Goal: Task Accomplishment & Management: Manage account settings

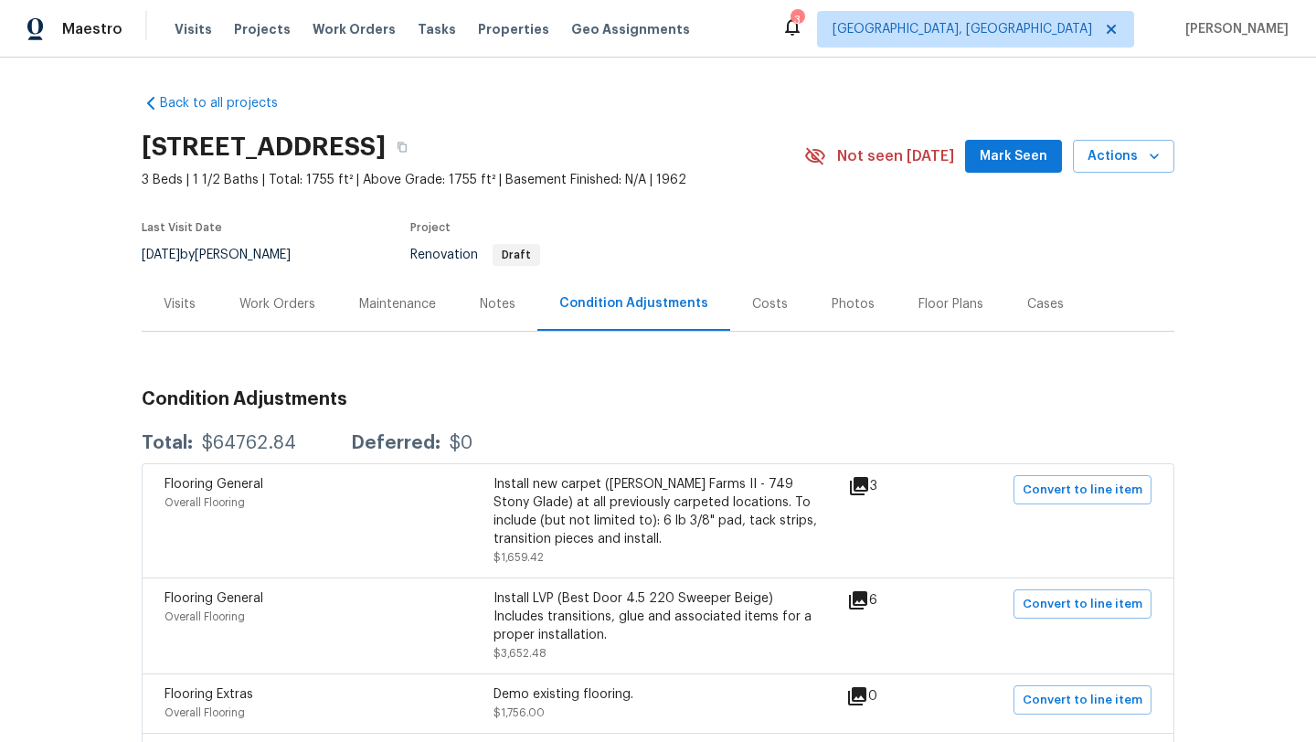
click at [260, 303] on div "Work Orders" at bounding box center [277, 304] width 76 height 18
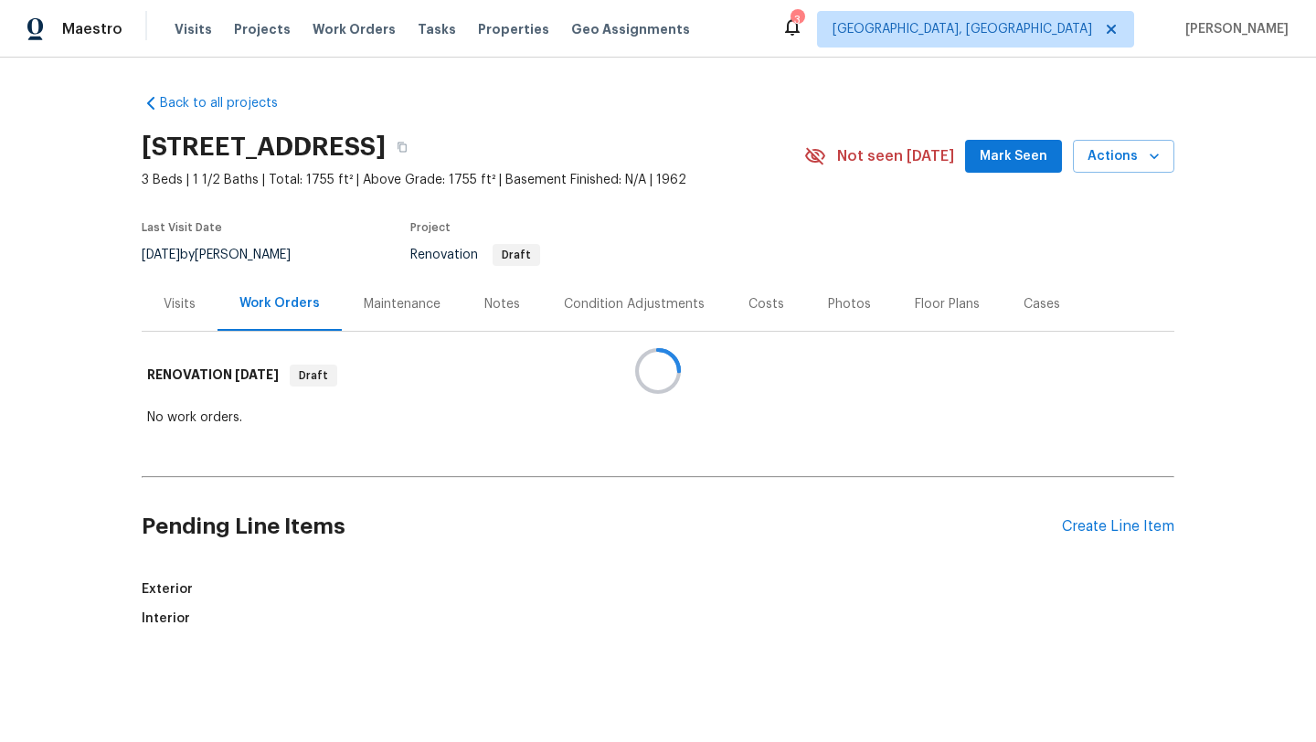
click at [989, 153] on div at bounding box center [658, 371] width 1316 height 742
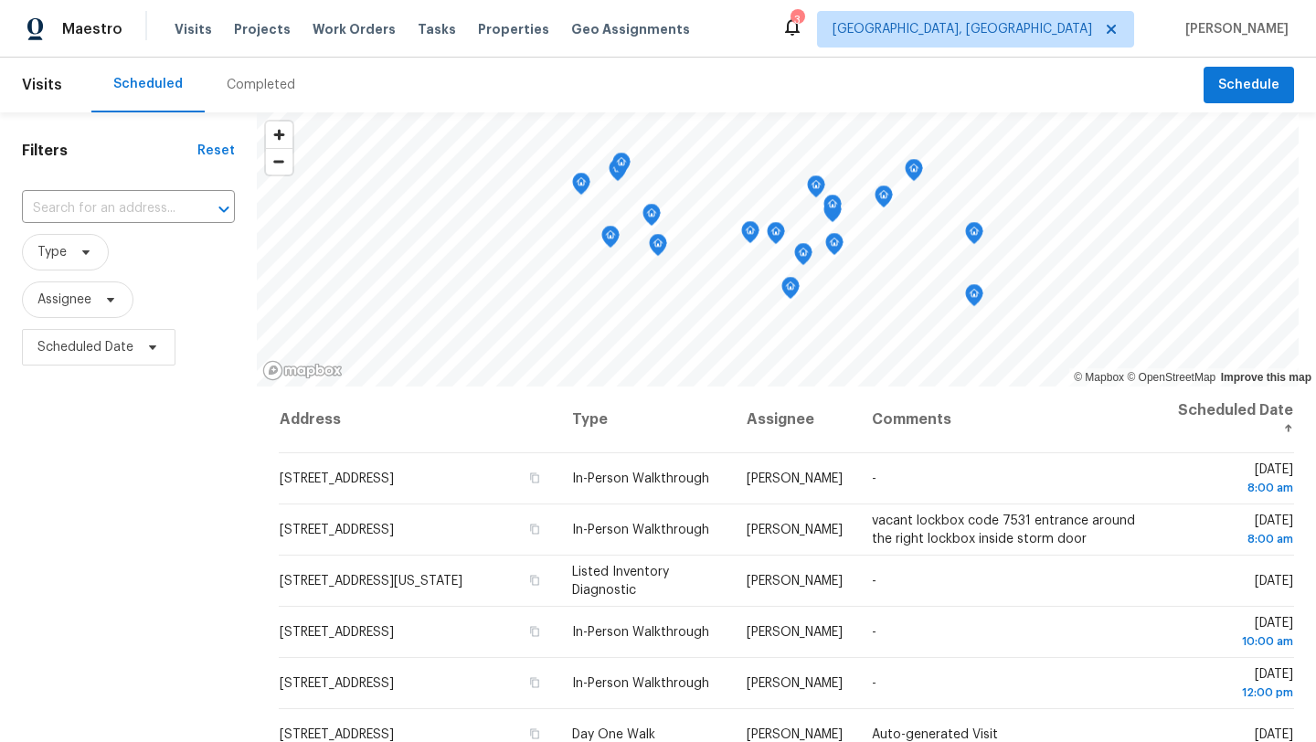
scroll to position [485, 0]
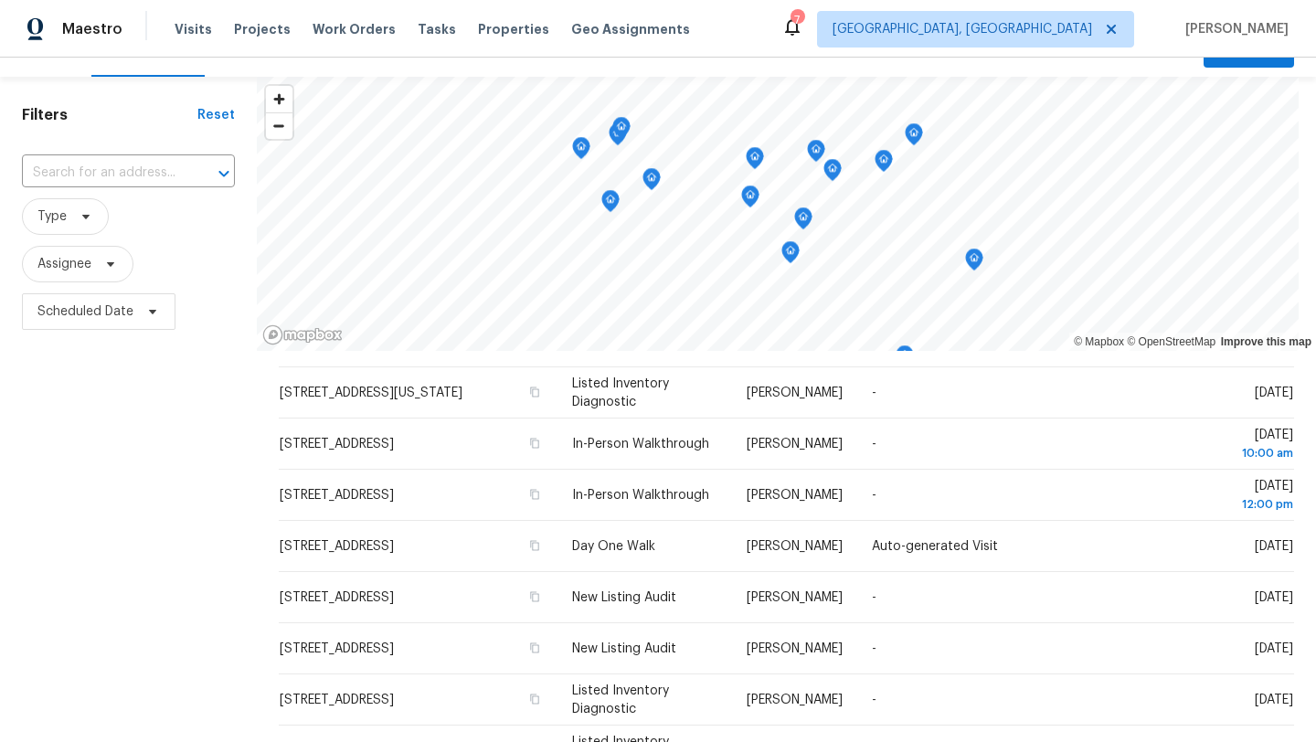
scroll to position [29, 0]
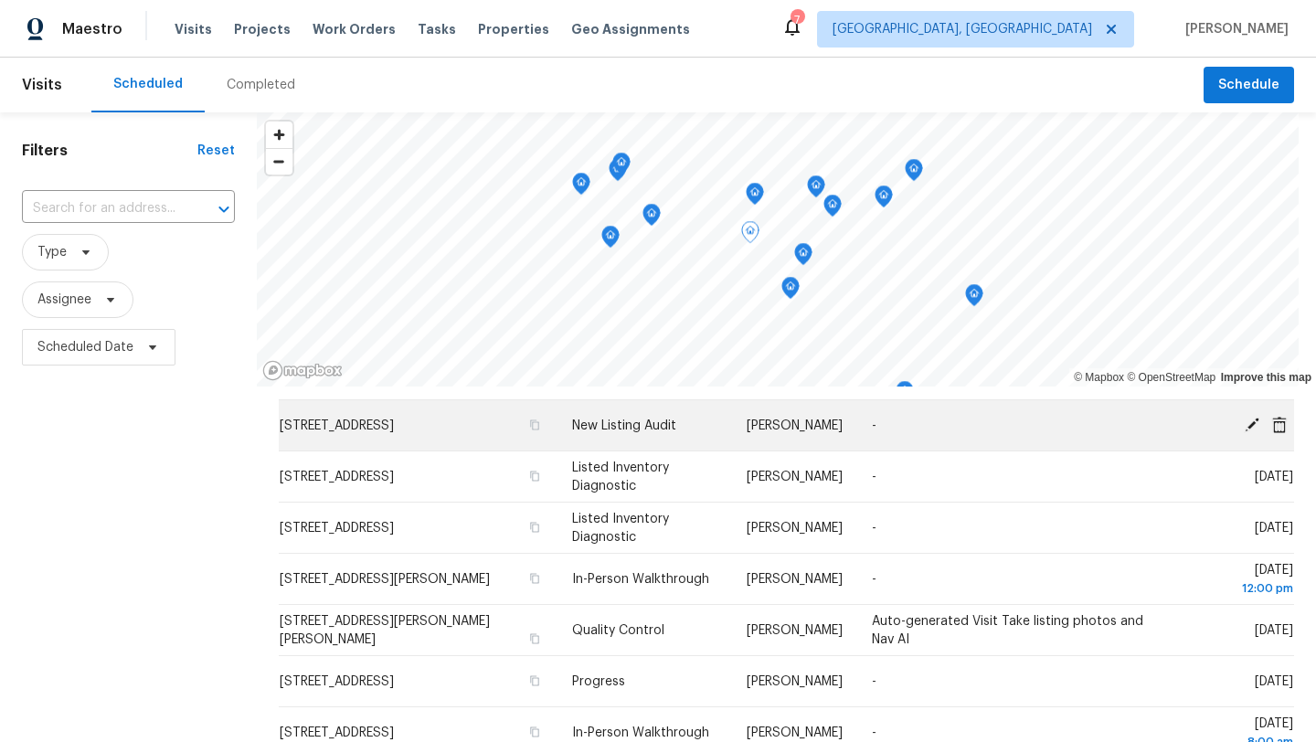
scroll to position [320, 0]
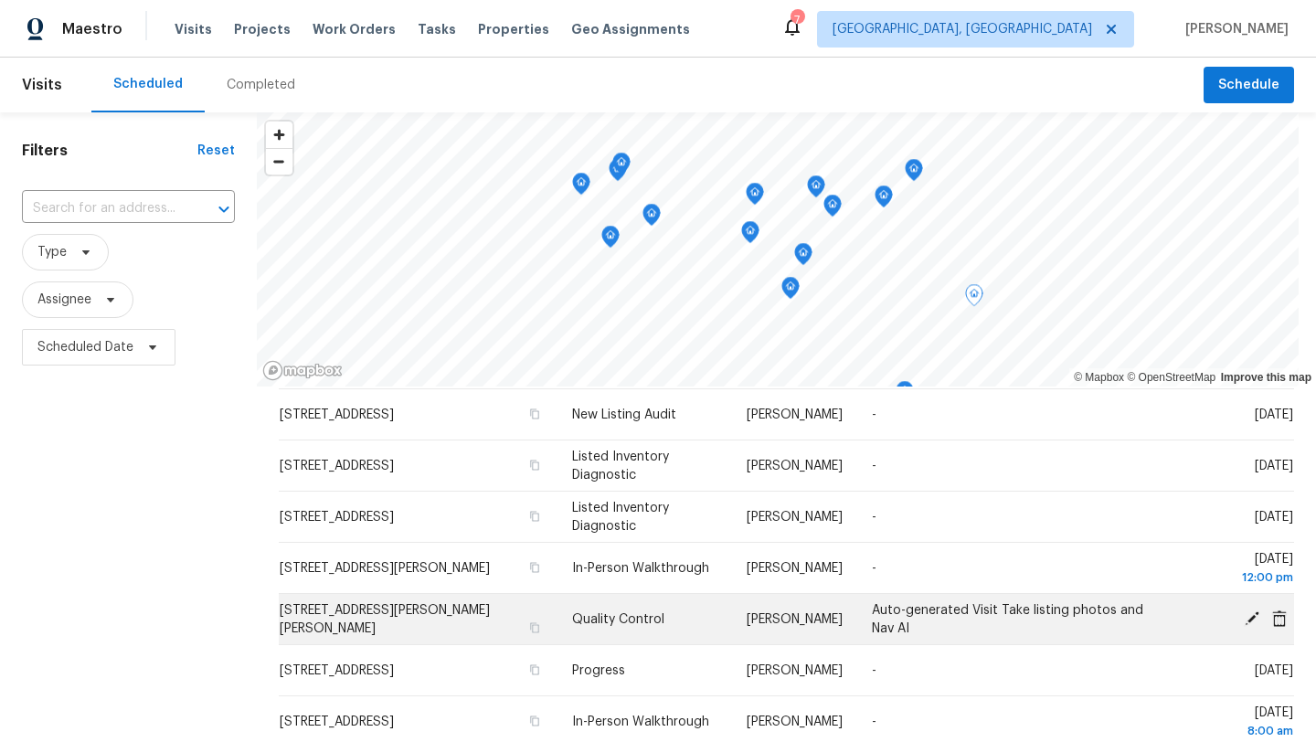
click at [1253, 621] on icon at bounding box center [1252, 618] width 16 height 16
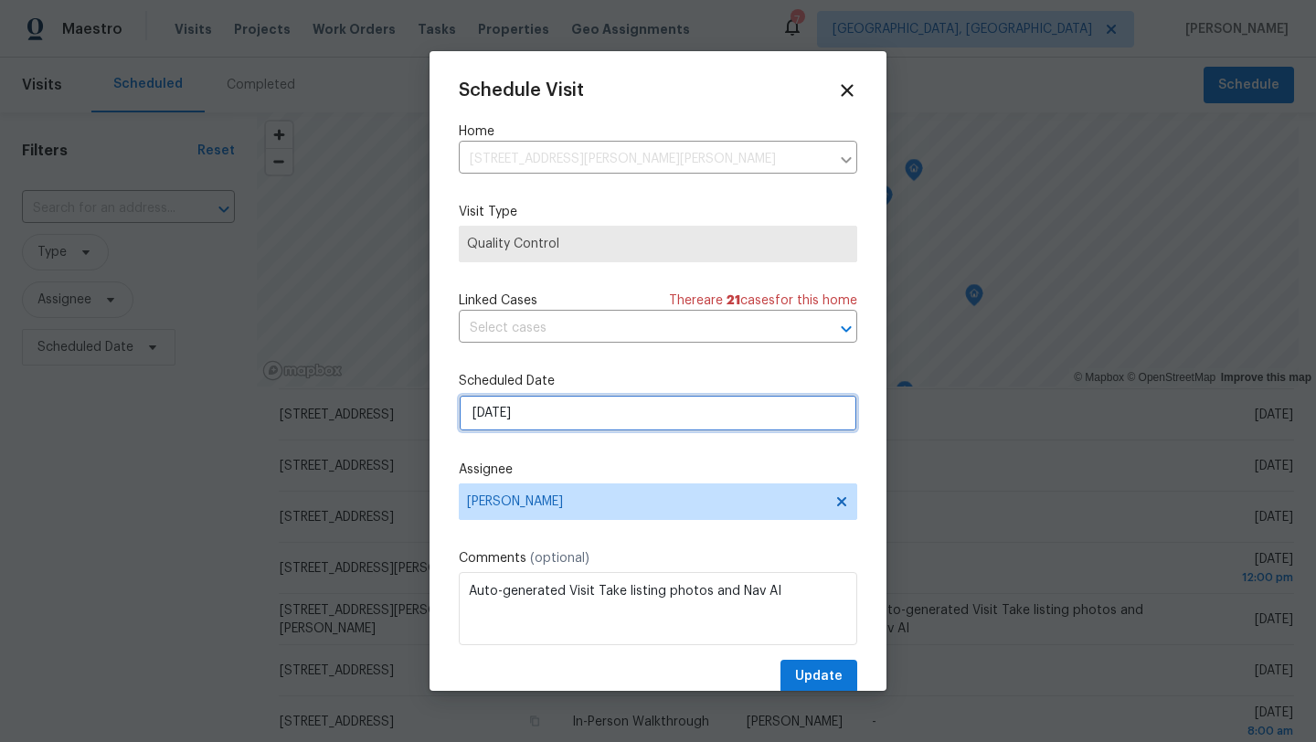
click at [513, 412] on input "10/9/2025" at bounding box center [658, 413] width 398 height 37
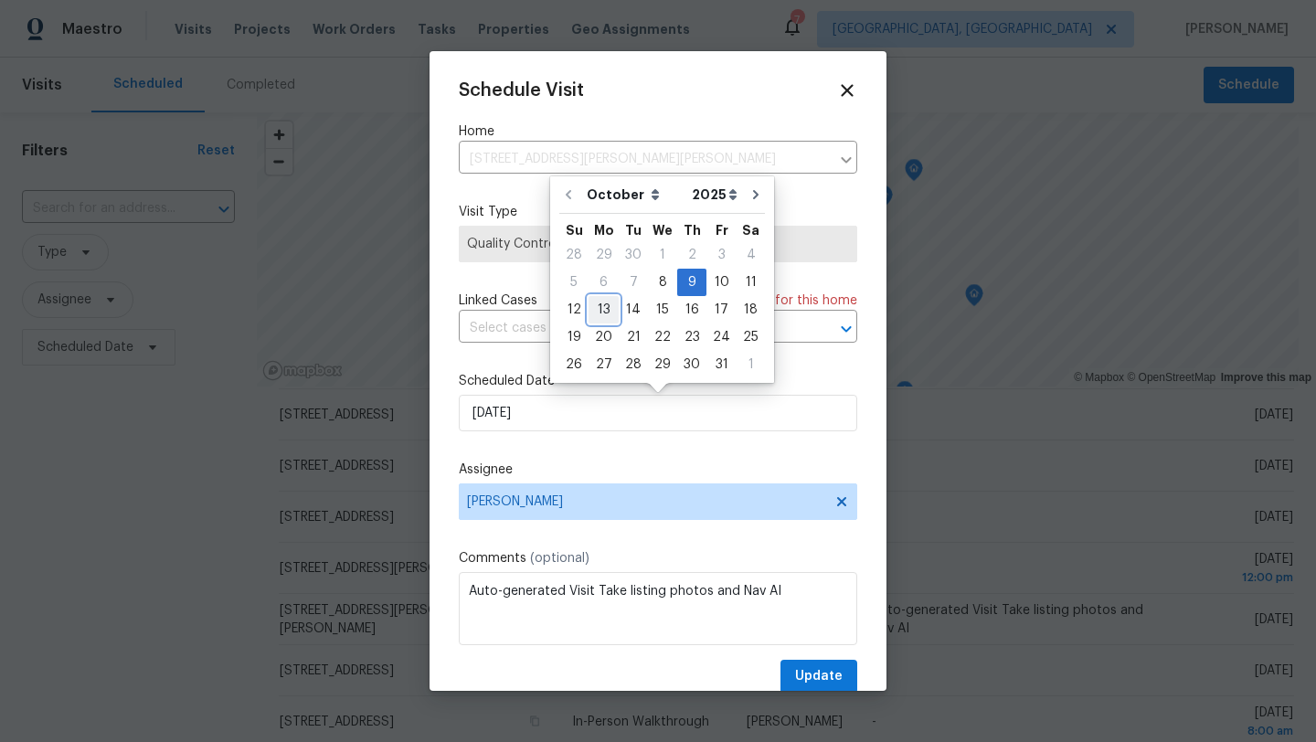
click at [602, 311] on div "13" at bounding box center [604, 310] width 30 height 26
type input "10/13/2025"
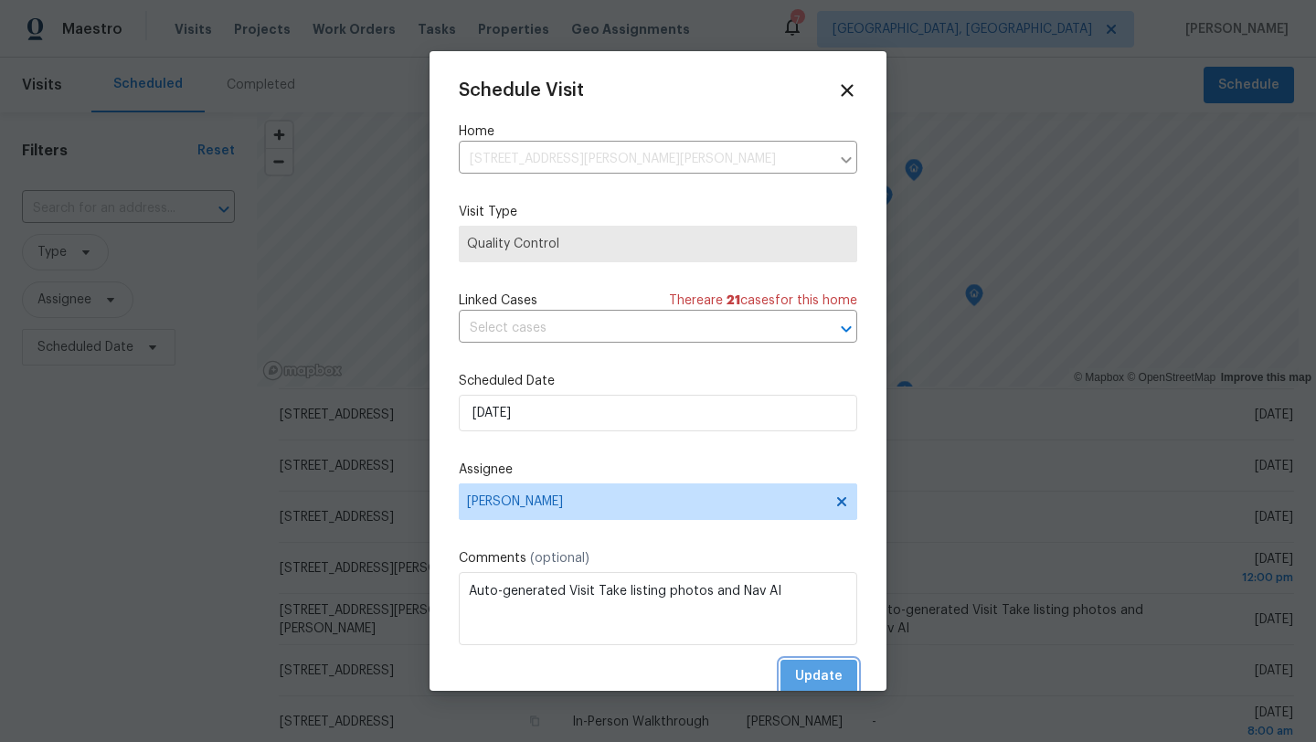
click at [825, 681] on span "Update" at bounding box center [819, 676] width 48 height 23
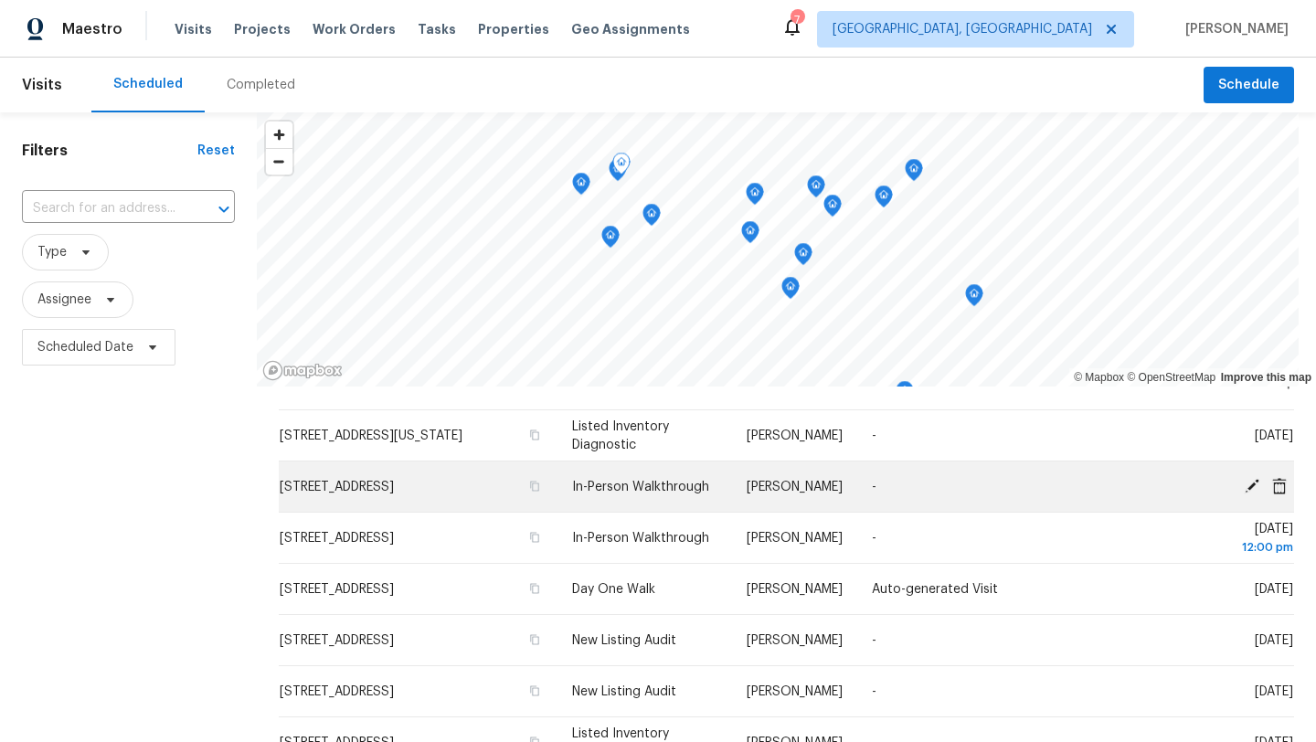
scroll to position [0, 0]
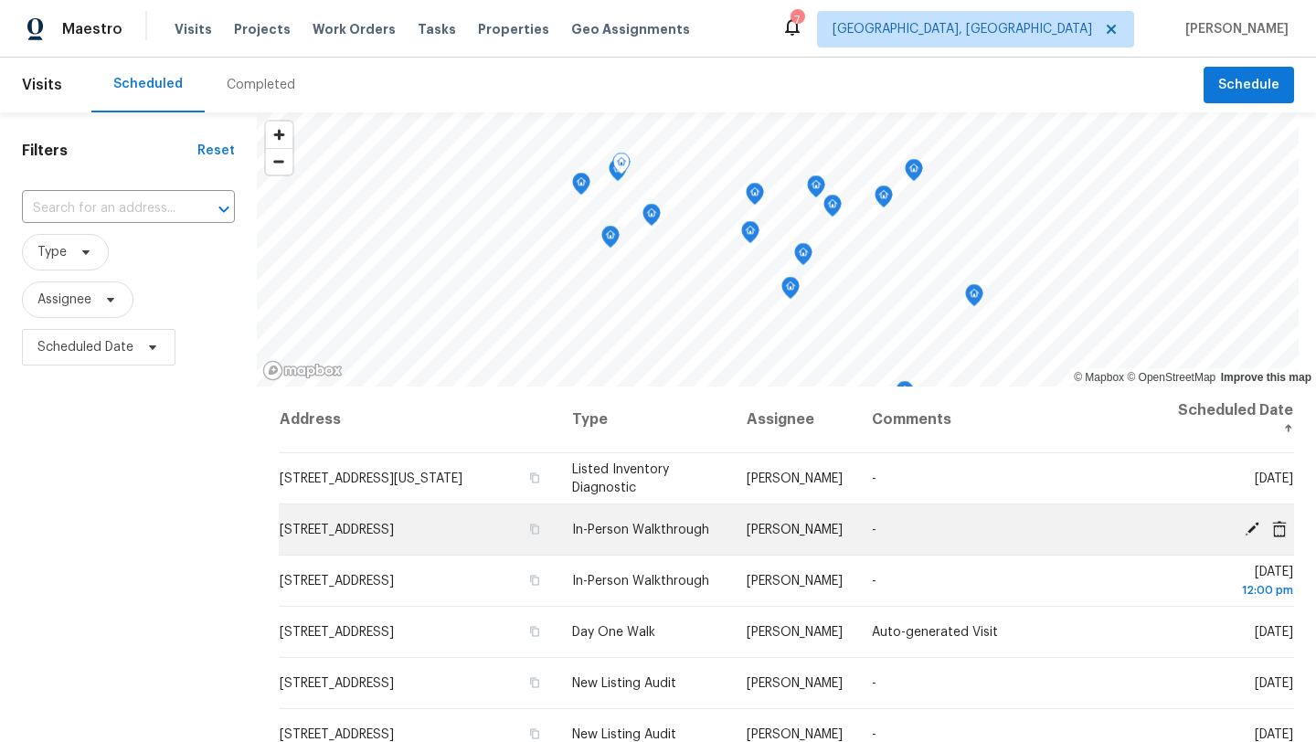
click at [387, 538] on td "[STREET_ADDRESS]" at bounding box center [418, 529] width 279 height 51
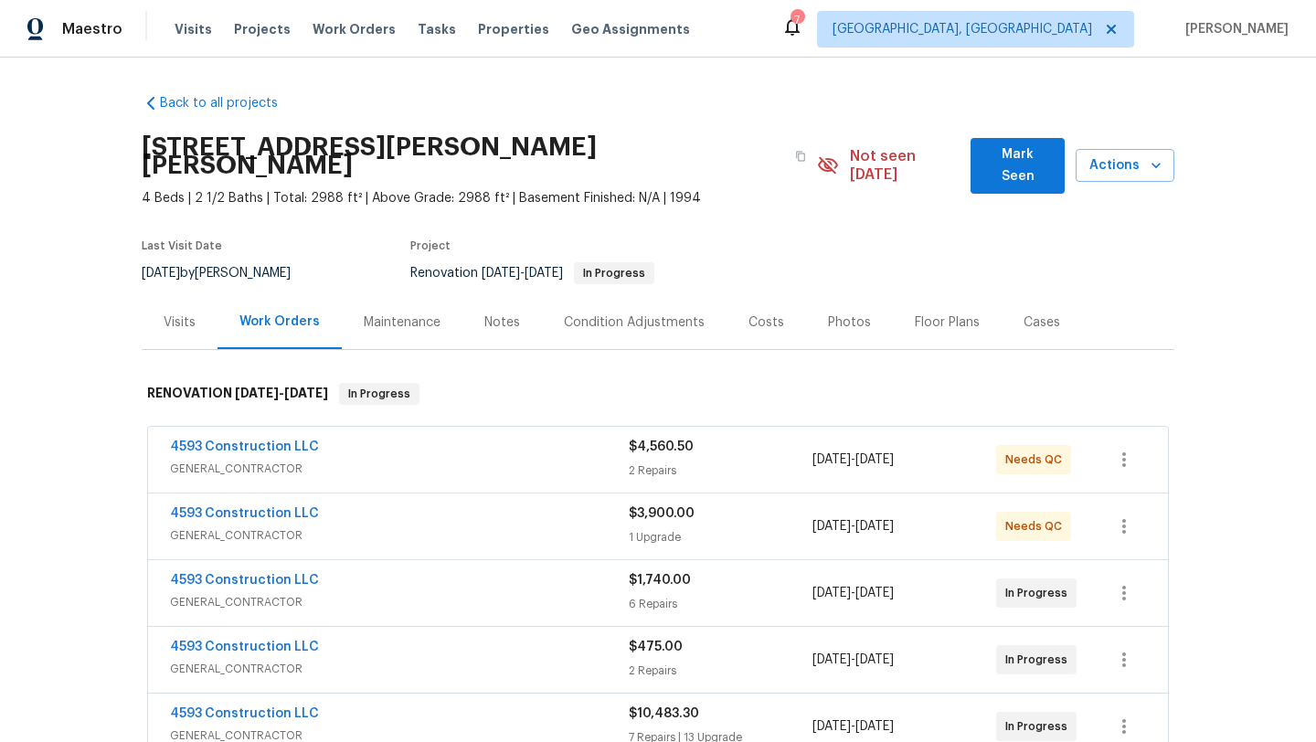
click at [485, 313] on div "Notes" at bounding box center [502, 322] width 36 height 18
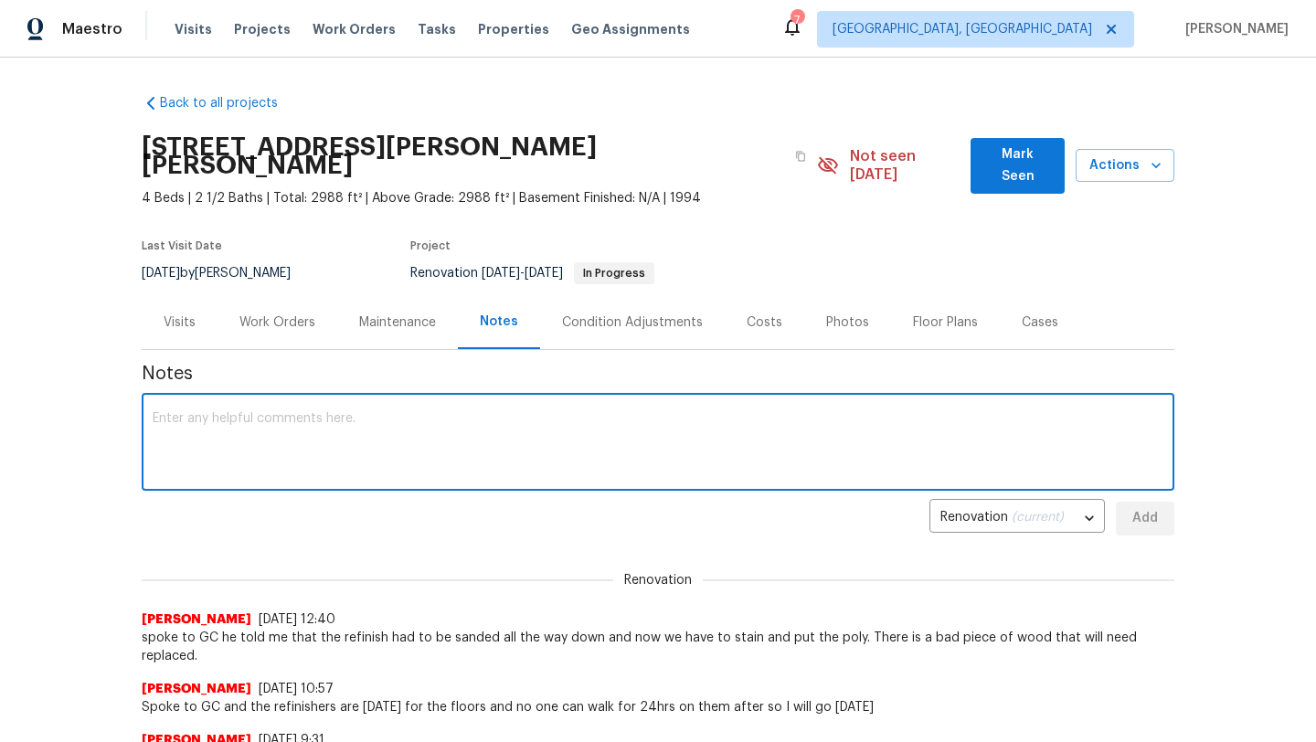
click at [276, 412] on textarea at bounding box center [658, 444] width 1011 height 64
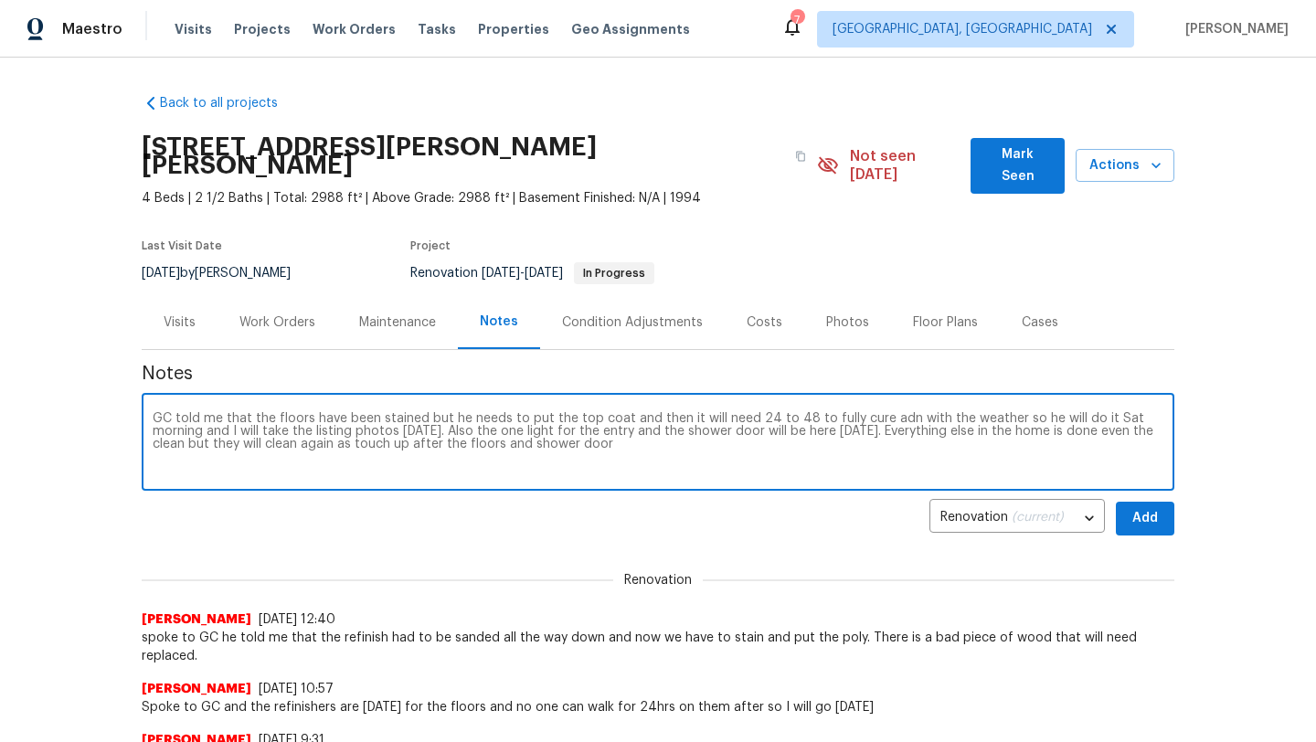
type textarea "GC told me that the floors have been stained but he needs to put the top coat a…"
click at [1135, 507] on span "Add" at bounding box center [1144, 518] width 29 height 23
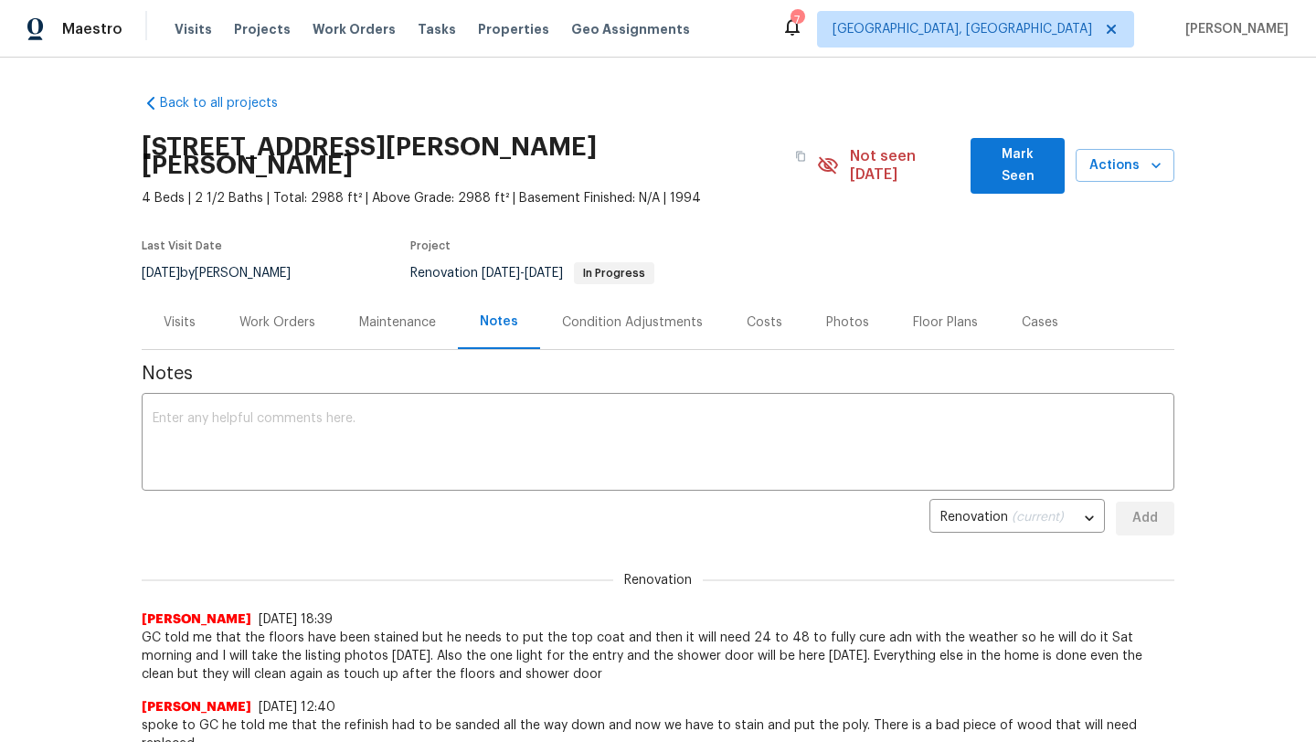
click at [272, 313] on div "Work Orders" at bounding box center [277, 322] width 76 height 18
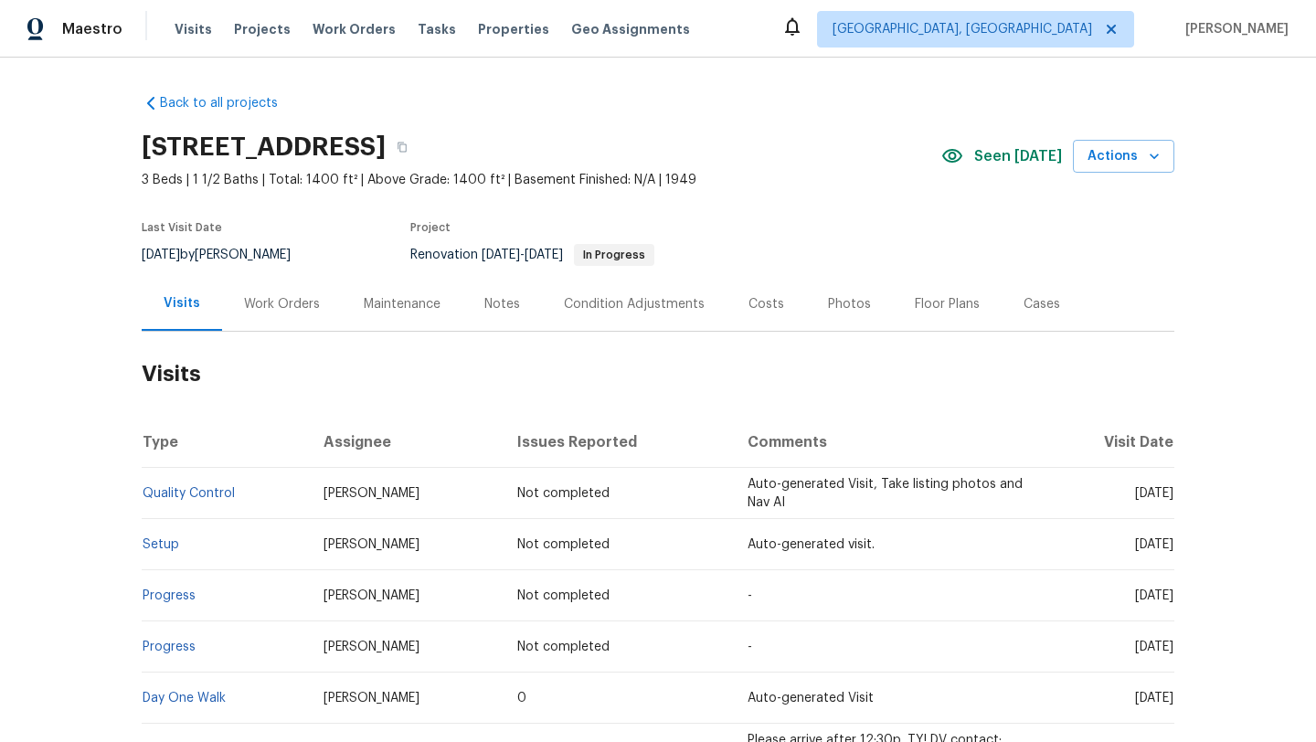
click at [274, 302] on div "Work Orders" at bounding box center [282, 304] width 76 height 18
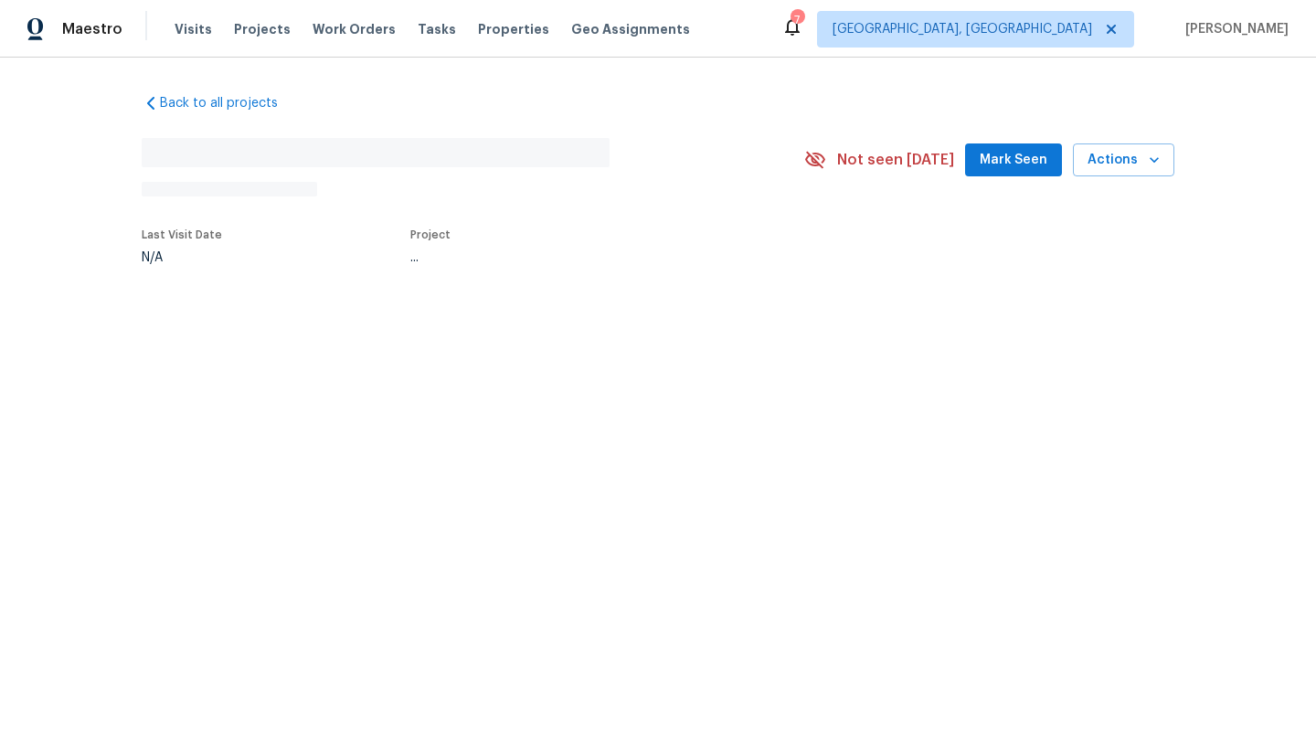
click at [1016, 164] on span "Mark Seen" at bounding box center [1014, 160] width 68 height 23
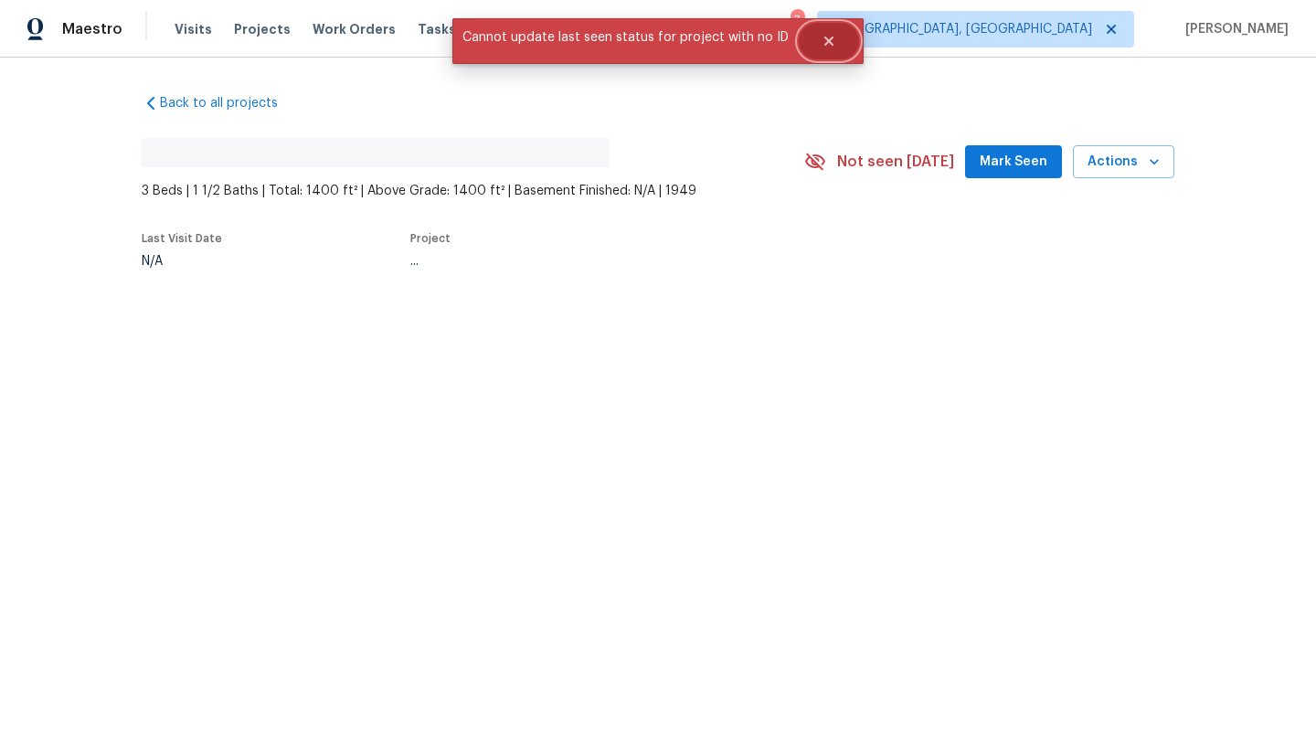
click at [822, 34] on icon "Close" at bounding box center [829, 41] width 15 height 15
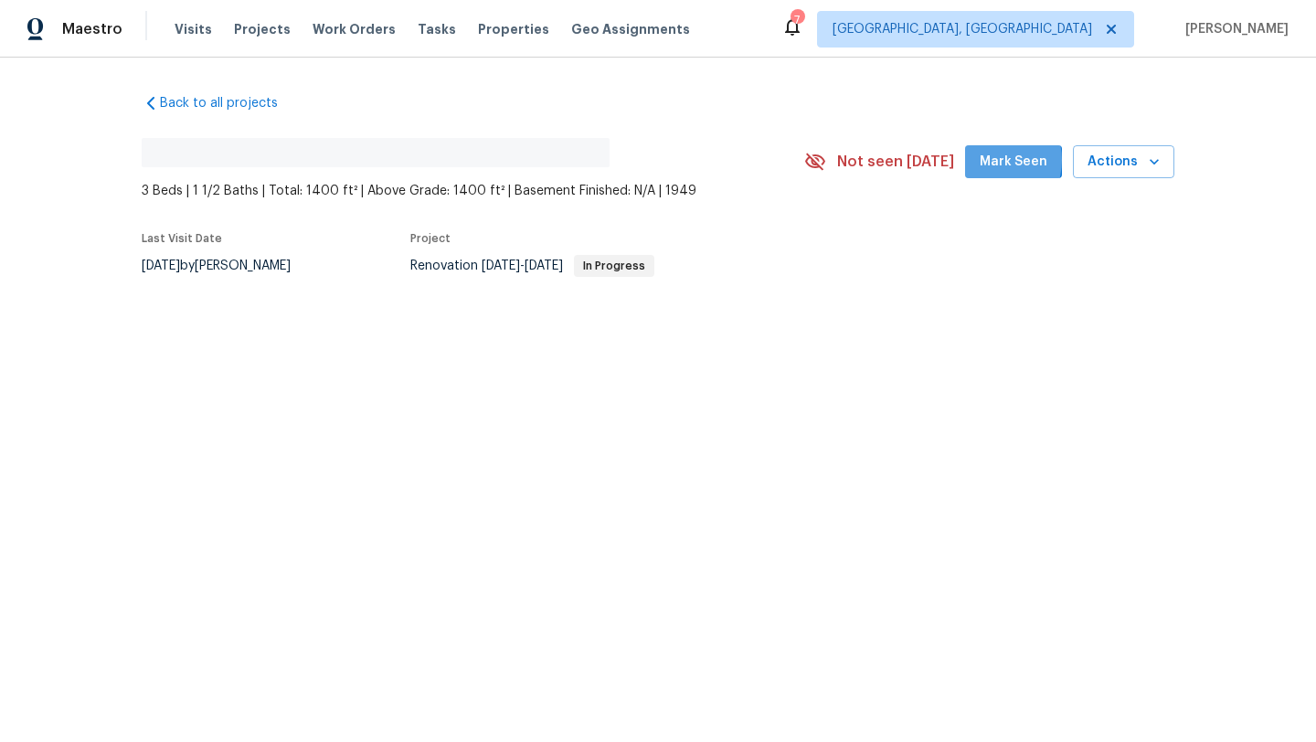
click at [993, 160] on span "Mark Seen" at bounding box center [1014, 162] width 68 height 23
click at [981, 168] on button "Mark Seen" at bounding box center [1013, 162] width 97 height 34
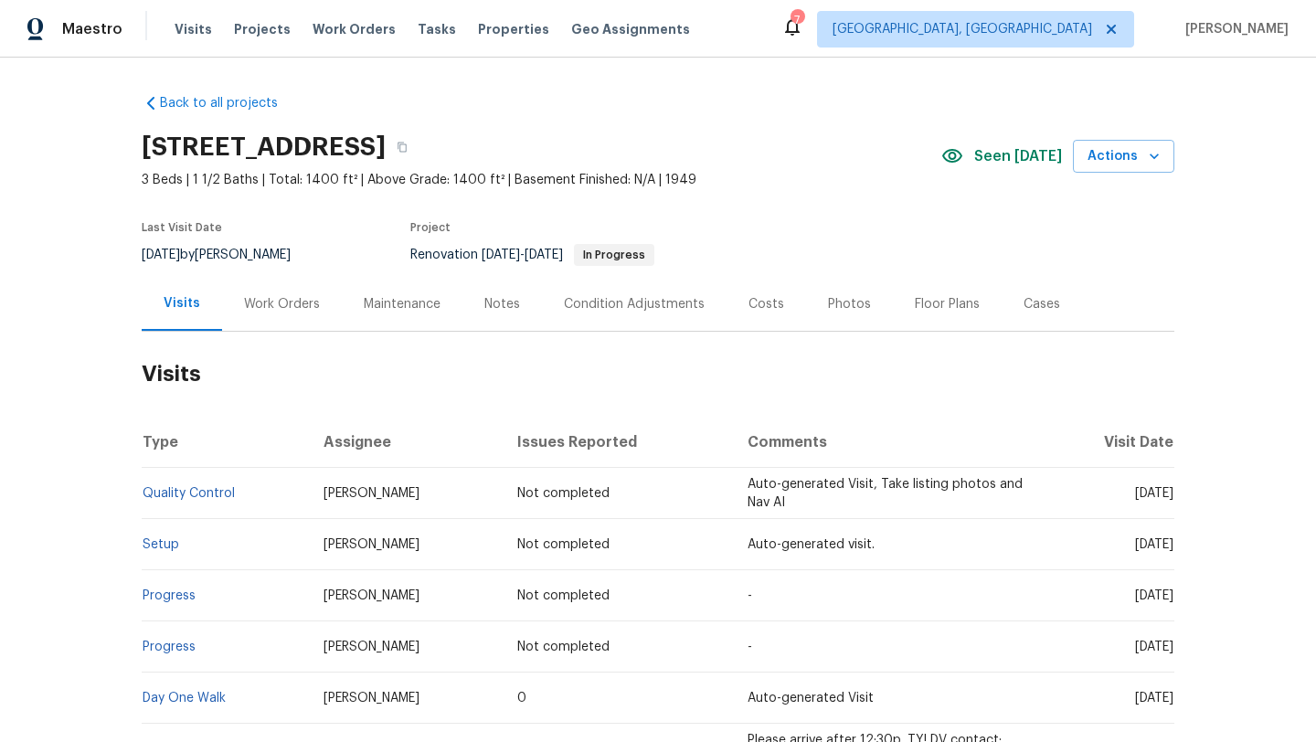
click at [263, 299] on div "Work Orders" at bounding box center [282, 304] width 76 height 18
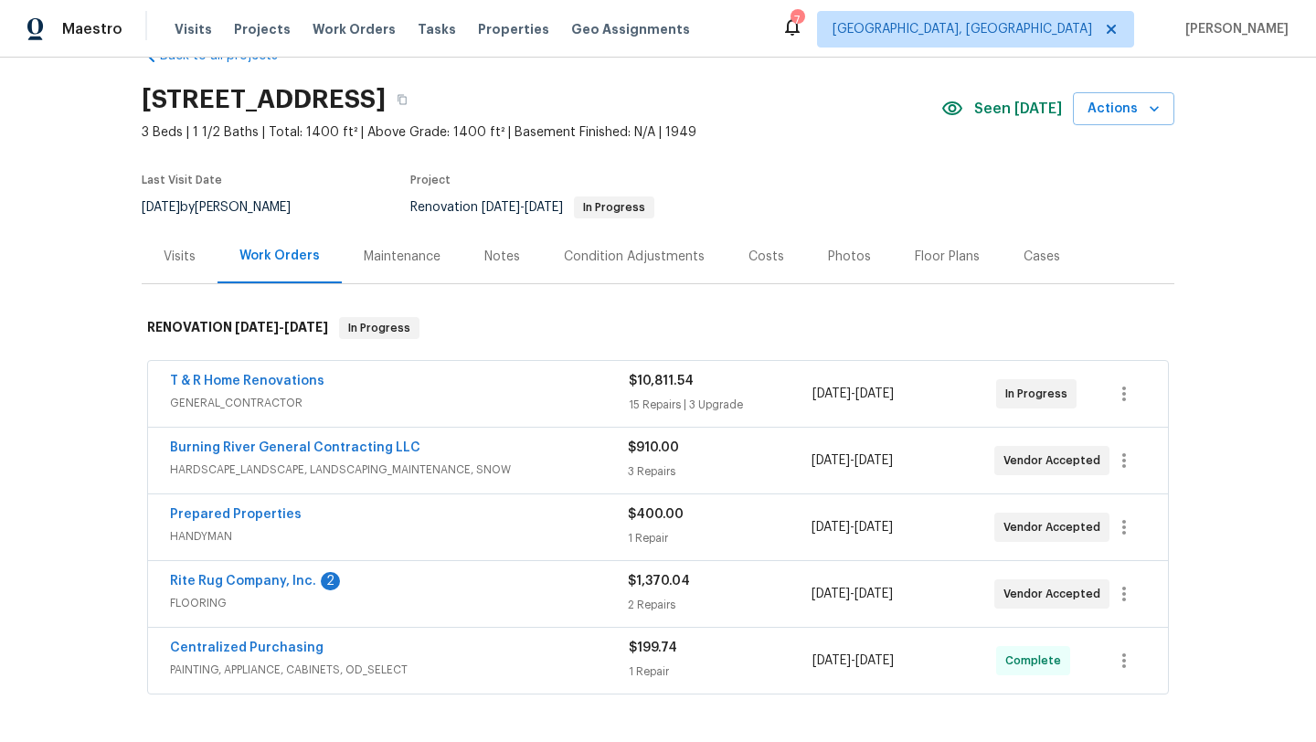
scroll to position [48, 0]
click at [228, 379] on link "T & R Home Renovations" at bounding box center [247, 380] width 154 height 13
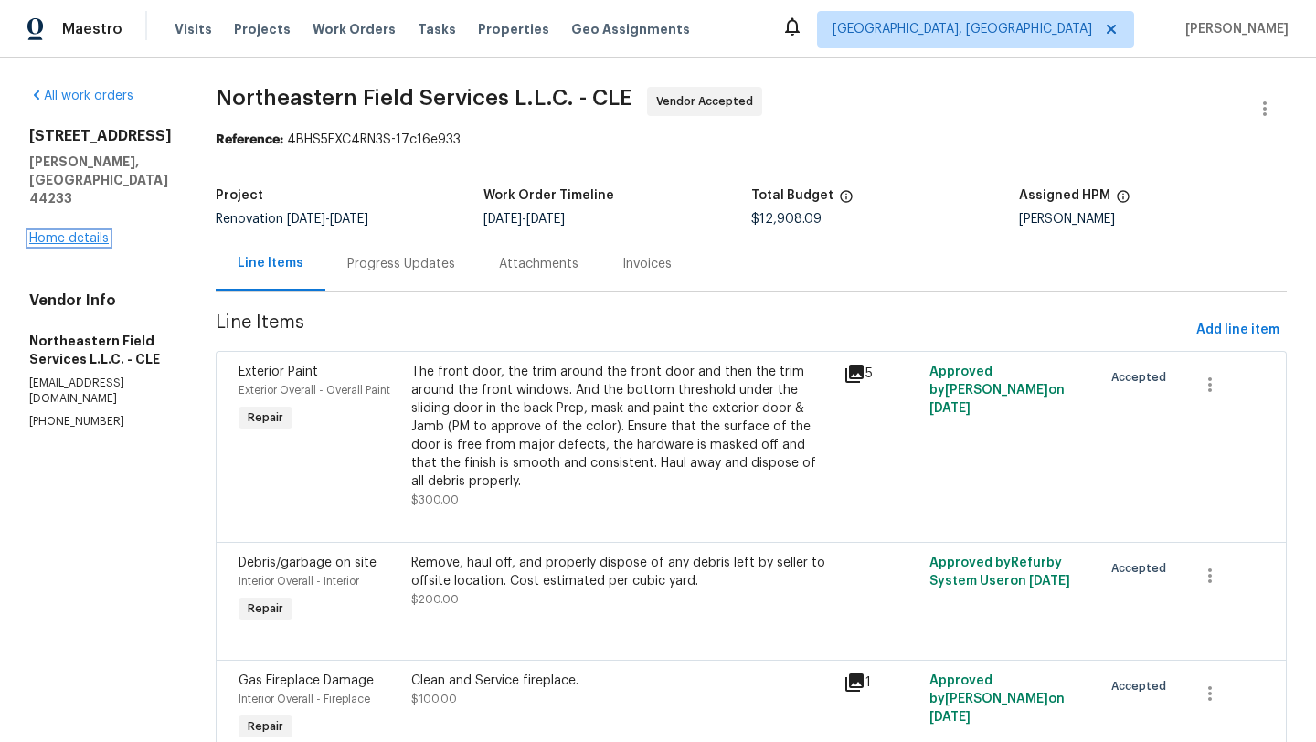
click at [79, 232] on link "Home details" at bounding box center [69, 238] width 80 height 13
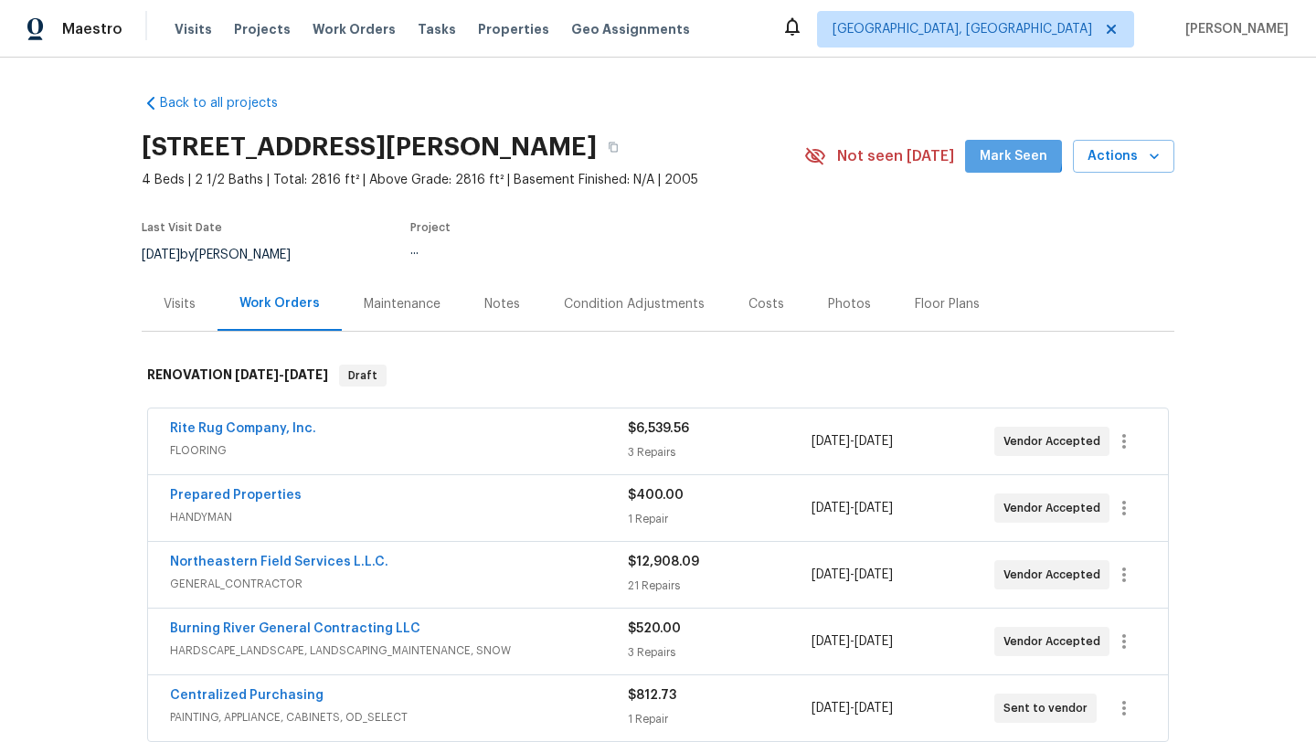
click at [984, 151] on button "Mark Seen" at bounding box center [1013, 157] width 97 height 34
click at [996, 173] on div "71 Heartland Cir, Hinckley, OH 44233 4 Beds | 2 1/2 Baths | Total: 2816 ft² | A…" at bounding box center [658, 156] width 1033 height 66
click at [992, 165] on span "Mark Seen" at bounding box center [1014, 156] width 68 height 23
click at [1007, 170] on button "Mark Seen" at bounding box center [1013, 157] width 97 height 34
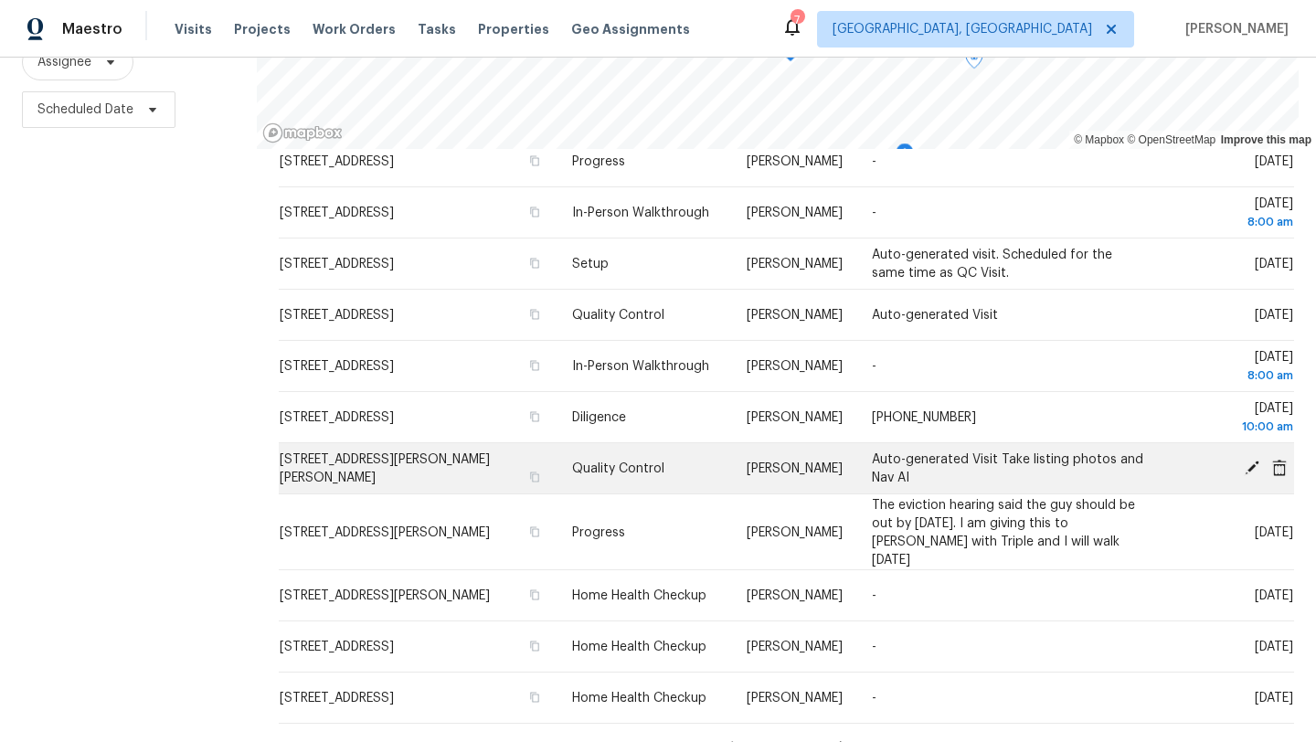
scroll to position [550, 0]
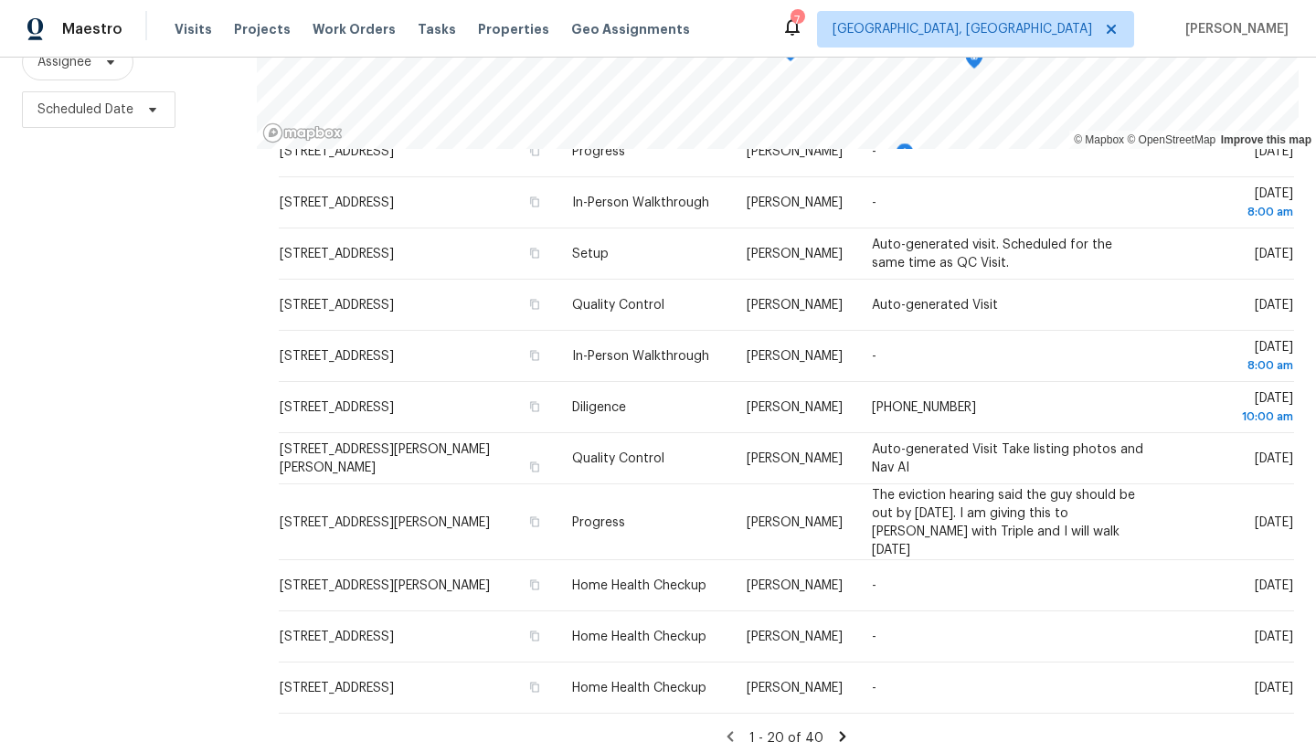
click at [840, 731] on icon at bounding box center [843, 736] width 6 height 10
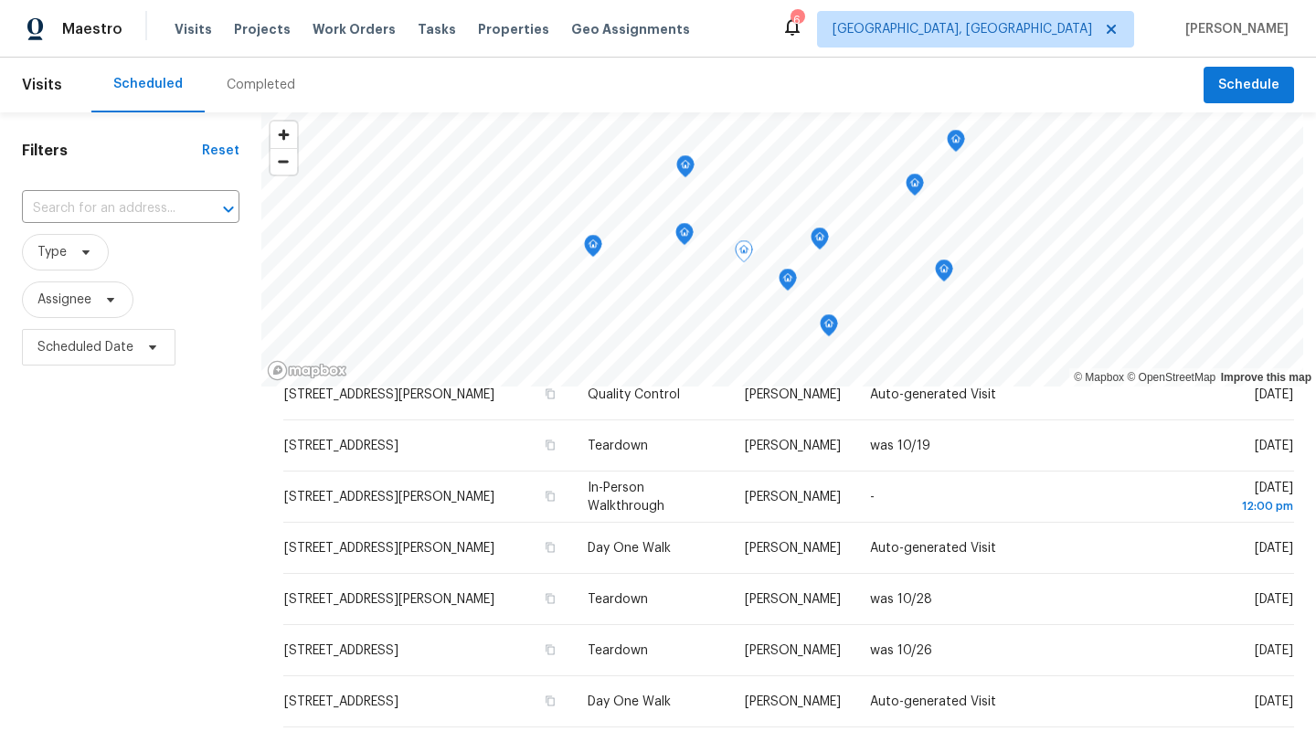
scroll to position [238, 0]
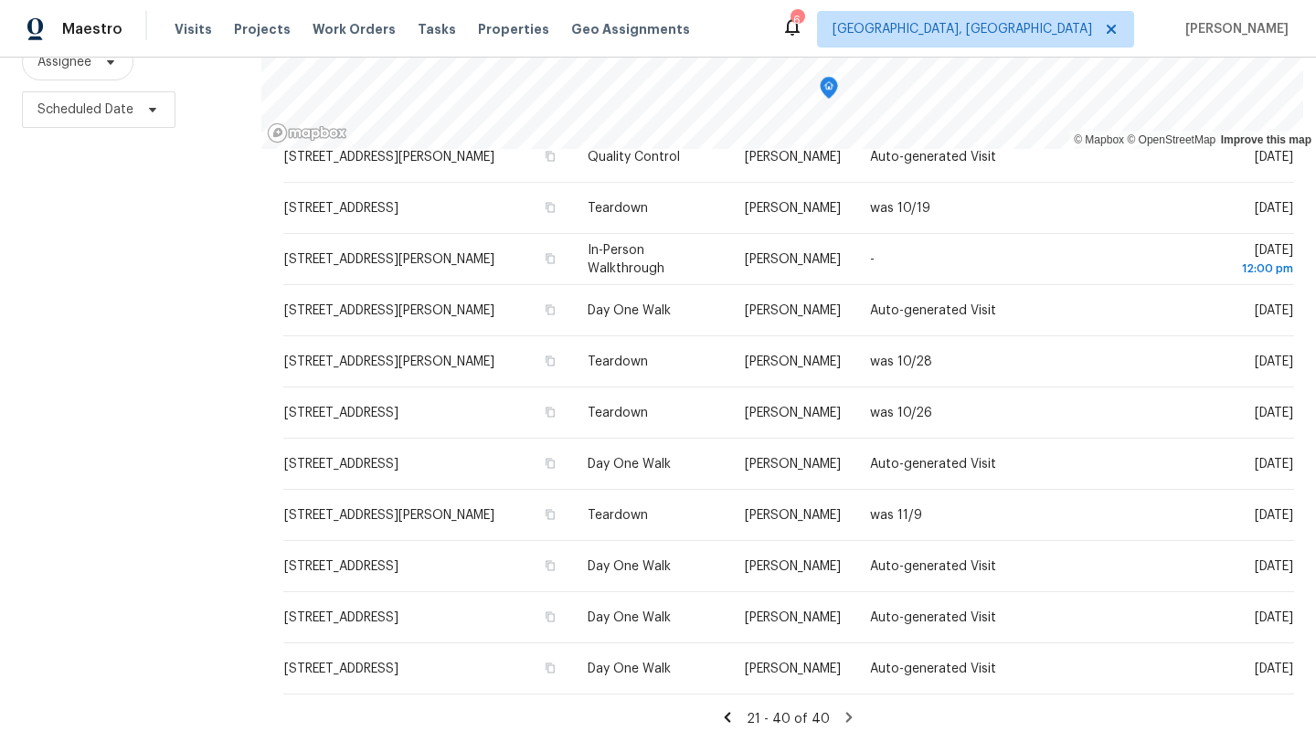
click at [731, 713] on icon at bounding box center [728, 717] width 6 height 10
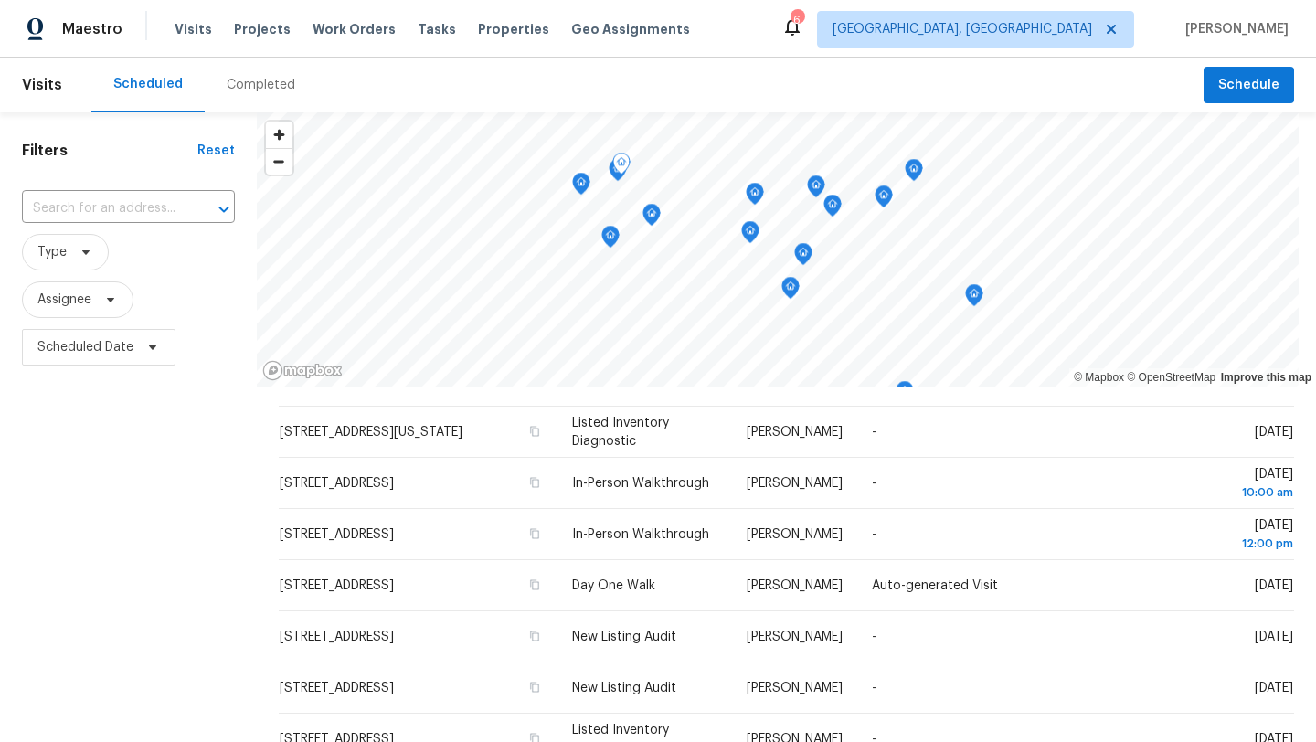
scroll to position [0, 0]
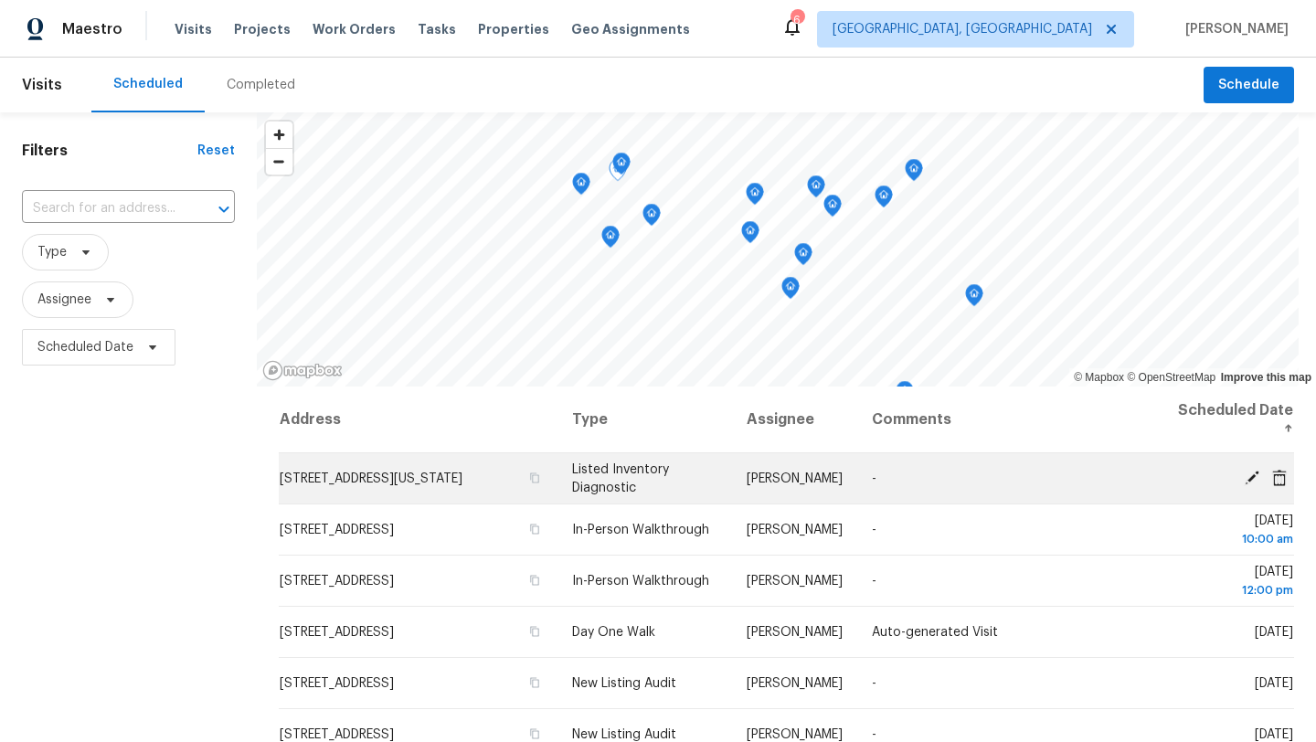
click at [1249, 478] on icon at bounding box center [1252, 477] width 15 height 15
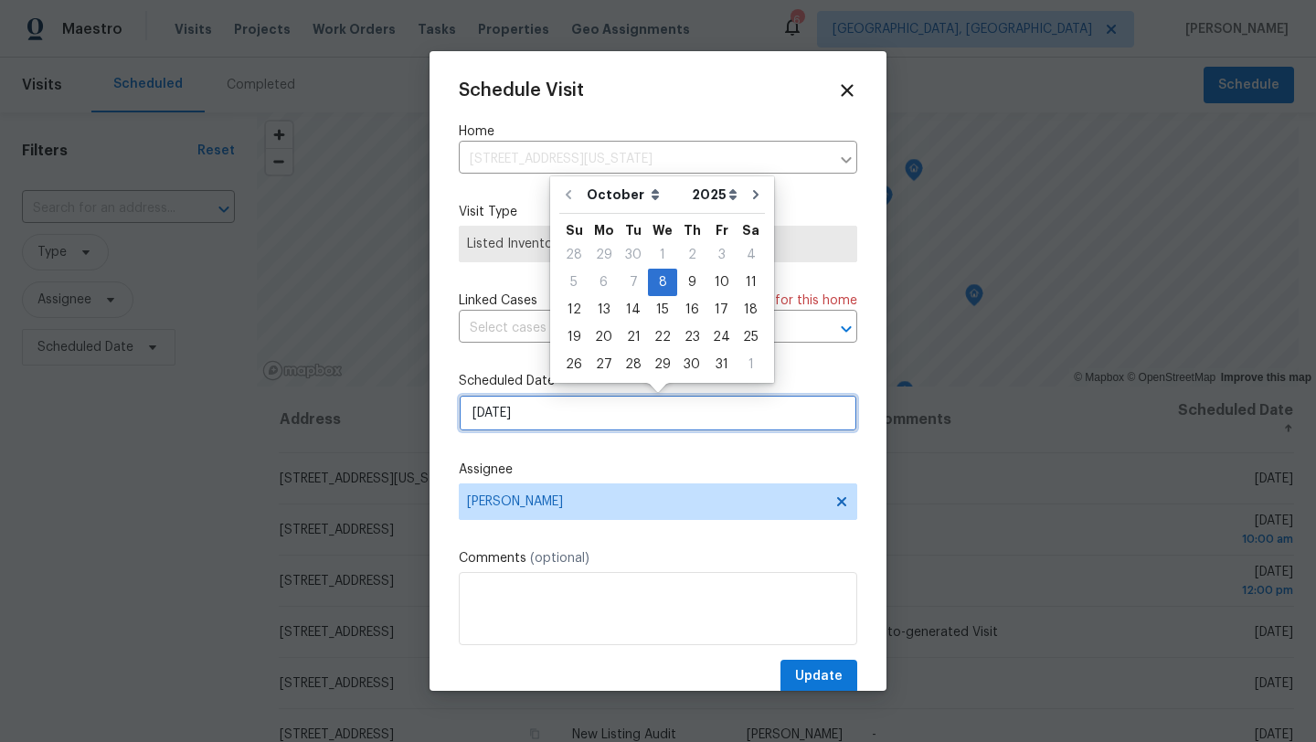
click at [527, 419] on input "10/8/2025" at bounding box center [658, 413] width 398 height 37
click at [683, 282] on div "9" at bounding box center [691, 283] width 29 height 26
type input "10/9/2025"
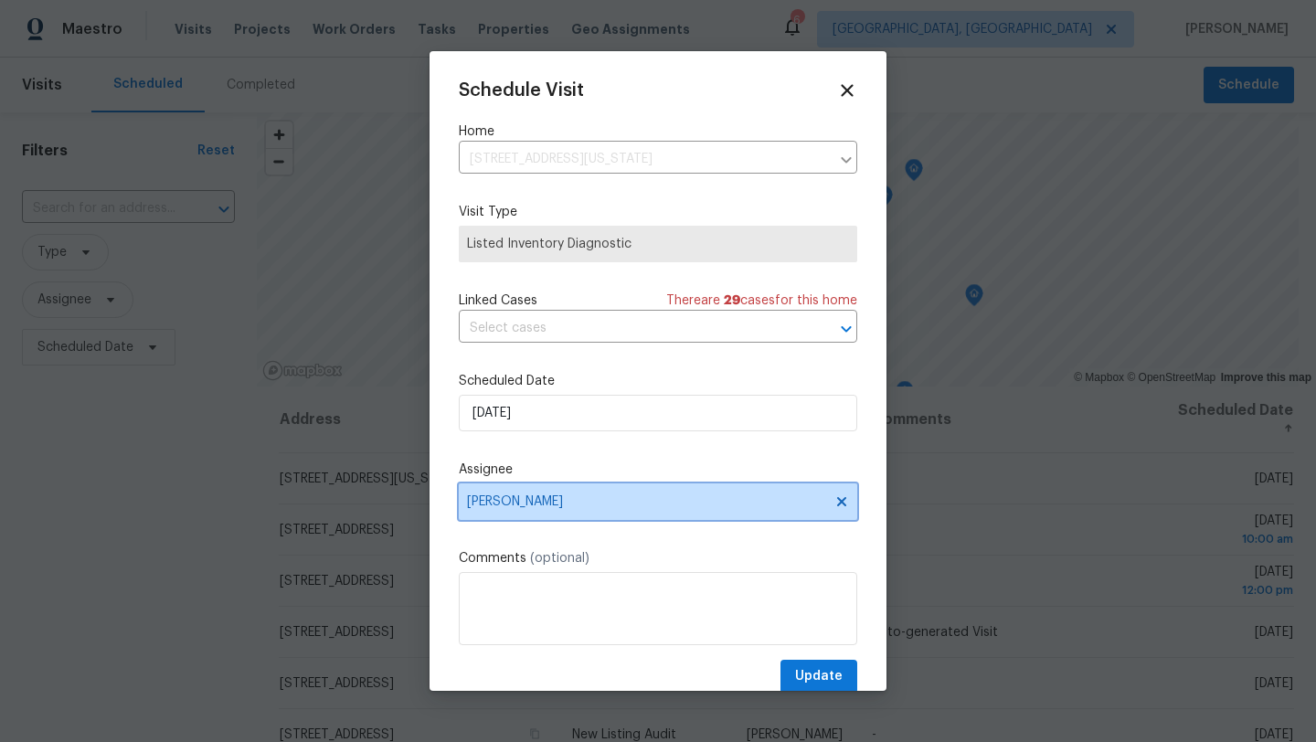
click at [486, 502] on span "[PERSON_NAME]" at bounding box center [646, 501] width 358 height 15
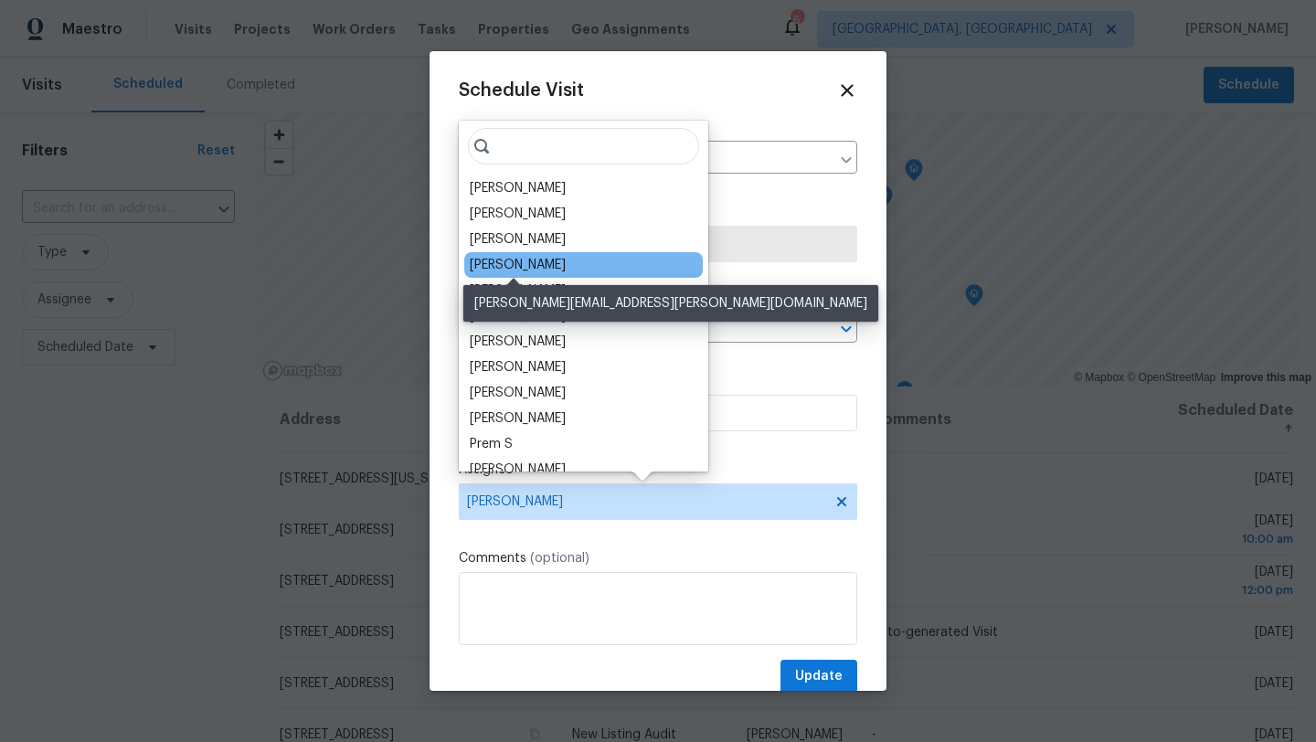
click at [538, 268] on div "[PERSON_NAME]" at bounding box center [518, 265] width 96 height 18
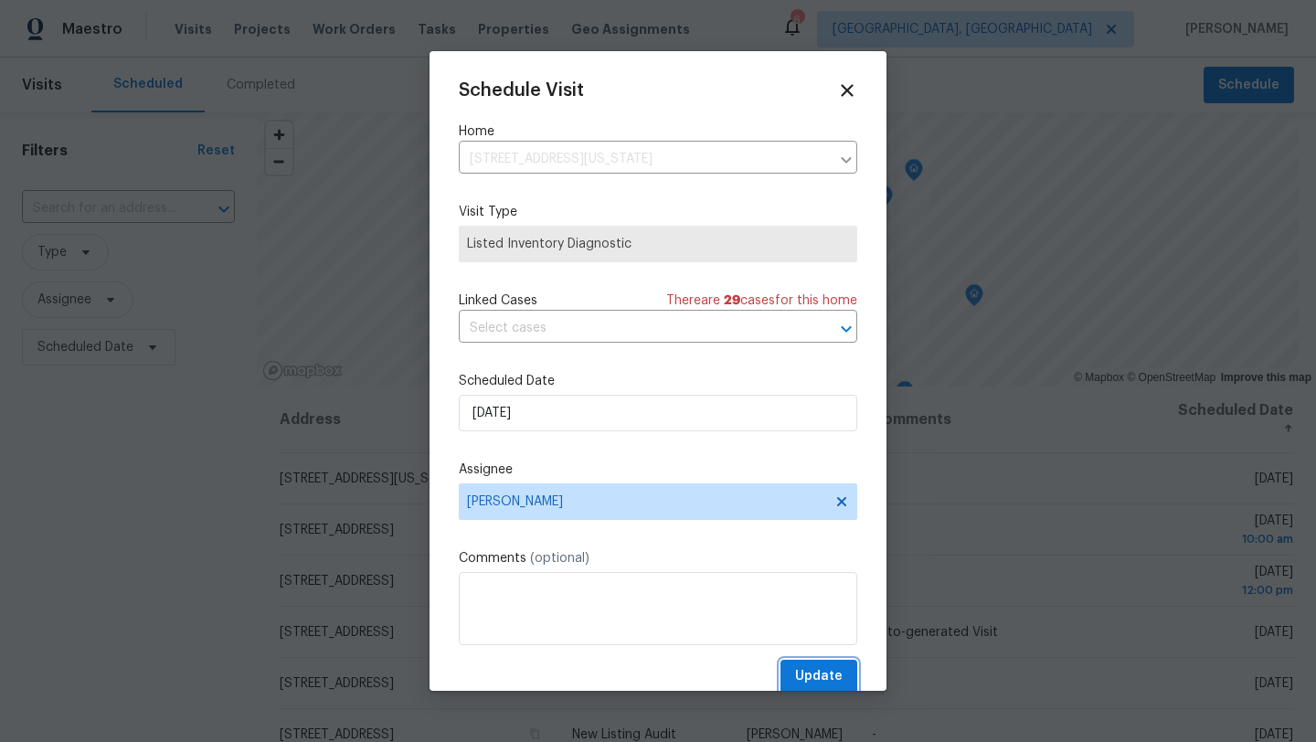
click at [833, 674] on span "Update" at bounding box center [819, 676] width 48 height 23
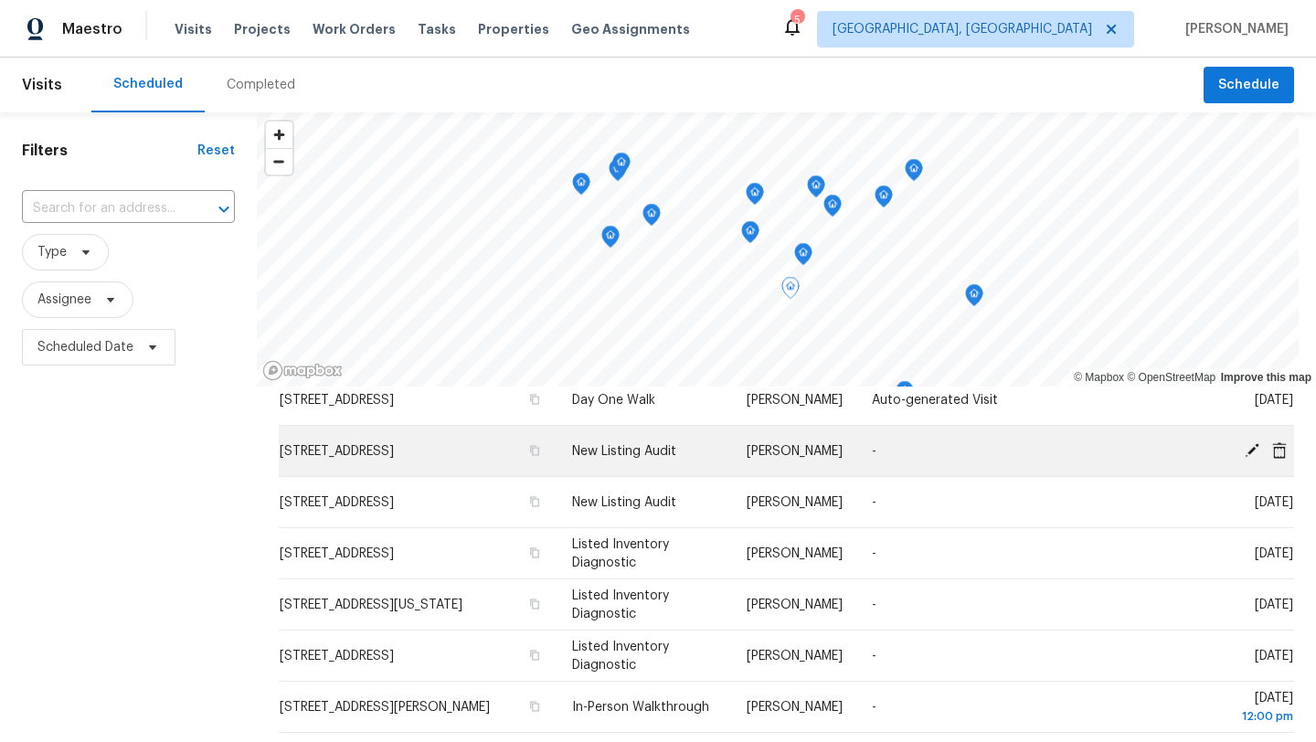
scroll to position [199, 0]
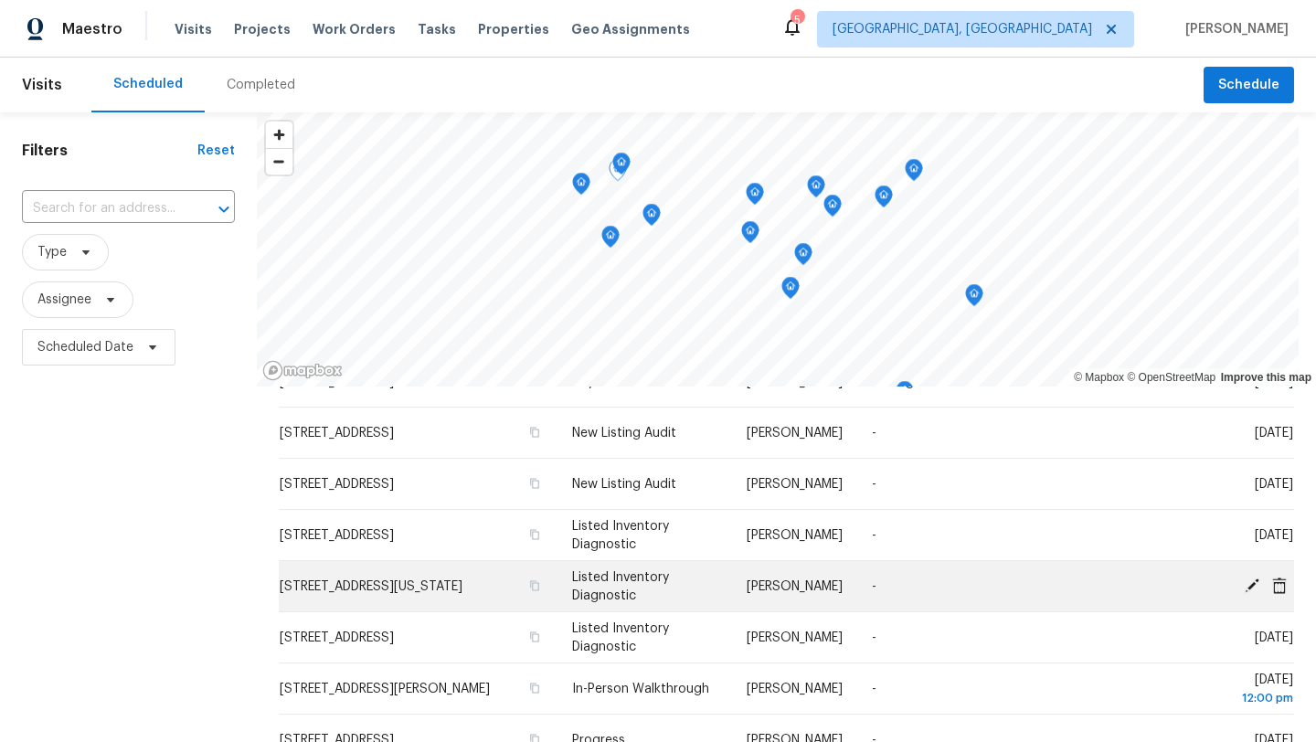
click at [1282, 587] on icon at bounding box center [1279, 585] width 16 height 16
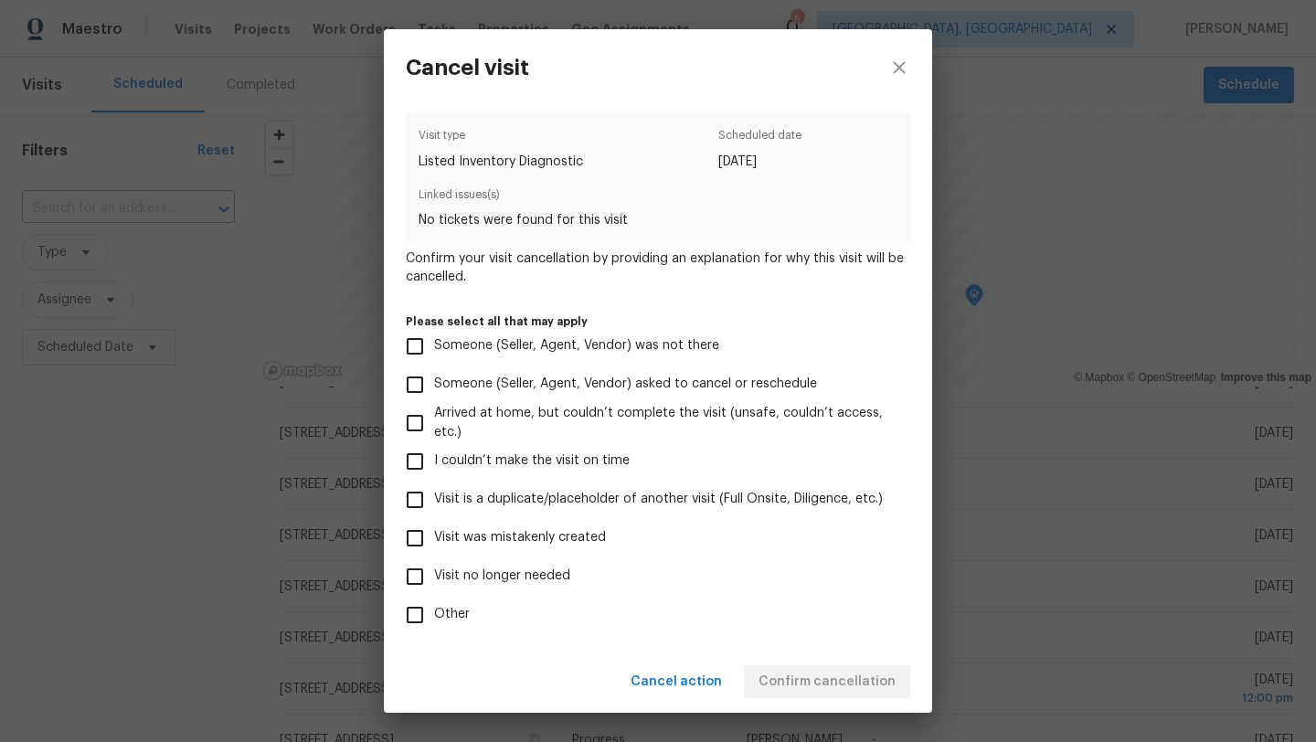
click at [419, 578] on input "Visit no longer needed" at bounding box center [415, 576] width 38 height 38
checkbox input "true"
click at [418, 541] on input "Visit was mistakenly created" at bounding box center [415, 538] width 38 height 38
checkbox input "true"
click at [417, 576] on input "Visit no longer needed" at bounding box center [415, 576] width 38 height 38
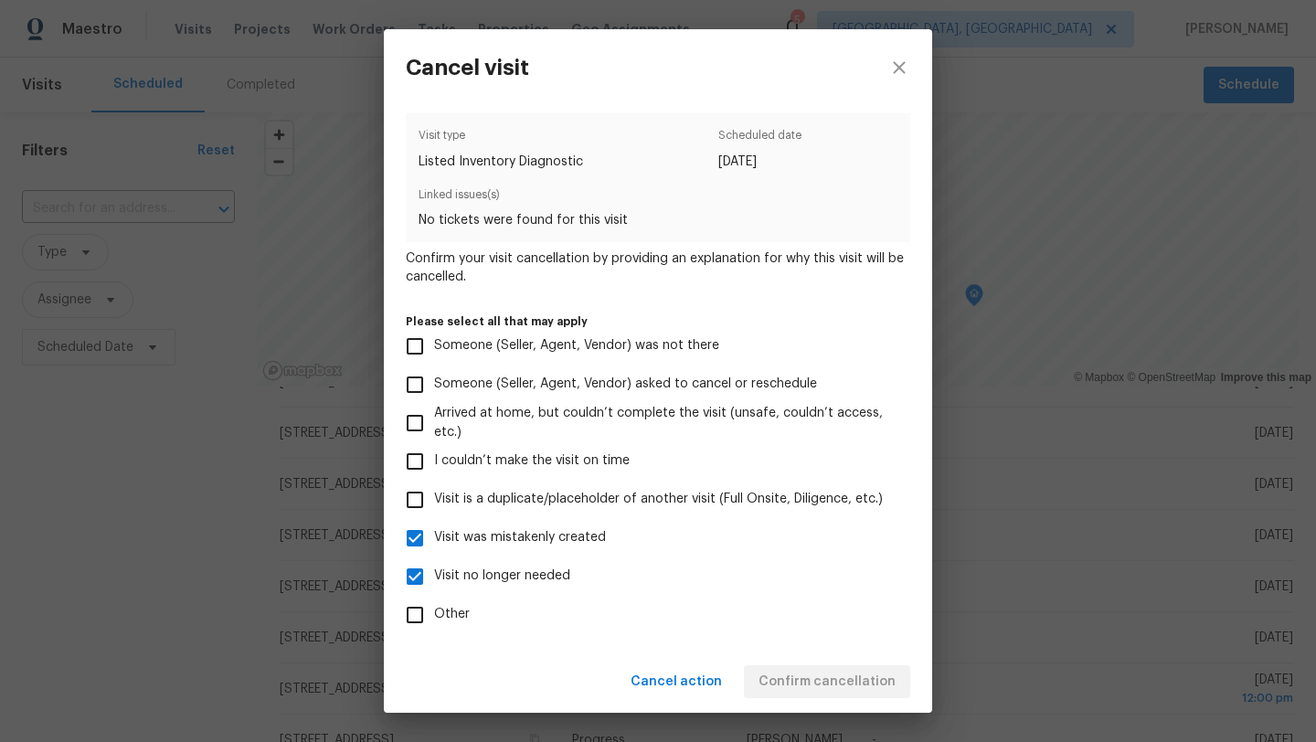
checkbox input "false"
click at [807, 680] on span "Confirm cancellation" at bounding box center [826, 682] width 137 height 23
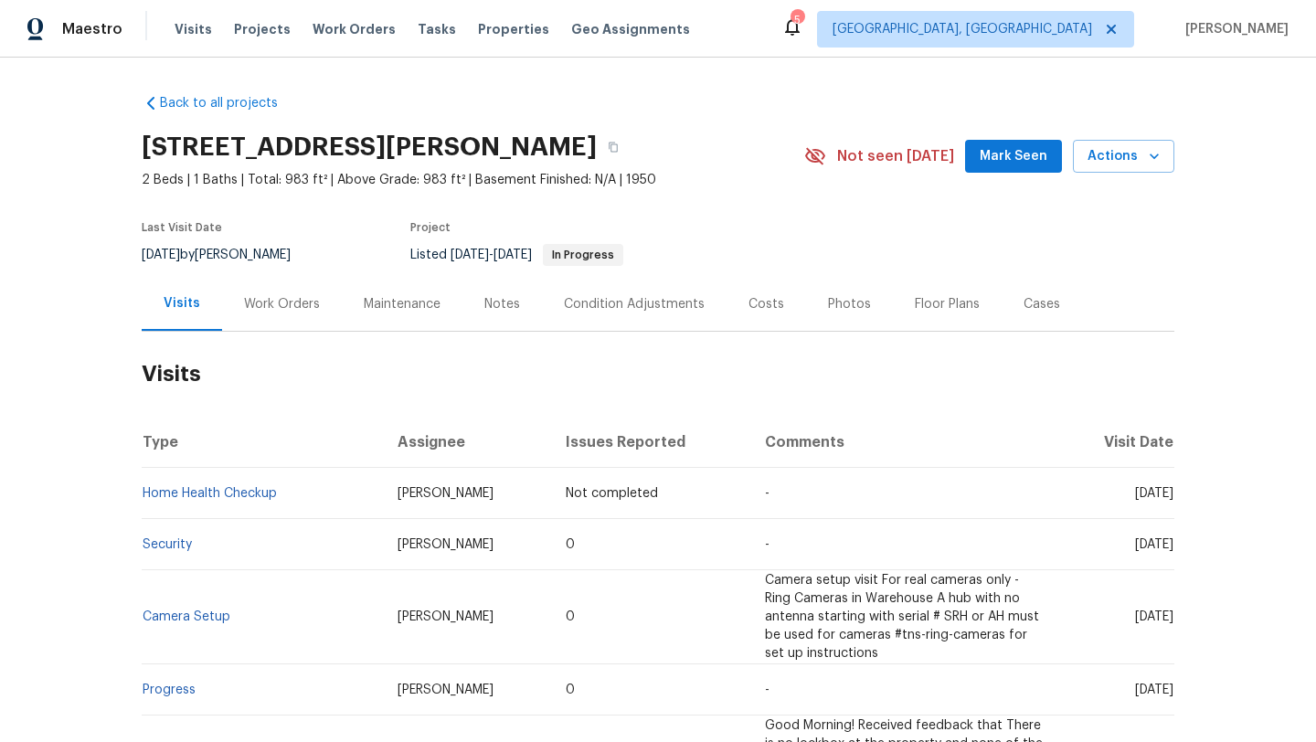
click at [1007, 158] on span "Mark Seen" at bounding box center [1014, 156] width 68 height 23
click at [283, 293] on div "Work Orders" at bounding box center [282, 304] width 120 height 54
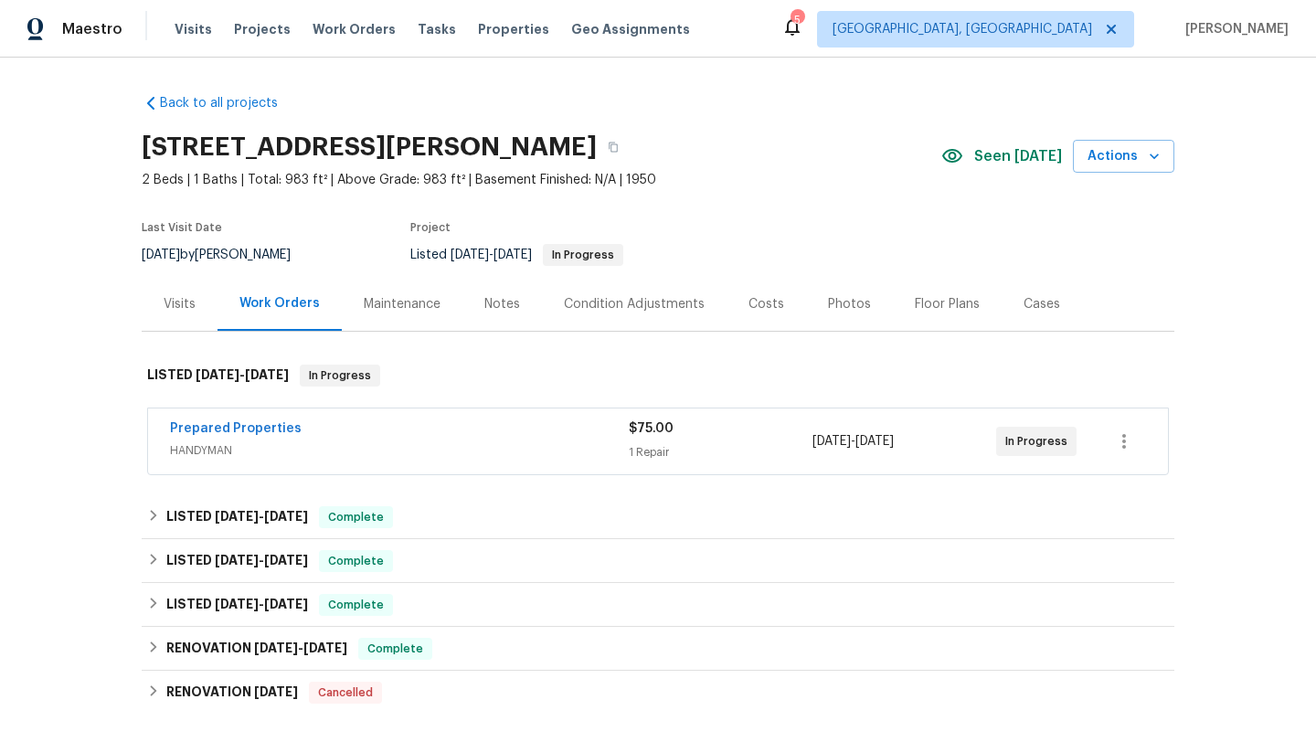
click at [175, 307] on div "Visits" at bounding box center [180, 304] width 32 height 18
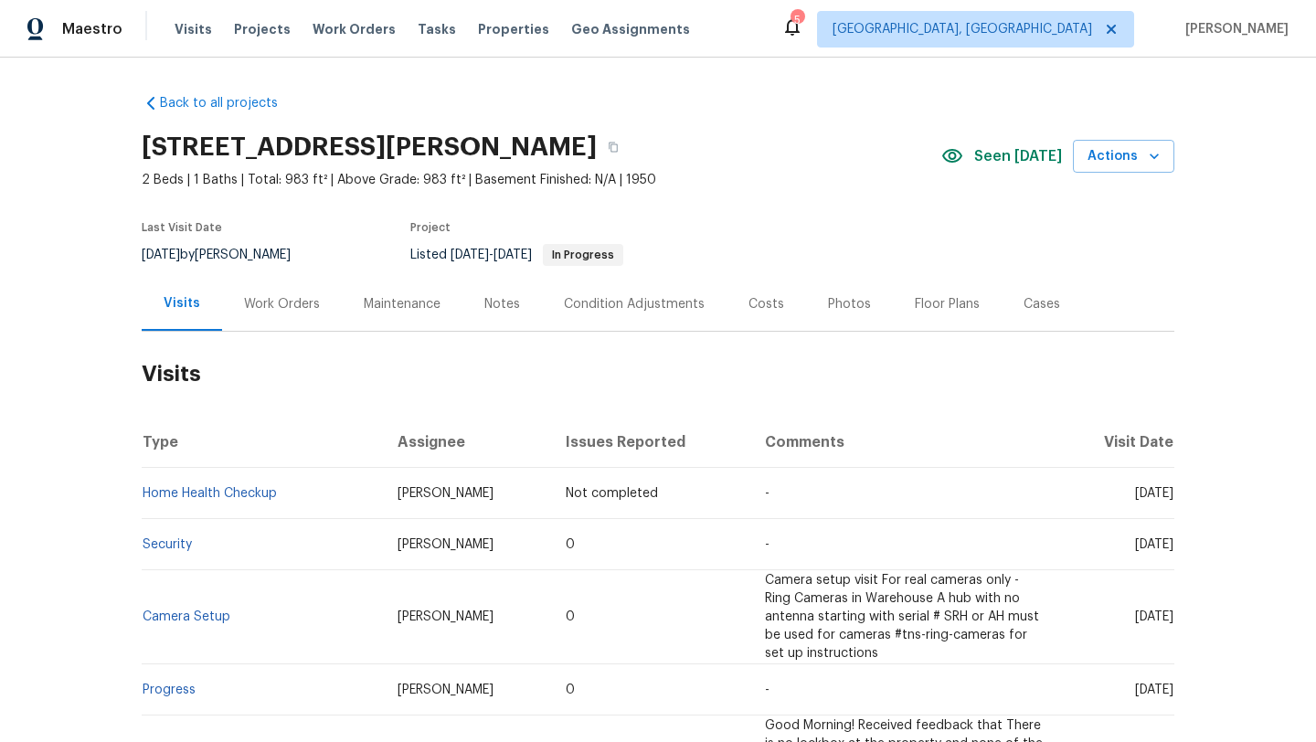
click at [273, 311] on div "Work Orders" at bounding box center [282, 304] width 76 height 18
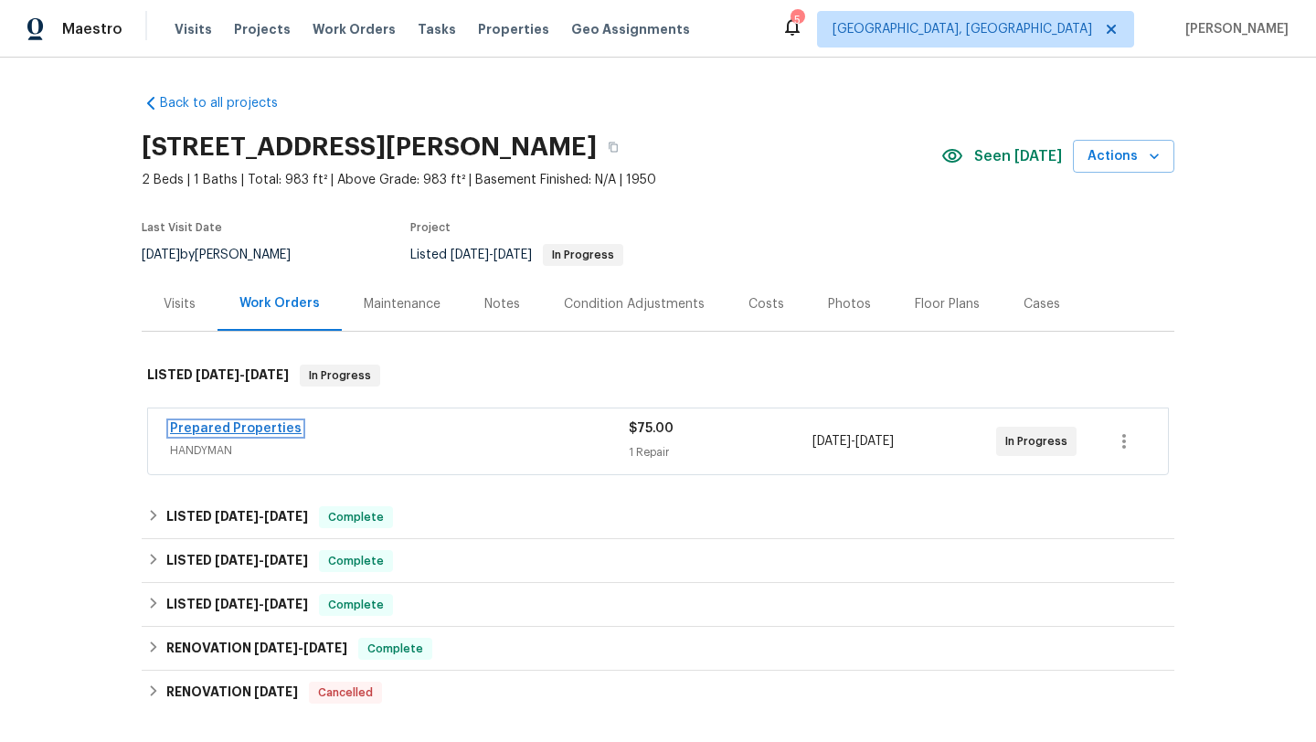
click at [240, 423] on link "Prepared Properties" at bounding box center [236, 428] width 132 height 13
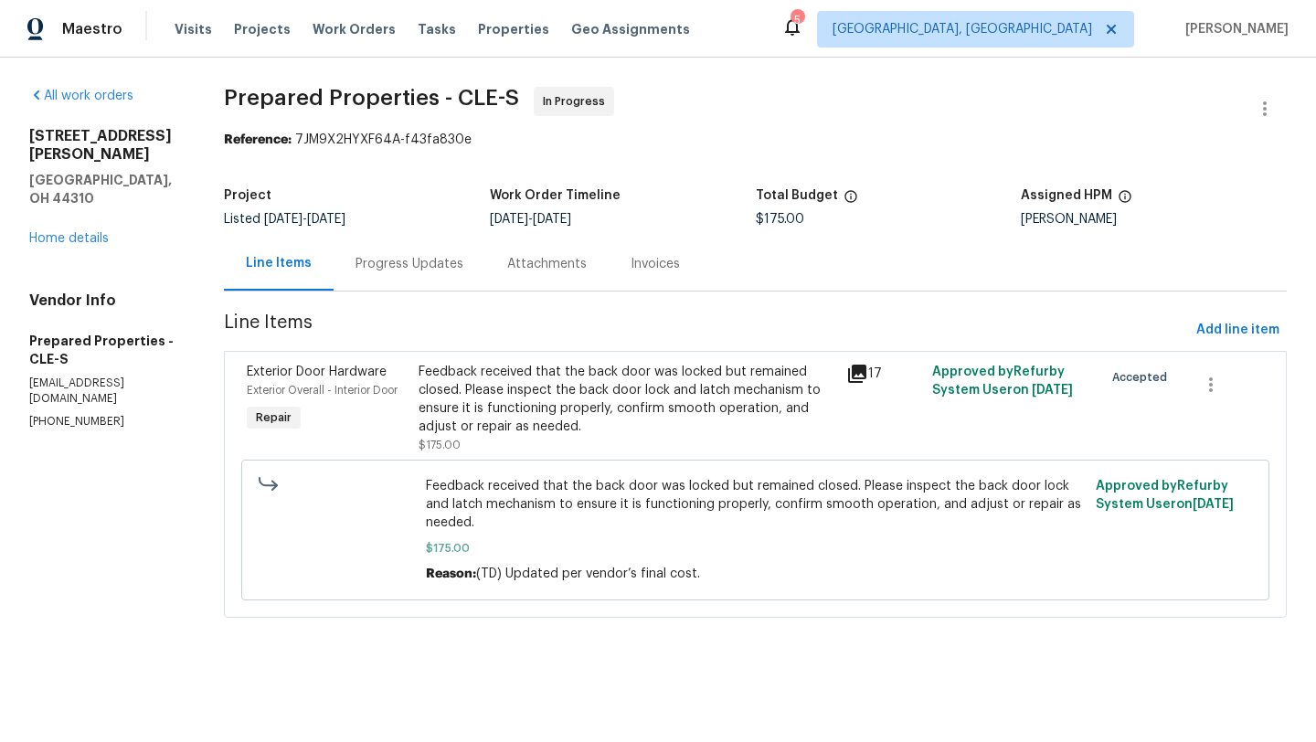
click at [406, 260] on div "Progress Updates" at bounding box center [409, 264] width 108 height 18
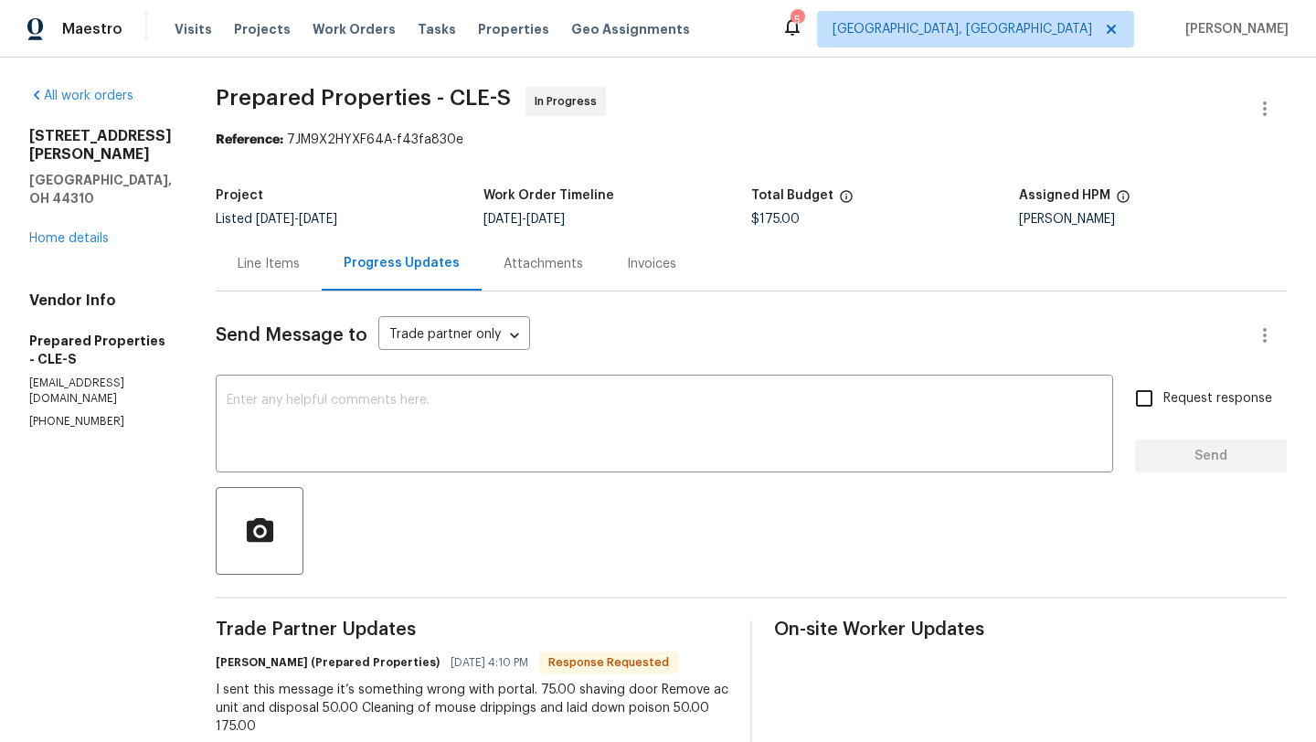
click at [300, 268] on div "Line Items" at bounding box center [269, 264] width 62 height 18
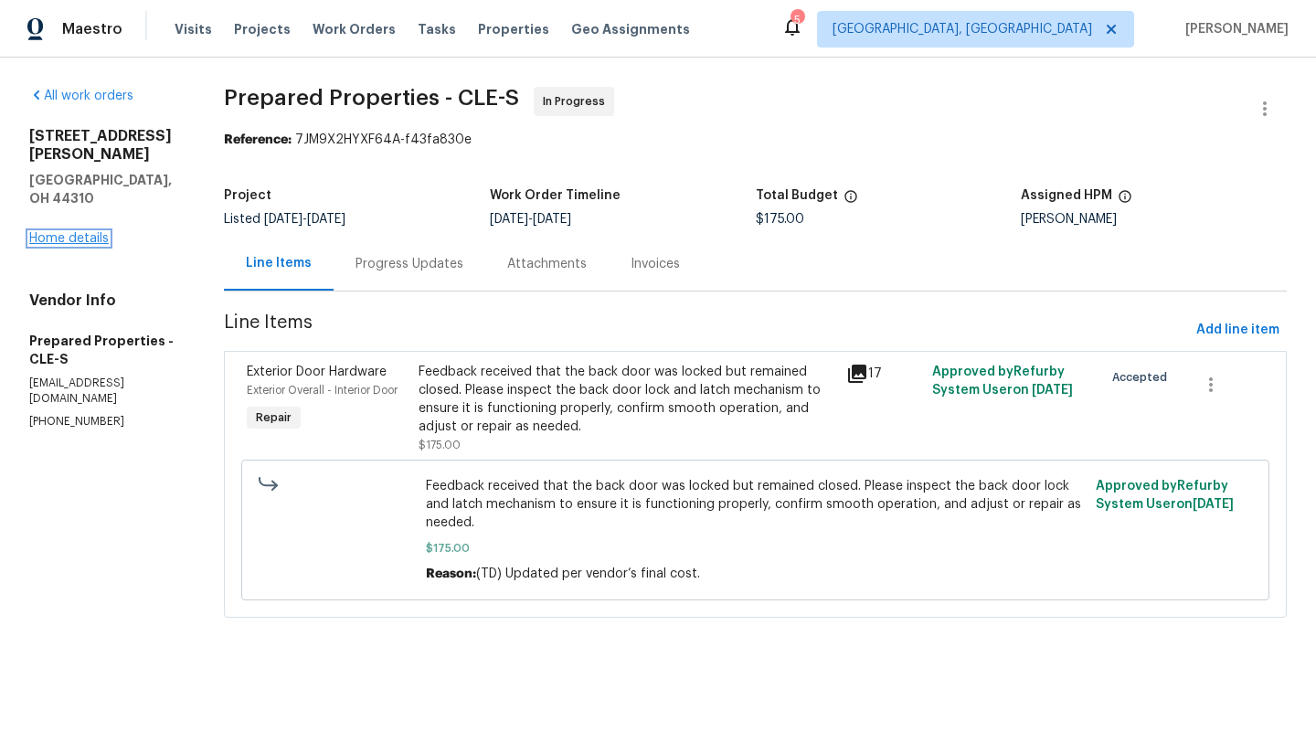
click at [95, 232] on link "Home details" at bounding box center [69, 238] width 80 height 13
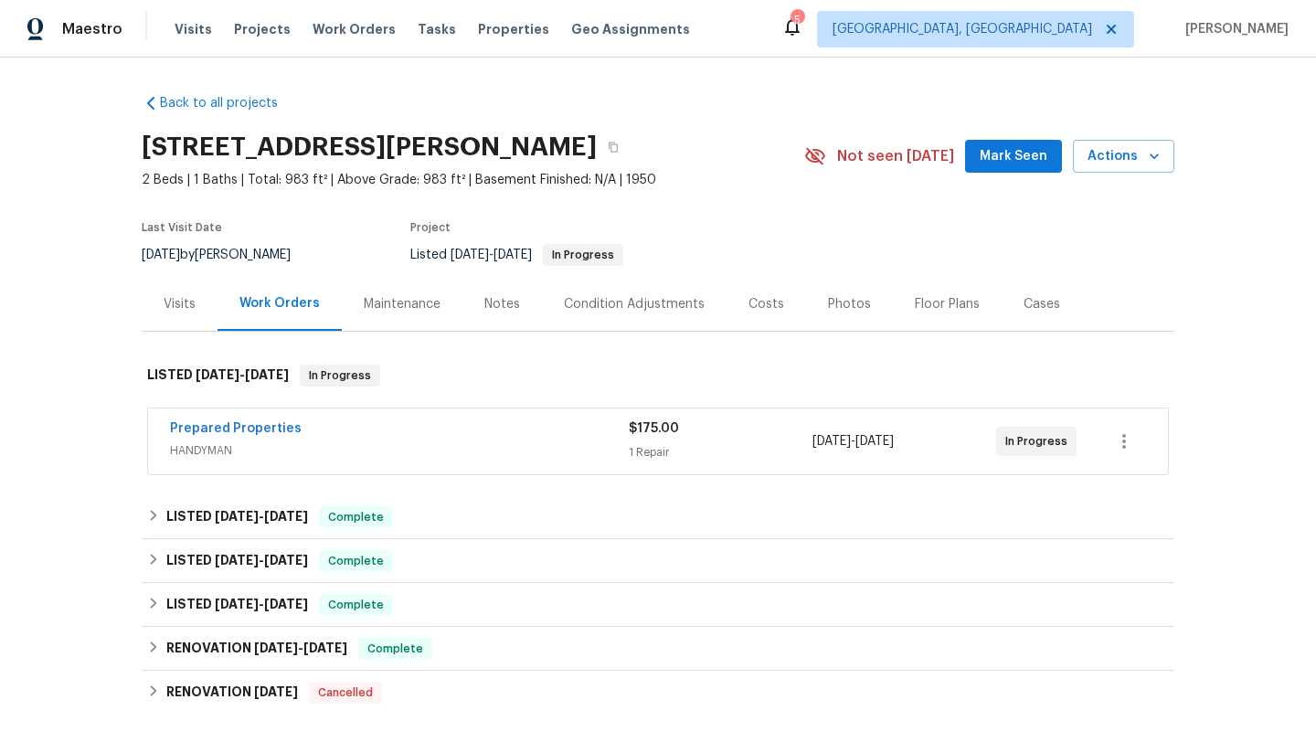
click at [177, 304] on div "Visits" at bounding box center [180, 304] width 32 height 18
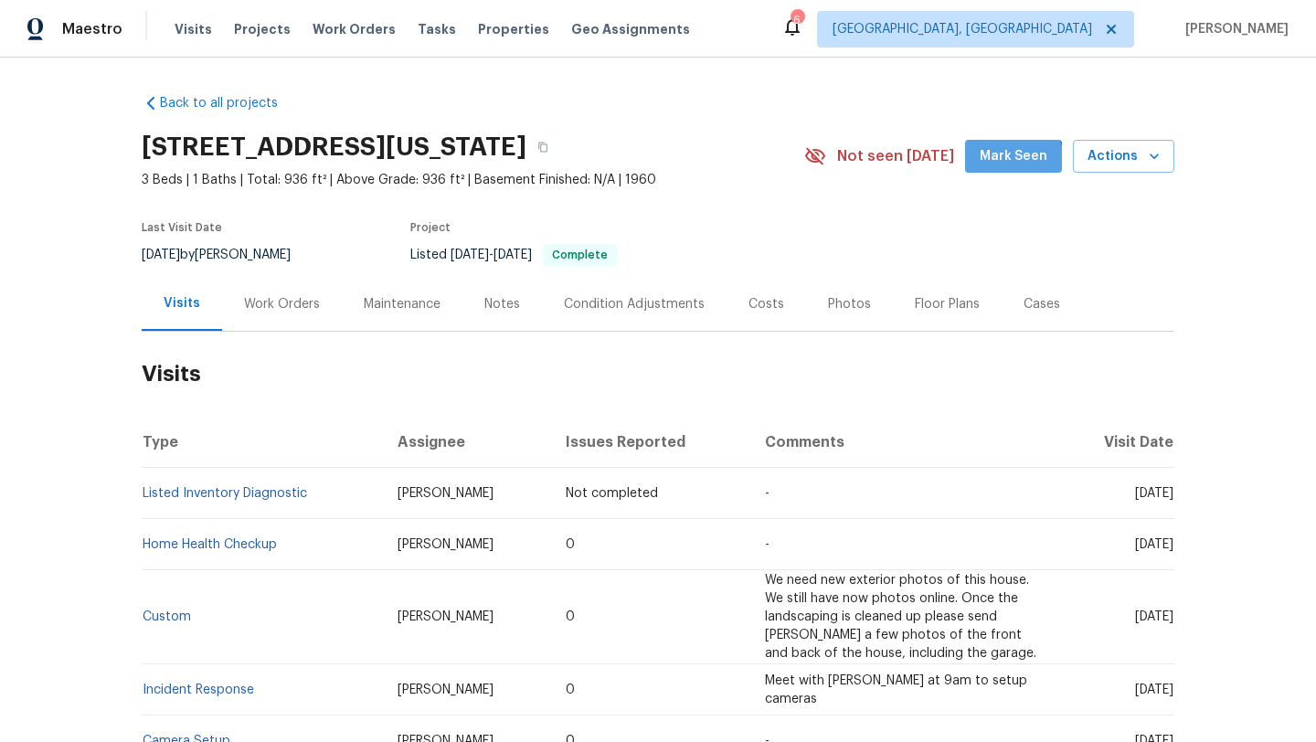
click at [1009, 165] on span "Mark Seen" at bounding box center [1014, 156] width 68 height 23
click at [293, 495] on link "Listed Inventory Diagnostic" at bounding box center [225, 493] width 164 height 13
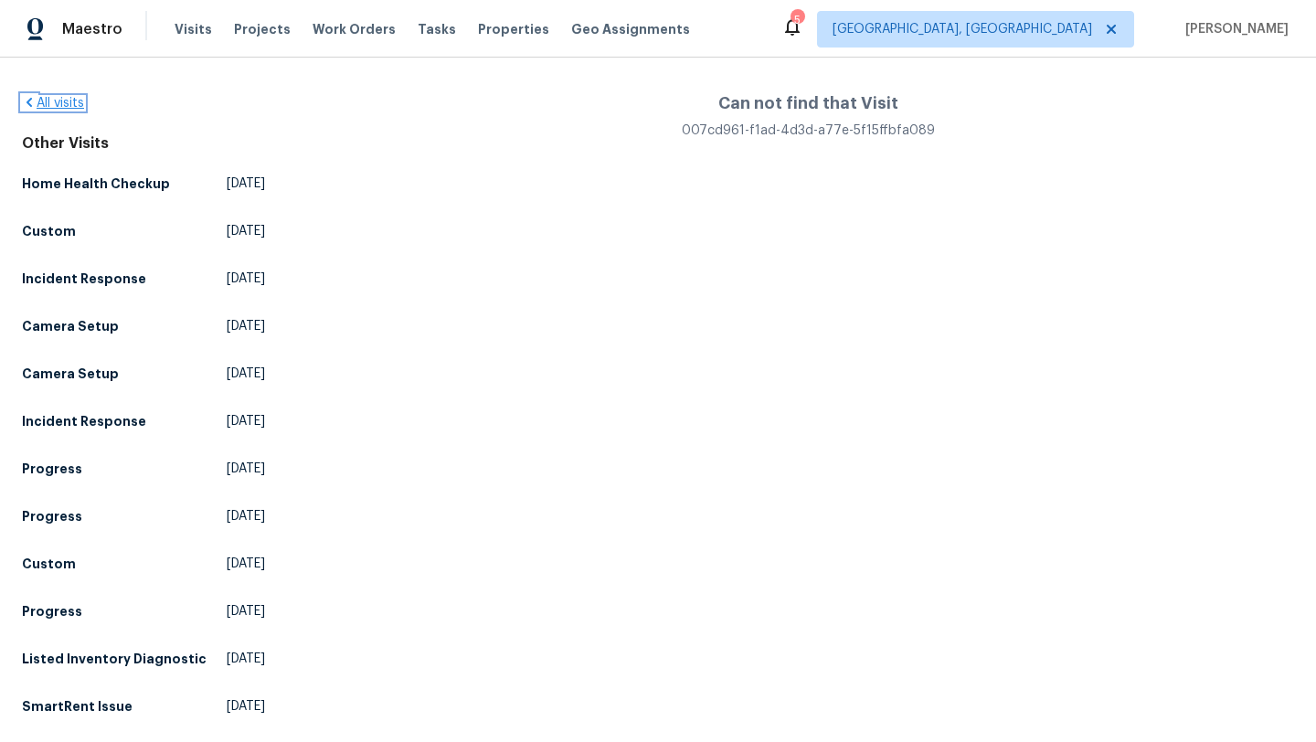
click at [57, 105] on link "All visits" at bounding box center [53, 103] width 62 height 13
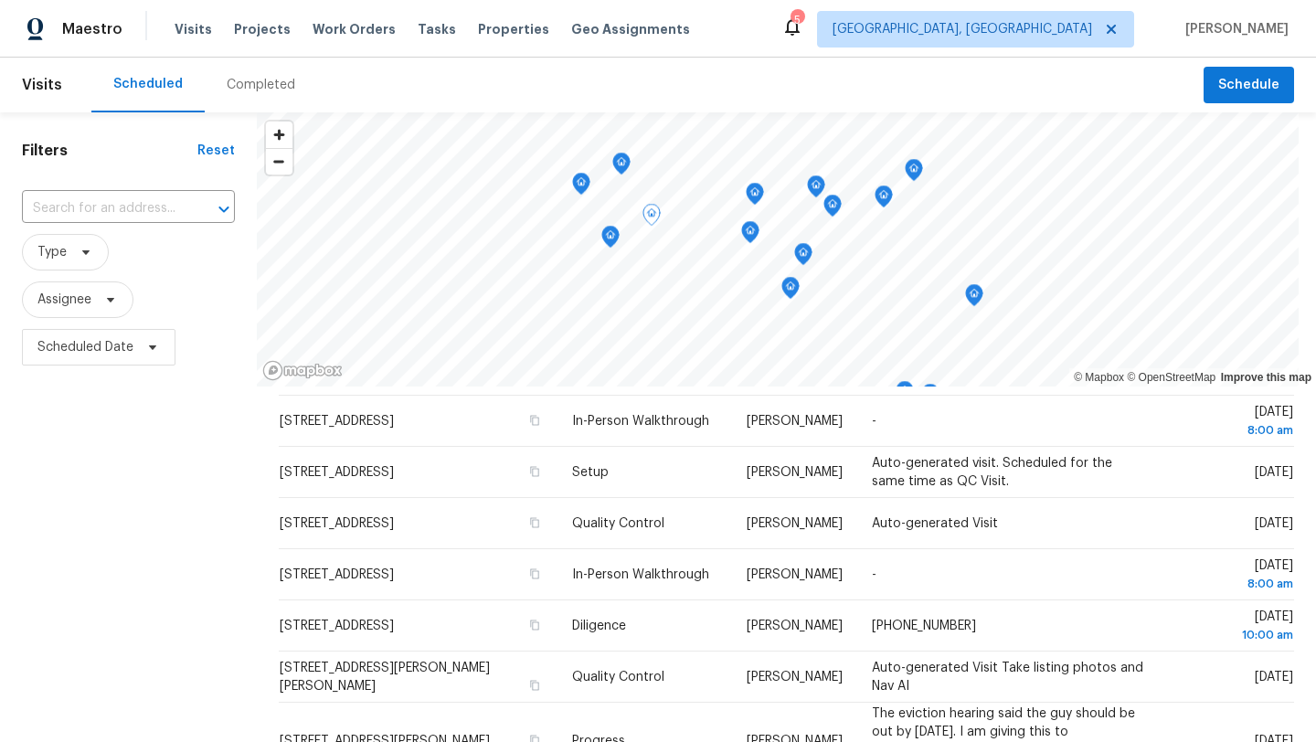
scroll to position [551, 0]
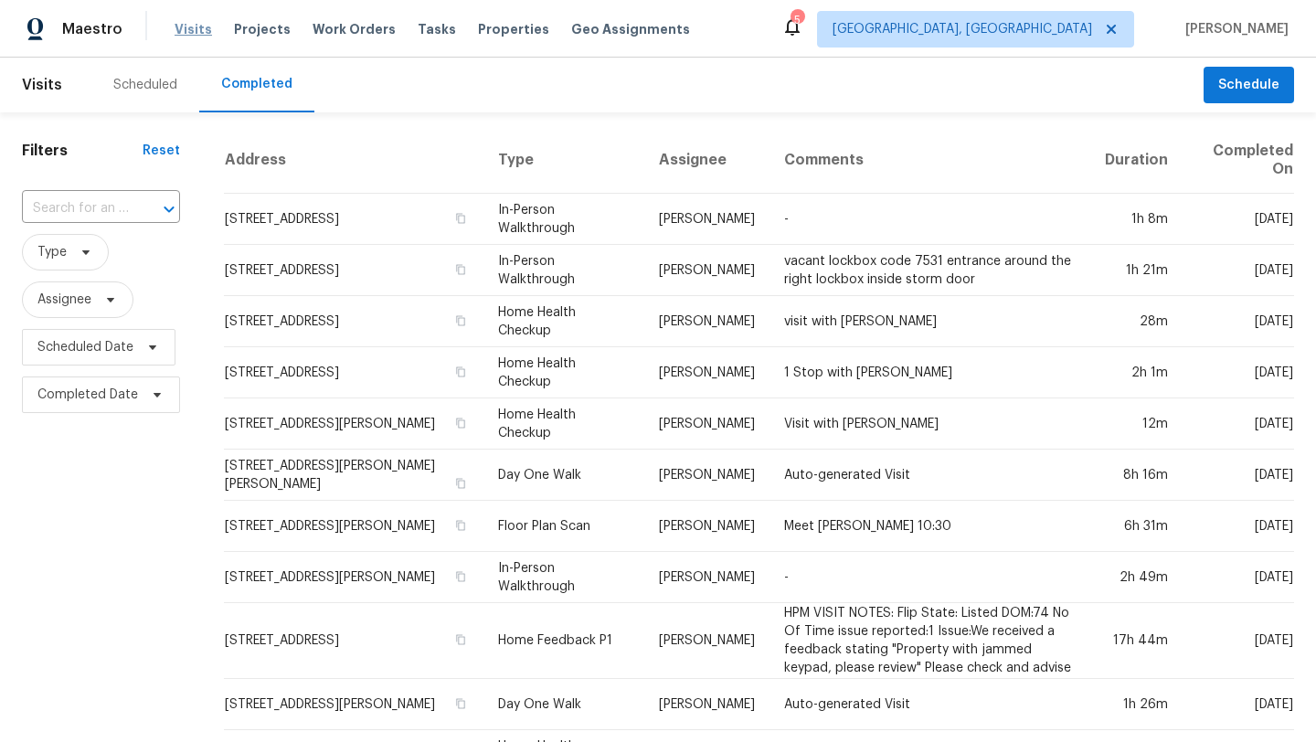
click at [199, 30] on span "Visits" at bounding box center [193, 29] width 37 height 18
click at [241, 28] on span "Projects" at bounding box center [262, 29] width 57 height 18
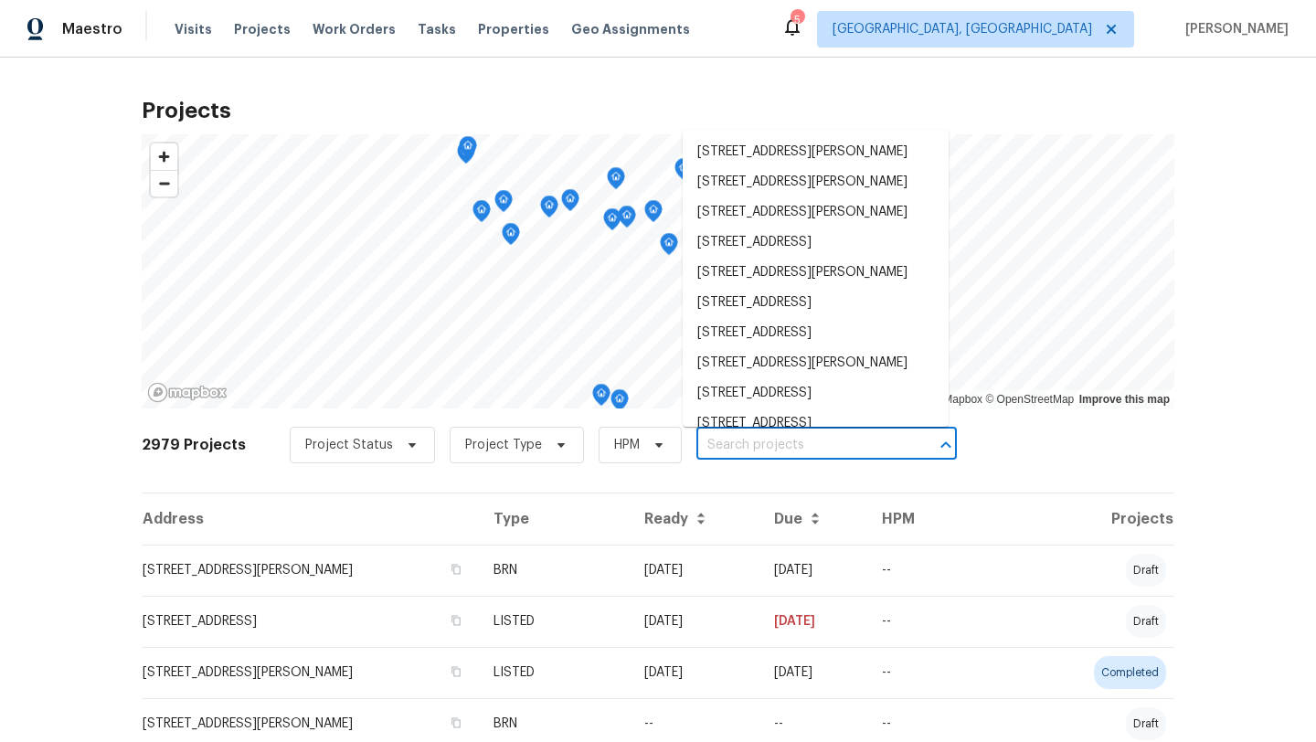
click at [696, 445] on input "text" at bounding box center [800, 445] width 209 height 28
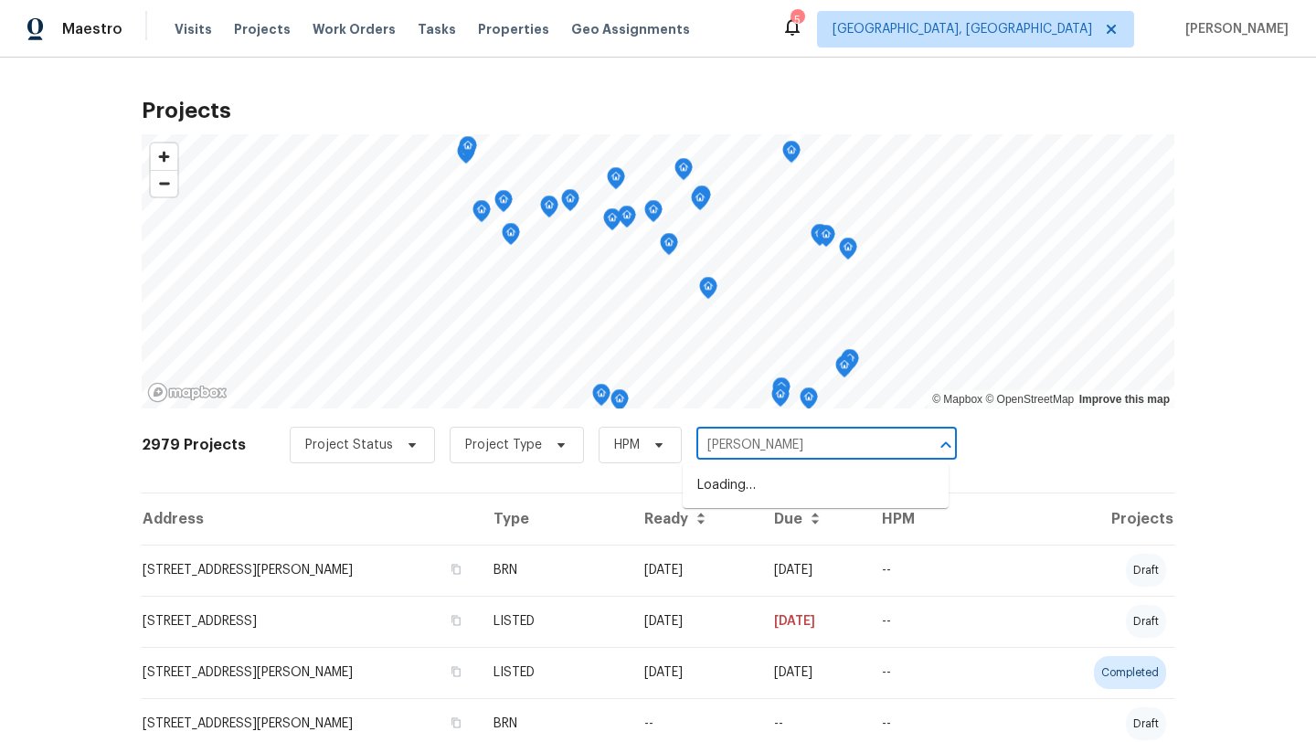
type input "nevad"
click at [758, 472] on li "[STREET_ADDRESS][US_STATE]" at bounding box center [816, 486] width 266 height 30
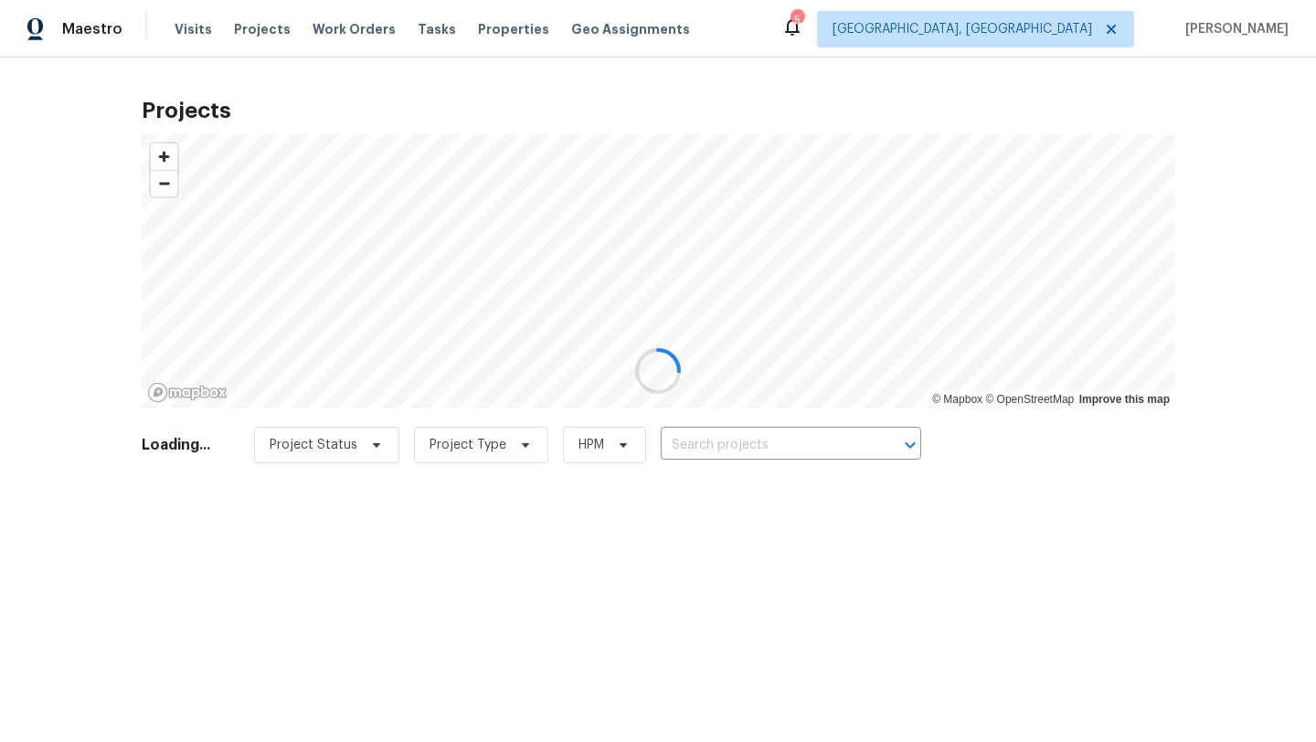
type input "[STREET_ADDRESS][US_STATE]"
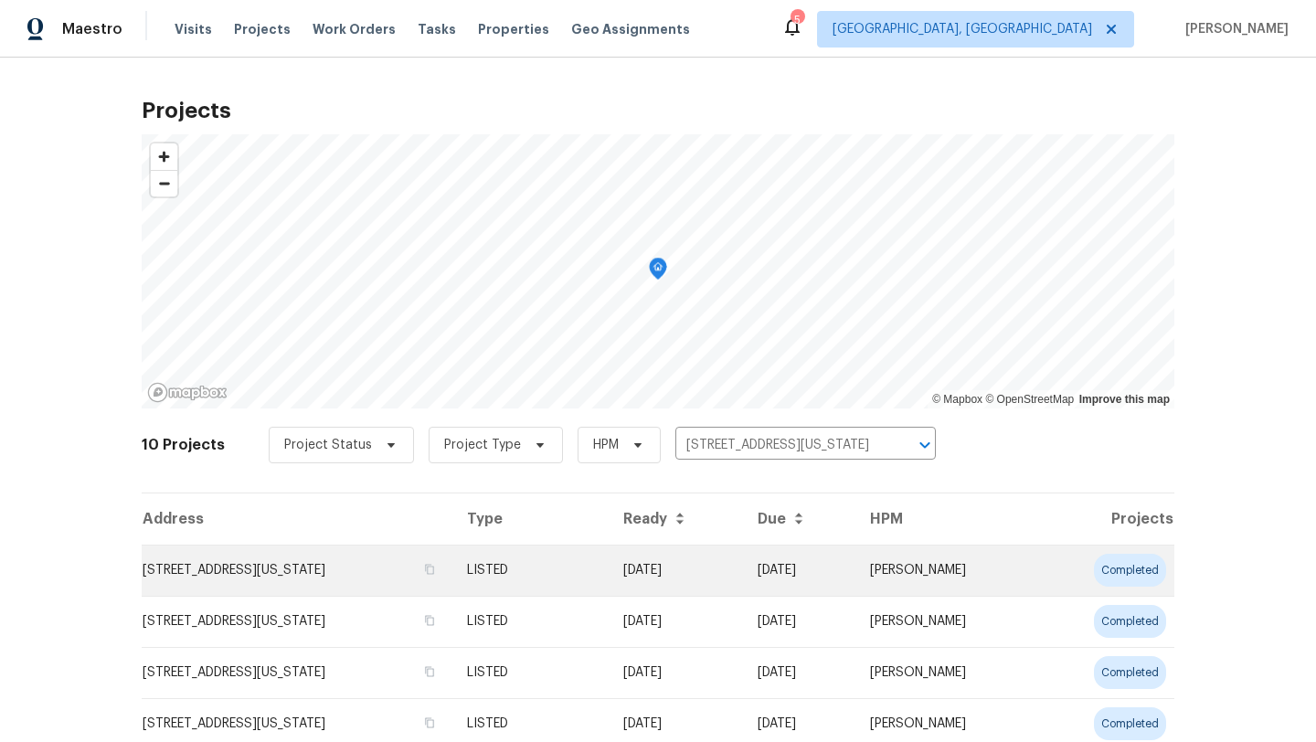
click at [246, 575] on td "[STREET_ADDRESS][US_STATE]" at bounding box center [297, 570] width 311 height 51
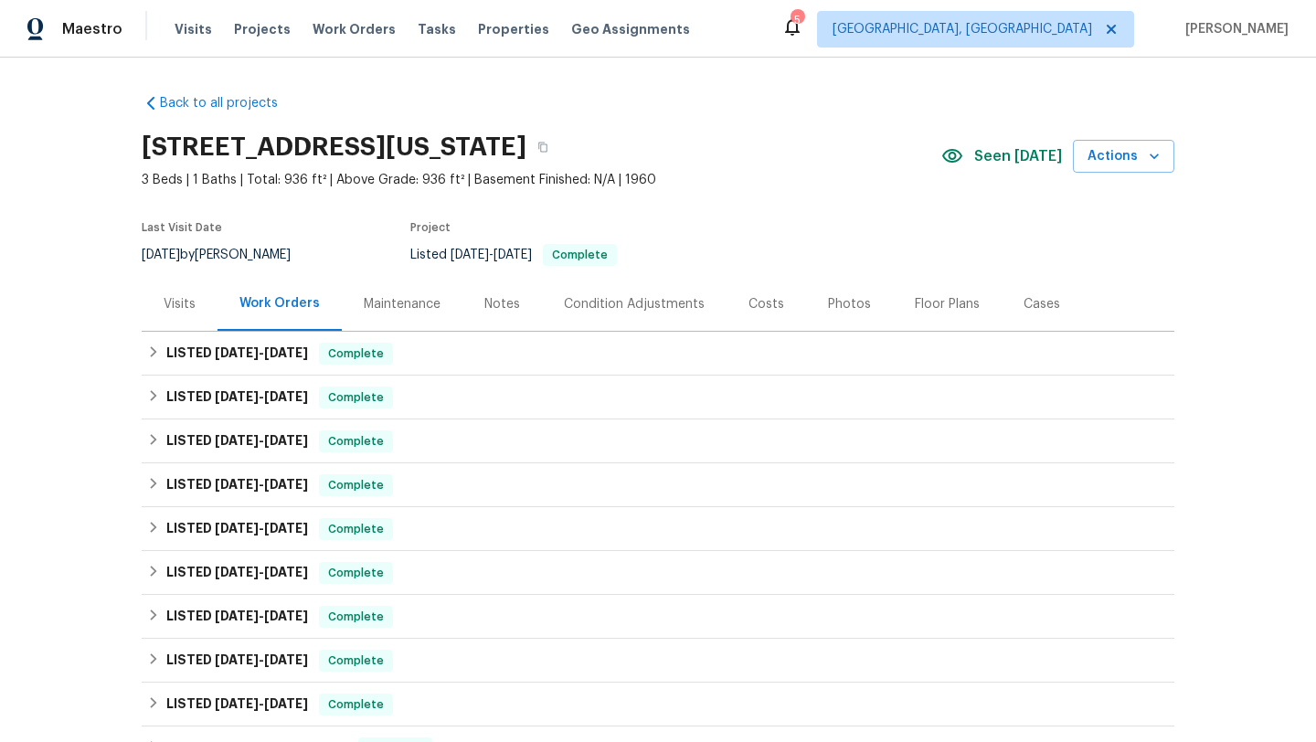
click at [176, 304] on div "Visits" at bounding box center [180, 304] width 32 height 18
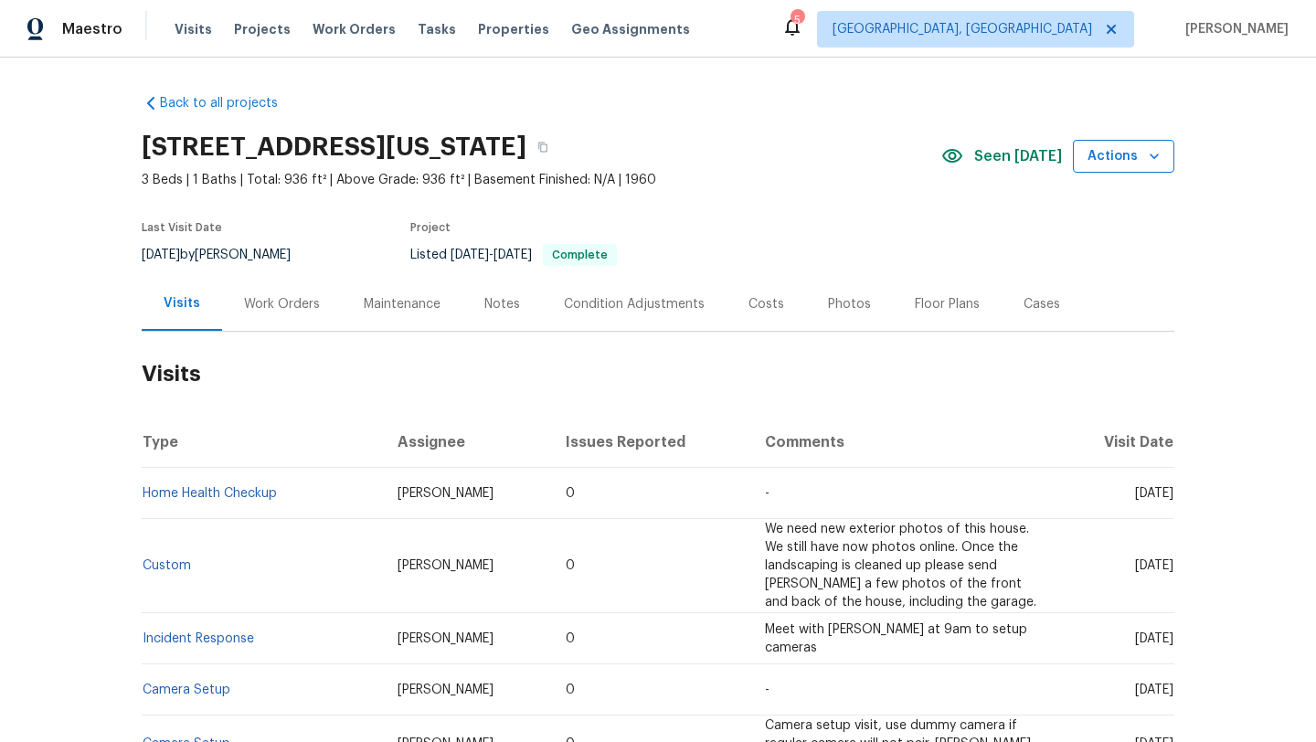
click at [1119, 152] on span "Actions" at bounding box center [1123, 156] width 72 height 23
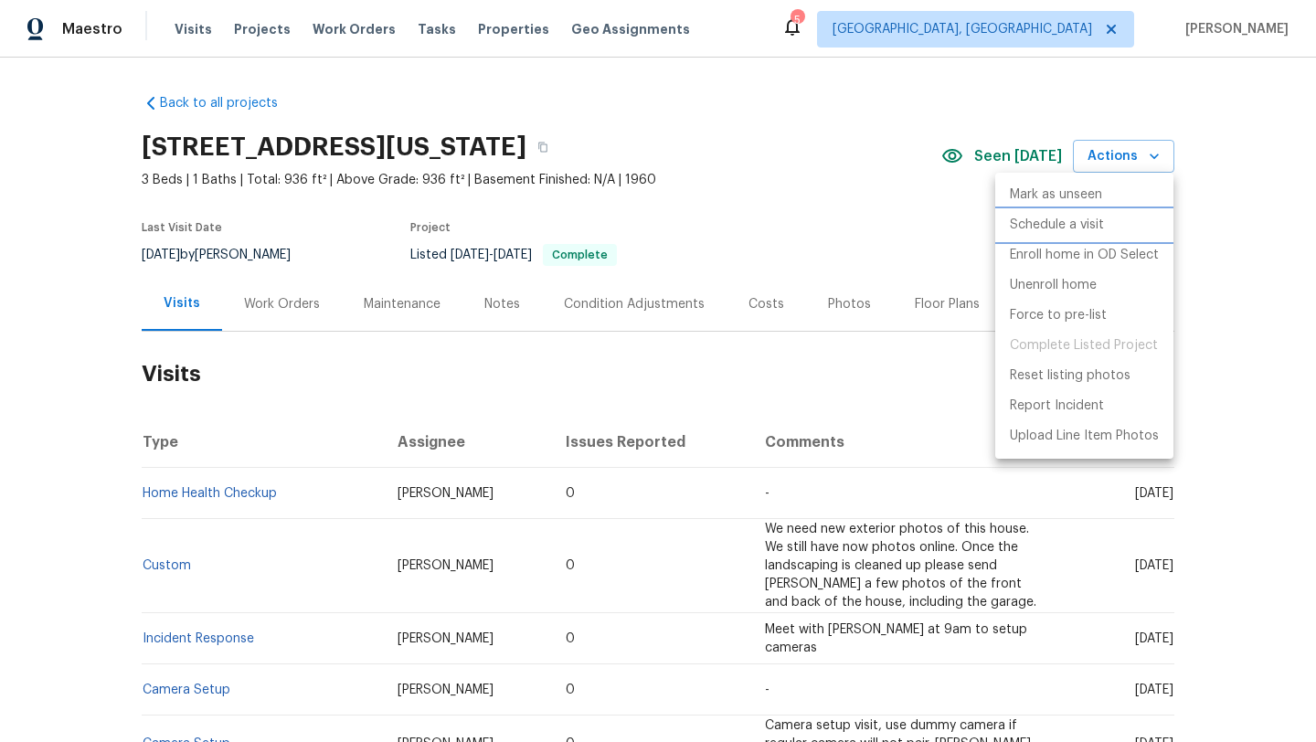
click at [1064, 226] on p "Schedule a visit" at bounding box center [1057, 225] width 94 height 19
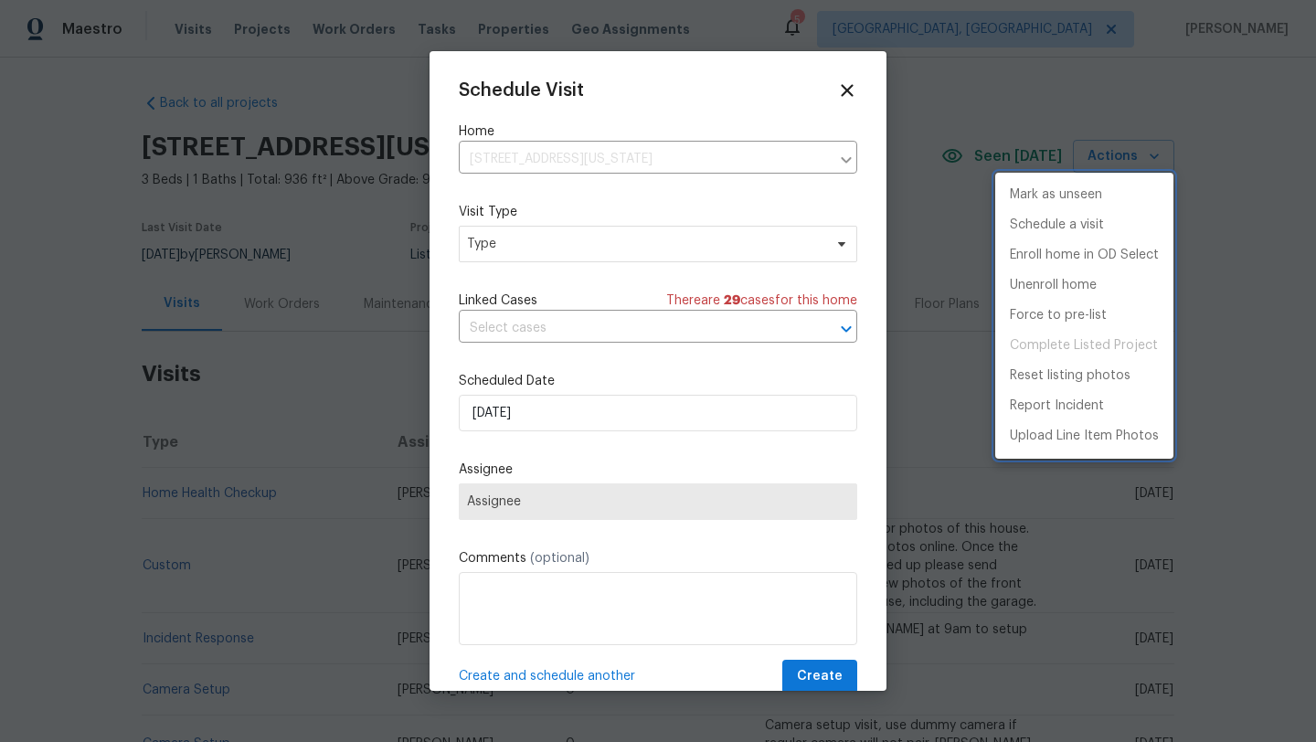
click at [601, 252] on div at bounding box center [658, 371] width 1316 height 742
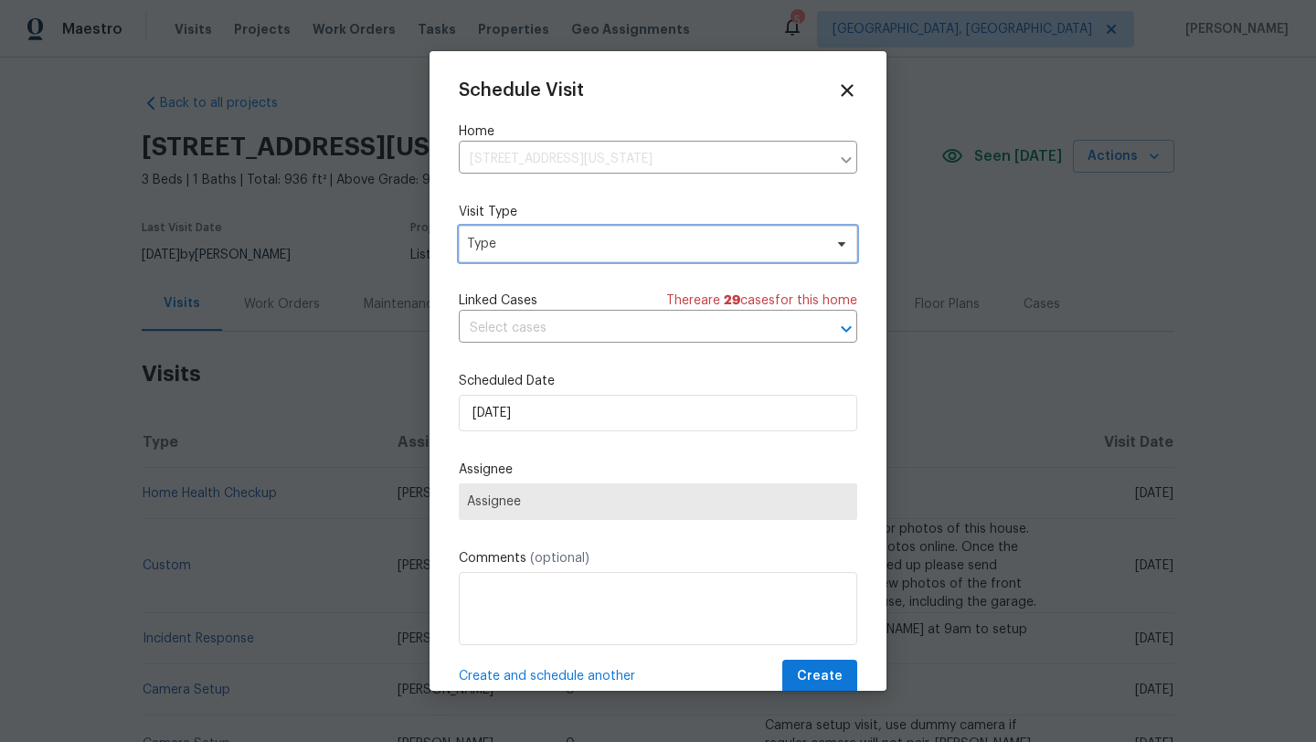
click at [601, 252] on span "Type" at bounding box center [644, 244] width 355 height 18
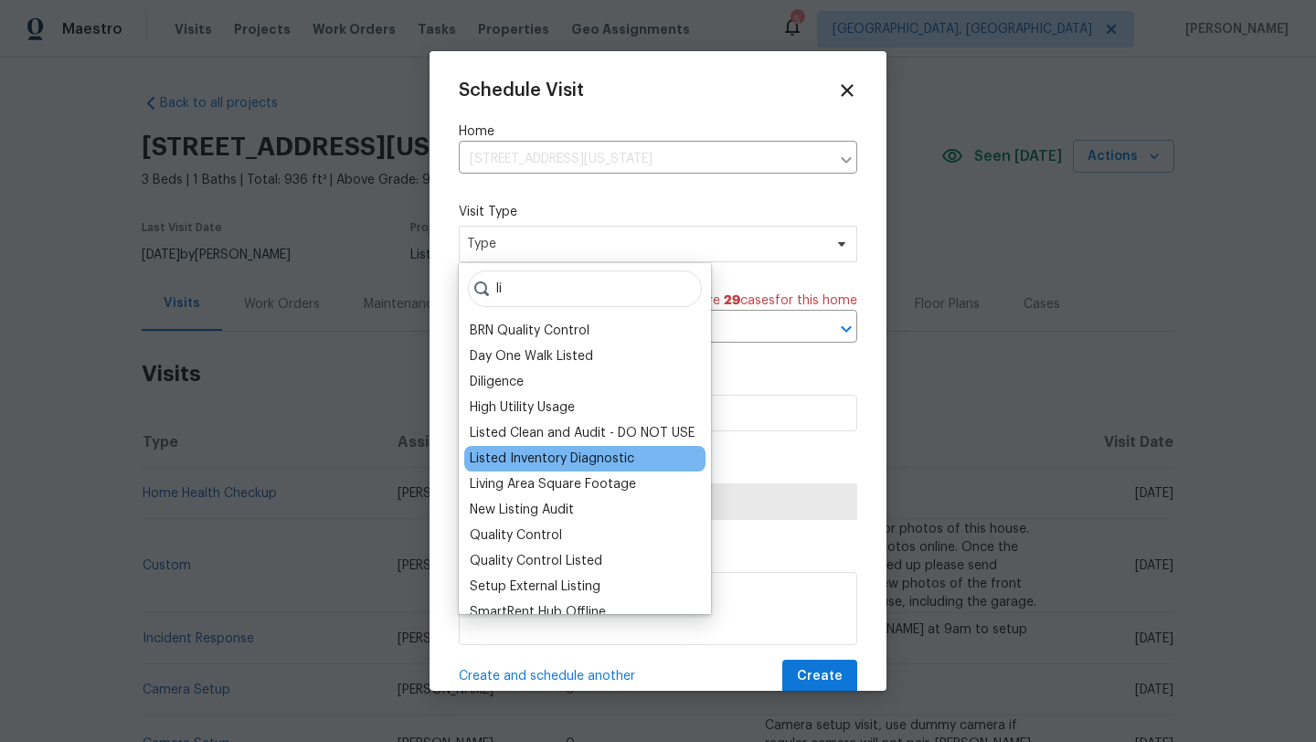
type input "li"
click at [579, 462] on div "Listed Inventory Diagnostic" at bounding box center [552, 459] width 164 height 18
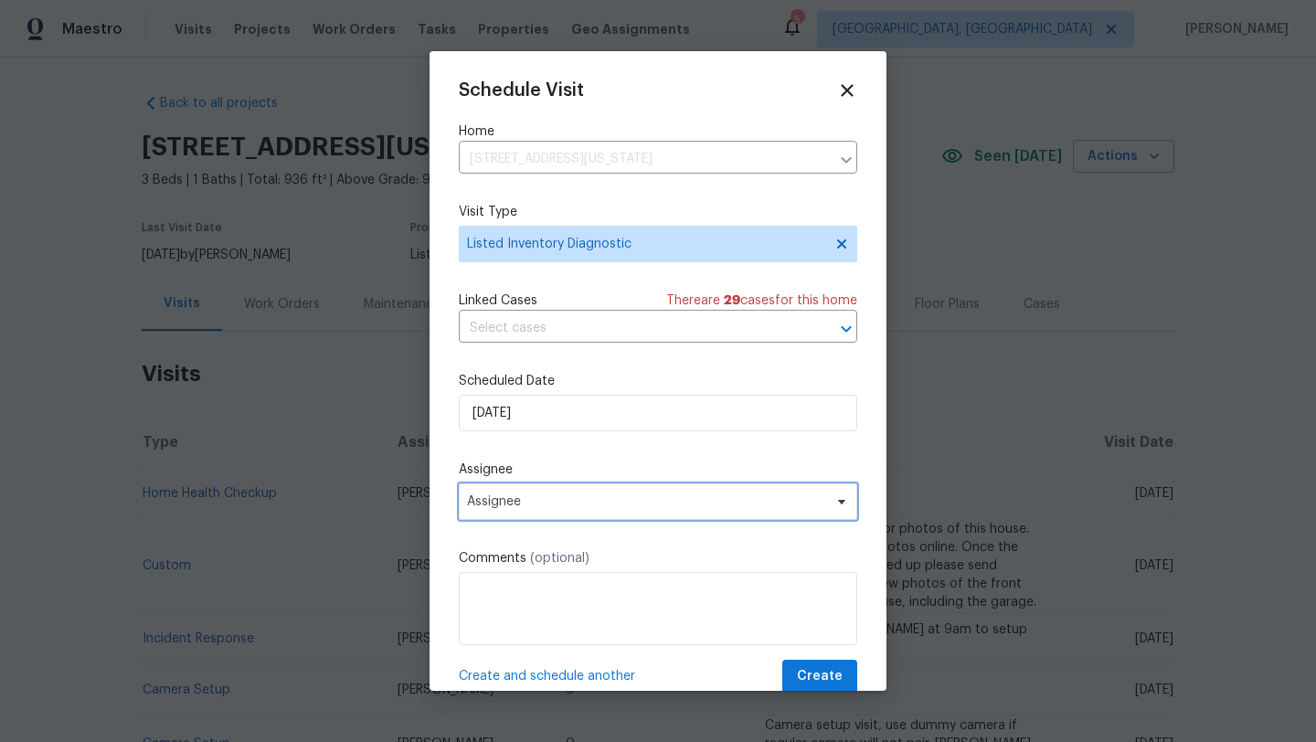
click at [535, 512] on span "Assignee" at bounding box center [658, 501] width 398 height 37
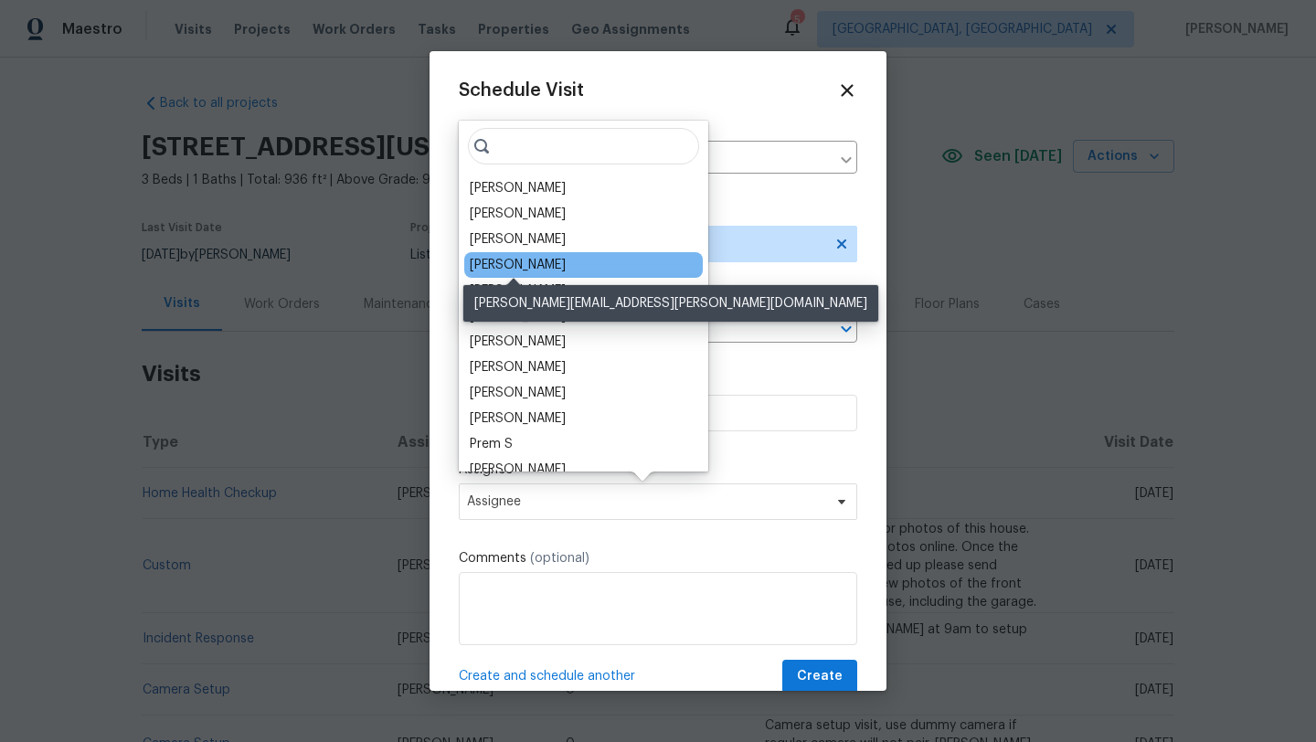
click at [533, 270] on div "Marissa Casias" at bounding box center [518, 265] width 96 height 18
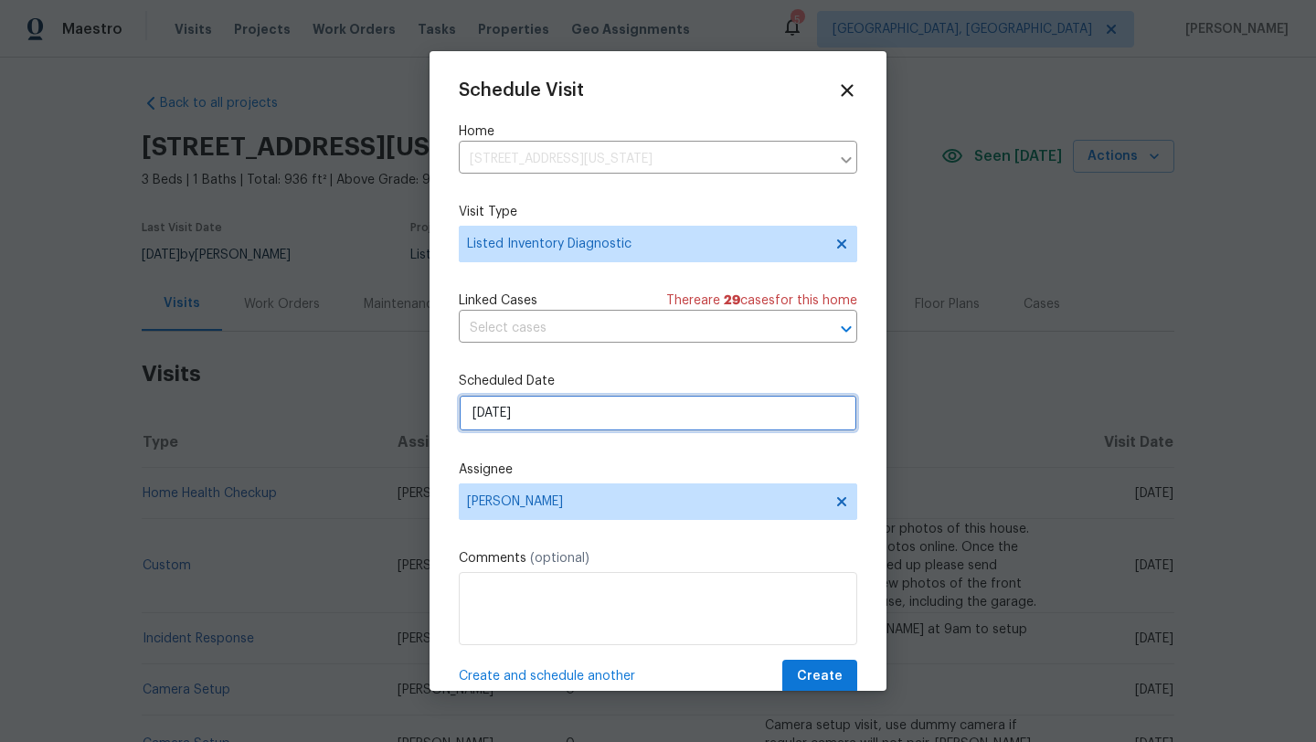
click at [524, 408] on input "10/8/2025" at bounding box center [658, 413] width 398 height 37
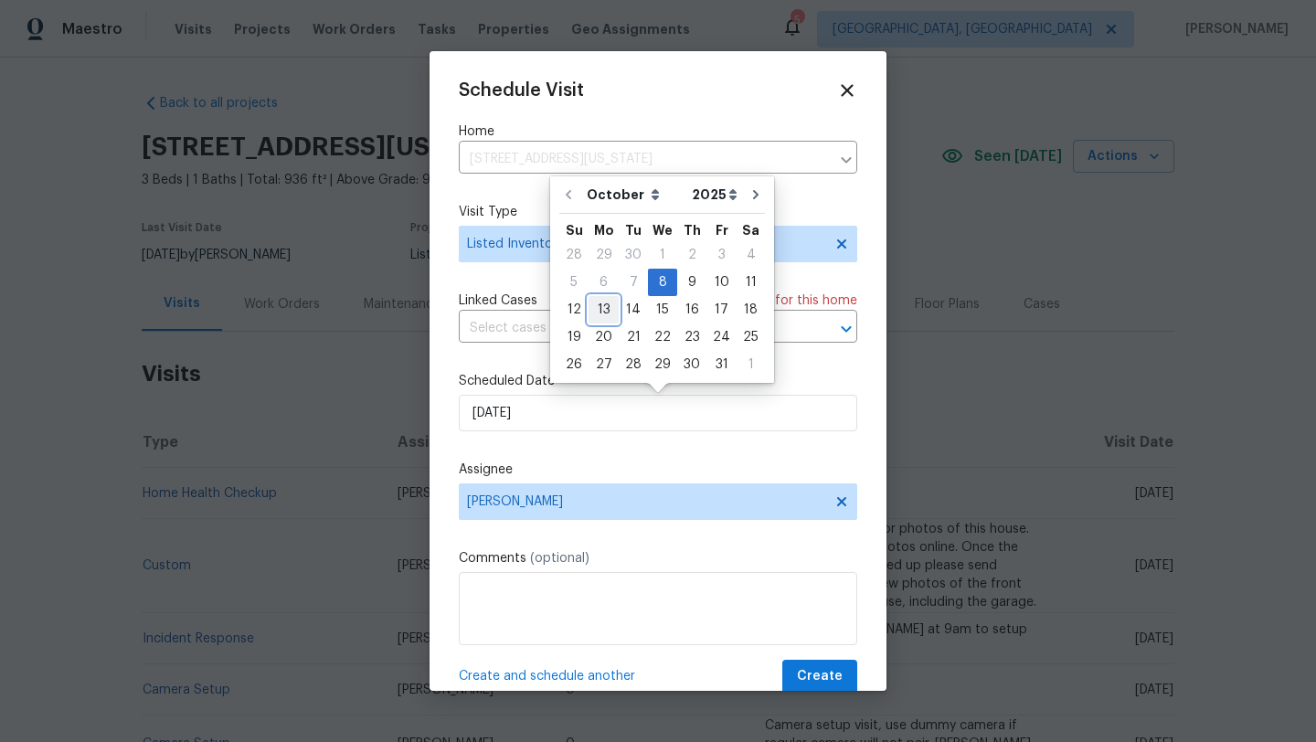
click at [600, 307] on div "13" at bounding box center [604, 310] width 30 height 26
type input "10/13/2025"
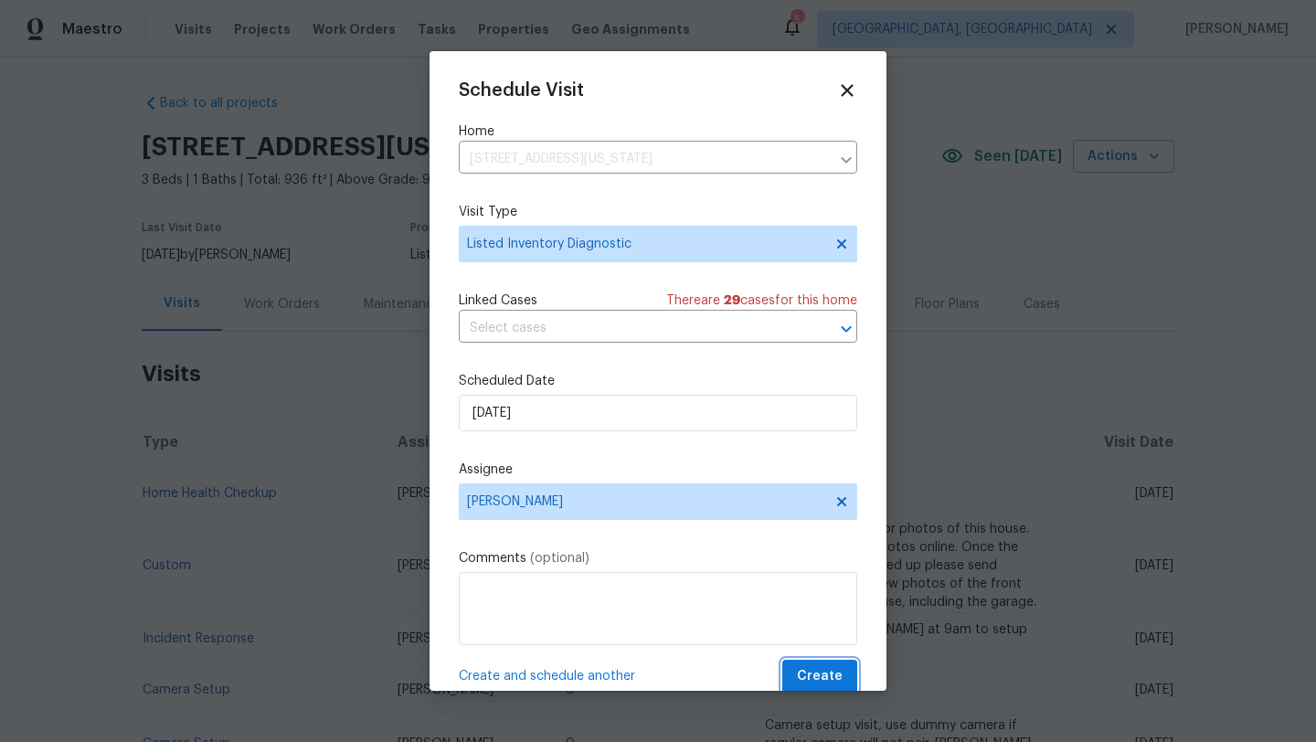
click at [813, 674] on span "Create" at bounding box center [820, 676] width 46 height 23
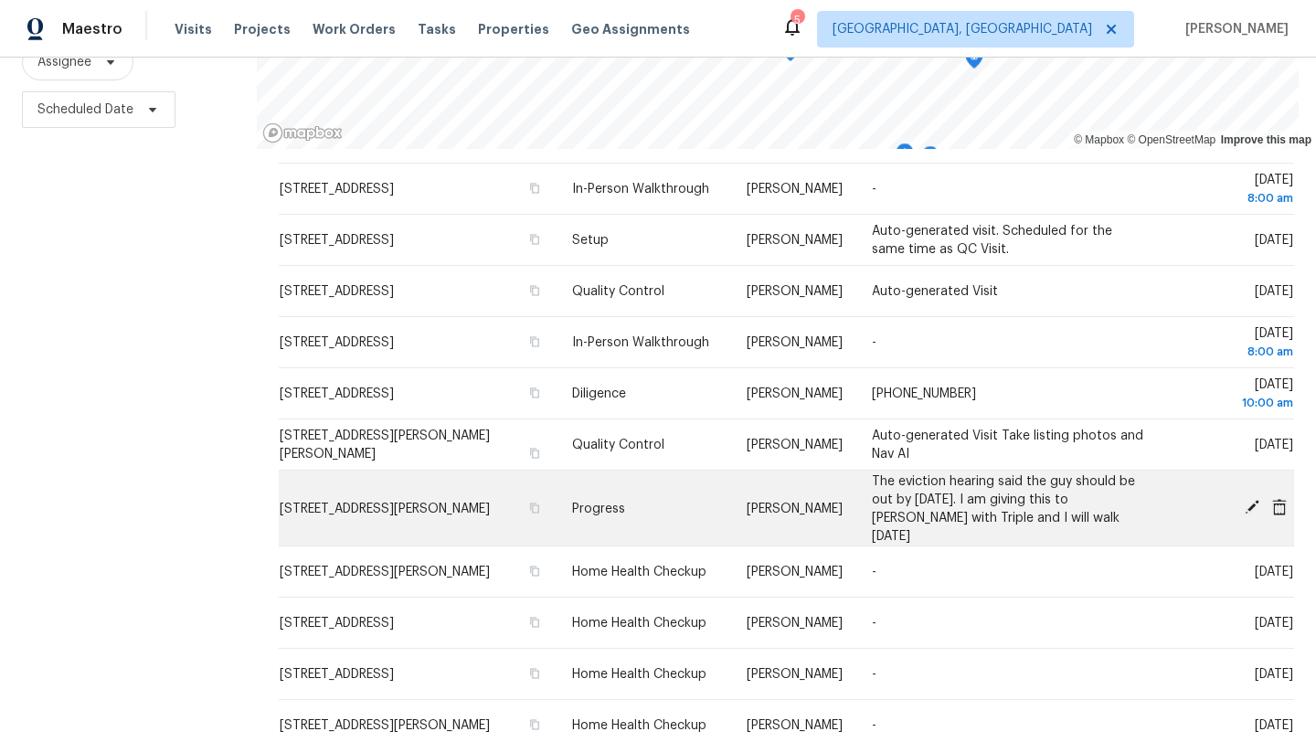
scroll to position [551, 0]
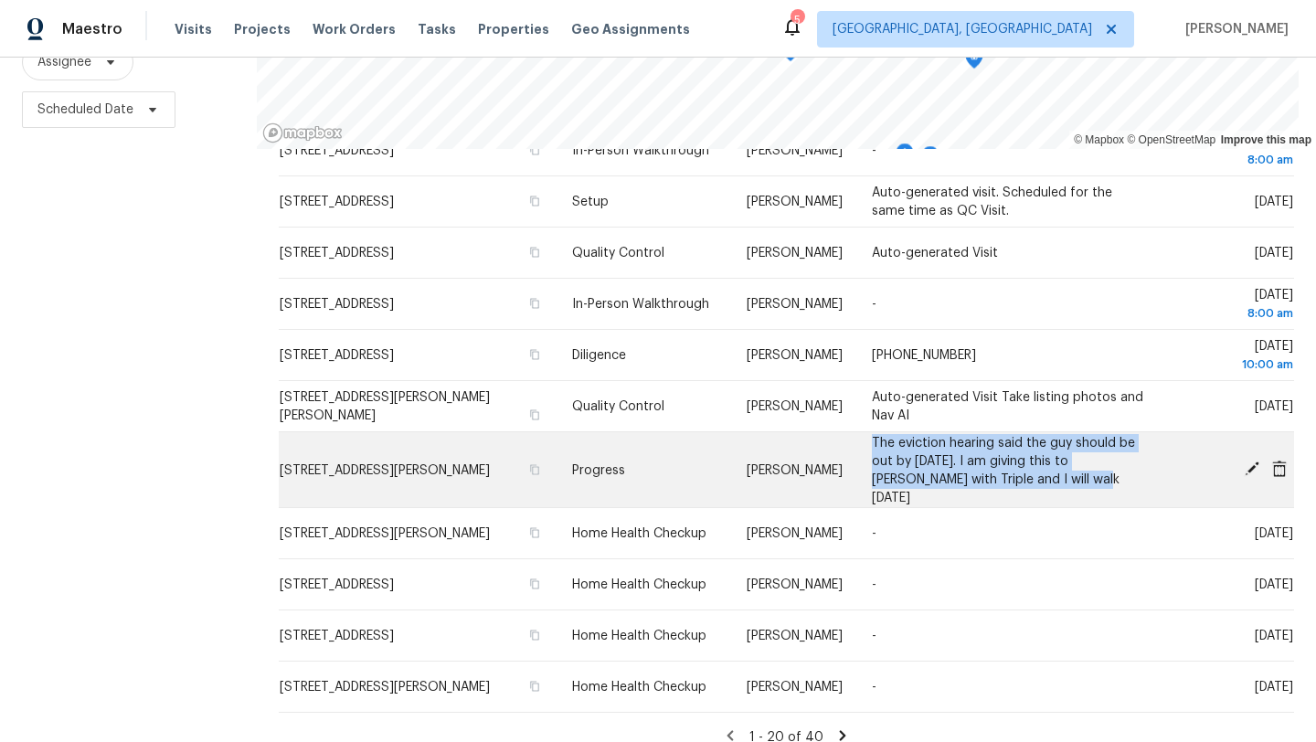
drag, startPoint x: 1052, startPoint y: 478, endPoint x: 866, endPoint y: 442, distance: 188.9
click at [866, 442] on td "The eviction hearing said the guy should be out by [DATE]. I am giving this to …" at bounding box center [1009, 470] width 304 height 76
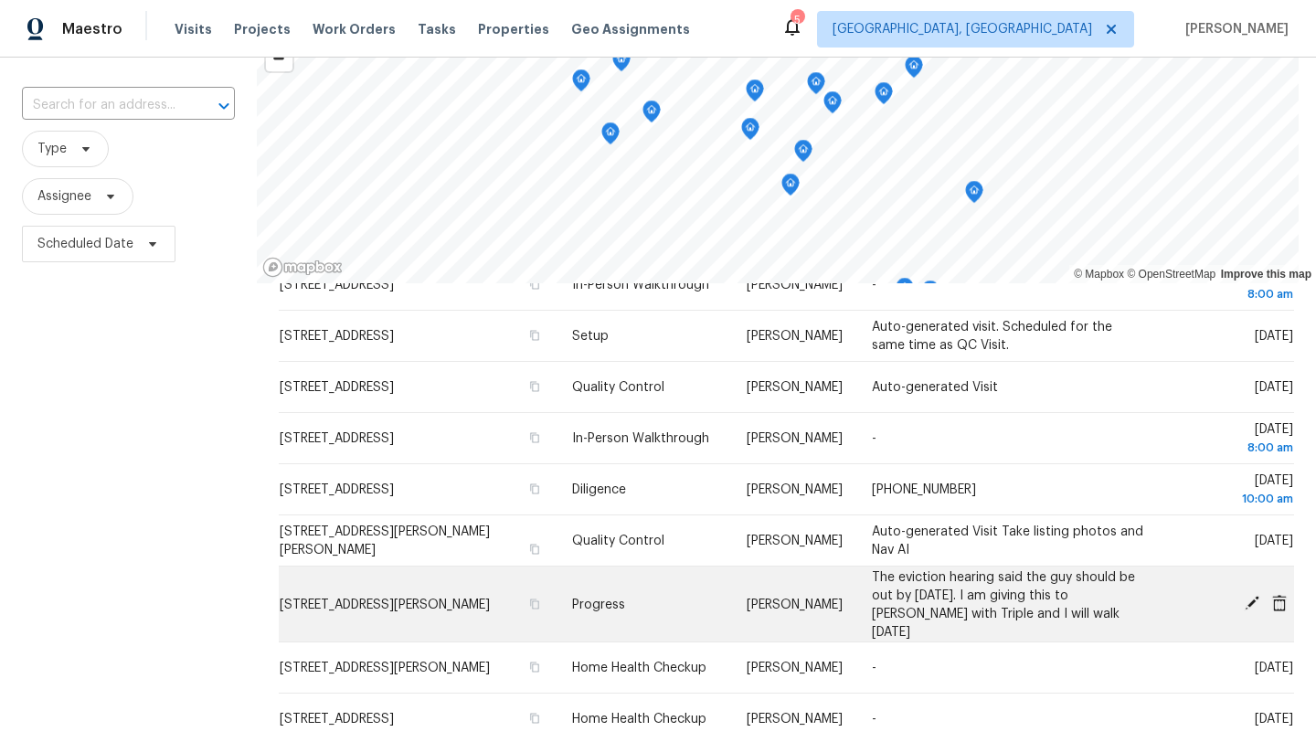
scroll to position [119, 0]
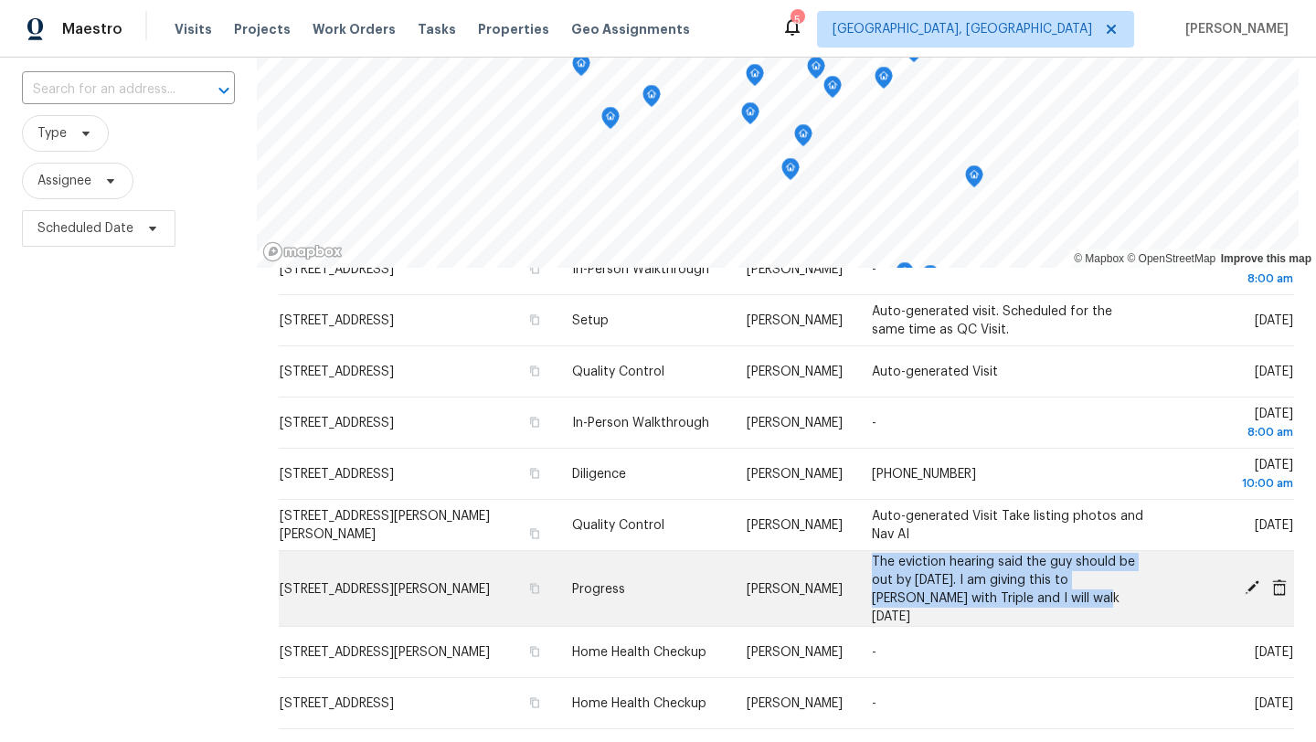
drag, startPoint x: 1045, startPoint y: 599, endPoint x: 877, endPoint y: 556, distance: 173.8
click at [877, 556] on td "The eviction hearing said the guy should be out by [DATE]. I am giving this to …" at bounding box center [1009, 589] width 304 height 76
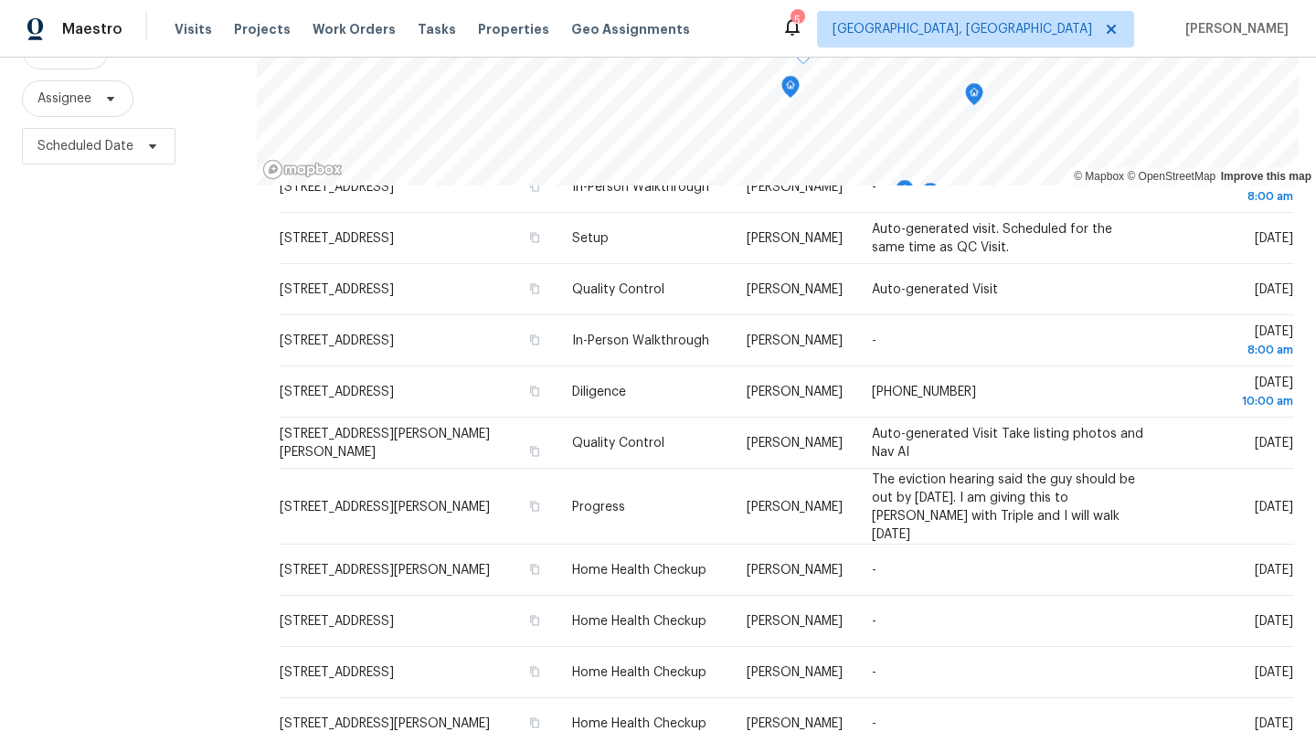
scroll to position [238, 0]
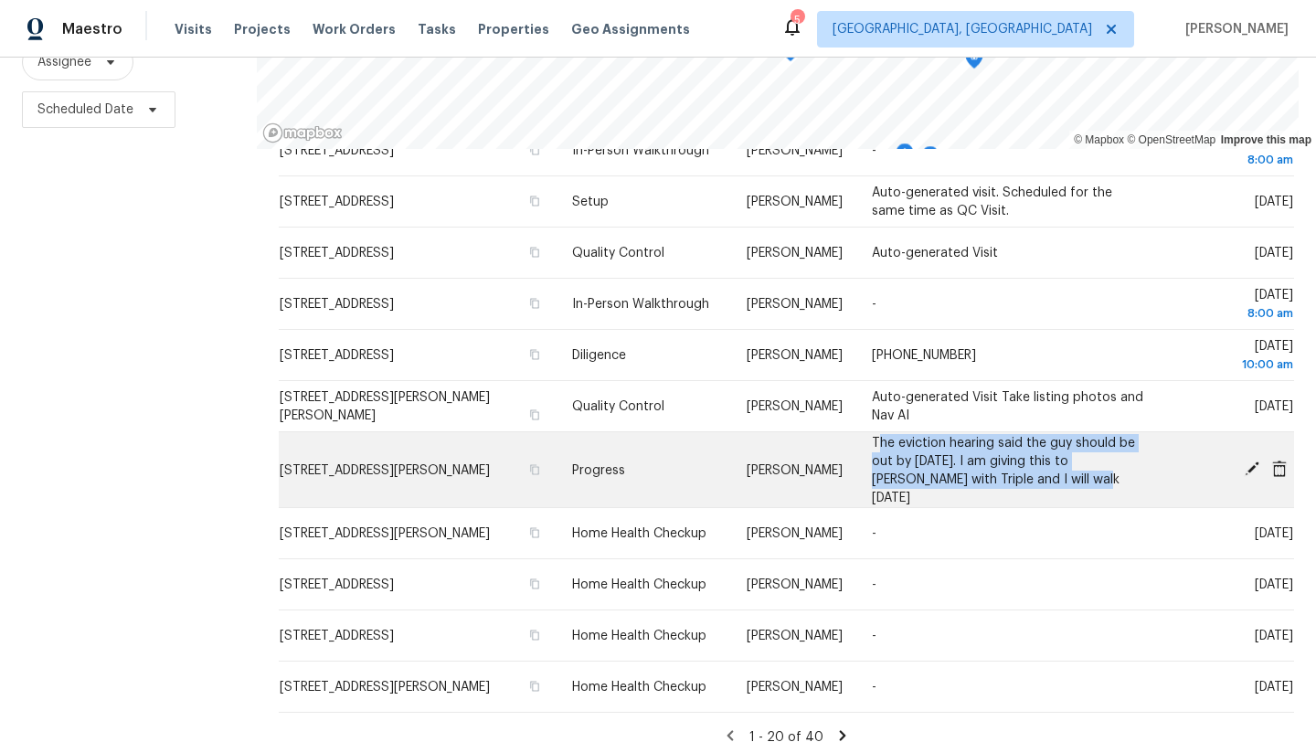
drag, startPoint x: 878, startPoint y: 437, endPoint x: 1044, endPoint y: 483, distance: 171.8
click at [1044, 483] on span "The eviction hearing said the guy should be out by [DATE]. I am giving this to …" at bounding box center [1003, 470] width 263 height 68
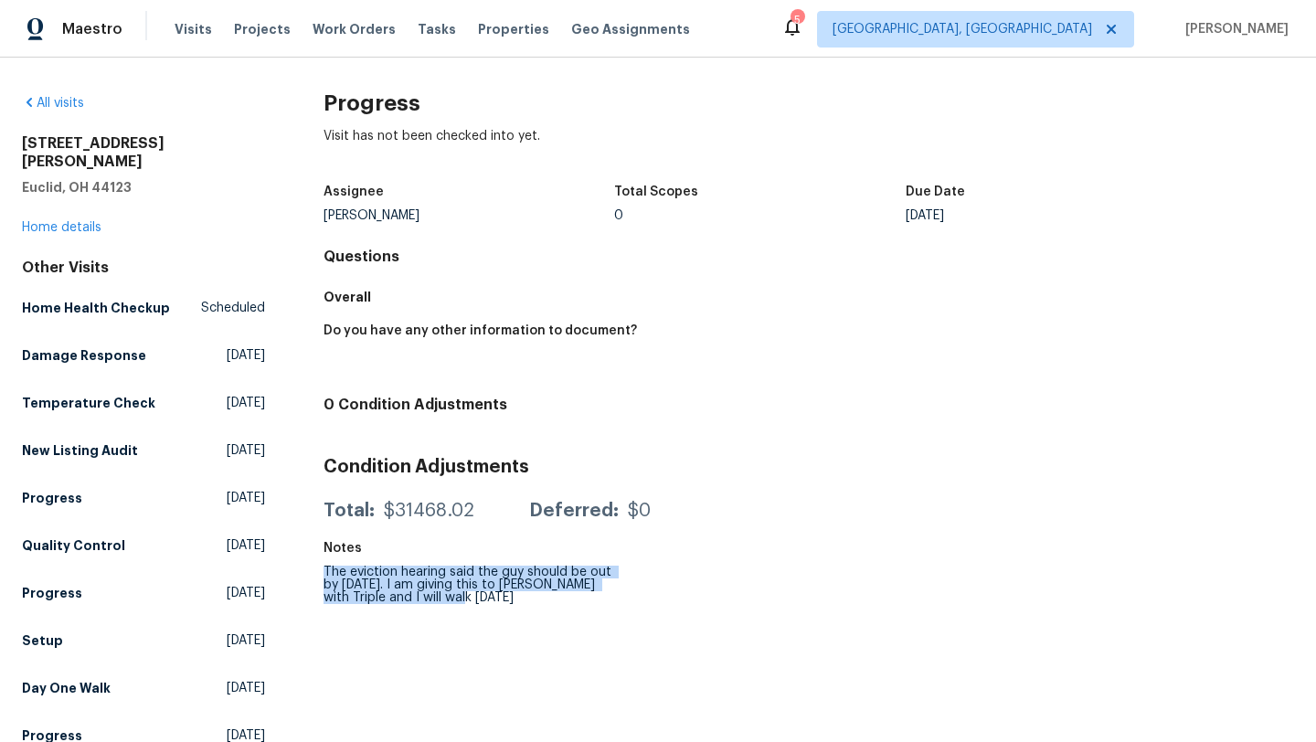
drag, startPoint x: 323, startPoint y: 569, endPoint x: 473, endPoint y: 603, distance: 154.5
click at [473, 603] on div "All visits [STREET_ADDRESS][PERSON_NAME] Home details Other Visits Home Health …" at bounding box center [658, 454] width 1272 height 720
copy div "The eviction hearing said the guy should be out by [DATE]. I am giving this to …"
click at [53, 221] on link "Home details" at bounding box center [62, 227] width 80 height 13
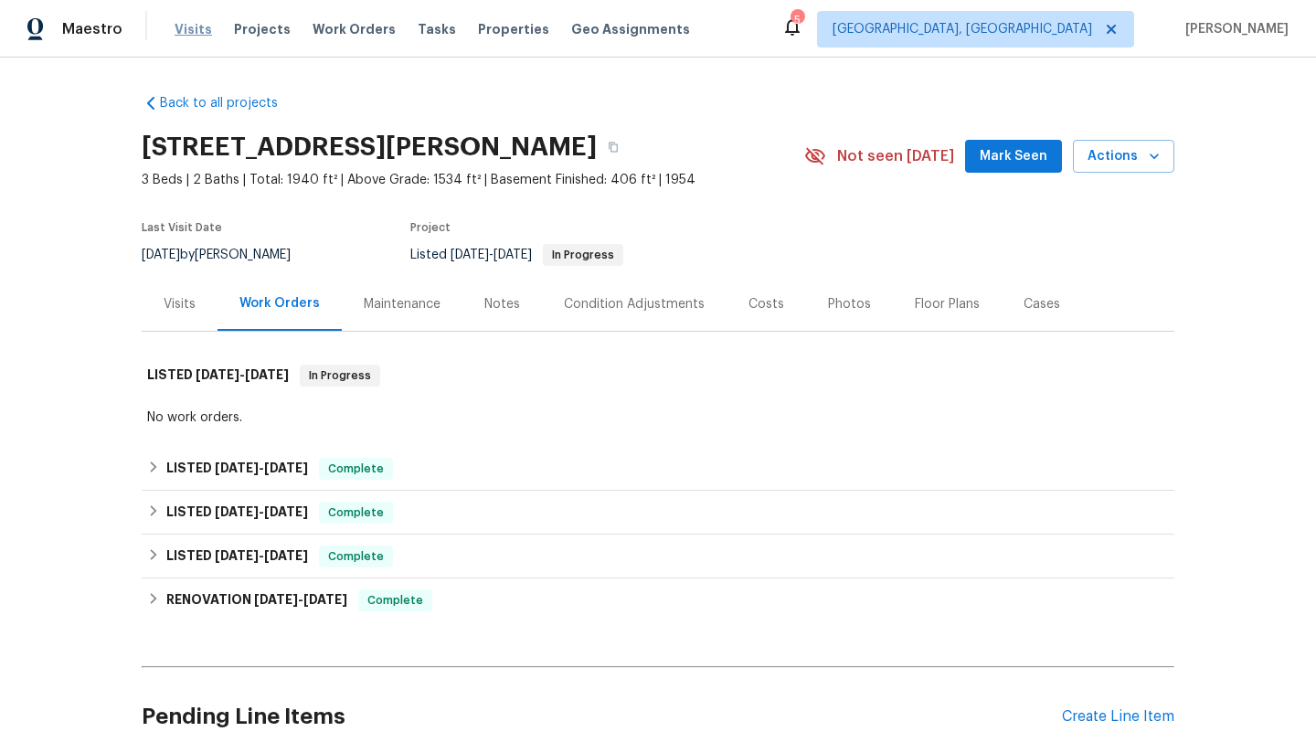
click at [193, 28] on span "Visits" at bounding box center [193, 29] width 37 height 18
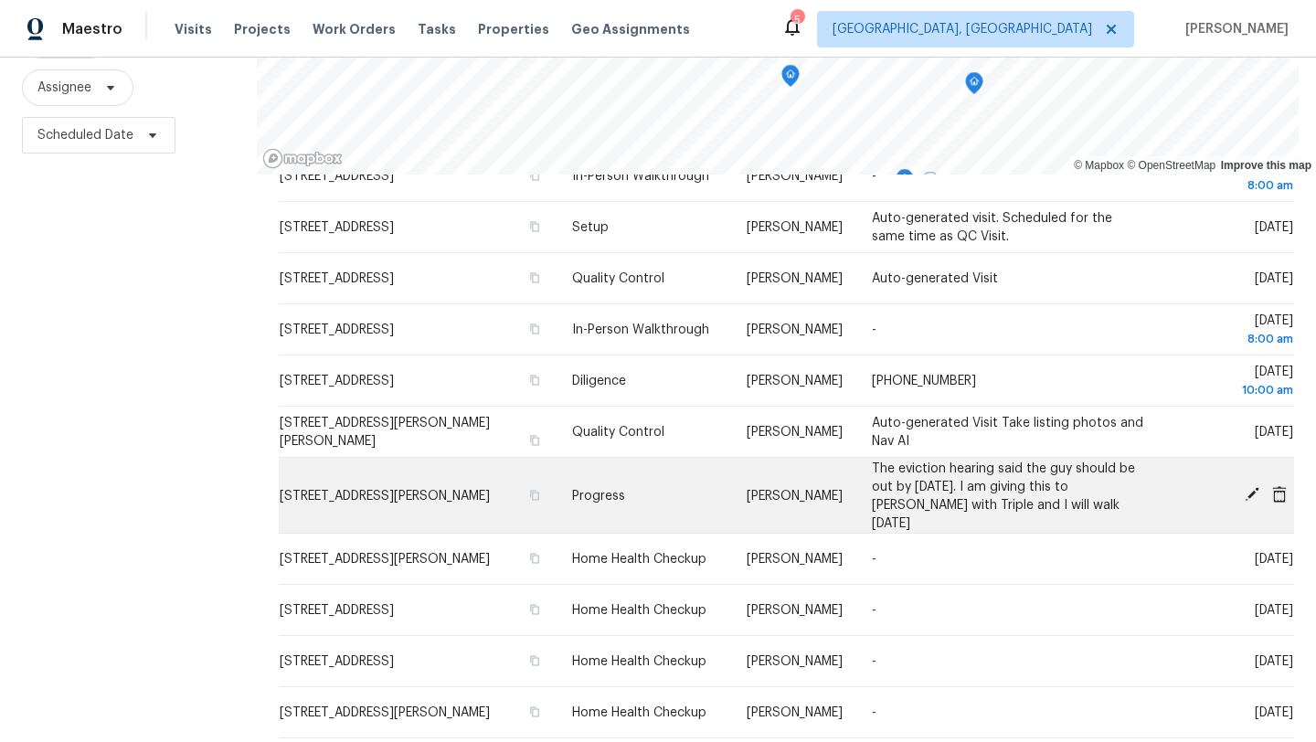
scroll to position [213, 0]
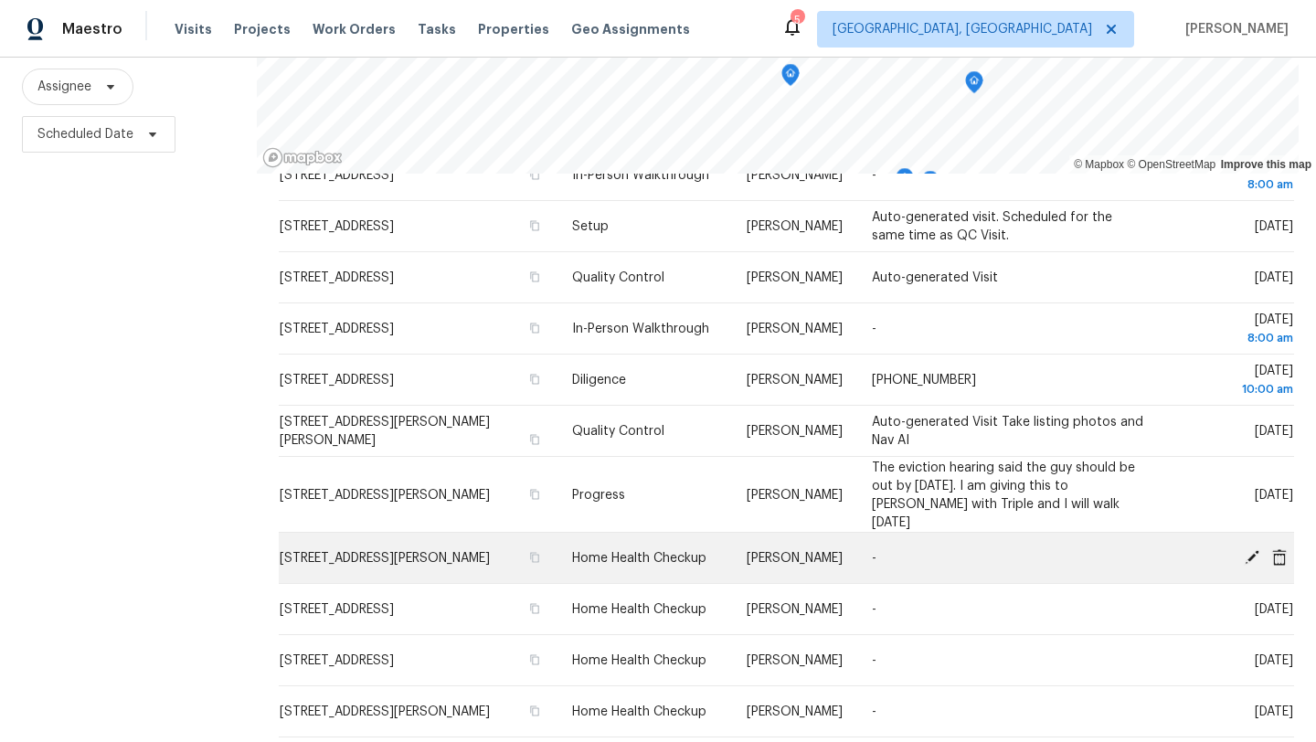
click at [1249, 549] on icon at bounding box center [1252, 556] width 15 height 15
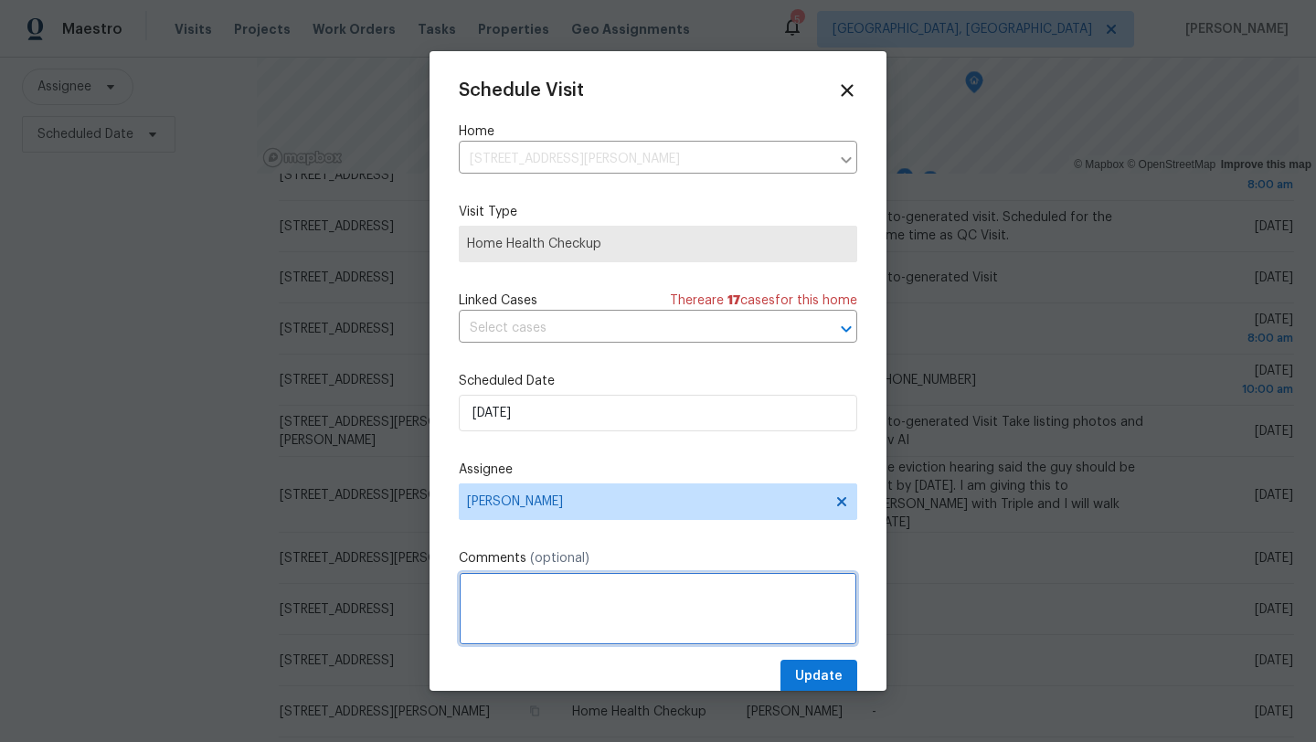
click at [567, 614] on textarea at bounding box center [658, 608] width 398 height 73
paste textarea "The eviction hearing said the guy should be out by Sunday. I am giving this to …"
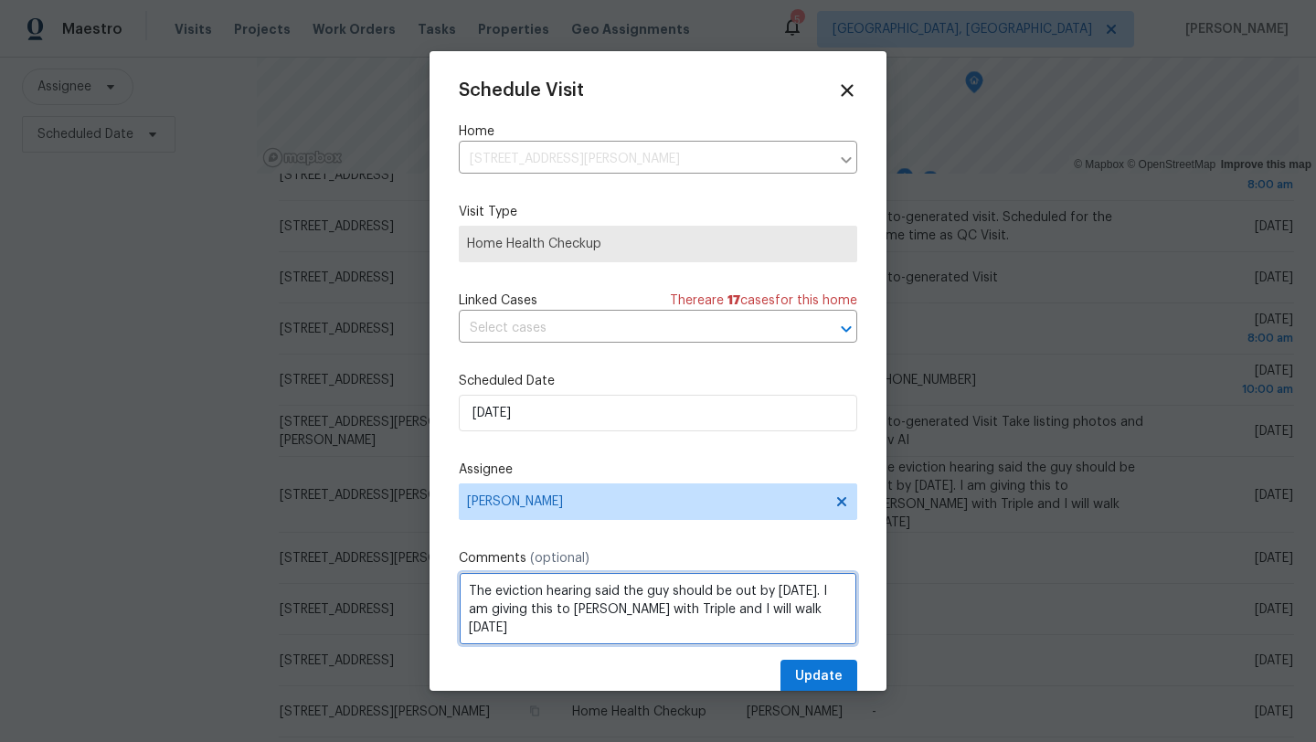
type textarea "The eviction hearing said the guy should be out by Sunday. I am giving this to …"
click at [824, 683] on span "Update" at bounding box center [819, 676] width 48 height 23
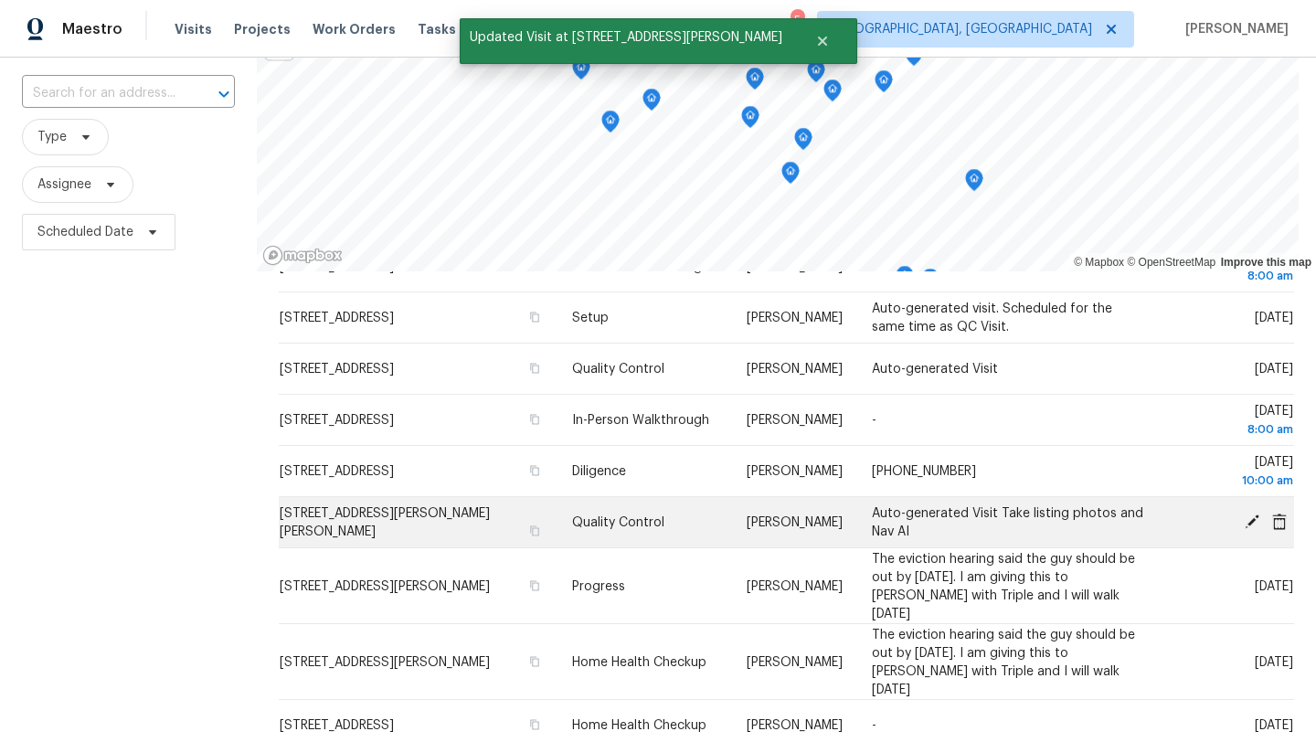
scroll to position [238, 0]
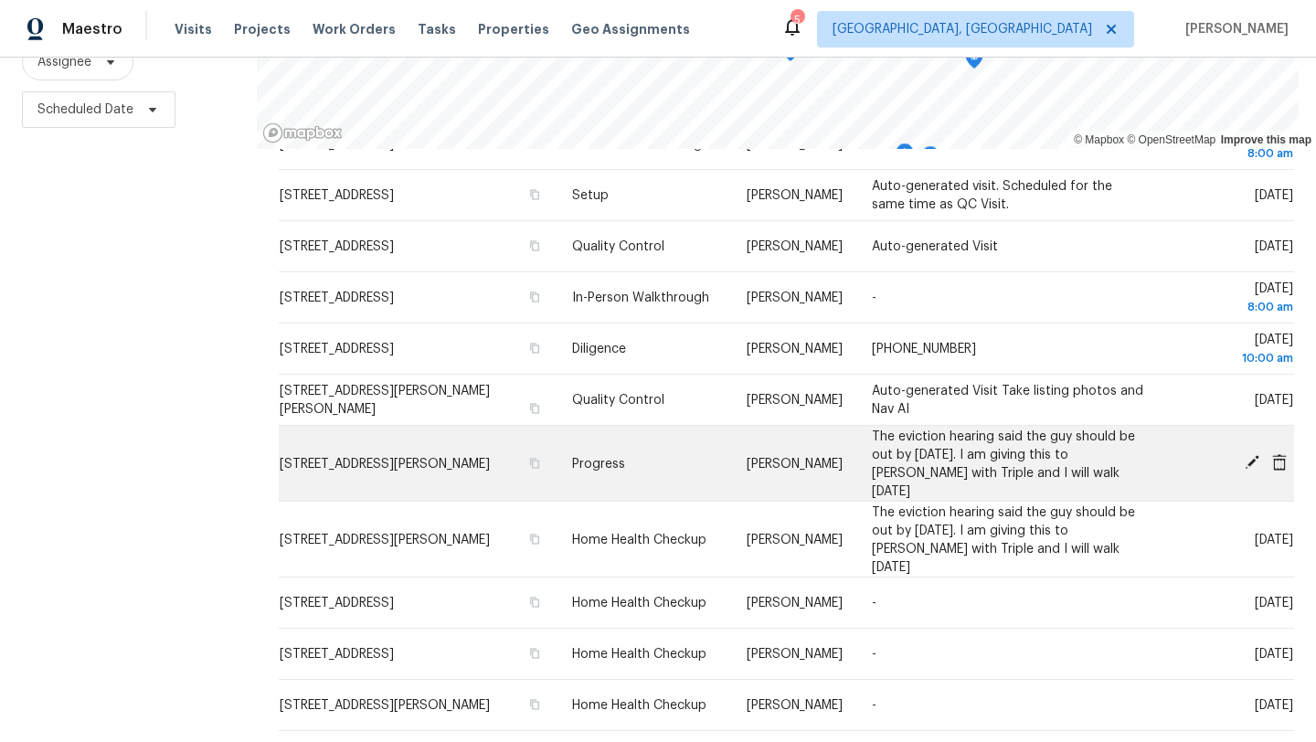
click at [1285, 455] on icon at bounding box center [1279, 461] width 15 height 16
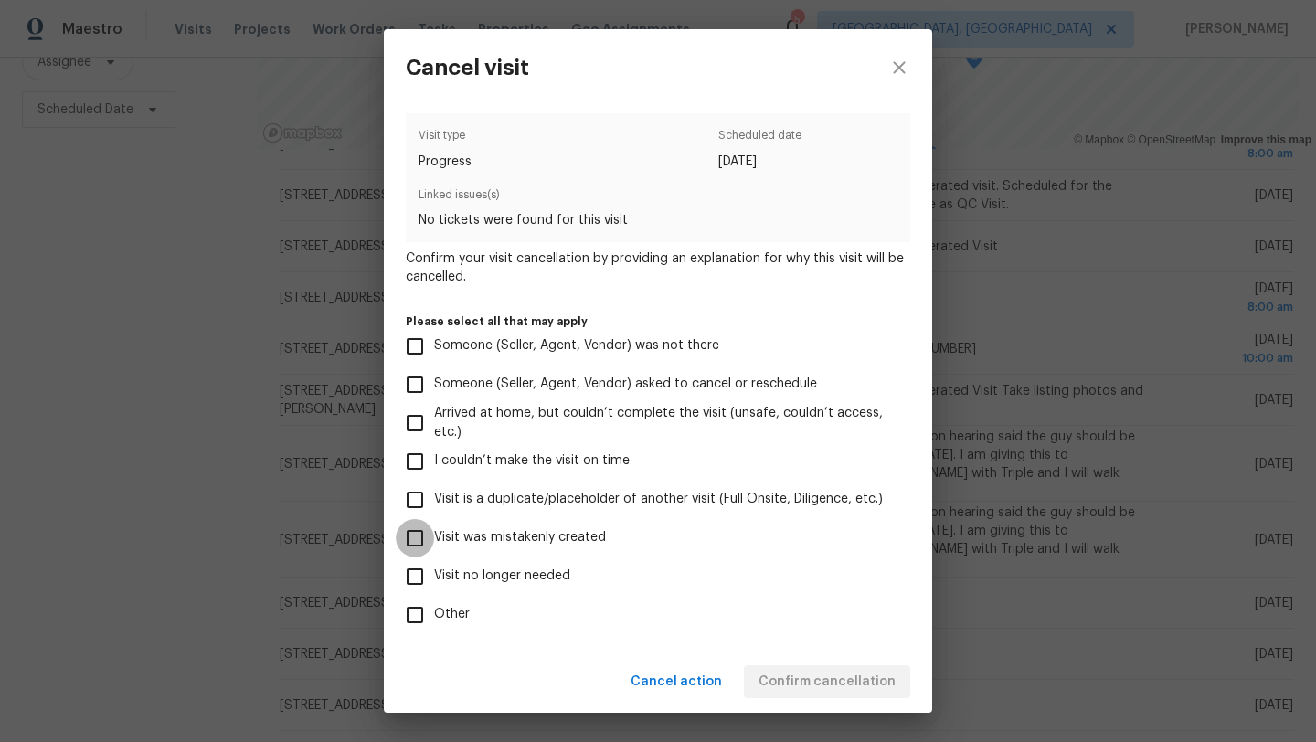
click at [413, 541] on input "Visit was mistakenly created" at bounding box center [415, 538] width 38 height 38
checkbox input "true"
click at [827, 663] on div "Cancel action Confirm cancellation" at bounding box center [658, 682] width 548 height 63
click at [828, 687] on span "Confirm cancellation" at bounding box center [826, 682] width 137 height 23
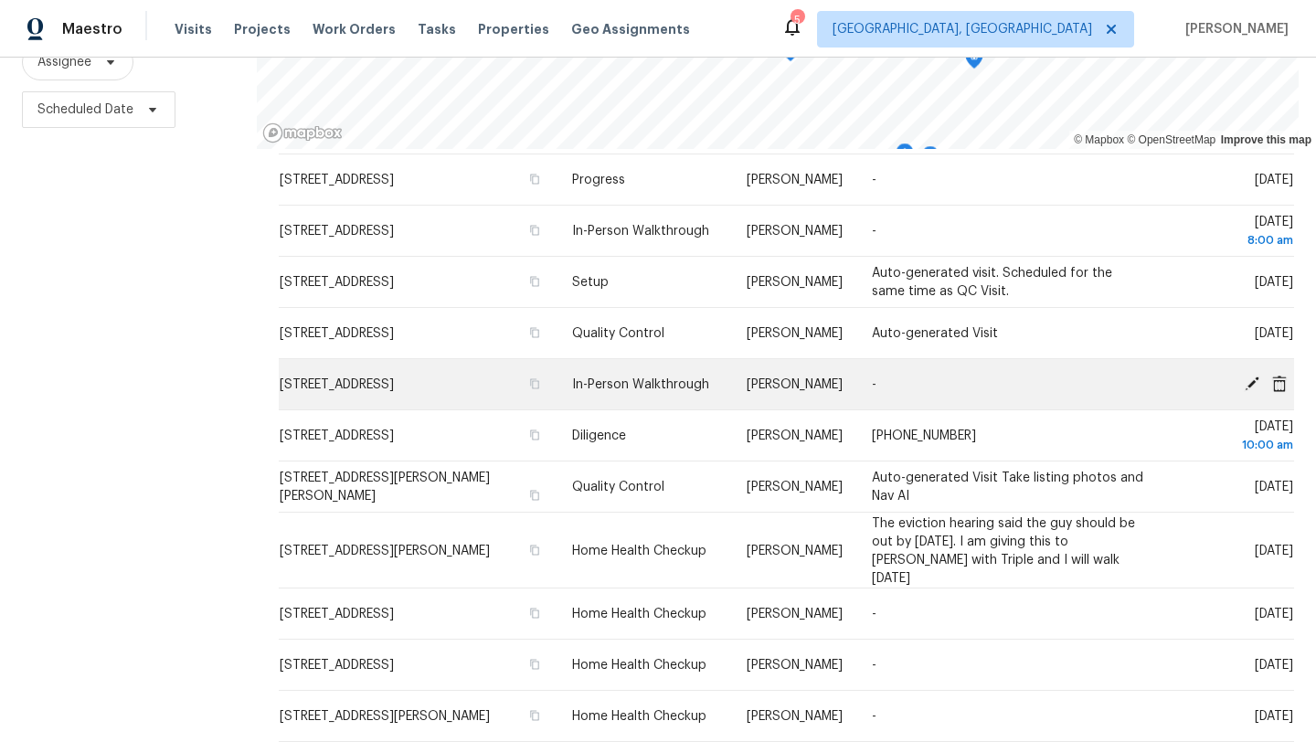
scroll to position [551, 0]
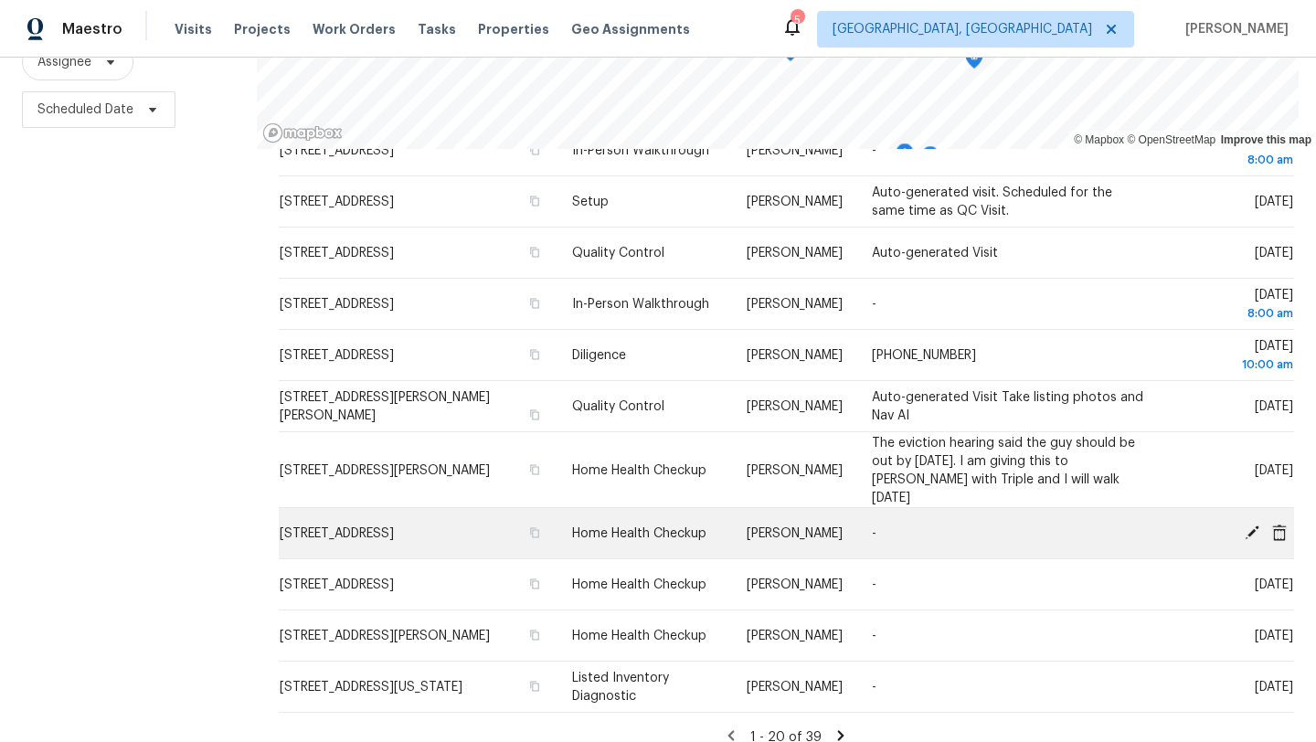
click at [1249, 524] on icon at bounding box center [1252, 532] width 16 height 16
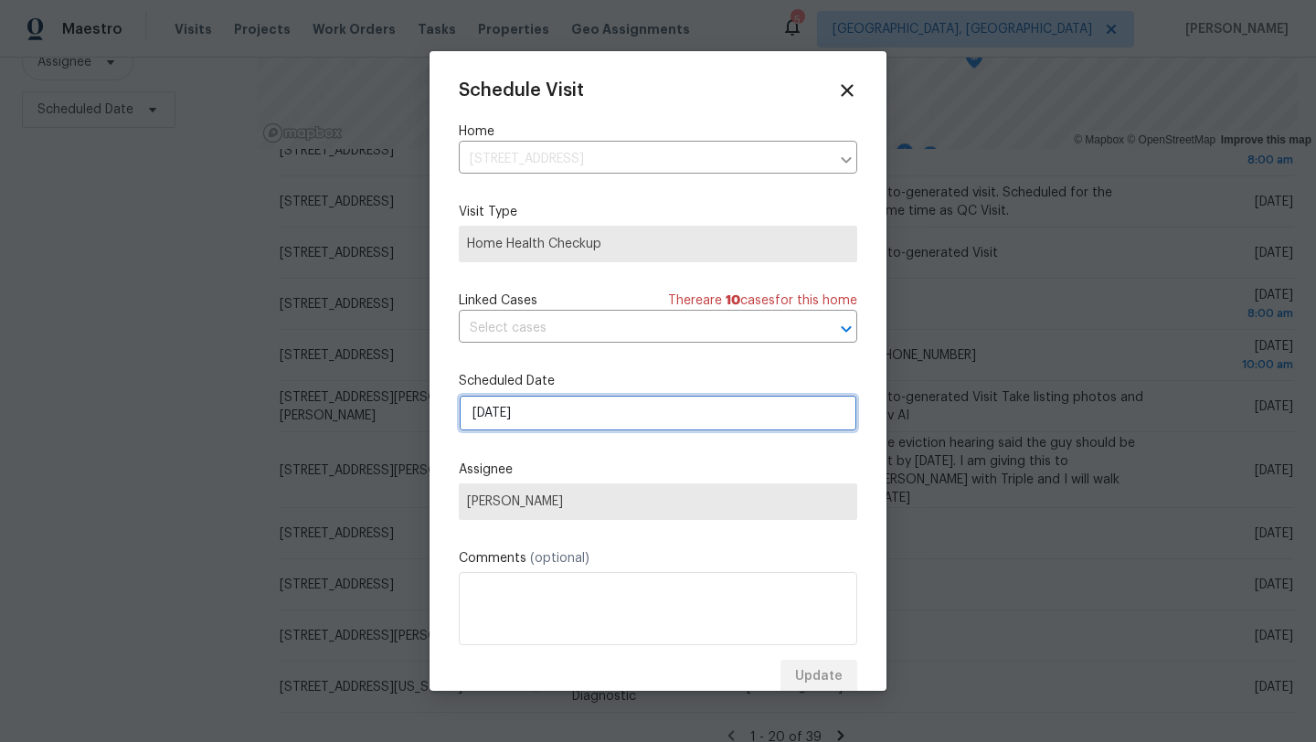
click at [624, 414] on div "Schedule Visit Home 5300 Sherwood Dr, Cleveland, OH 44126 ​ Visit Type Home Hea…" at bounding box center [658, 386] width 398 height 613
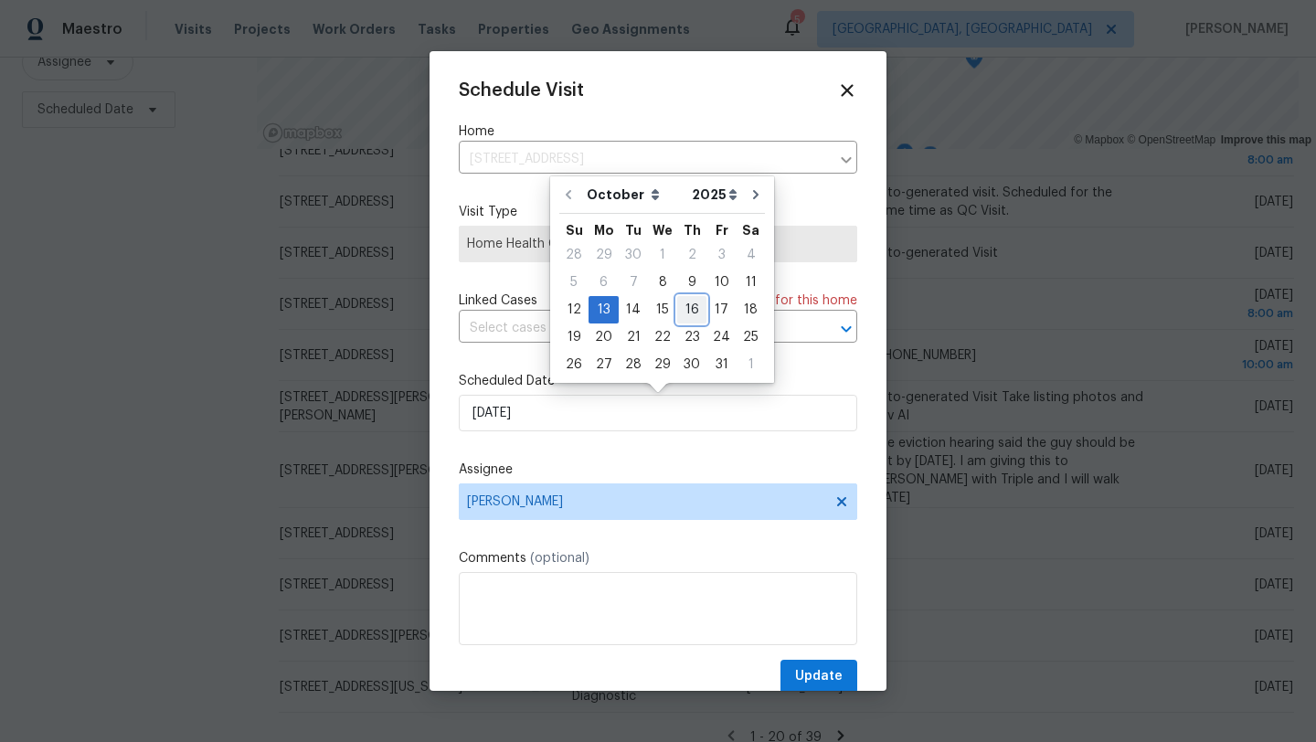
click at [690, 307] on div "16" at bounding box center [691, 310] width 29 height 26
type input "10/16/2025"
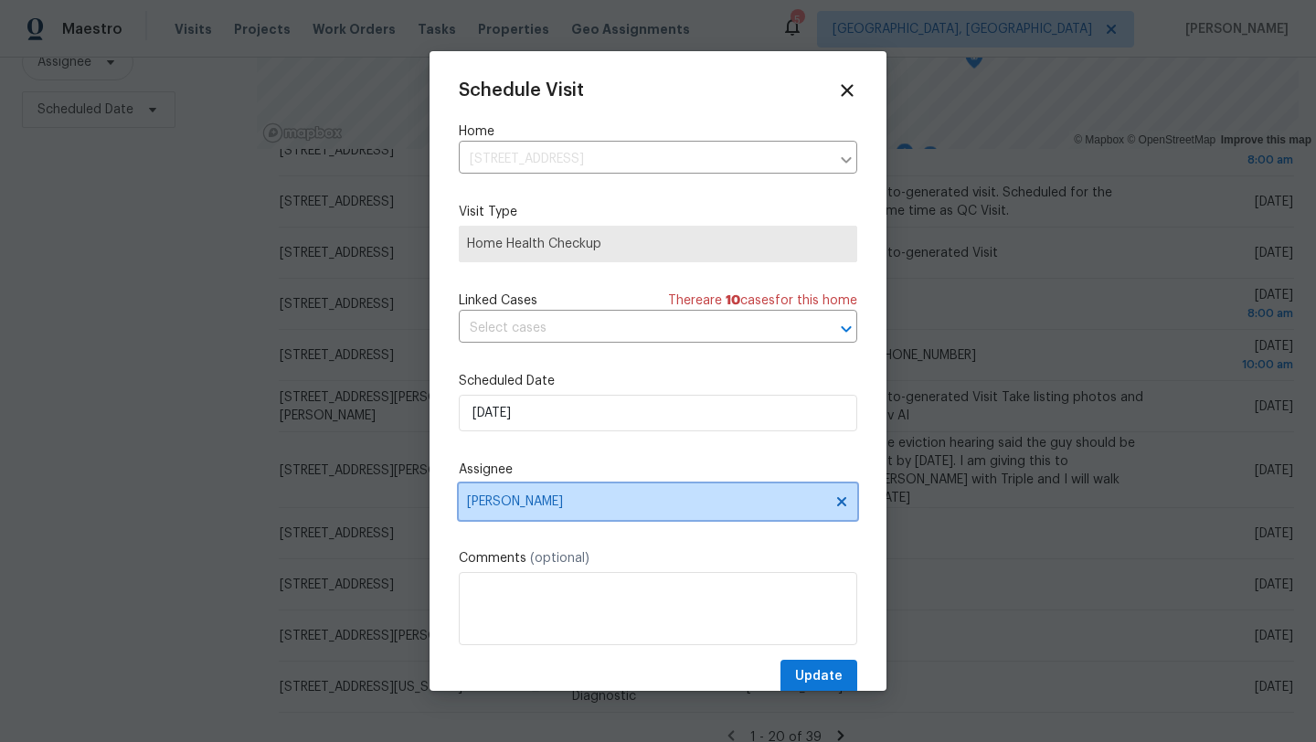
click at [543, 503] on span "[PERSON_NAME]" at bounding box center [646, 501] width 358 height 15
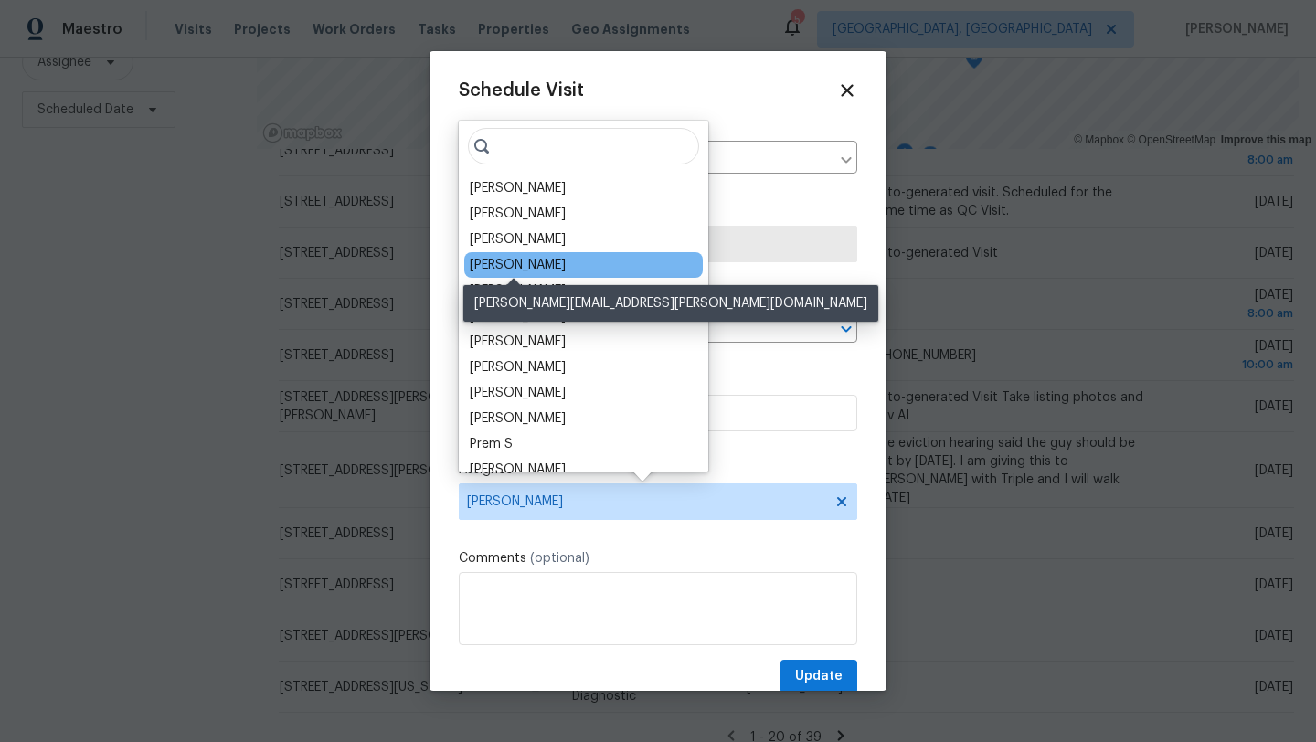
click at [521, 265] on div "Marissa Casias" at bounding box center [518, 265] width 96 height 18
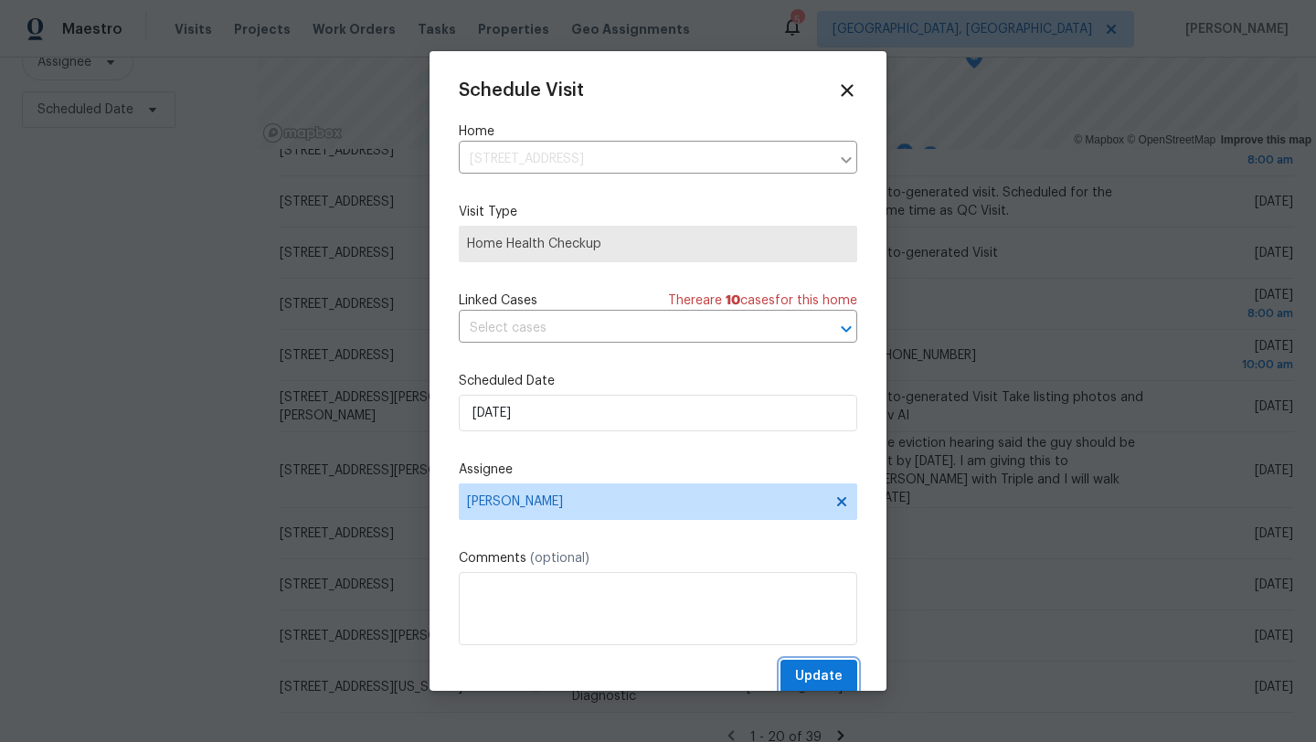
click at [813, 676] on span "Update" at bounding box center [819, 676] width 48 height 23
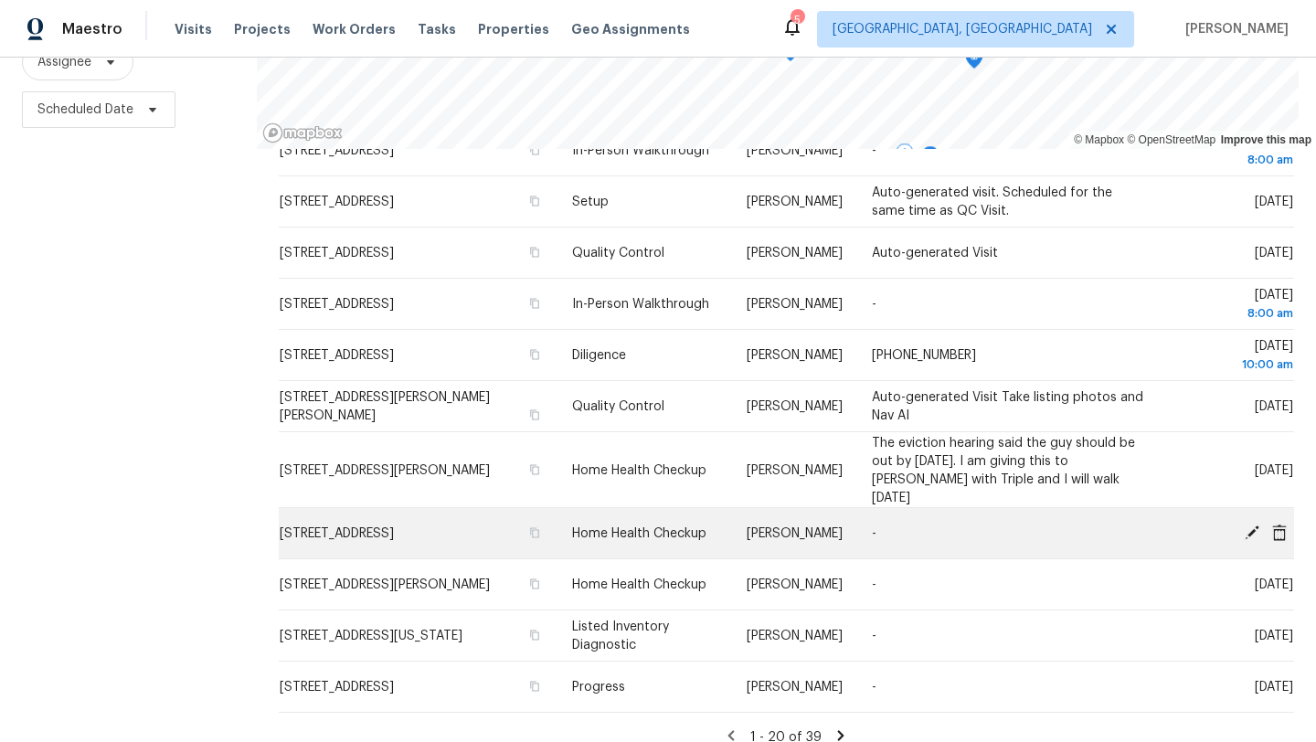
click at [1248, 525] on icon at bounding box center [1252, 532] width 15 height 15
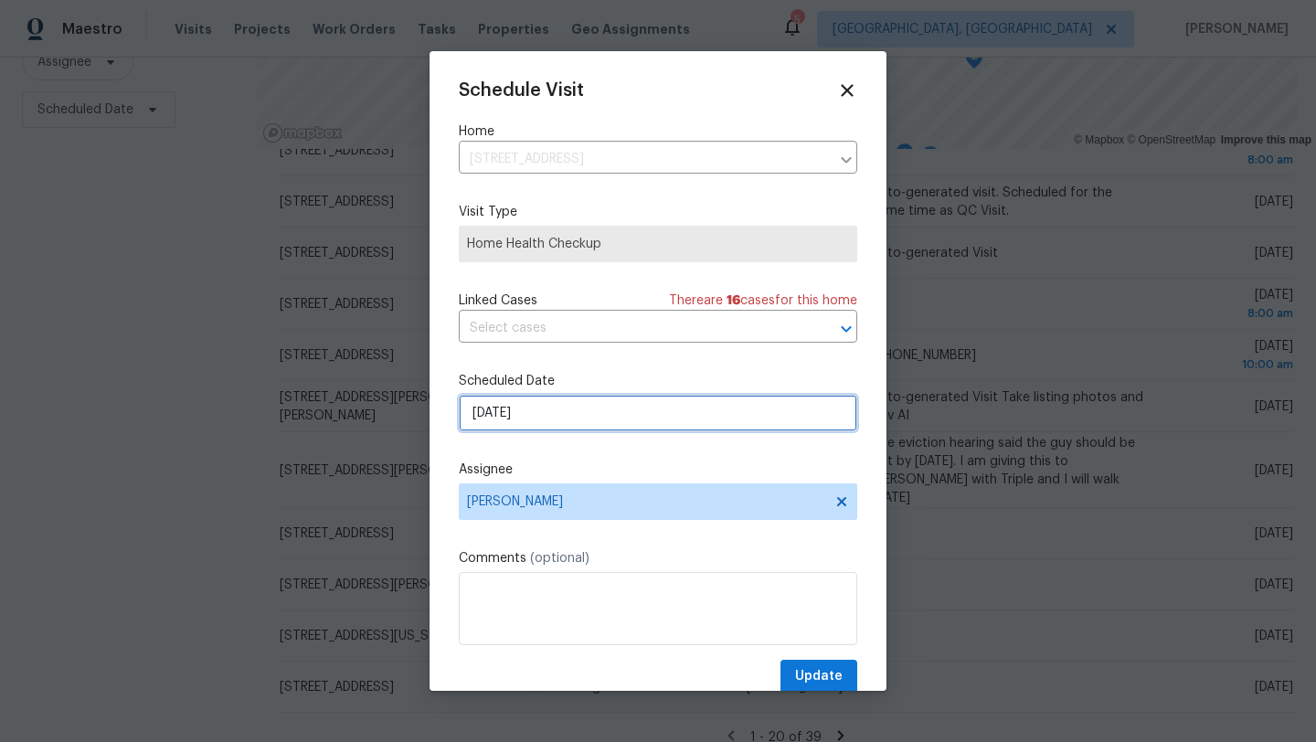
click at [597, 417] on input "10/13/2025" at bounding box center [658, 413] width 398 height 37
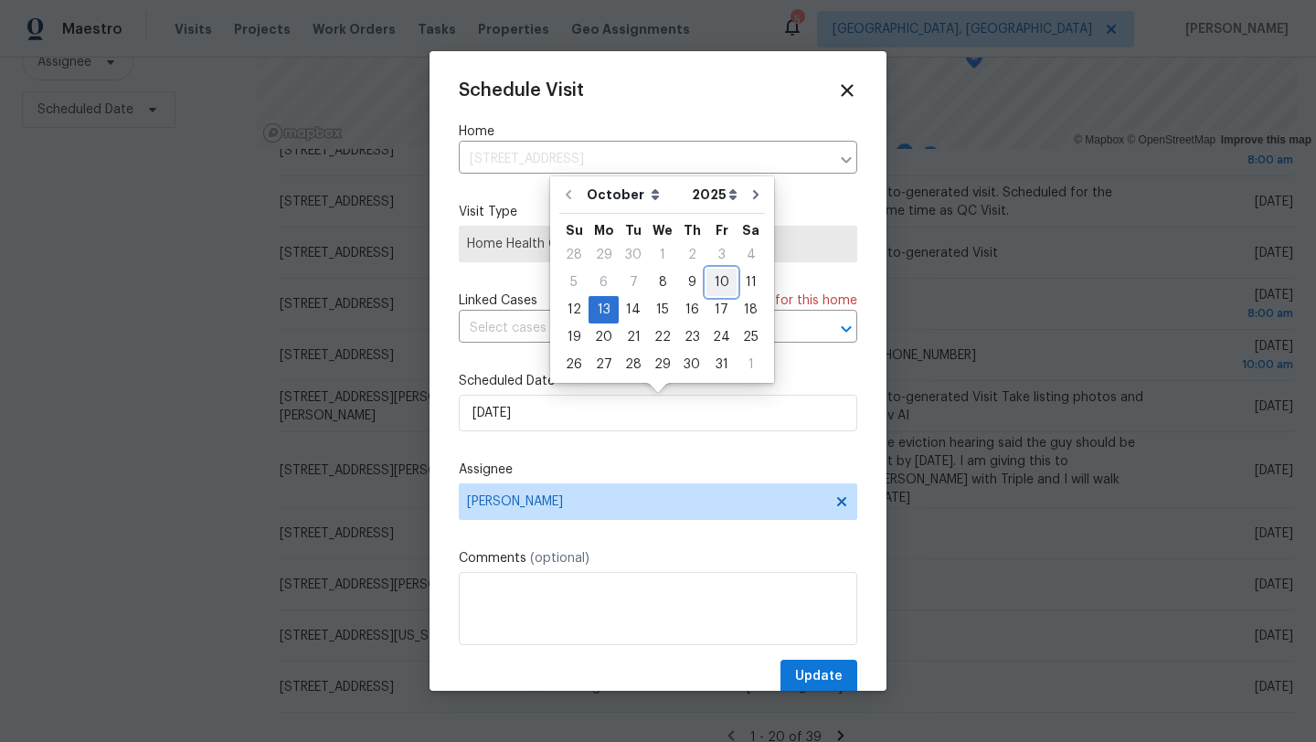
click at [716, 284] on div "10" at bounding box center [721, 283] width 30 height 26
type input "10/10/2025"
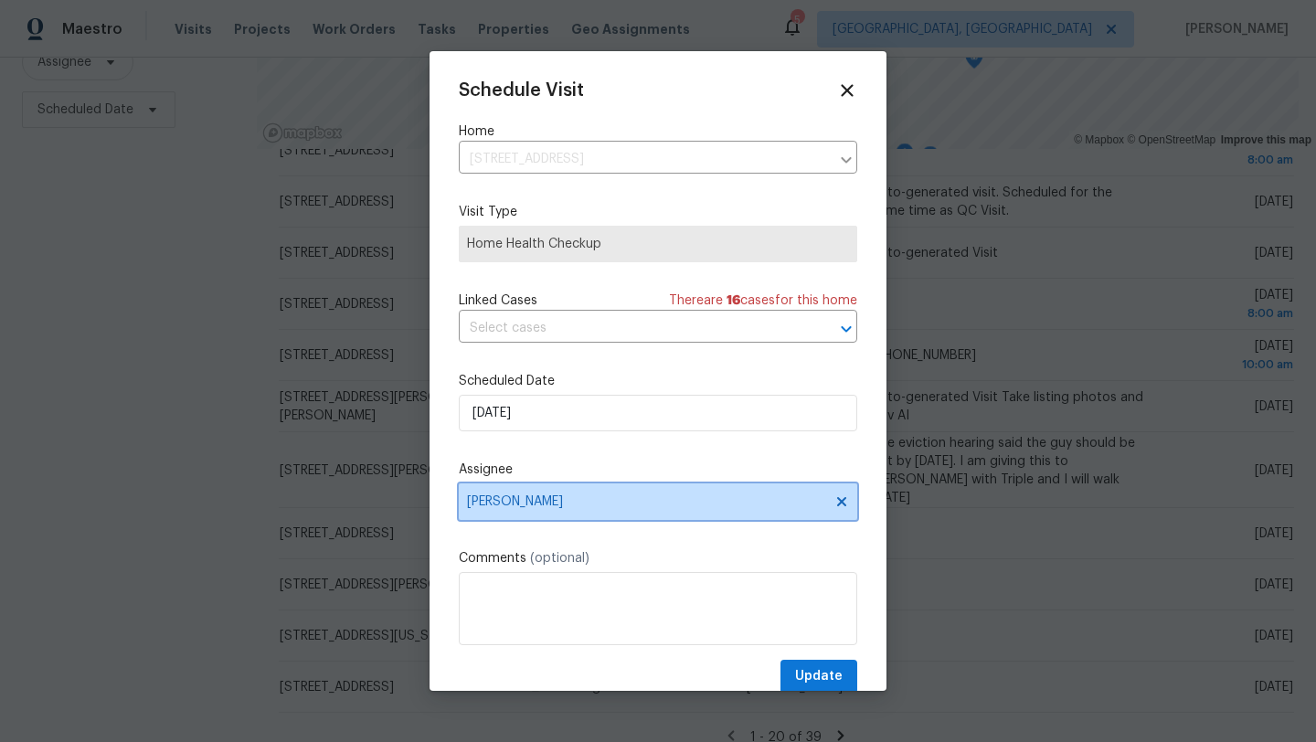
click at [563, 508] on span "[PERSON_NAME]" at bounding box center [646, 501] width 358 height 15
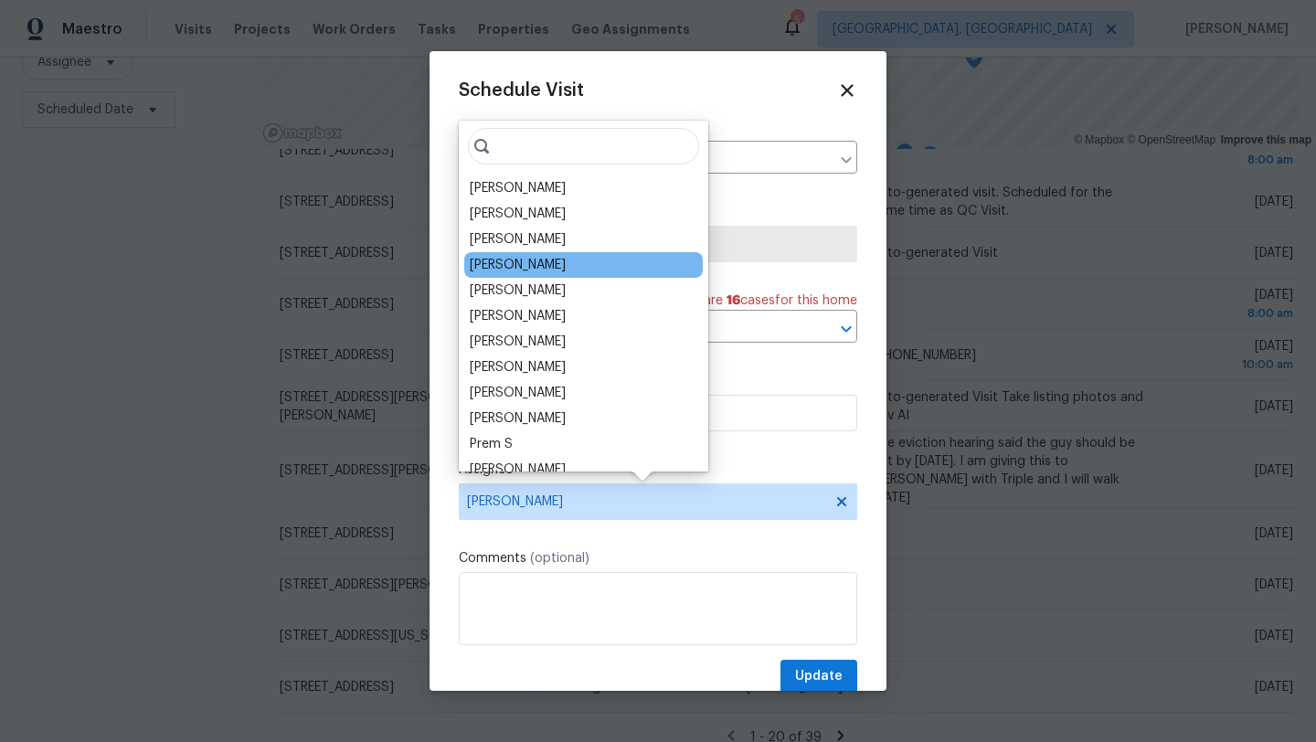
click at [561, 268] on div "Marissa Casias" at bounding box center [583, 265] width 239 height 26
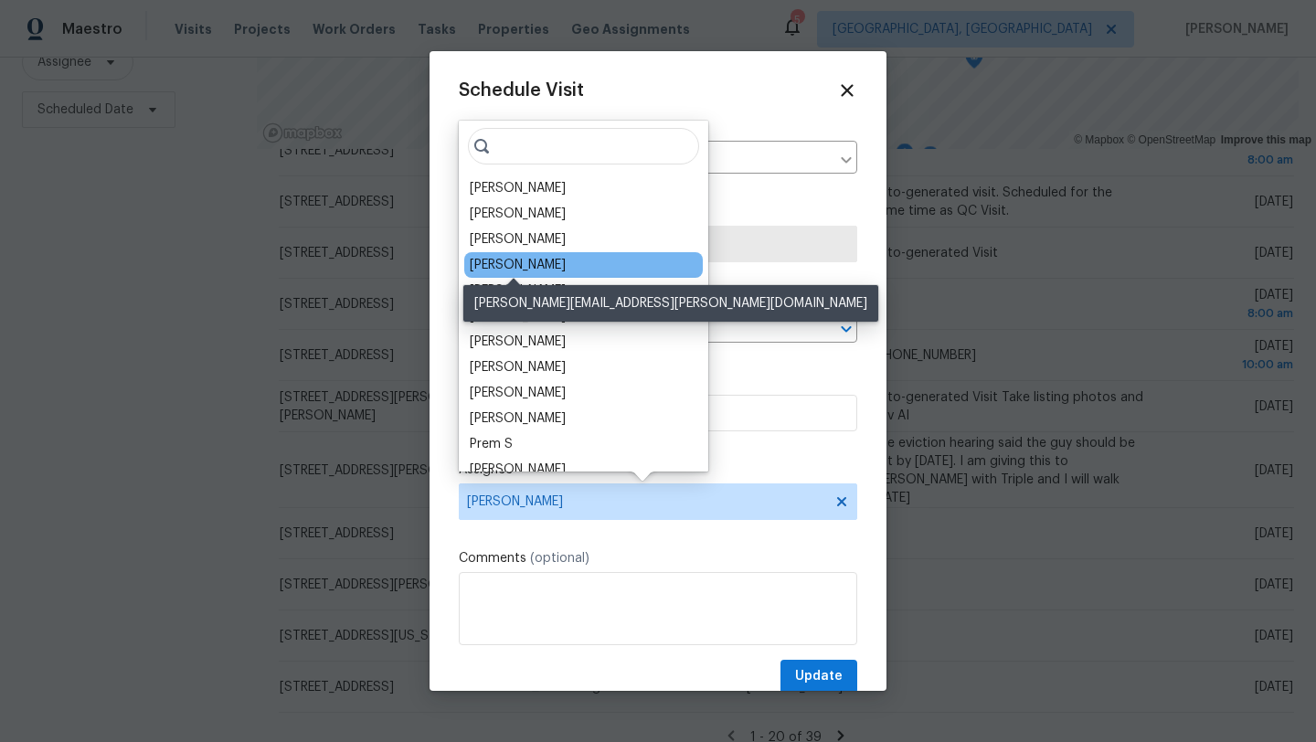
click at [532, 263] on div "Marissa Casias" at bounding box center [518, 265] width 96 height 18
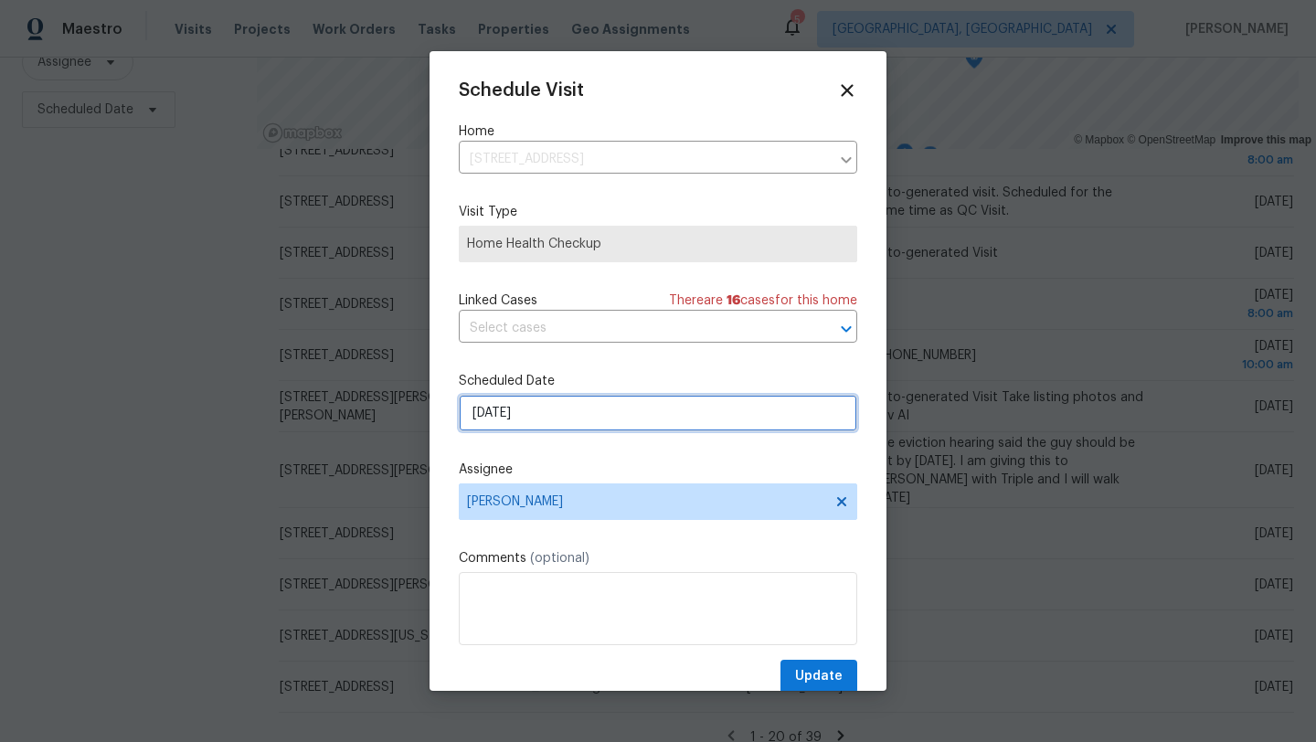
click at [525, 418] on input "10/10/2025" at bounding box center [658, 413] width 398 height 37
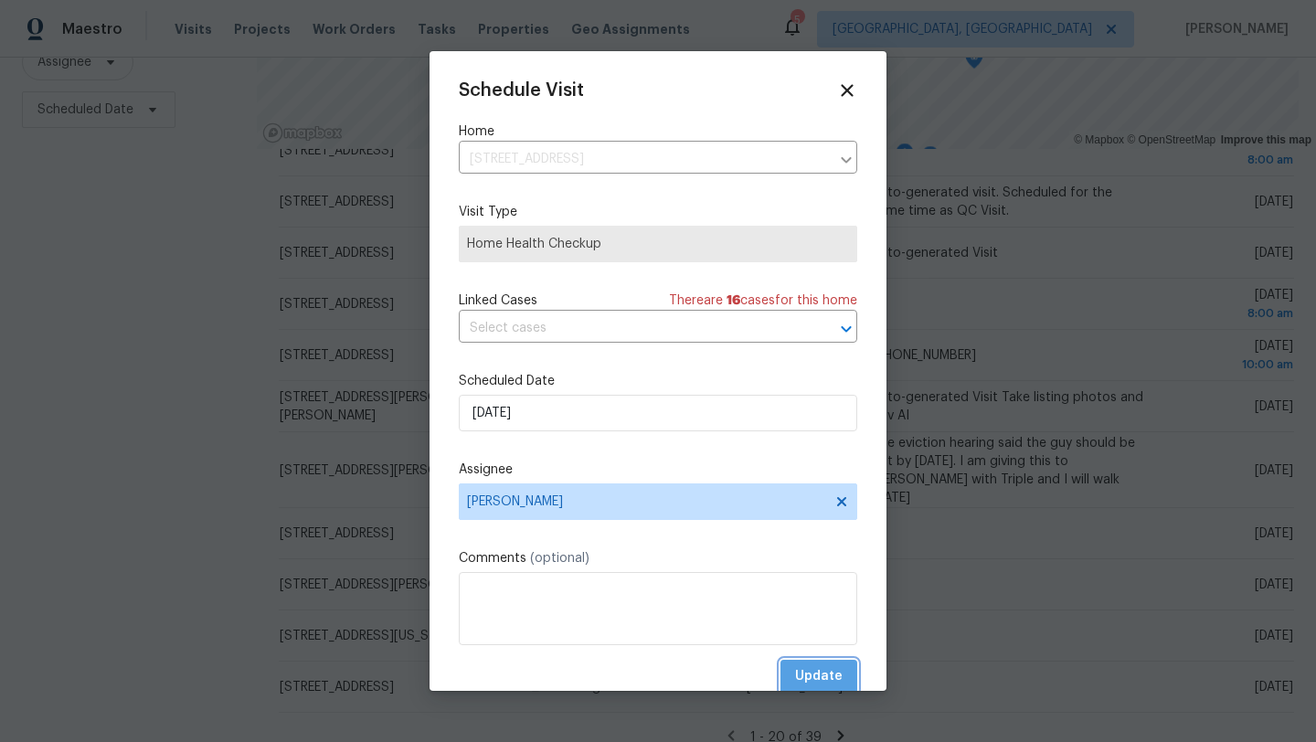
click at [811, 674] on span "Update" at bounding box center [819, 676] width 48 height 23
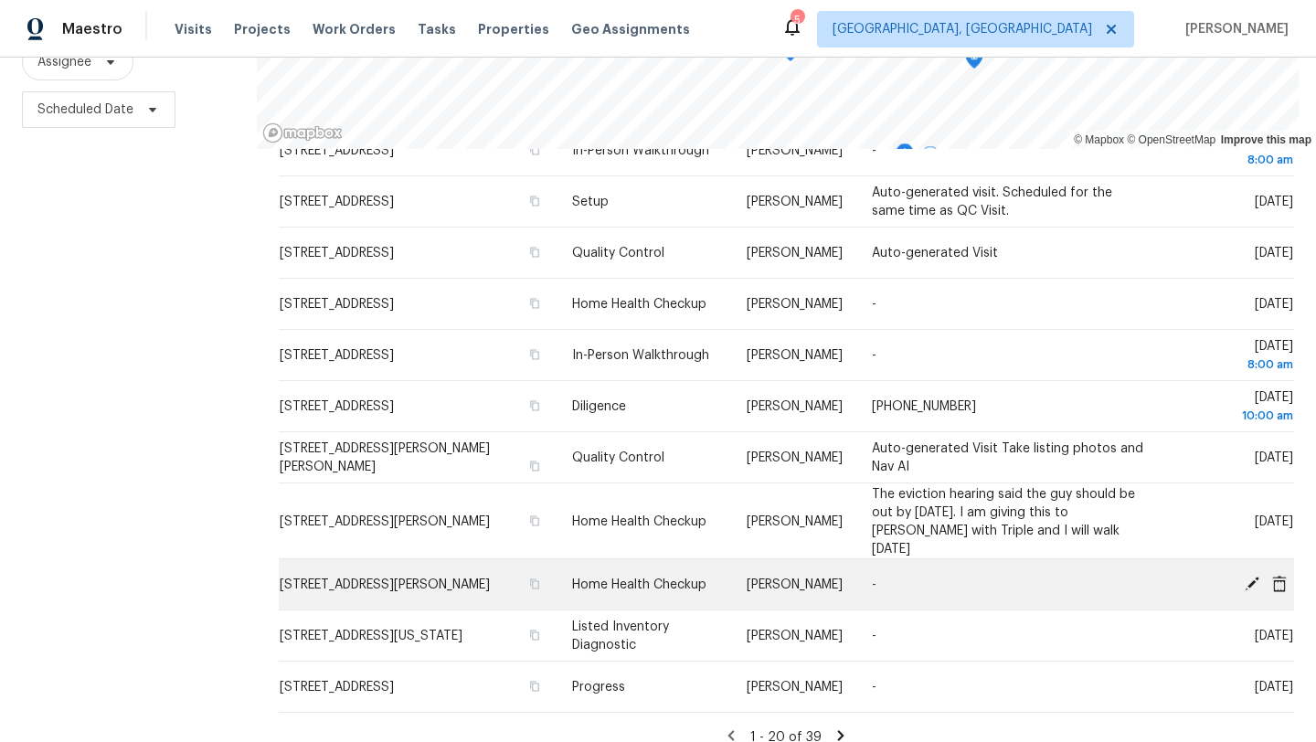
click at [1257, 576] on icon at bounding box center [1252, 583] width 15 height 15
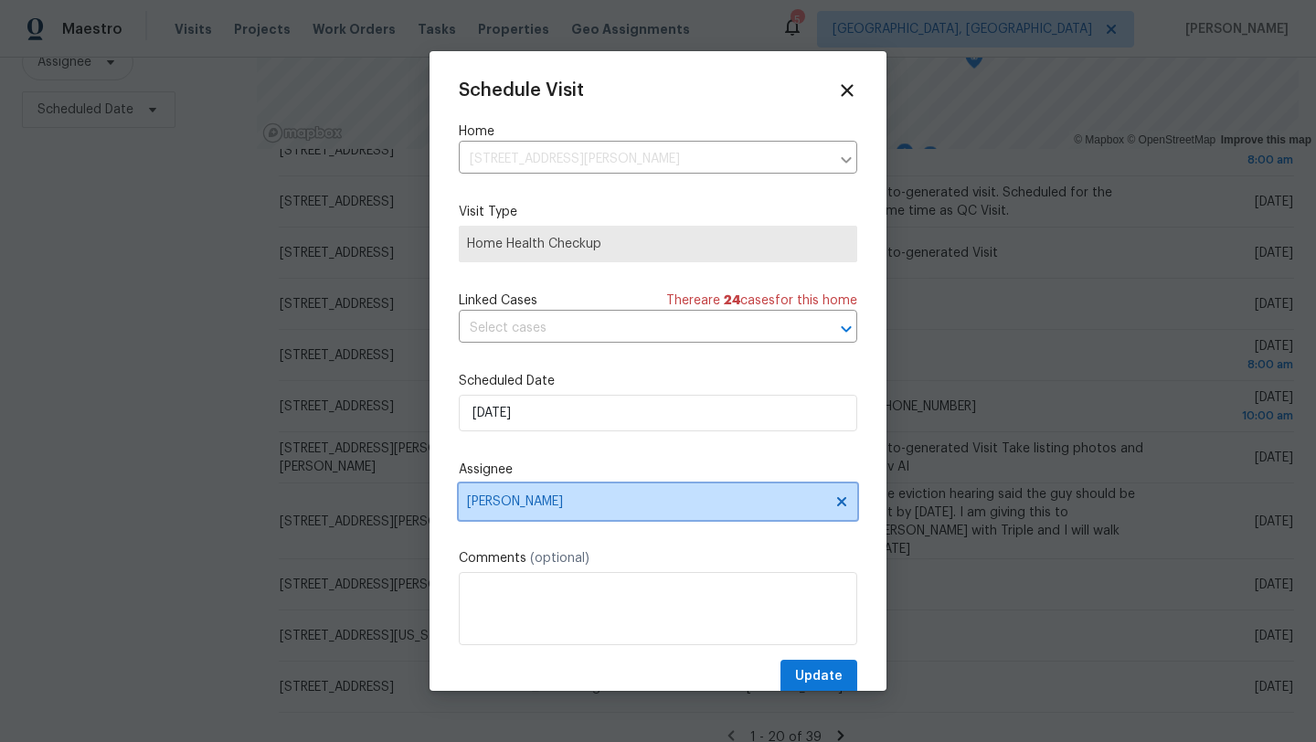
click at [519, 505] on span "[PERSON_NAME]" at bounding box center [646, 501] width 358 height 15
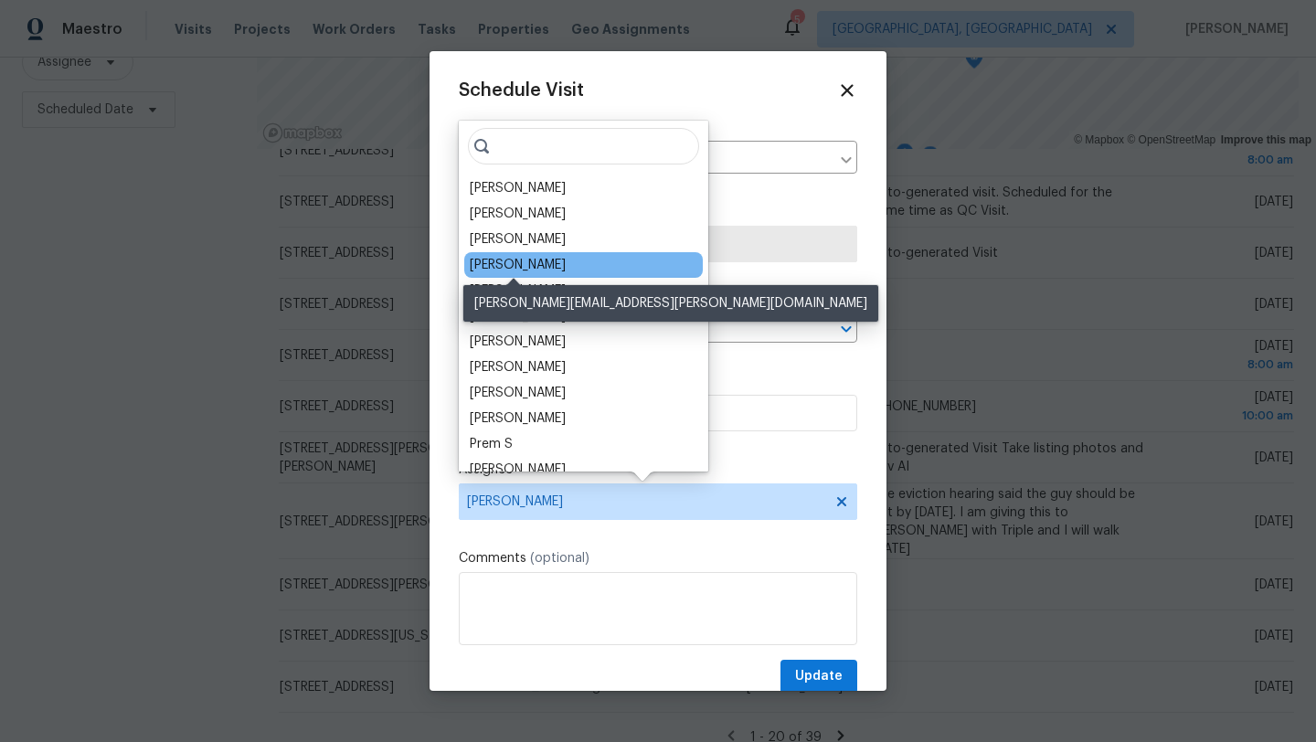
click at [515, 261] on div "Marissa Casias" at bounding box center [518, 265] width 96 height 18
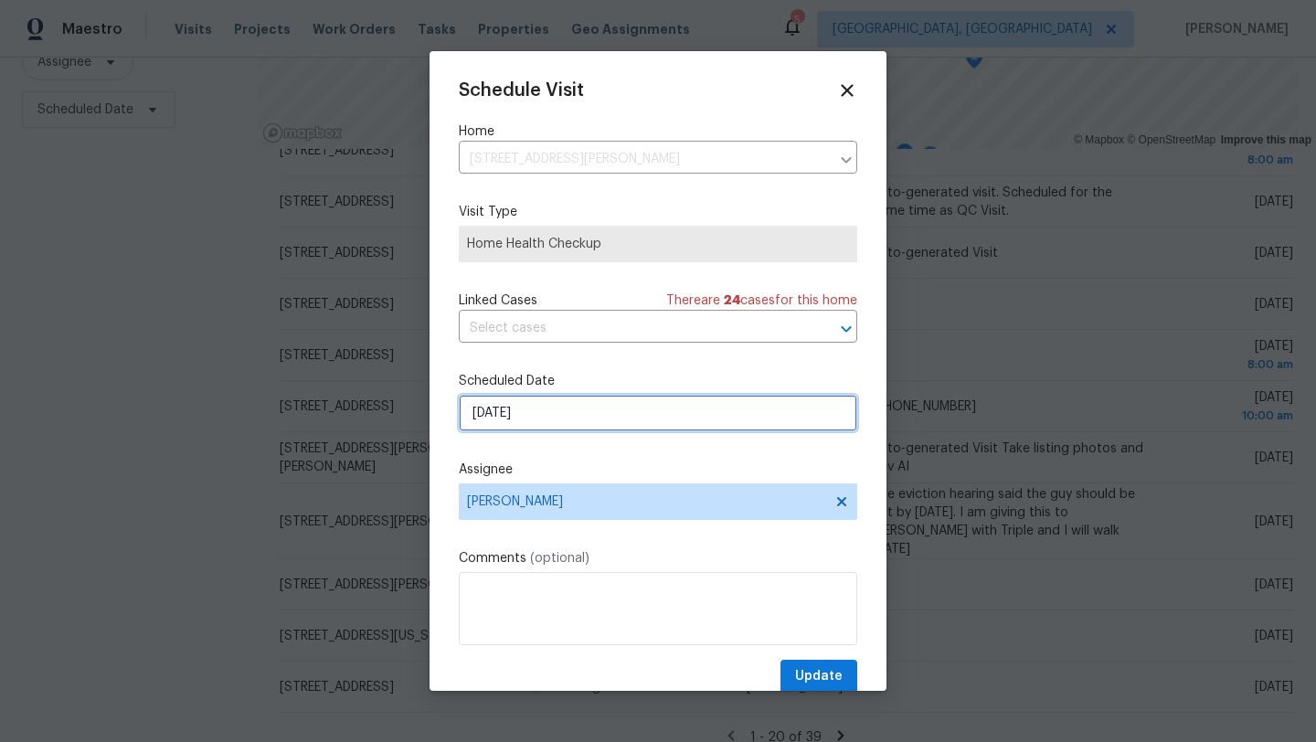
click at [506, 421] on input "10/13/2025" at bounding box center [658, 413] width 398 height 37
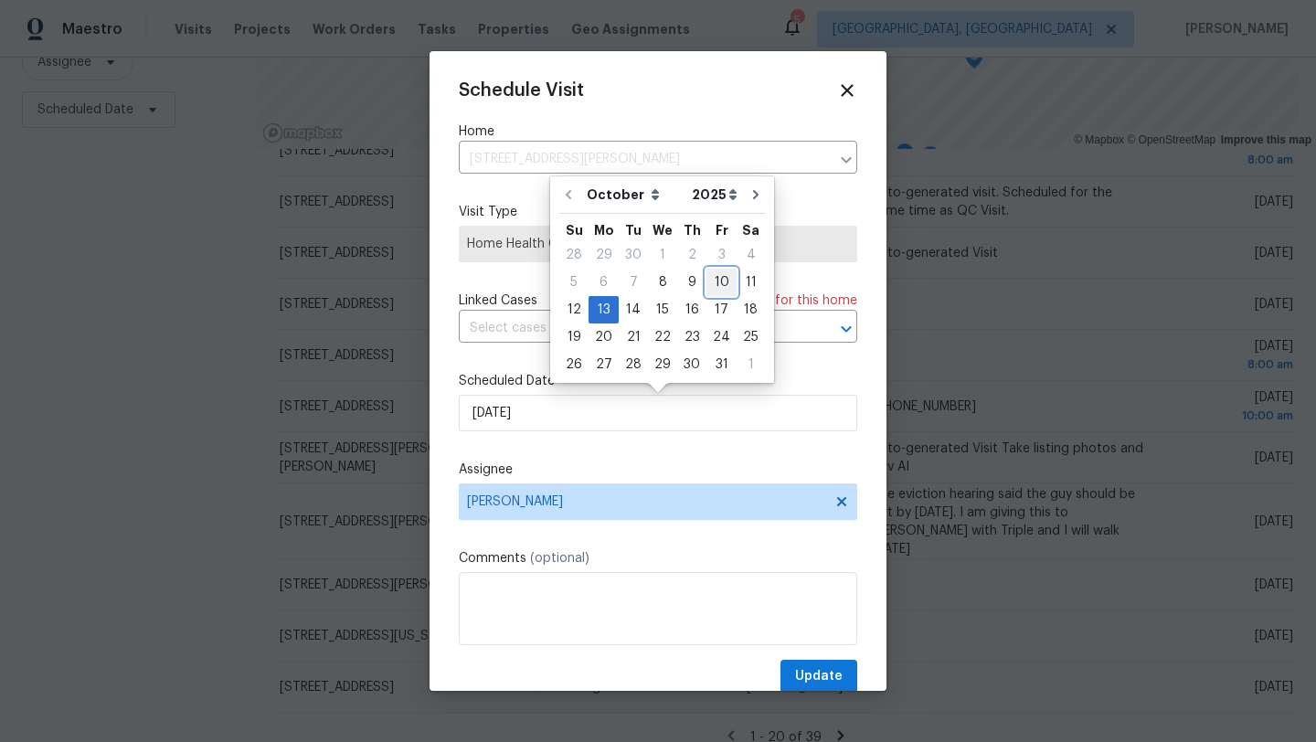
click at [723, 282] on div "10" at bounding box center [721, 283] width 30 height 26
type input "10/10/2025"
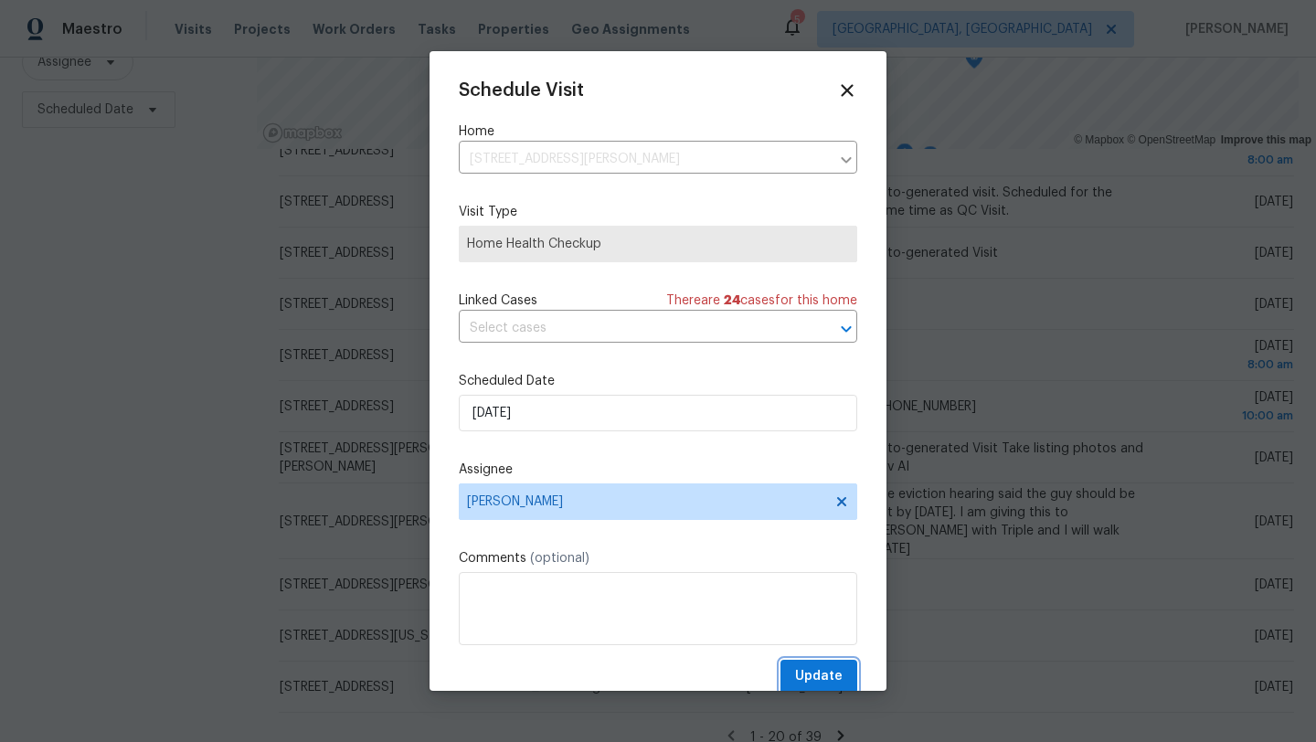
click at [820, 667] on span "Update" at bounding box center [819, 676] width 48 height 23
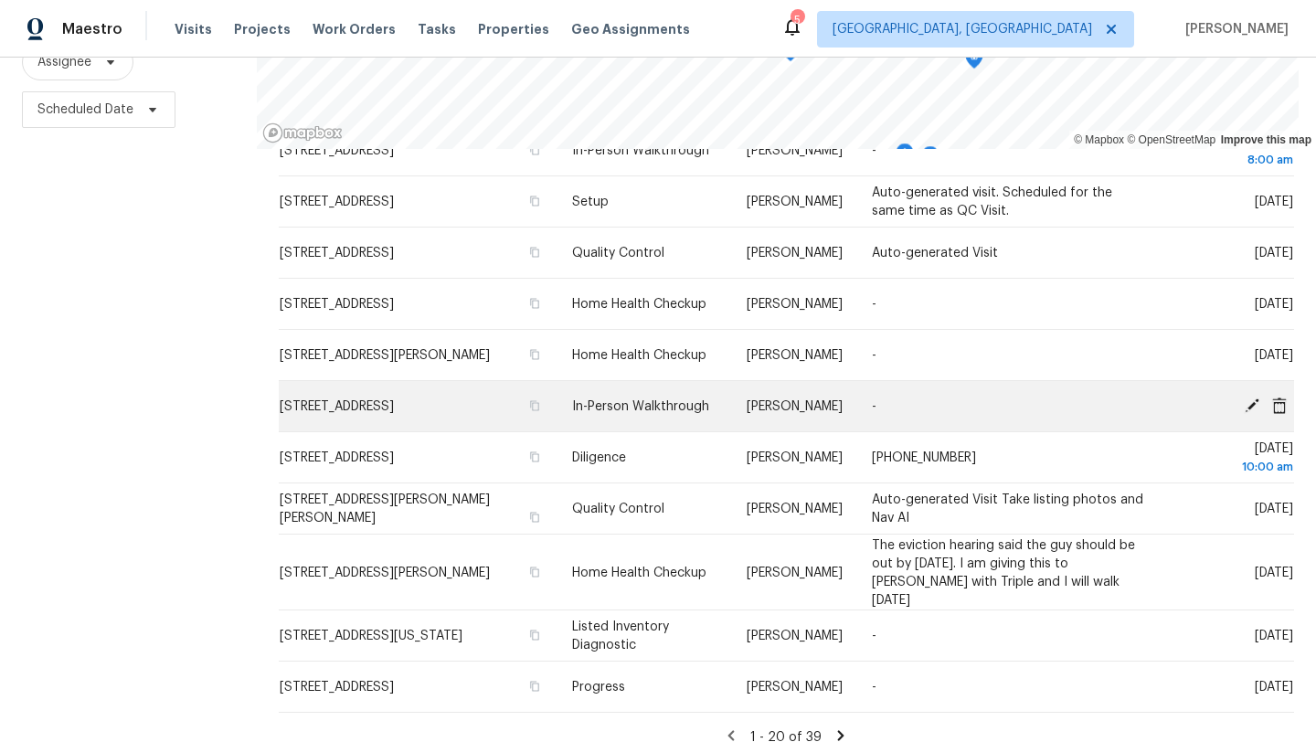
click at [1252, 409] on icon at bounding box center [1252, 405] width 16 height 16
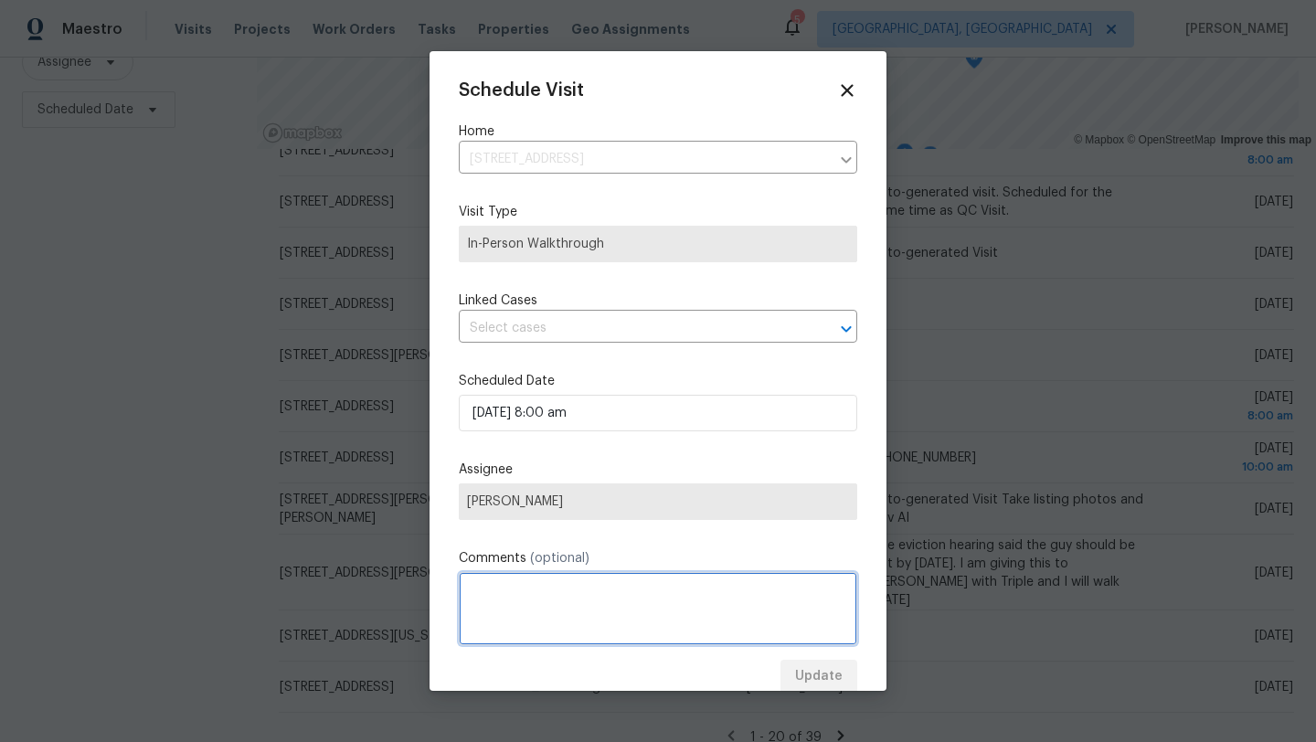
click at [504, 599] on textarea at bounding box center [658, 608] width 398 height 73
type textarea "This will go to Marissa"
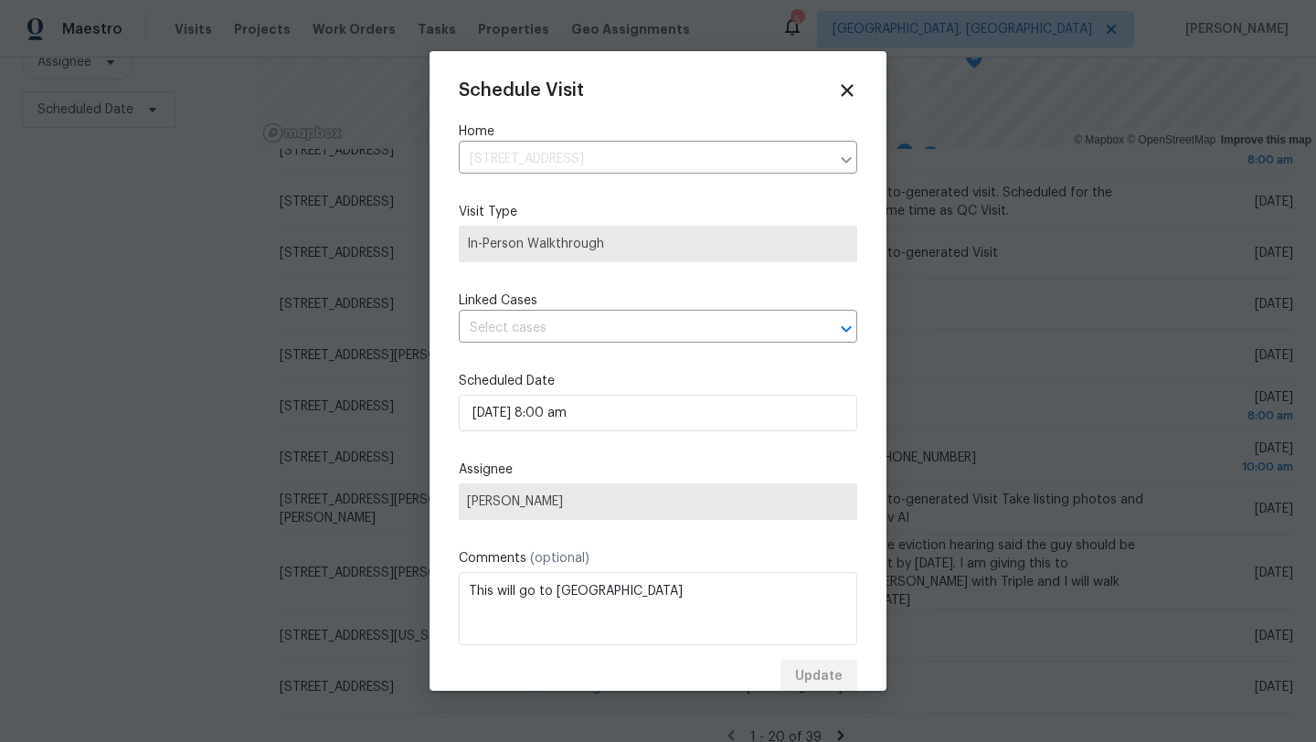
click at [719, 466] on label "Assignee" at bounding box center [658, 470] width 398 height 18
click at [828, 676] on div "Update" at bounding box center [658, 677] width 398 height 34
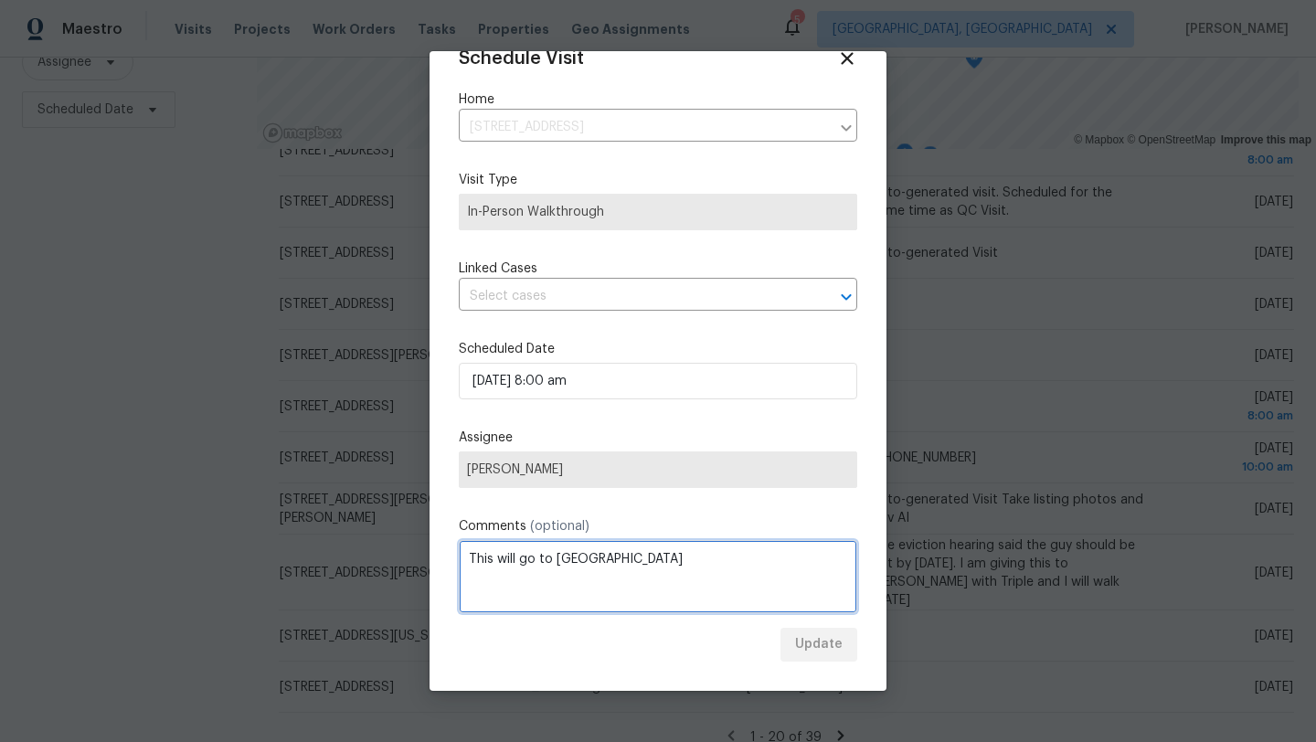
click at [633, 555] on textarea "This will go to Marissa" at bounding box center [658, 576] width 398 height 73
click at [645, 464] on span "[PERSON_NAME]" at bounding box center [658, 469] width 382 height 15
click at [629, 578] on textarea "This will go to Marissa" at bounding box center [658, 576] width 398 height 73
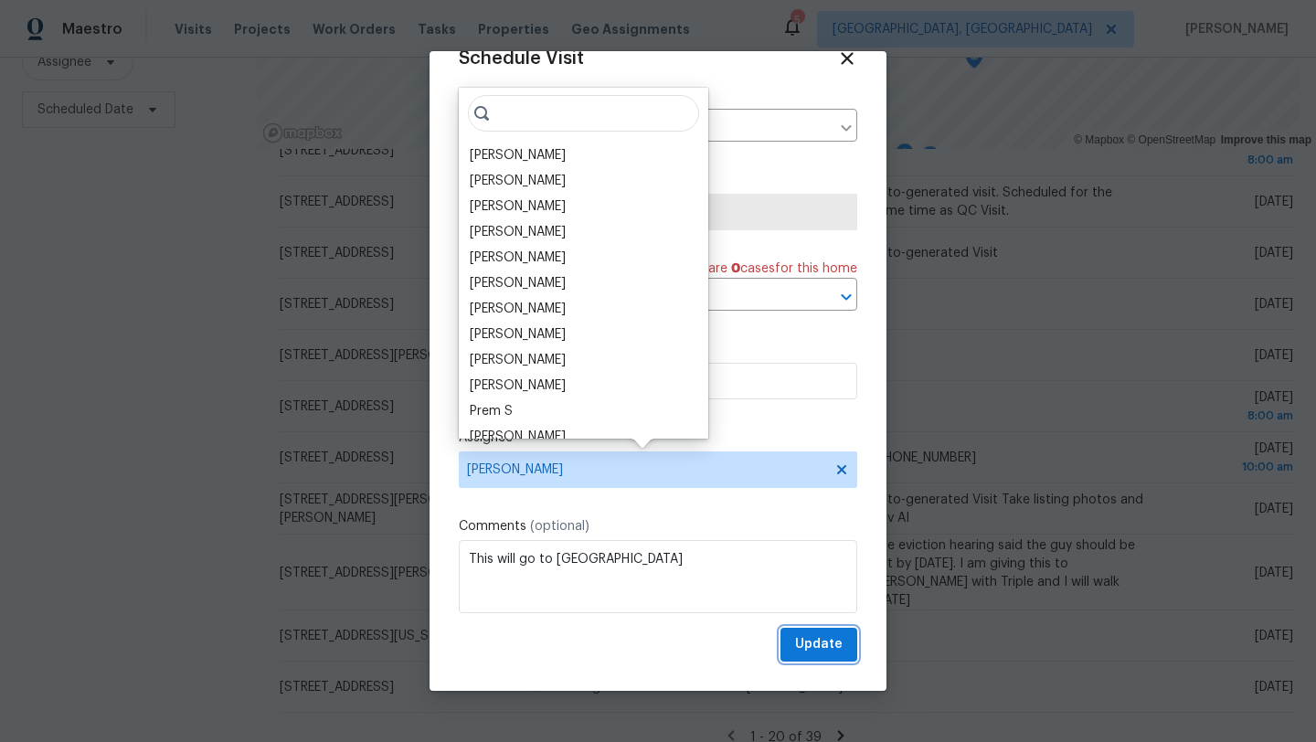
click at [826, 642] on span "Update" at bounding box center [819, 644] width 48 height 23
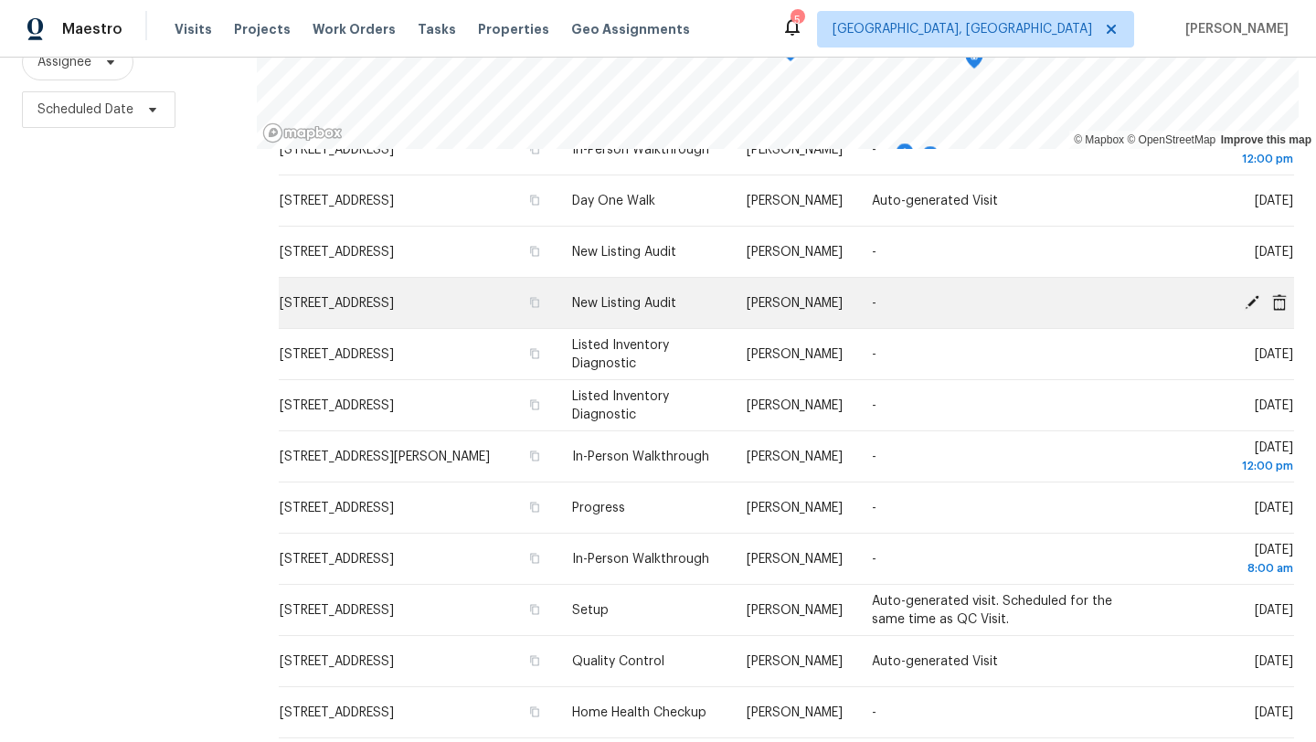
scroll to position [141, 0]
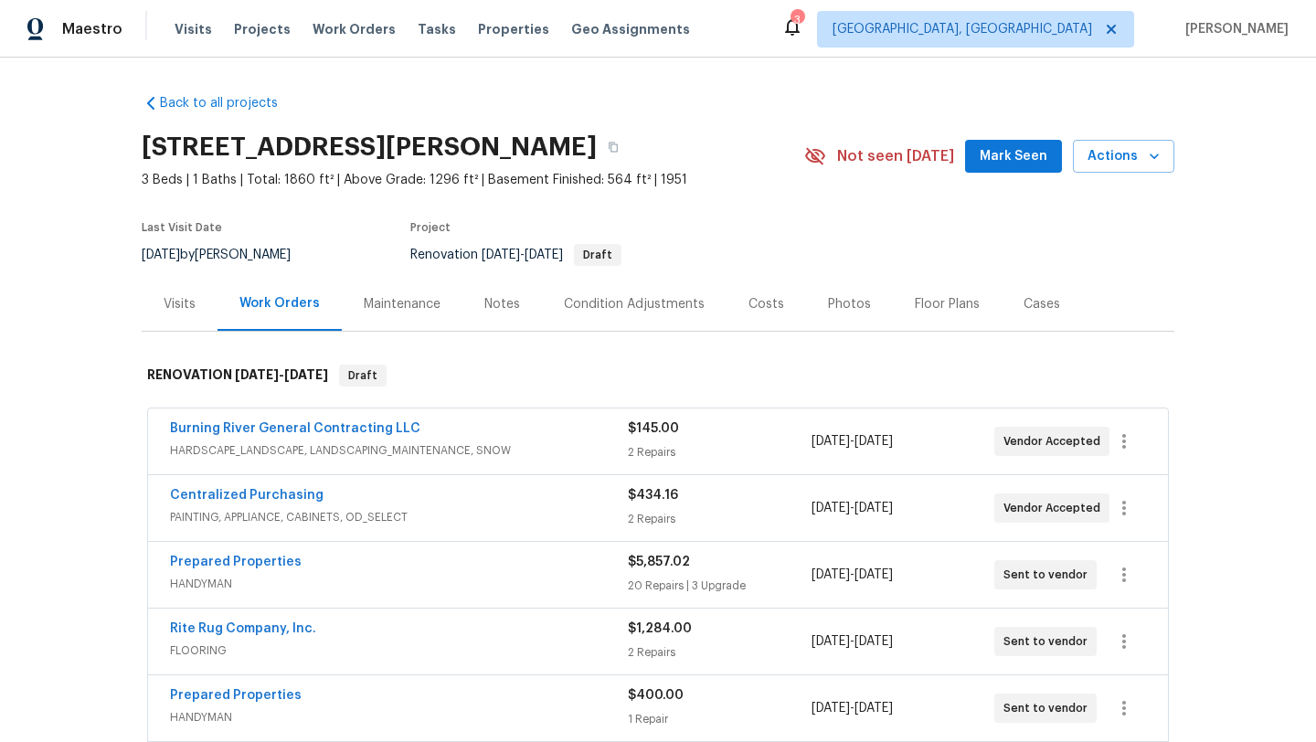
scroll to position [37, 0]
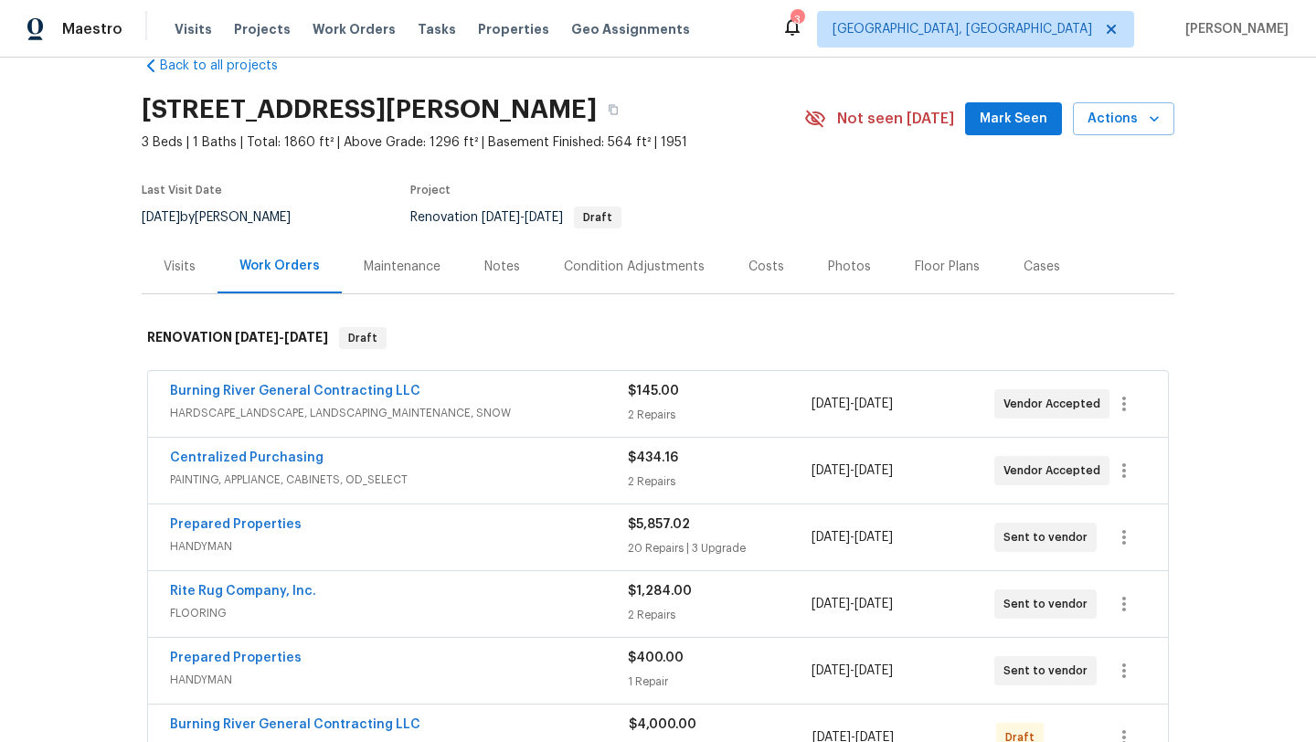
click at [508, 266] on div "Notes" at bounding box center [502, 267] width 36 height 18
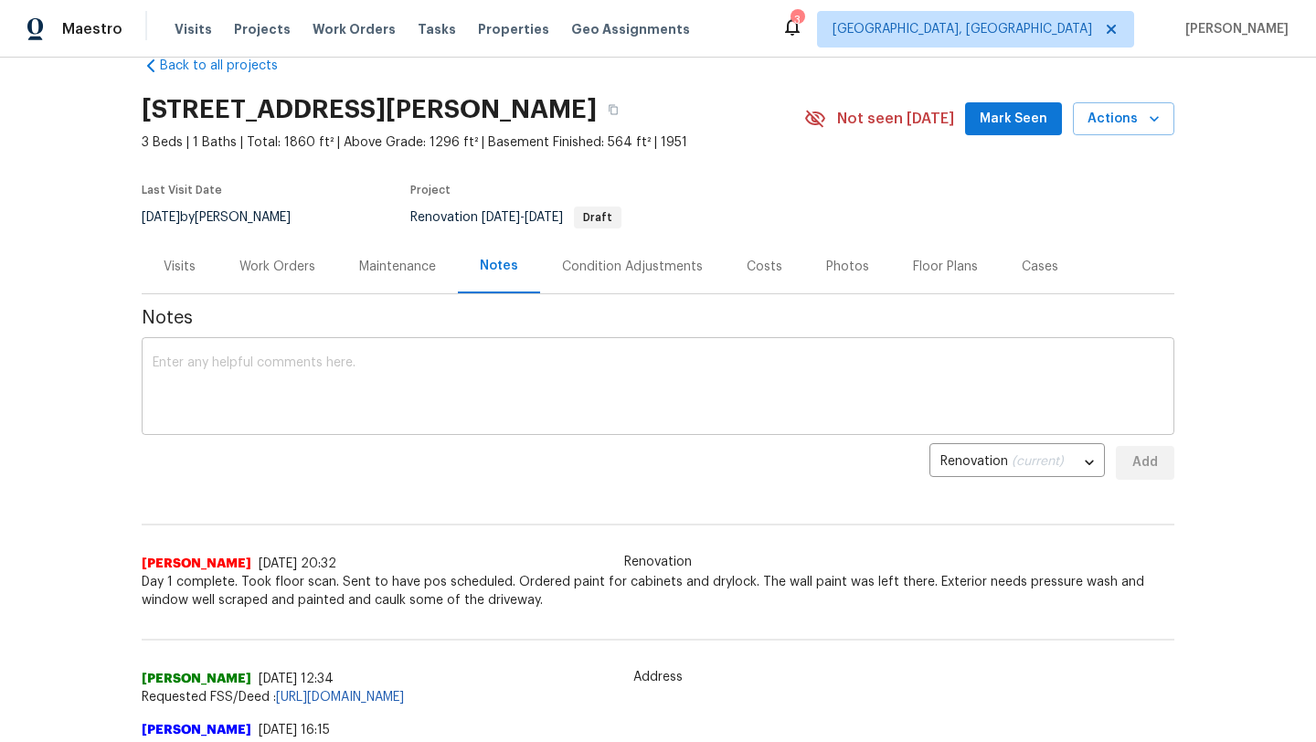
click at [429, 385] on textarea at bounding box center [658, 388] width 1011 height 64
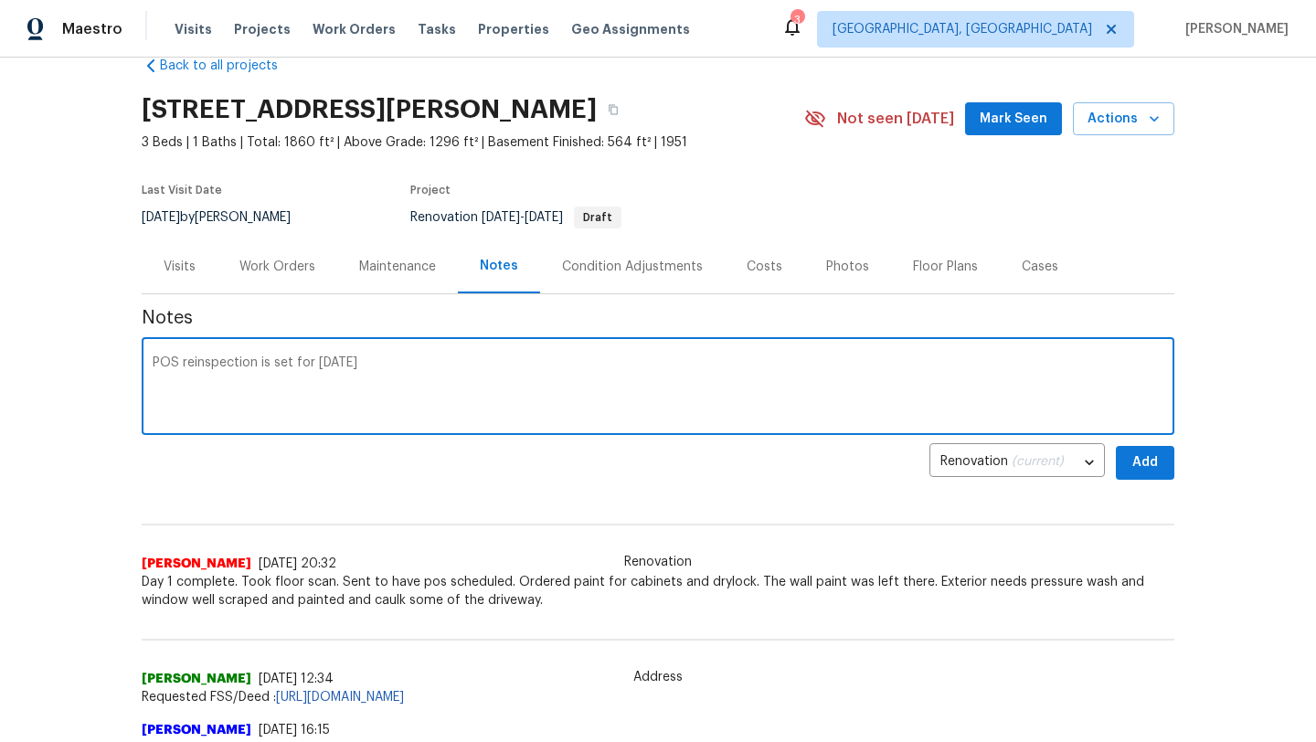
drag, startPoint x: 344, startPoint y: 362, endPoint x: 315, endPoint y: 365, distance: 28.5
click at [315, 365] on textarea "POS reinspection is set for next friday" at bounding box center [658, 388] width 1011 height 64
click at [350, 366] on textarea "POS reinspection is set for friday" at bounding box center [658, 388] width 1011 height 64
type textarea "POS reinspection is set for friday"
click at [1161, 469] on button "Add" at bounding box center [1145, 463] width 58 height 34
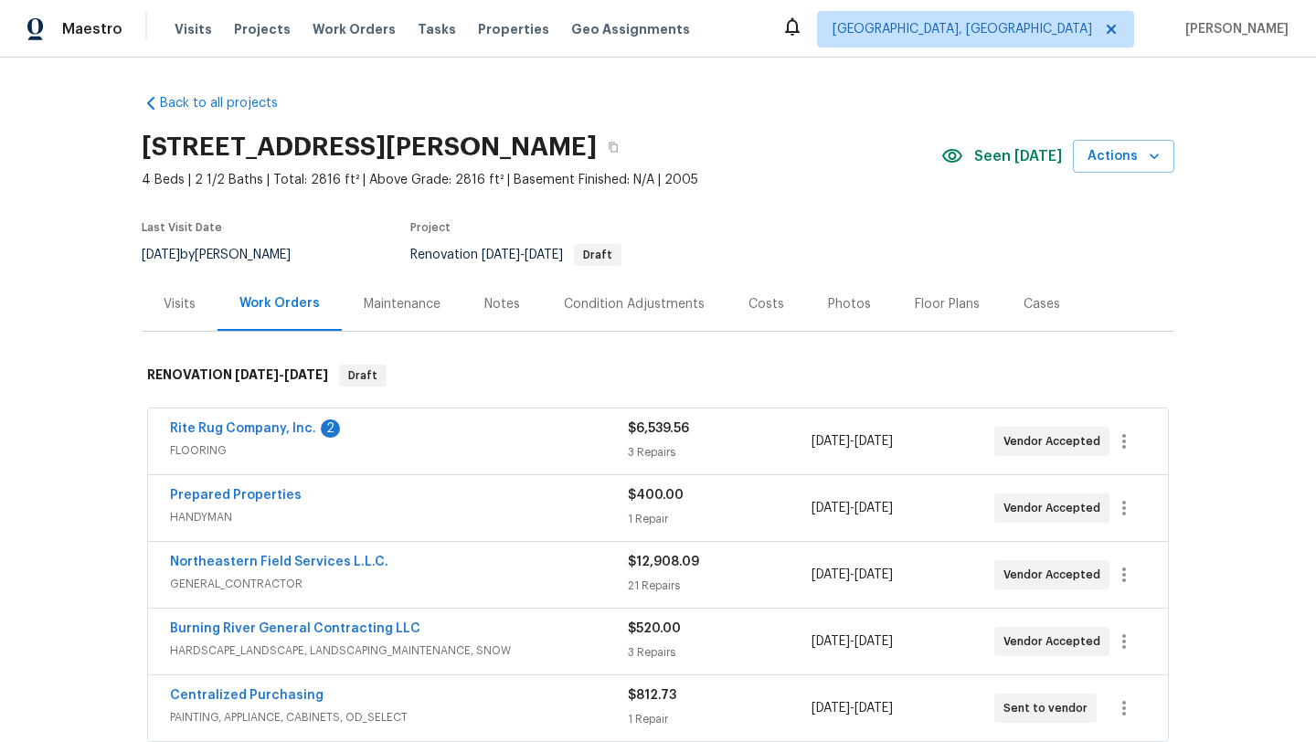
click at [938, 303] on div "Floor Plans" at bounding box center [947, 304] width 65 height 18
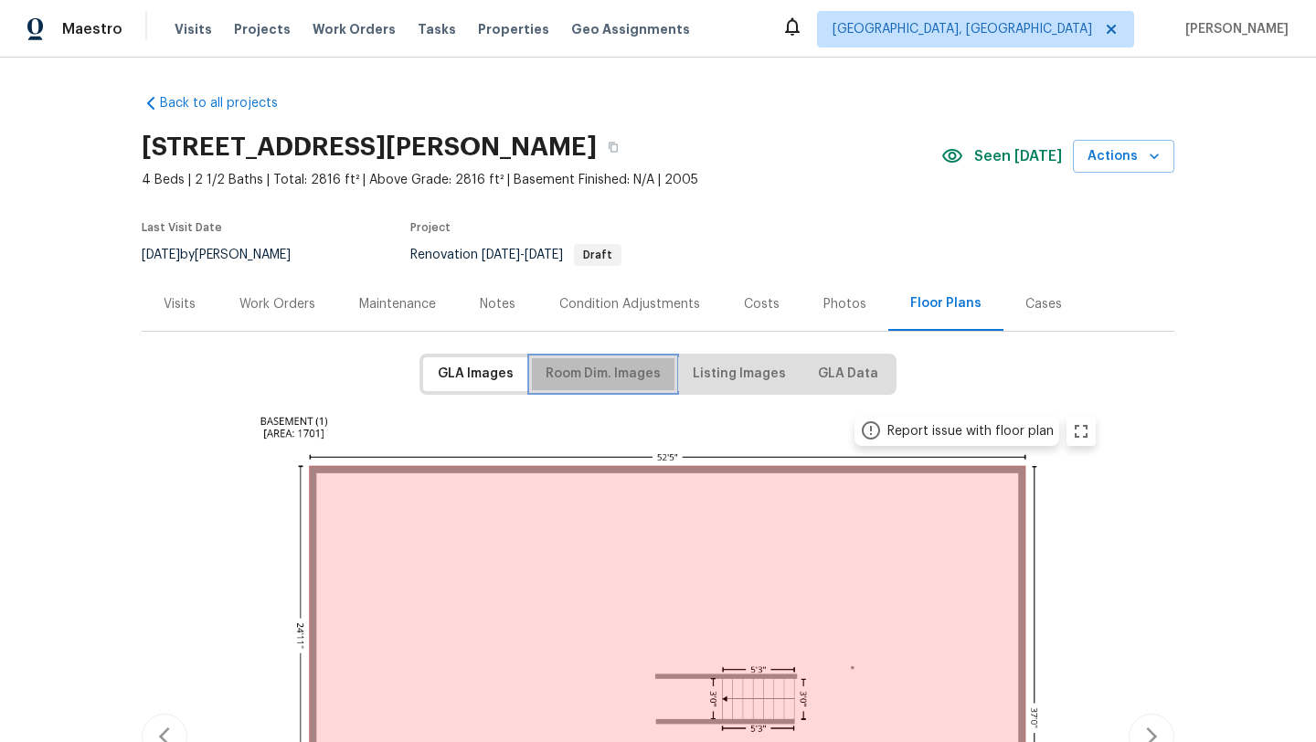
click at [585, 376] on span "Room Dim. Images" at bounding box center [603, 374] width 115 height 23
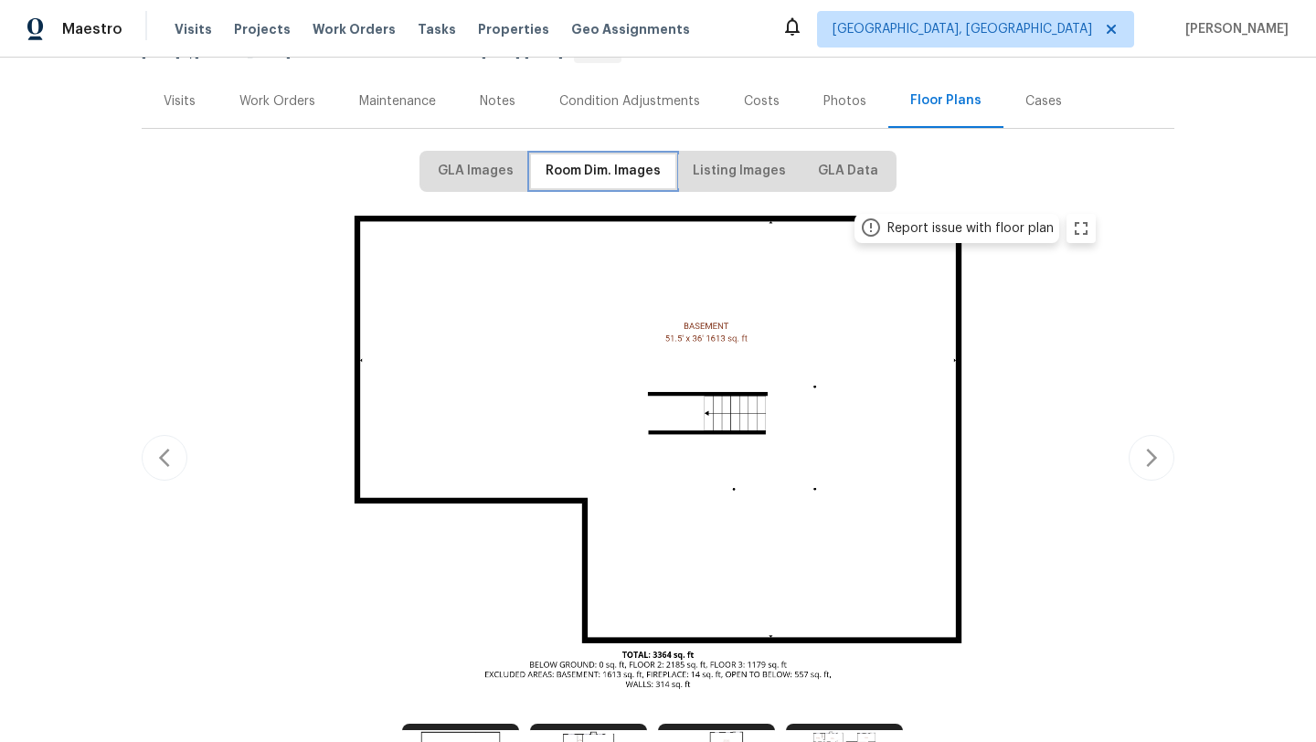
scroll to position [239, 0]
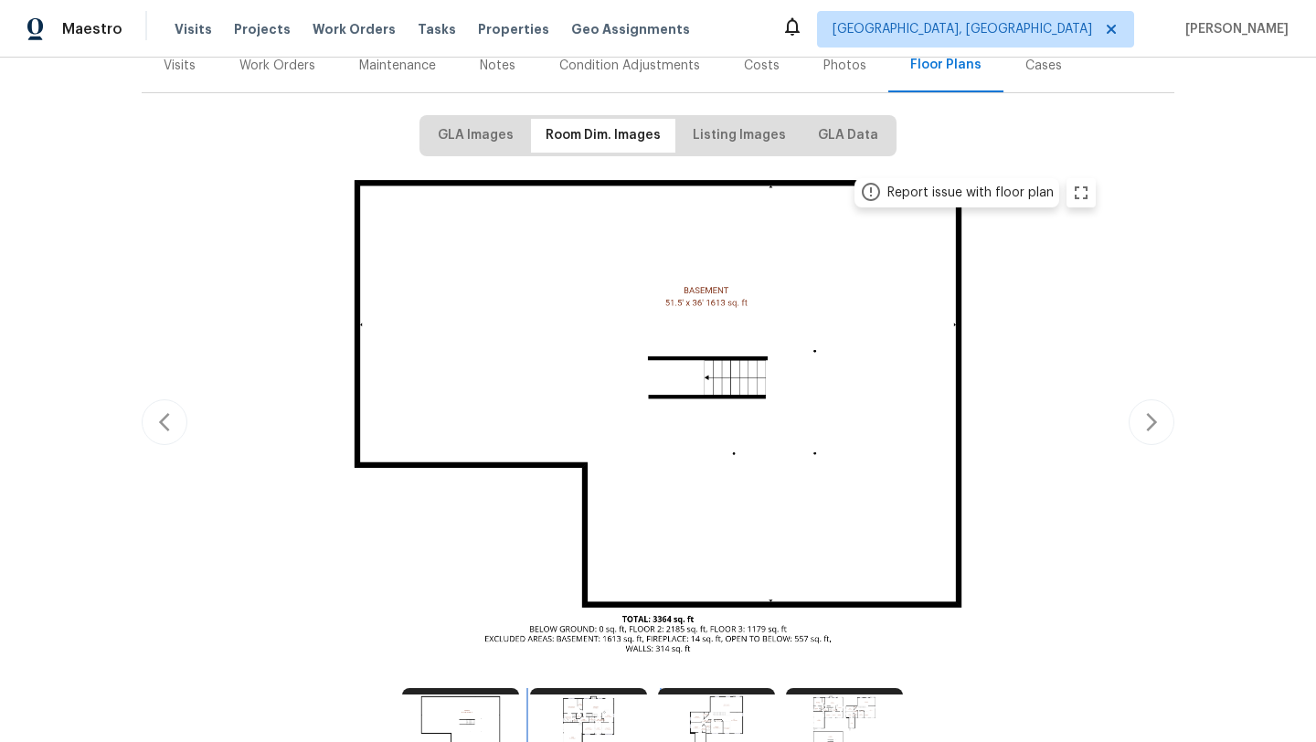
click at [579, 711] on img at bounding box center [588, 727] width 117 height 79
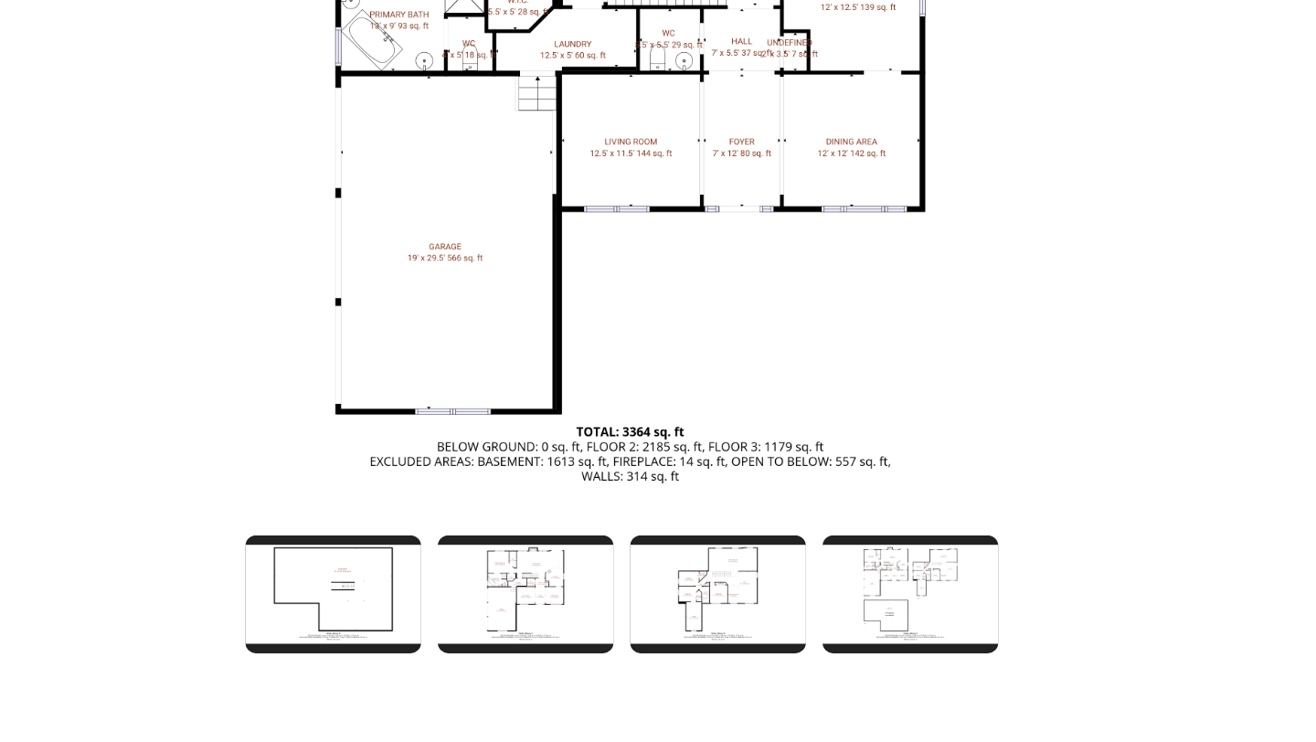
scroll to position [0, 0]
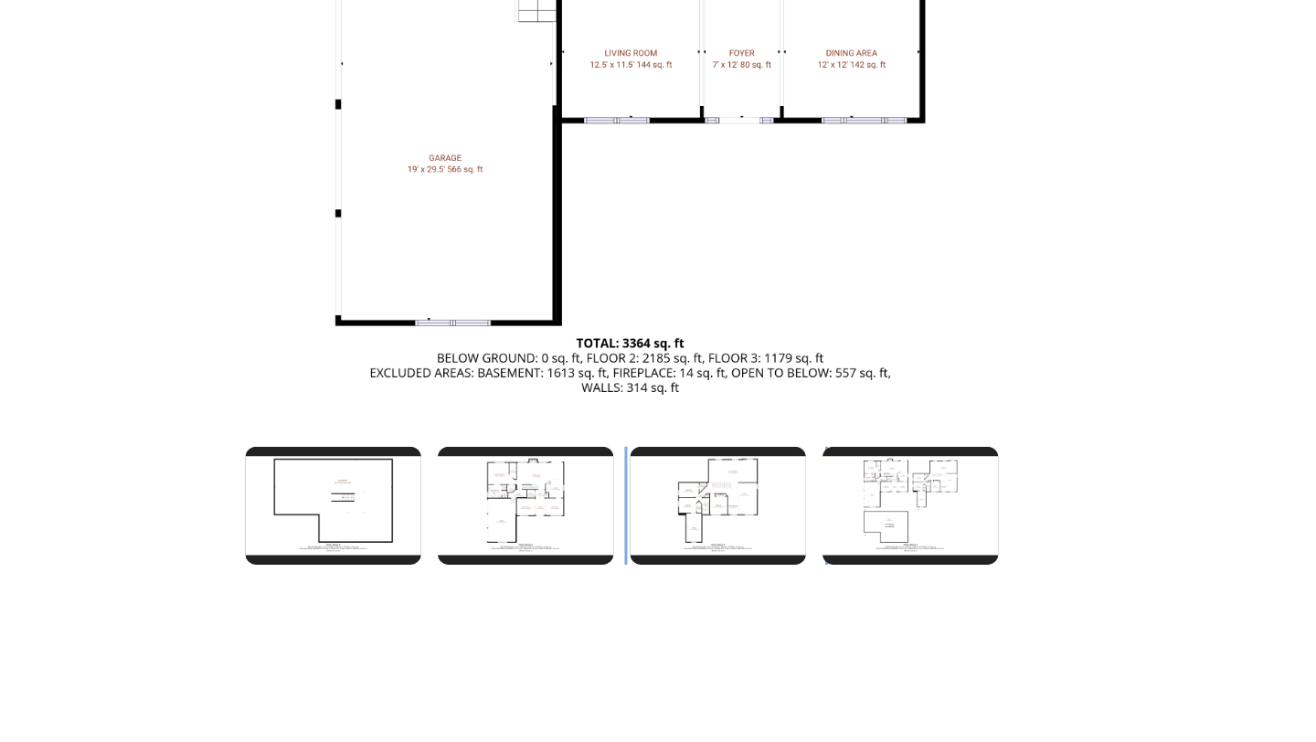
click at [720, 589] on img at bounding box center [716, 585] width 117 height 79
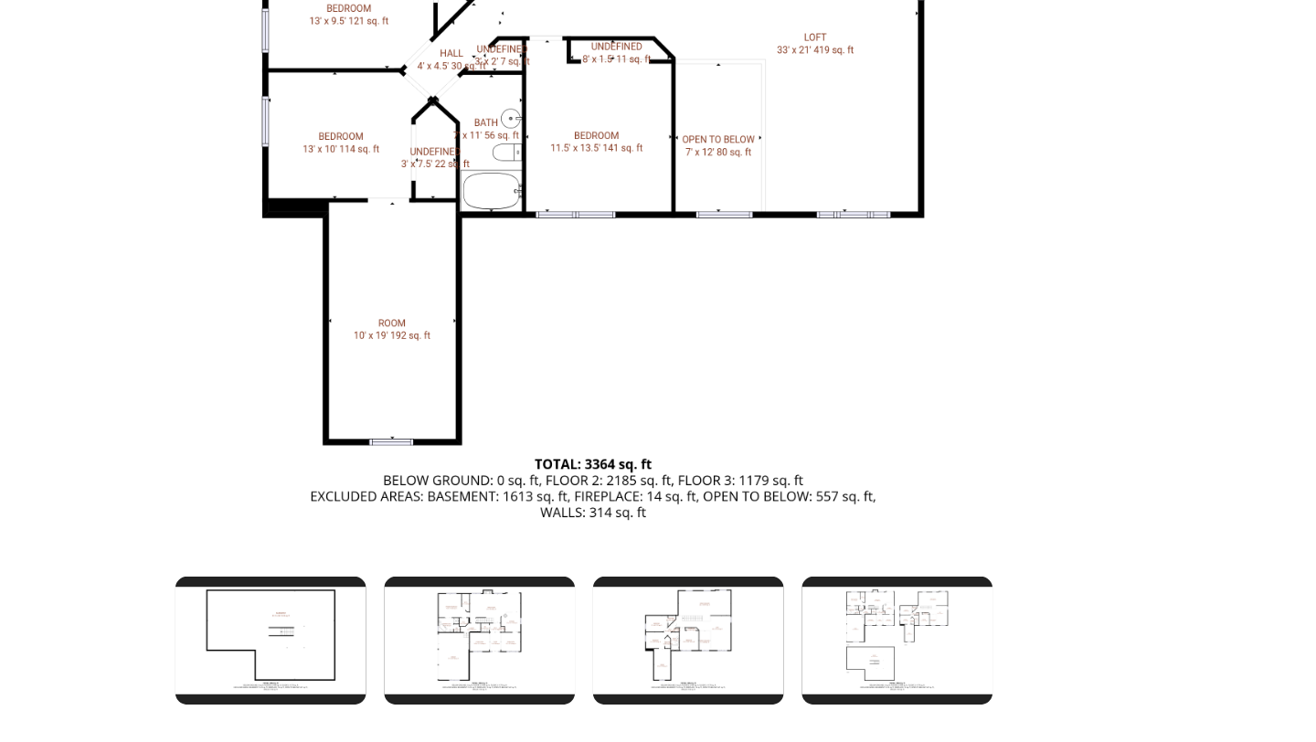
scroll to position [381, 0]
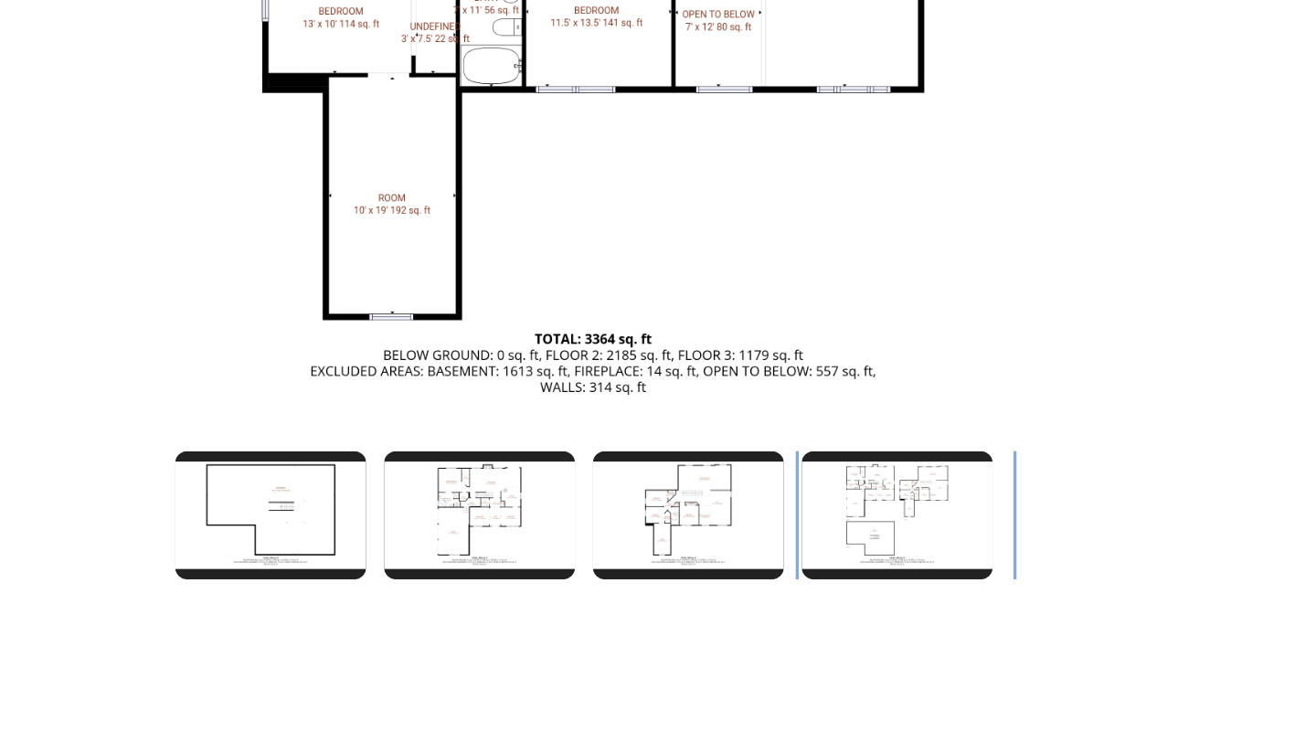
click at [855, 584] on img at bounding box center [844, 585] width 117 height 79
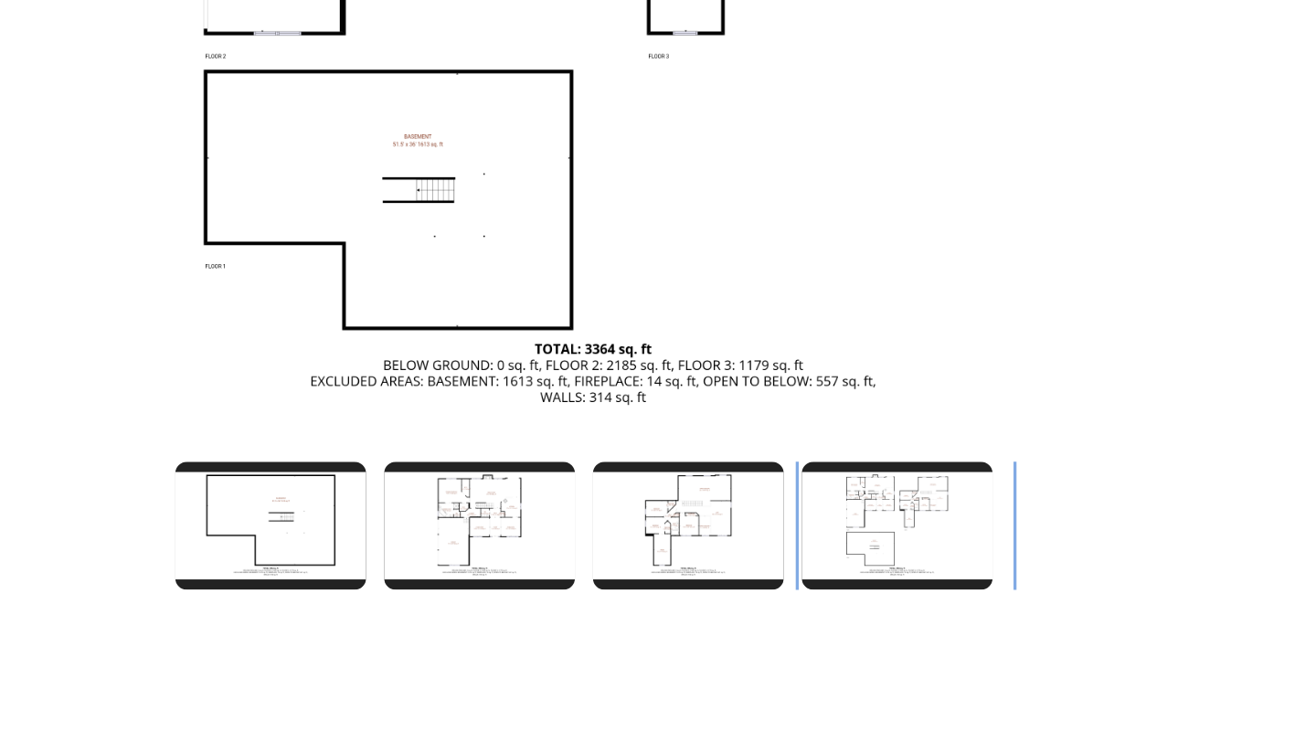
scroll to position [376, 0]
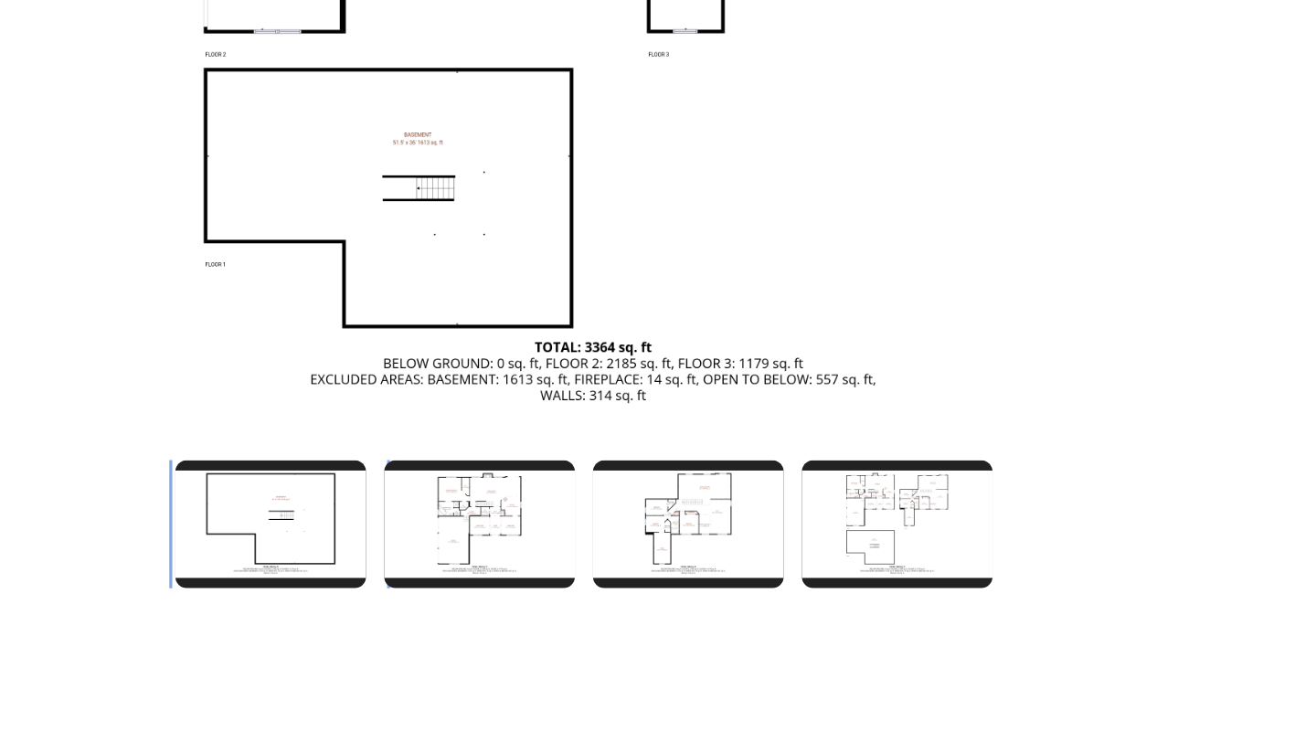
click at [472, 595] on img at bounding box center [460, 590] width 117 height 79
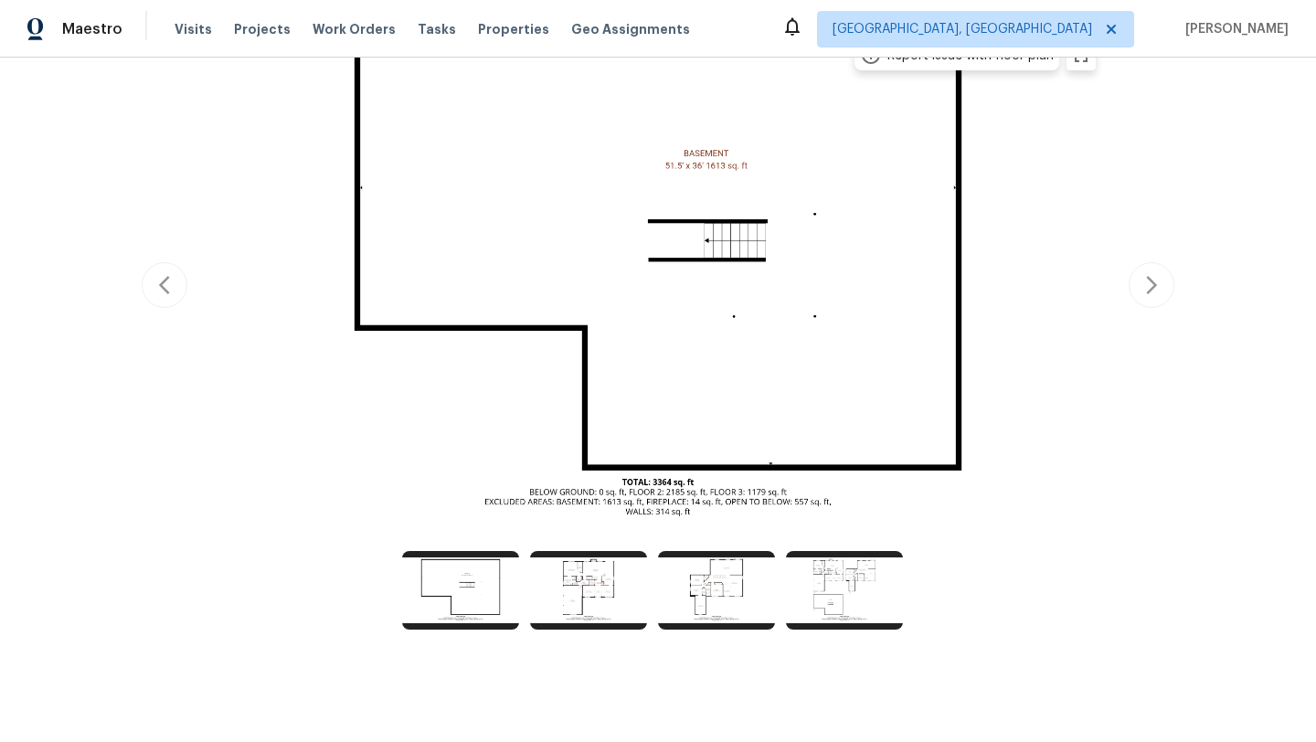
click at [395, 191] on img at bounding box center [657, 282] width 897 height 504
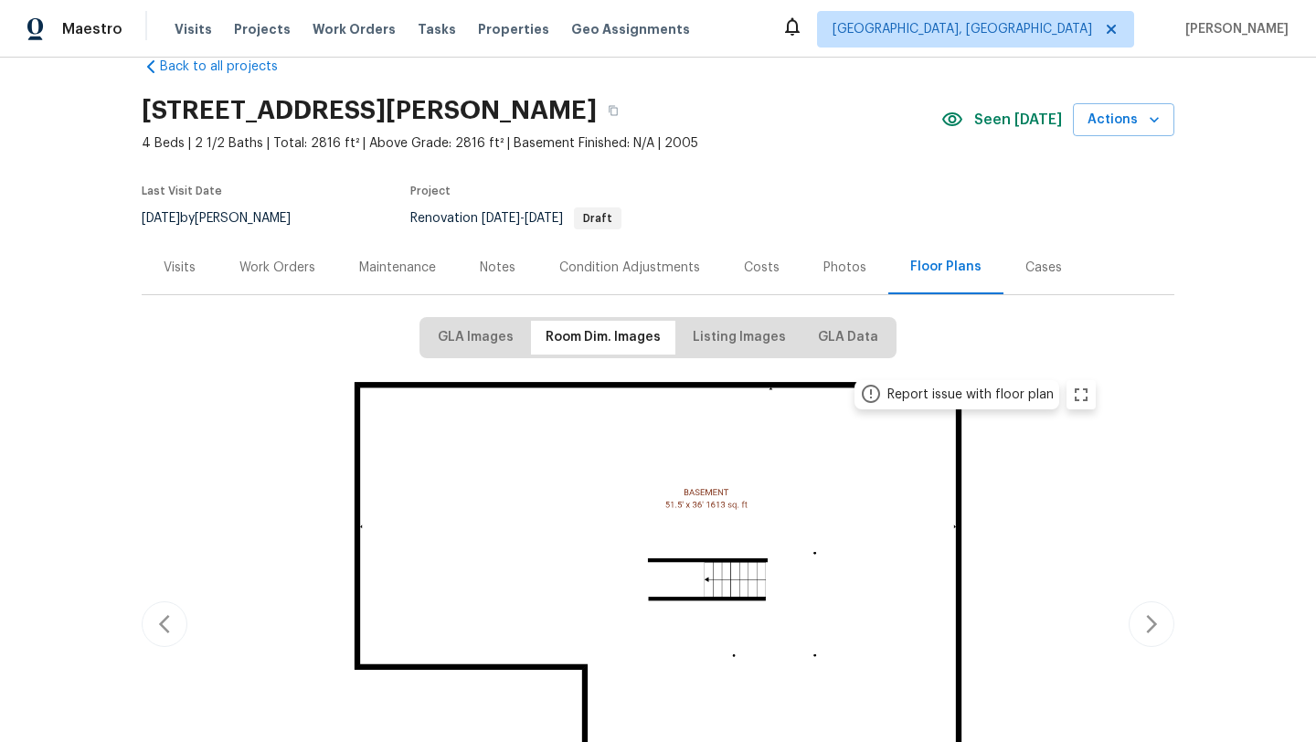
scroll to position [0, 0]
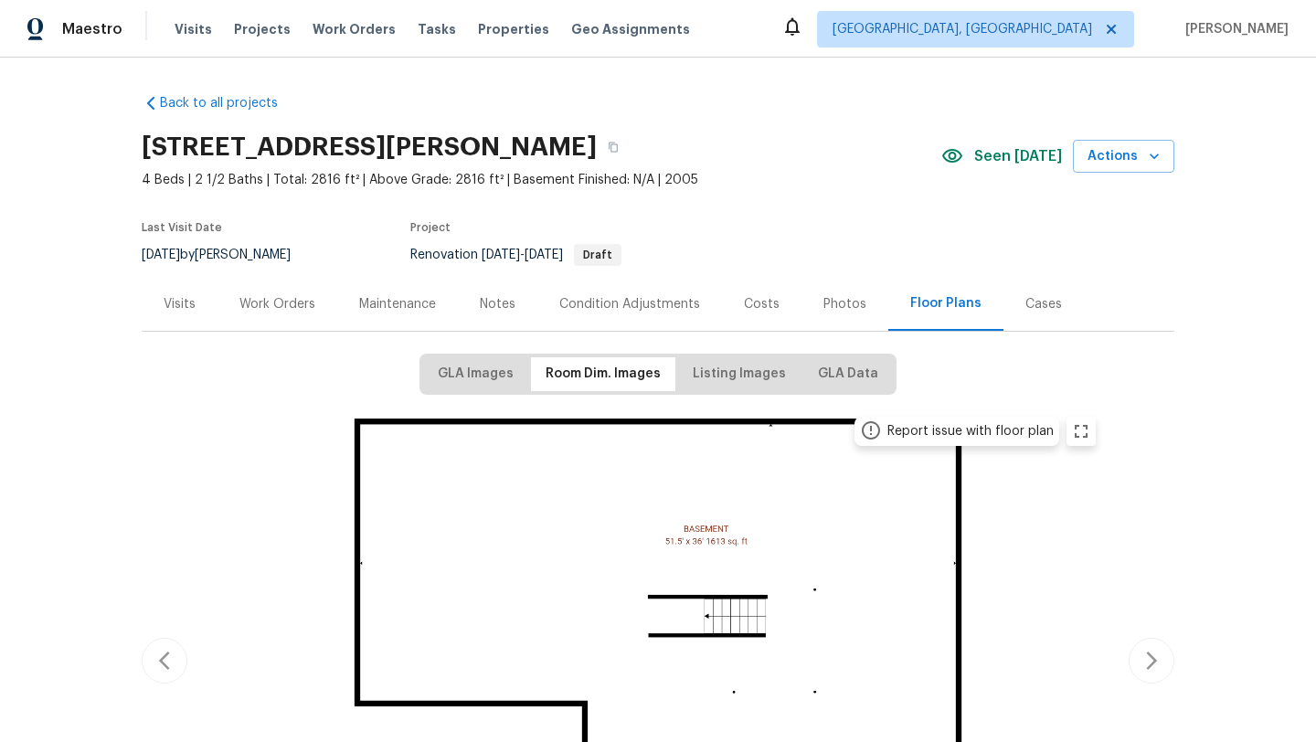
click at [253, 303] on div "Work Orders" at bounding box center [277, 304] width 76 height 18
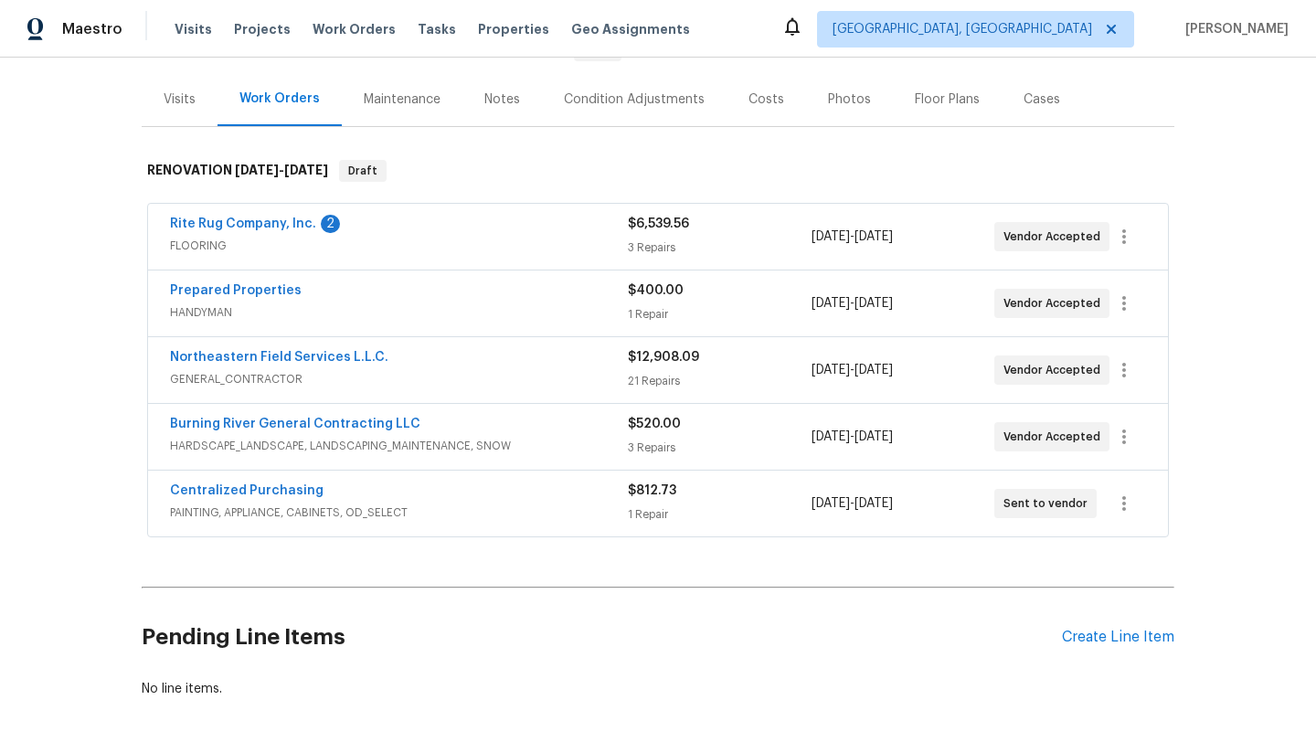
scroll to position [215, 0]
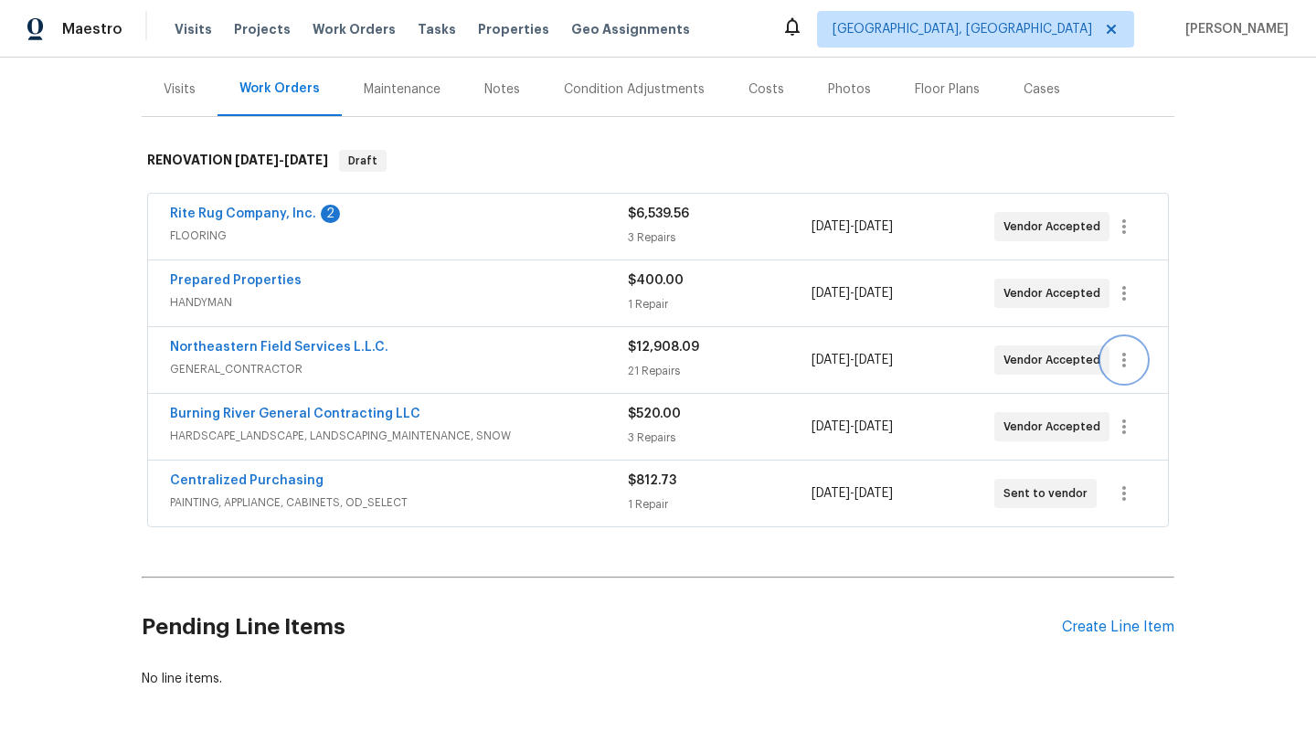
click at [1123, 365] on icon "button" at bounding box center [1124, 360] width 4 height 15
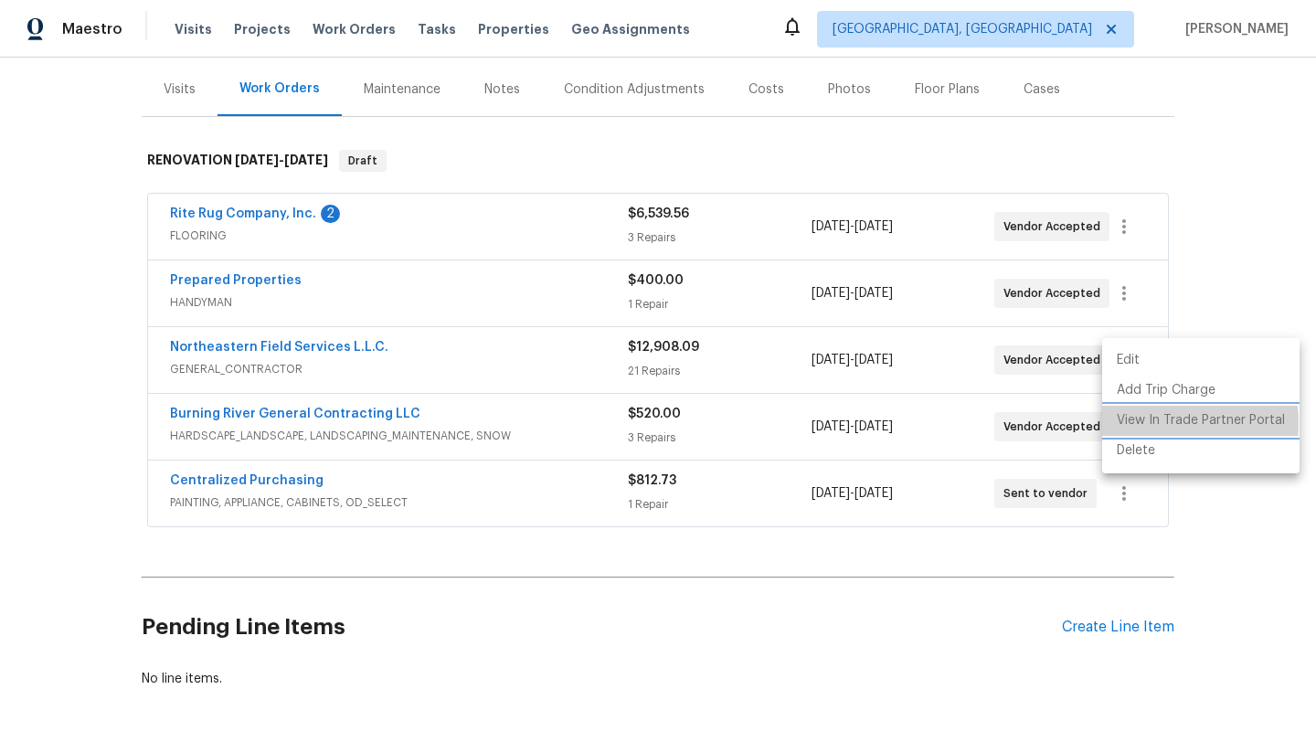
click at [1142, 423] on li "View In Trade Partner Portal" at bounding box center [1200, 421] width 197 height 30
click at [279, 344] on div at bounding box center [658, 371] width 1316 height 742
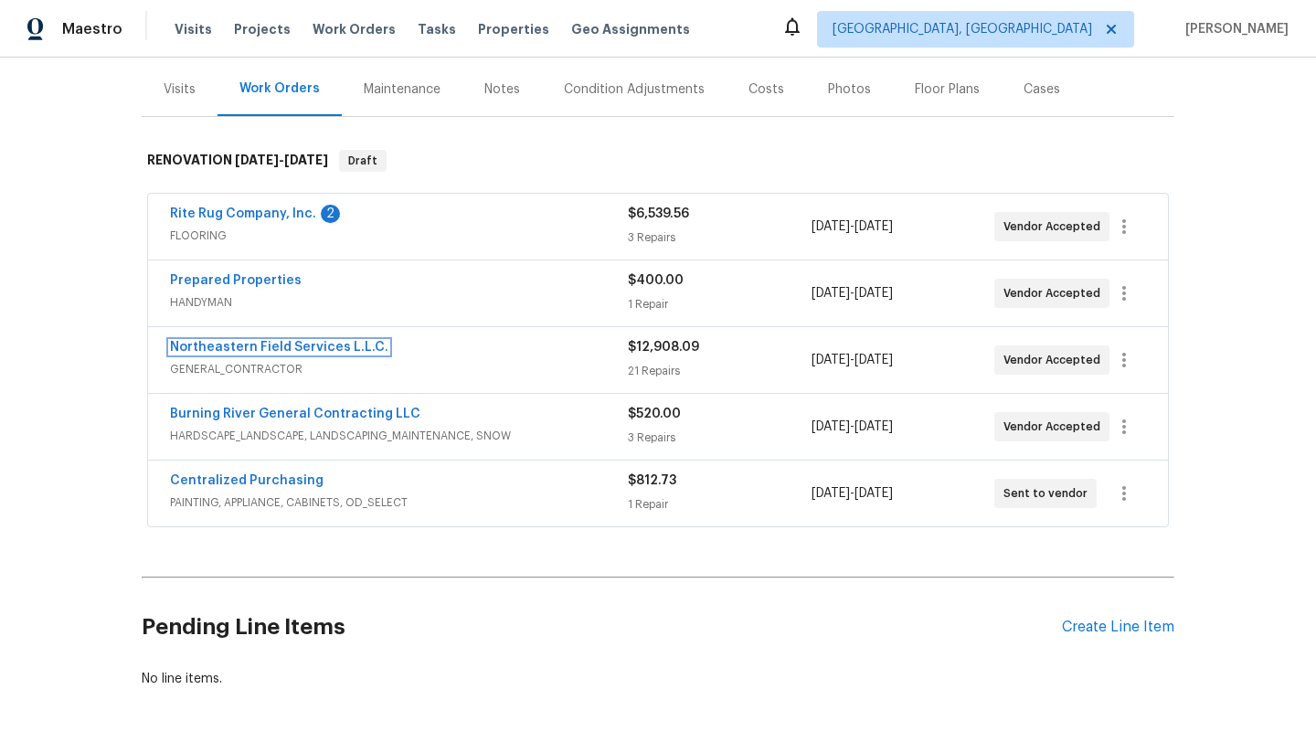
click at [279, 344] on link "Northeastern Field Services L.L.C." at bounding box center [279, 347] width 218 height 13
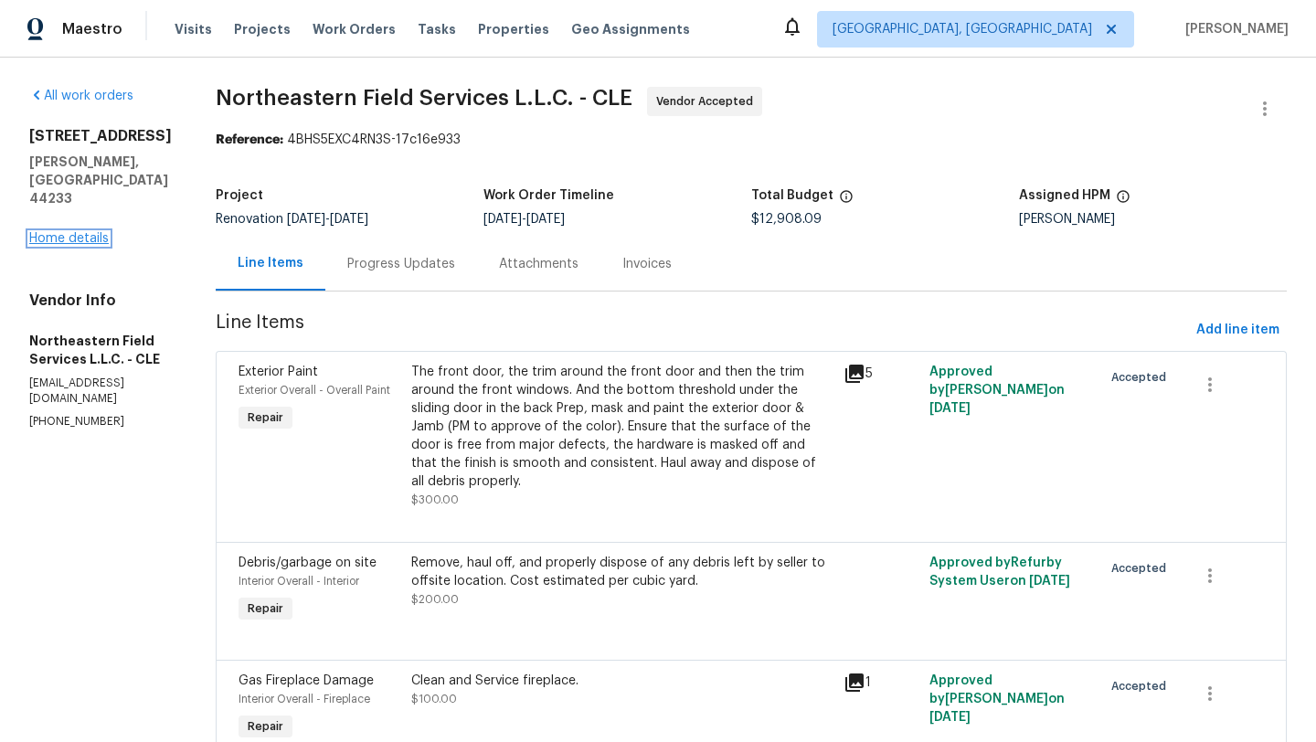
click at [48, 232] on link "Home details" at bounding box center [69, 238] width 80 height 13
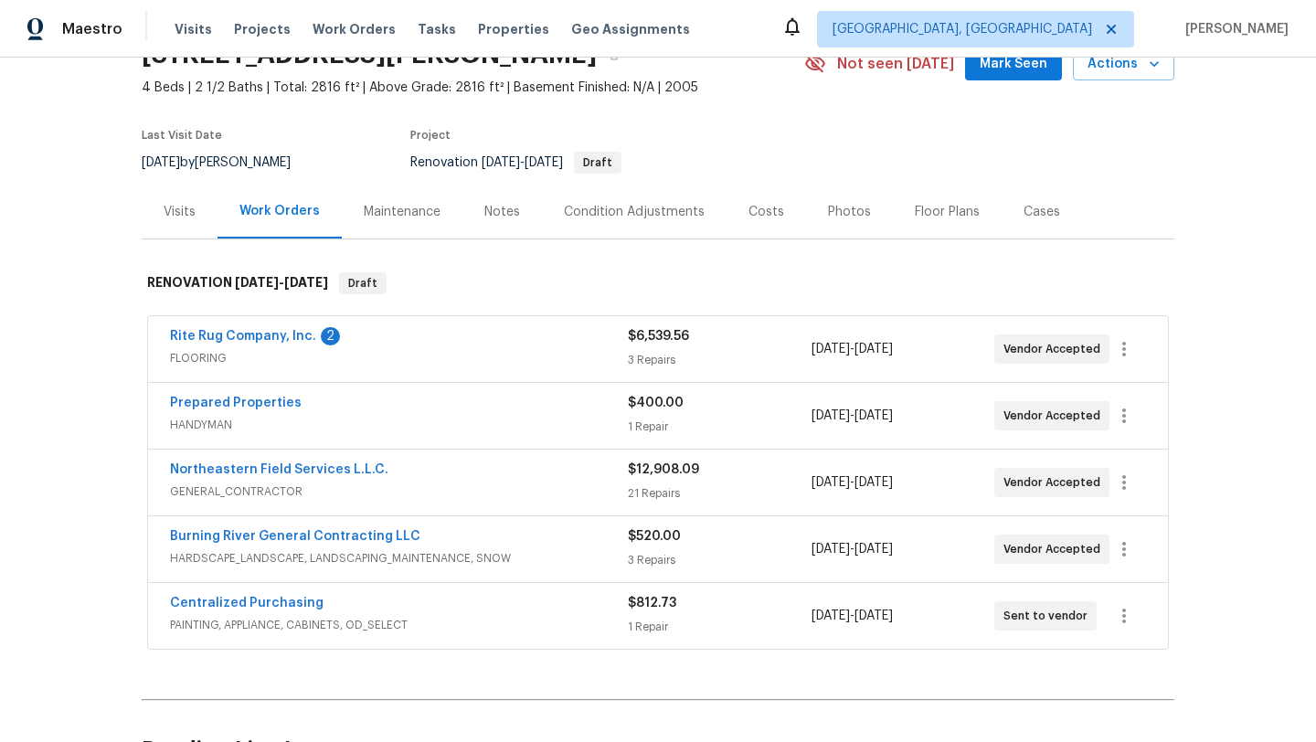
scroll to position [120, 0]
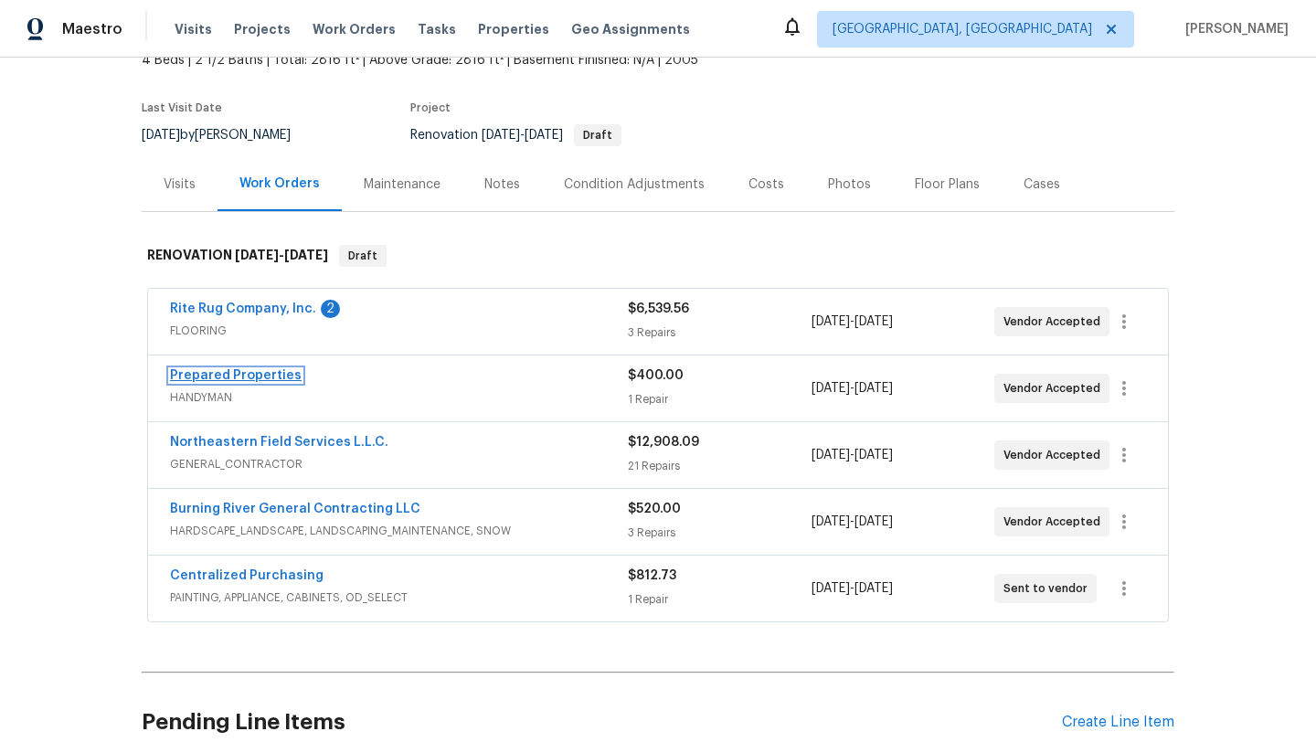
click at [221, 371] on link "Prepared Properties" at bounding box center [236, 375] width 132 height 13
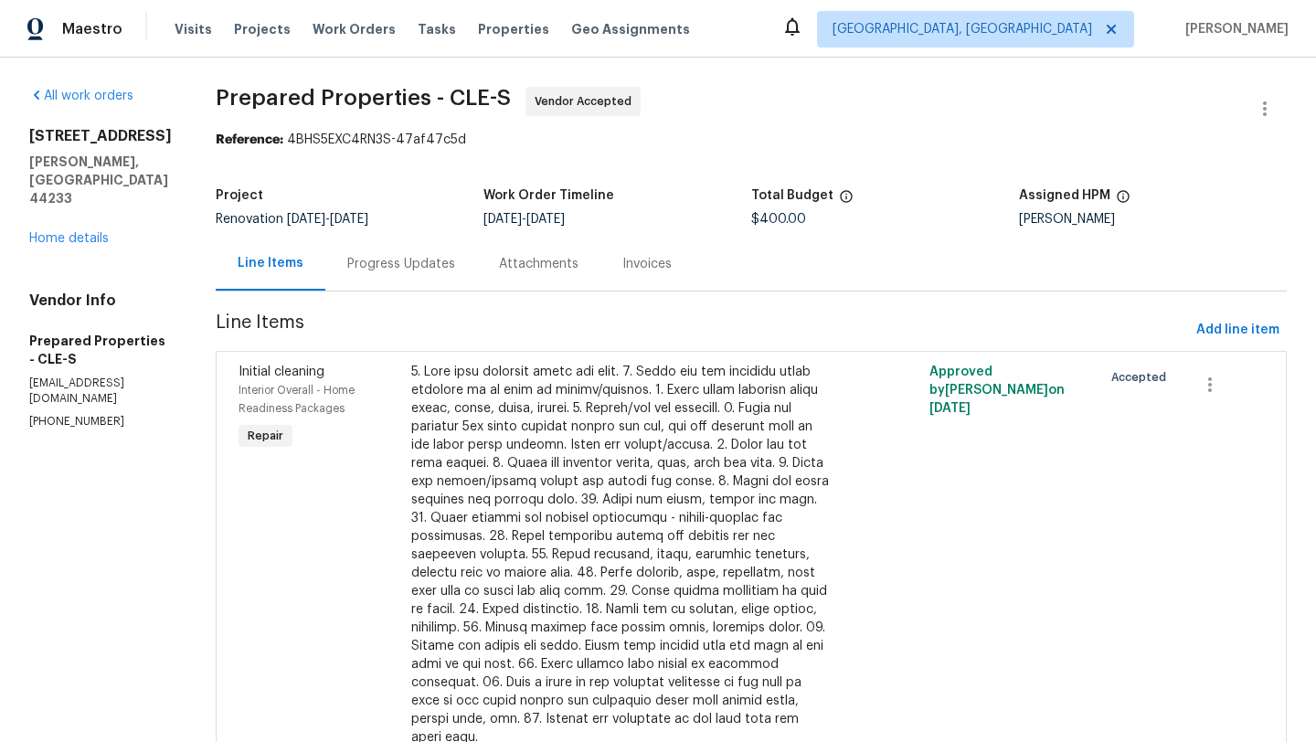
click at [58, 215] on div "All work orders 71 Heartland Cir Hinckley, OH 44233 Home details Vendor Info Pr…" at bounding box center [100, 258] width 143 height 343
click at [59, 232] on link "Home details" at bounding box center [69, 238] width 80 height 13
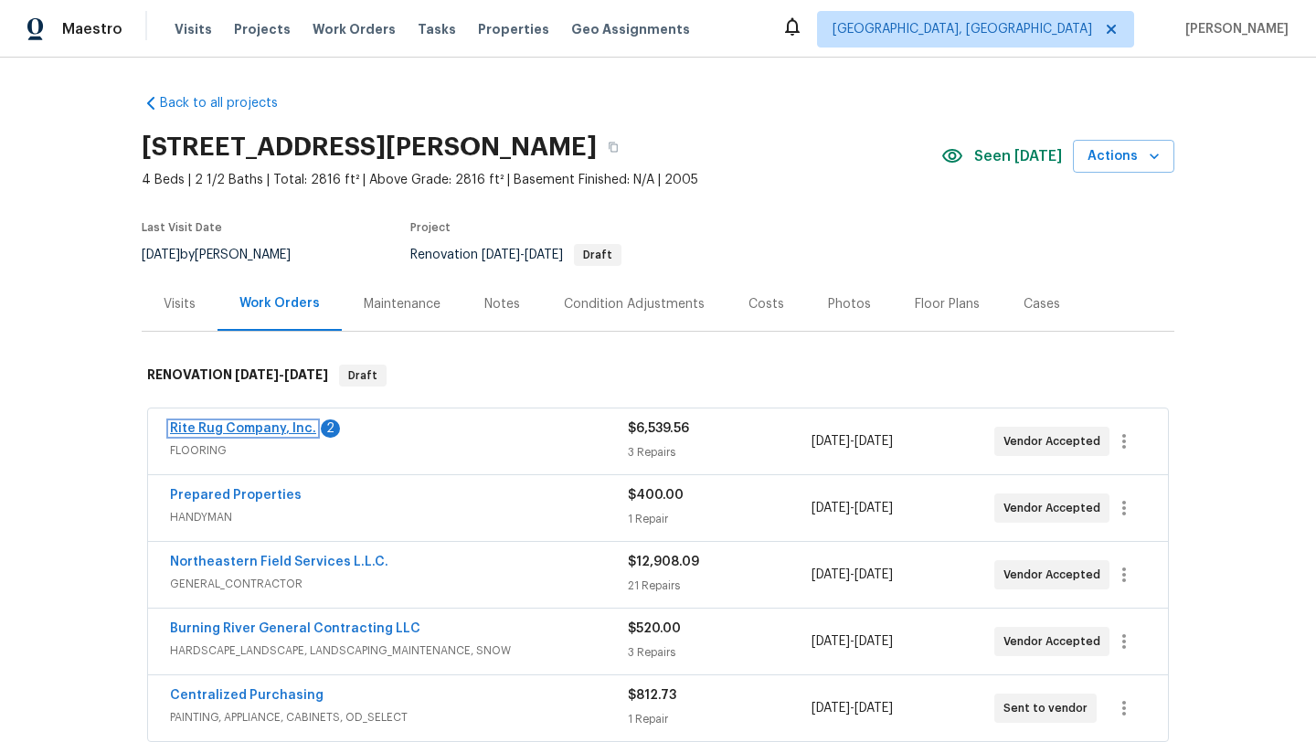
click at [263, 429] on link "Rite Rug Company, Inc." at bounding box center [243, 428] width 146 height 13
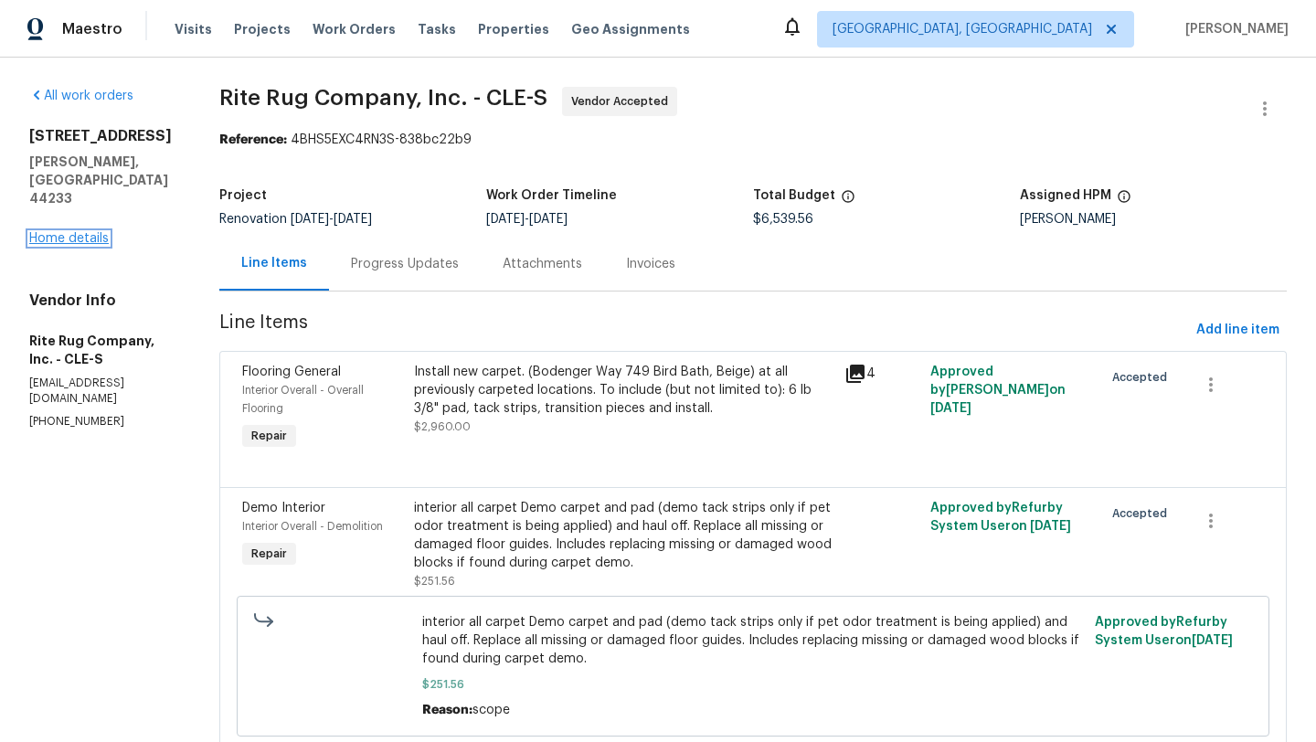
click at [85, 232] on link "Home details" at bounding box center [69, 238] width 80 height 13
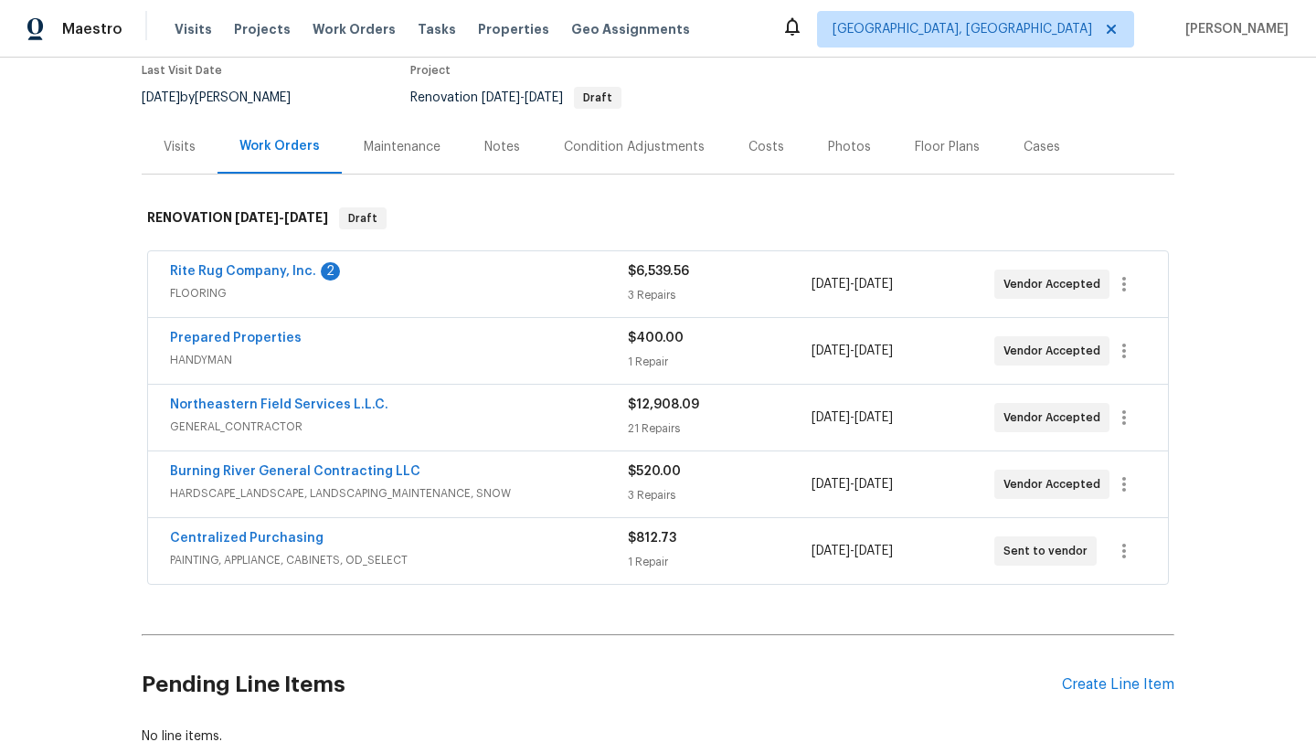
scroll to position [161, 0]
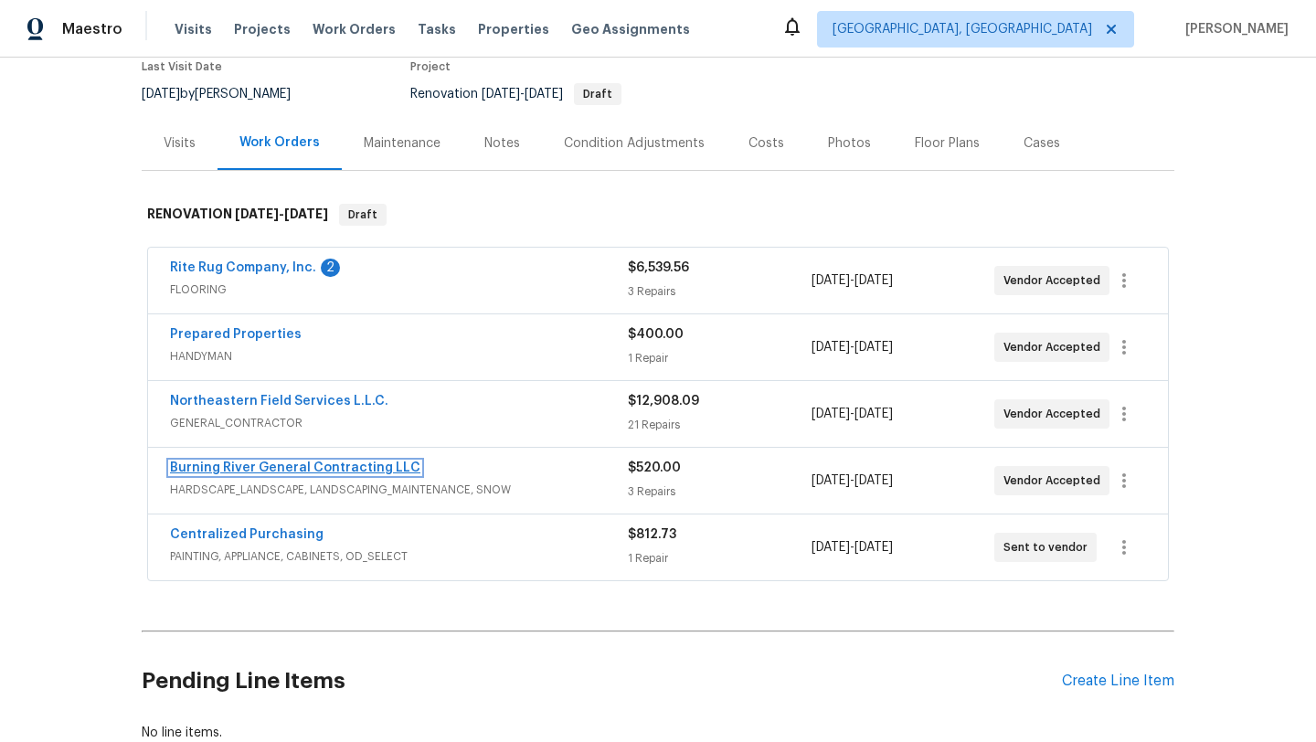
click at [251, 472] on link "Burning River General Contracting LLC" at bounding box center [295, 467] width 250 height 13
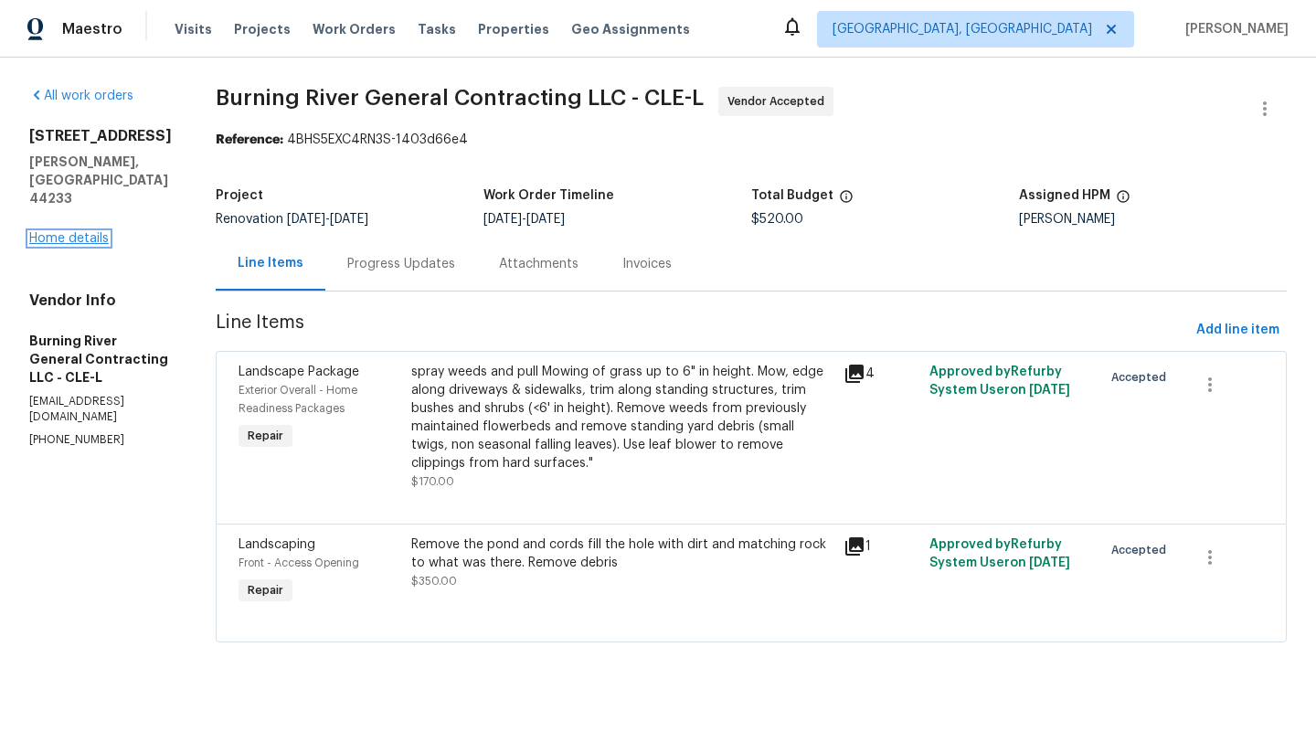
click at [82, 232] on link "Home details" at bounding box center [69, 238] width 80 height 13
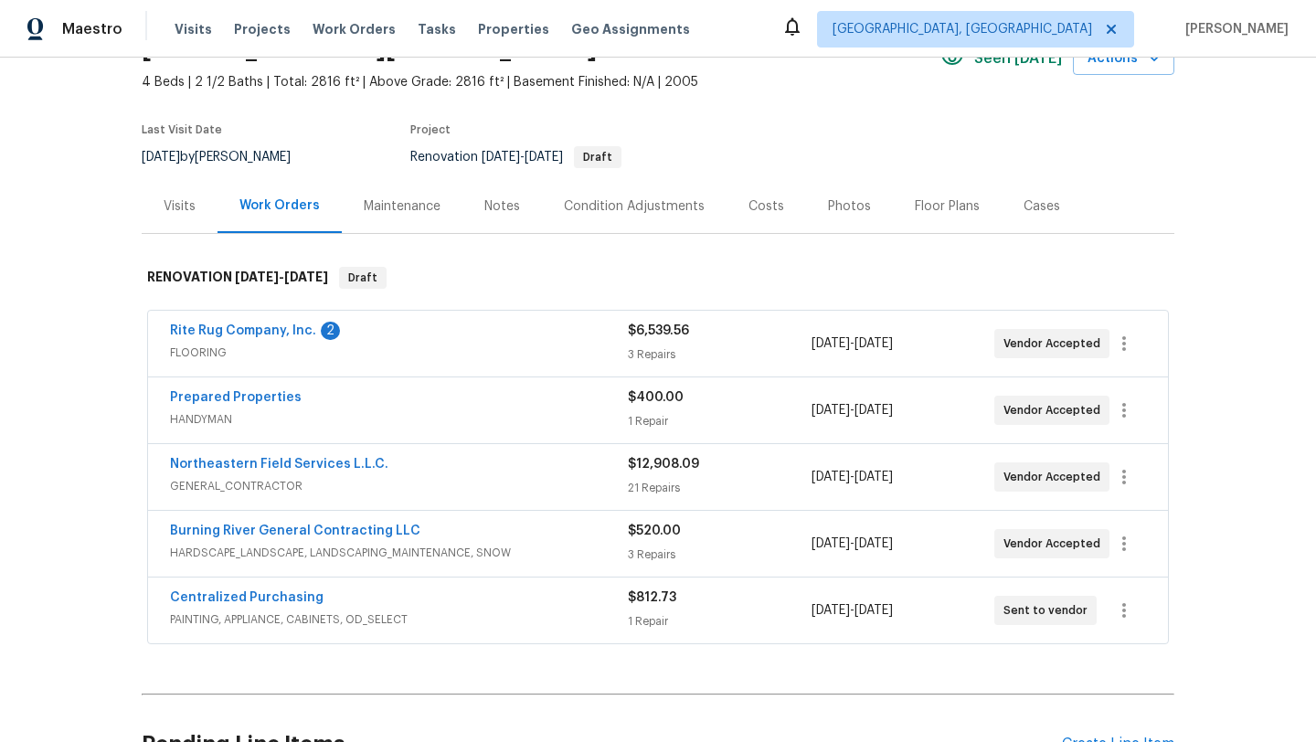
scroll to position [99, 0]
click at [1129, 538] on icon "button" at bounding box center [1124, 543] width 22 height 22
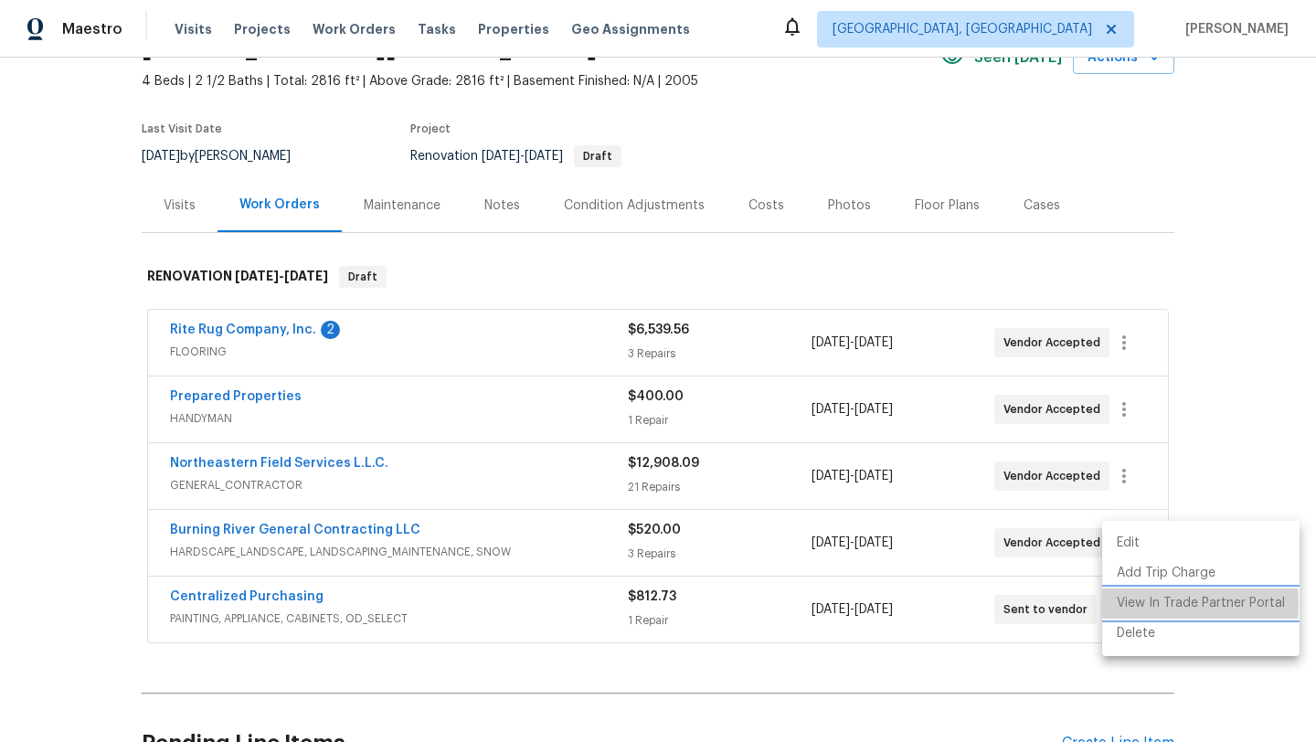
click at [1128, 603] on li "View In Trade Partner Portal" at bounding box center [1200, 604] width 197 height 30
click at [236, 468] on div at bounding box center [658, 371] width 1316 height 742
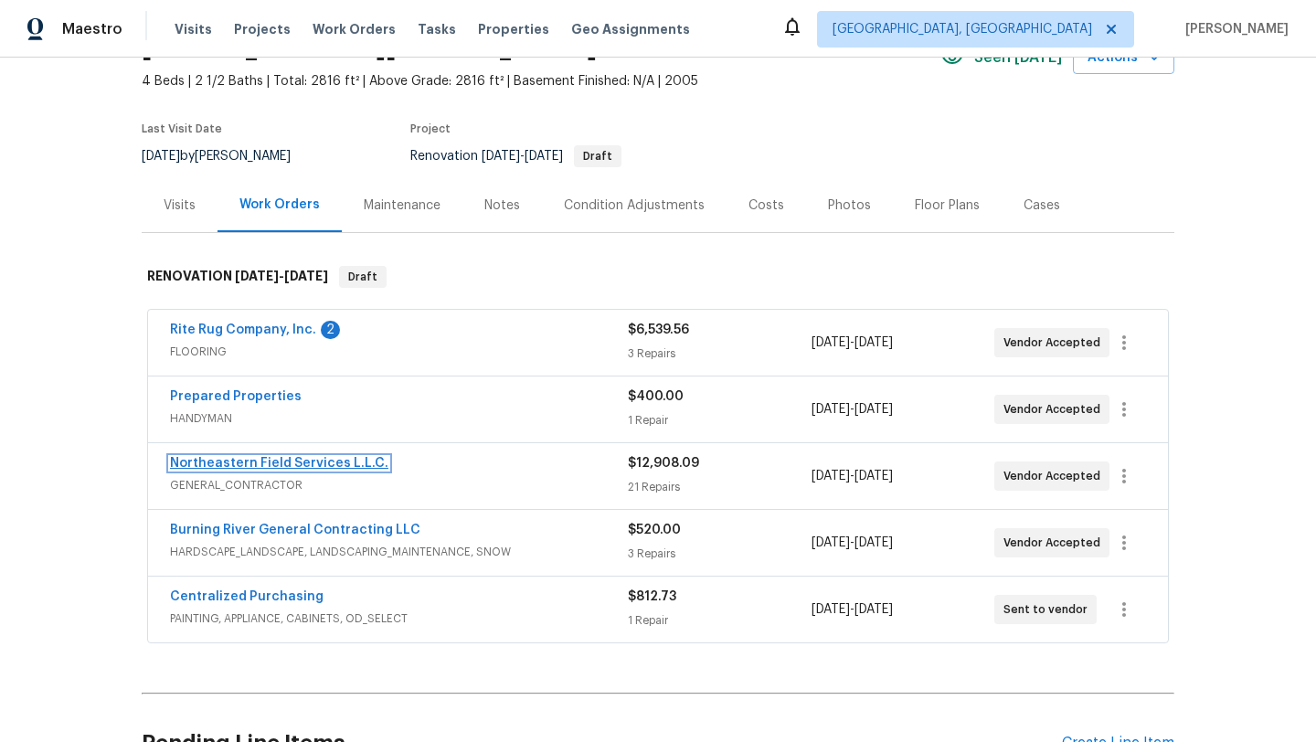
click at [236, 463] on link "Northeastern Field Services L.L.C." at bounding box center [279, 463] width 218 height 13
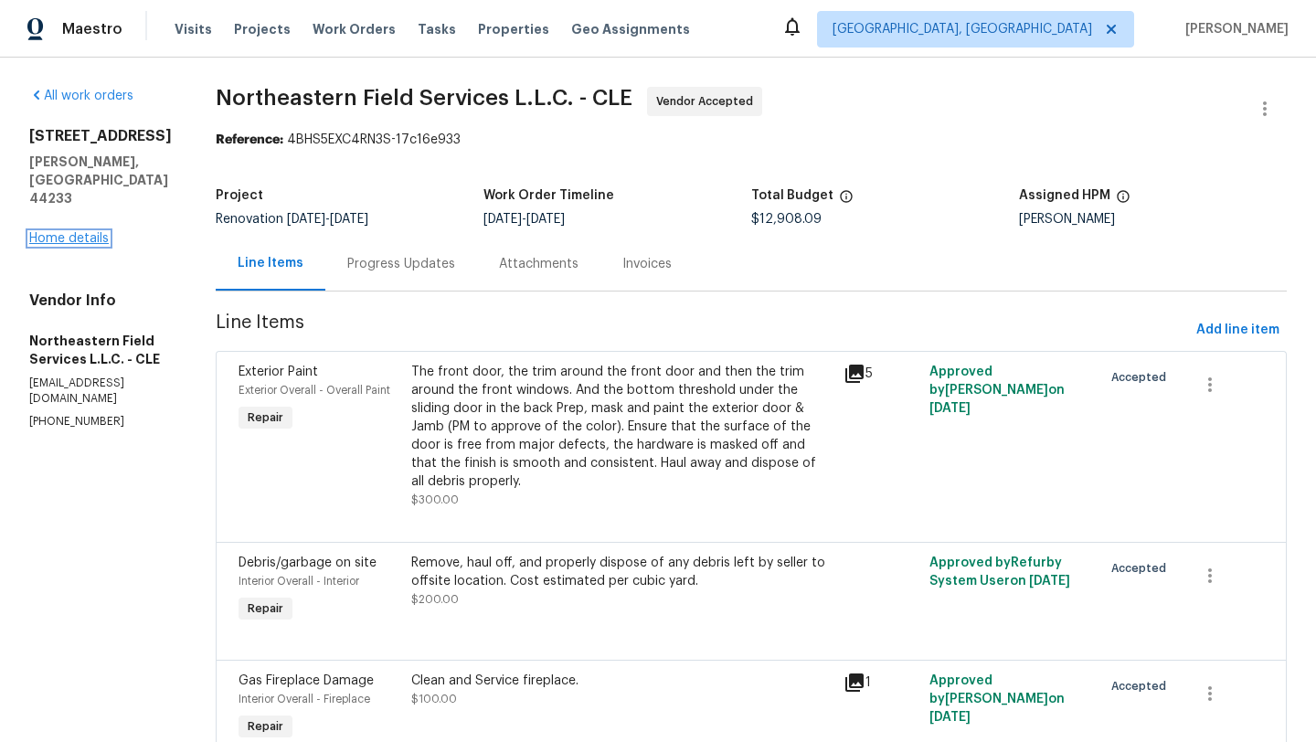
click at [97, 232] on link "Home details" at bounding box center [69, 238] width 80 height 13
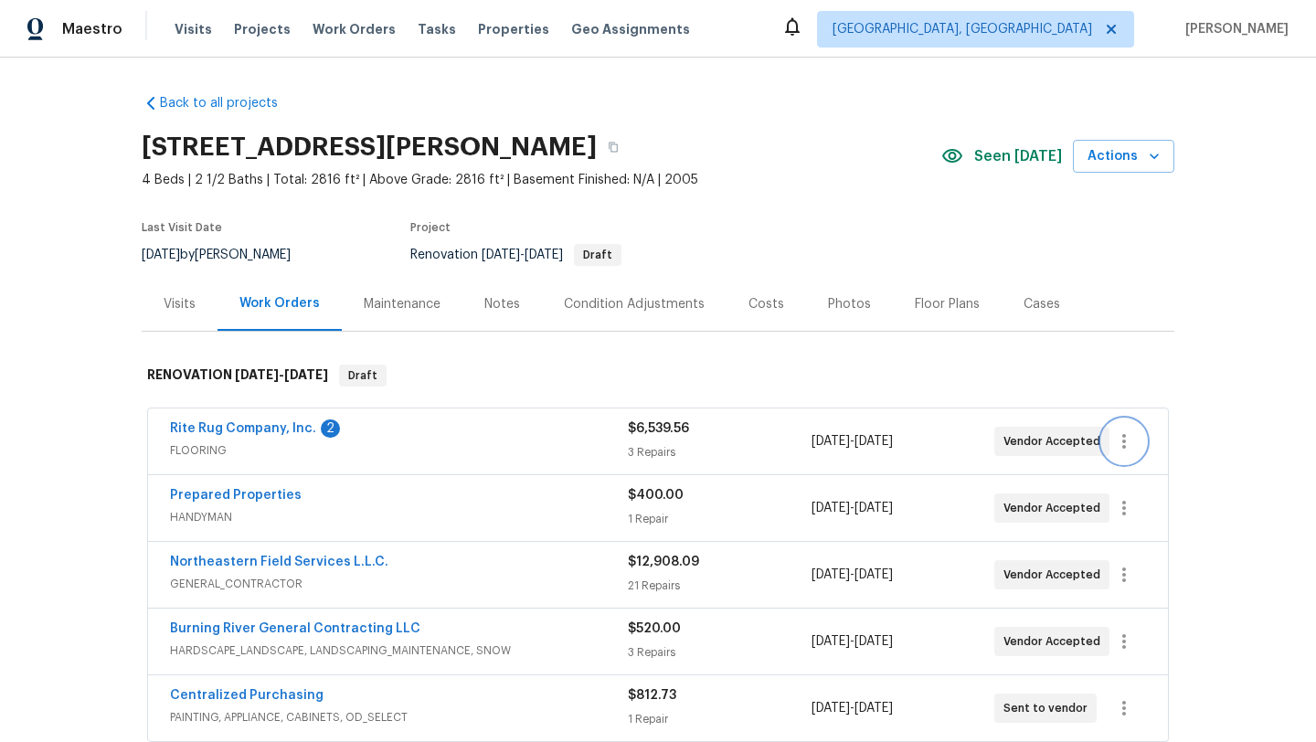
click at [1130, 446] on icon "button" at bounding box center [1124, 441] width 22 height 22
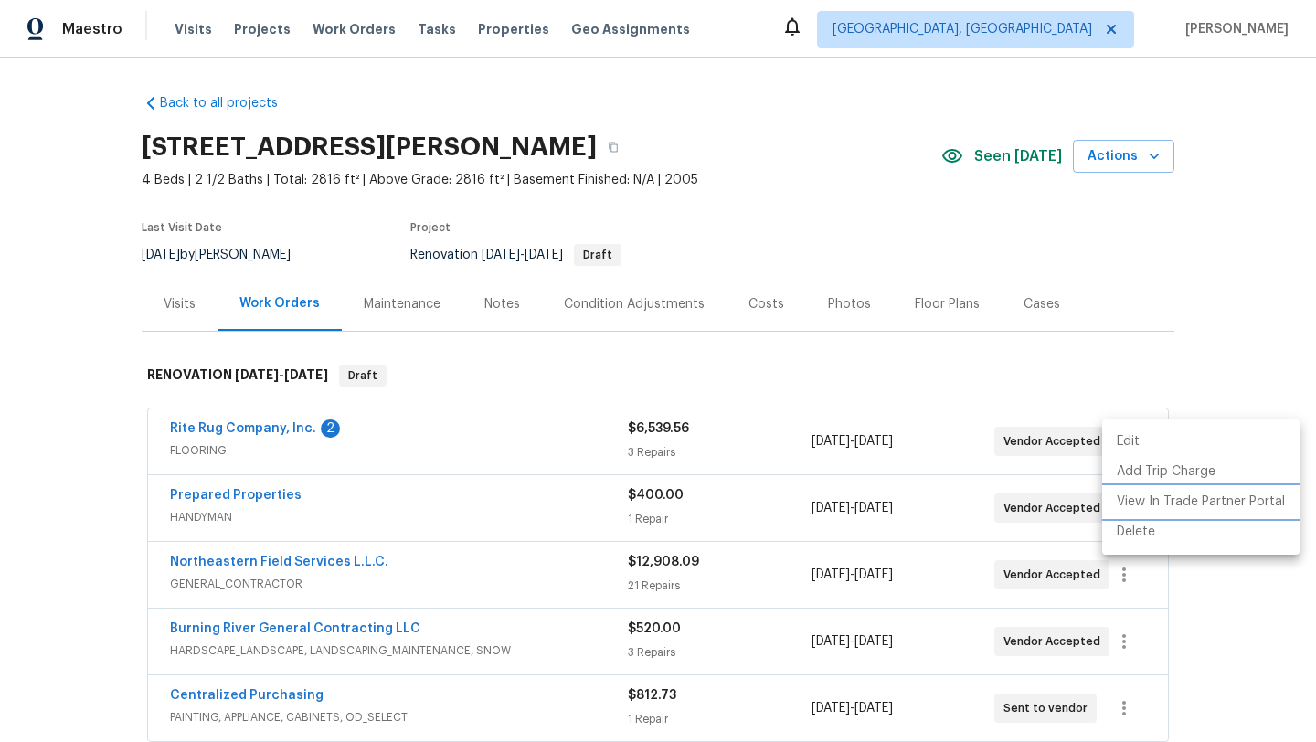
click at [1144, 503] on li "View In Trade Partner Portal" at bounding box center [1200, 502] width 197 height 30
click at [610, 149] on div at bounding box center [658, 371] width 1316 height 742
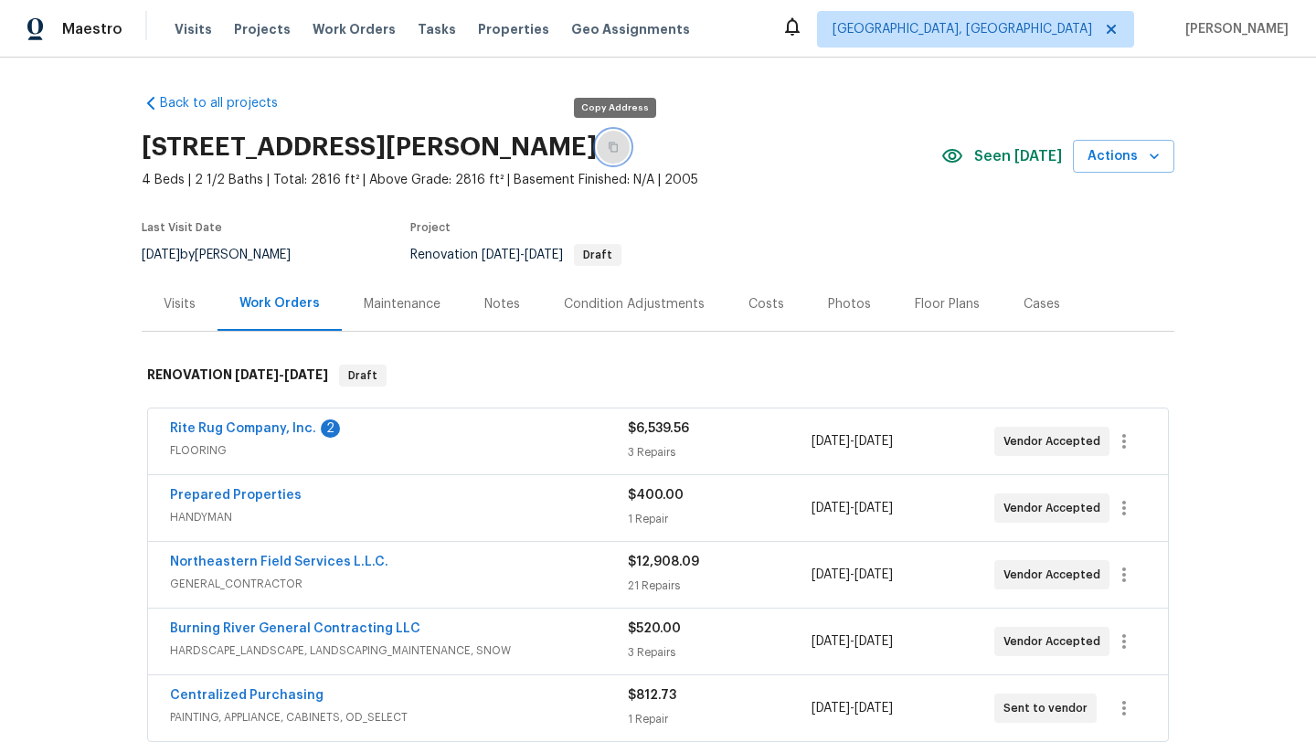
click at [619, 142] on button "button" at bounding box center [613, 147] width 33 height 33
click at [1117, 576] on icon "button" at bounding box center [1124, 575] width 22 height 22
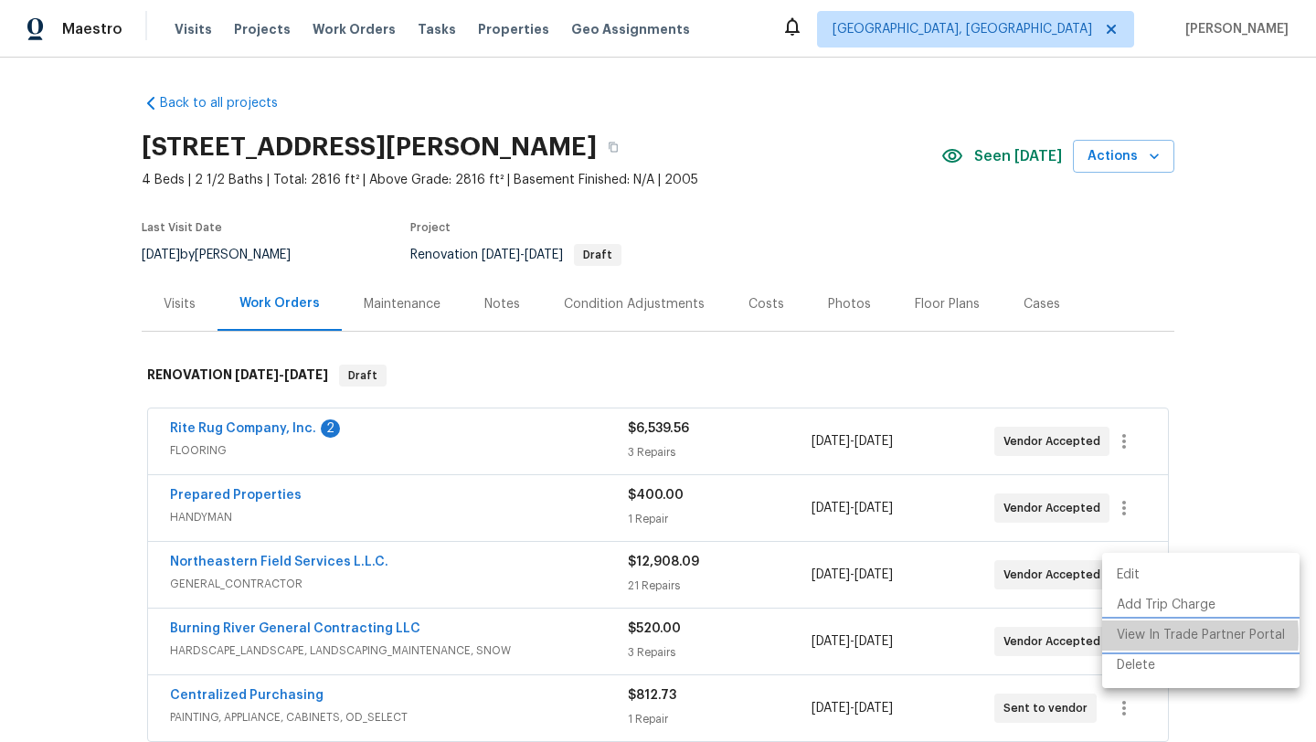
click at [1127, 637] on li "View In Trade Partner Portal" at bounding box center [1200, 636] width 197 height 30
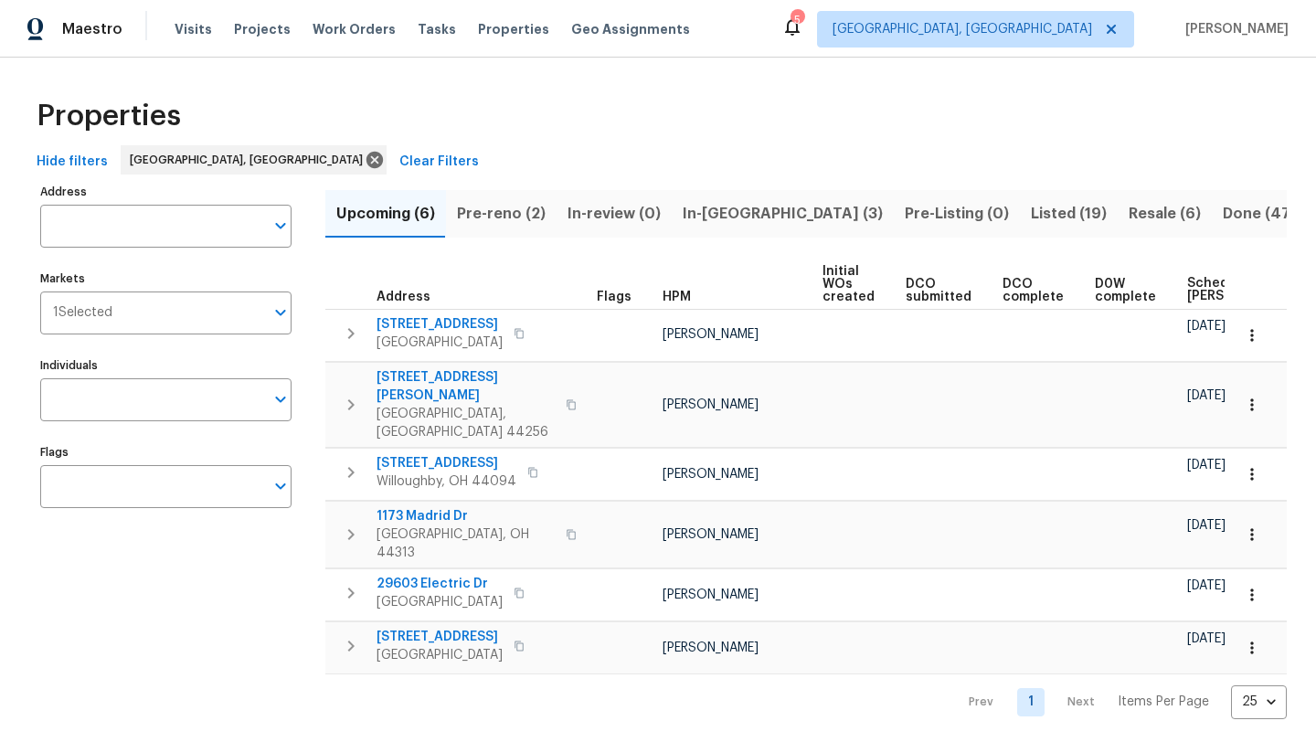
click at [477, 214] on span "Pre-reno (2)" at bounding box center [501, 214] width 89 height 26
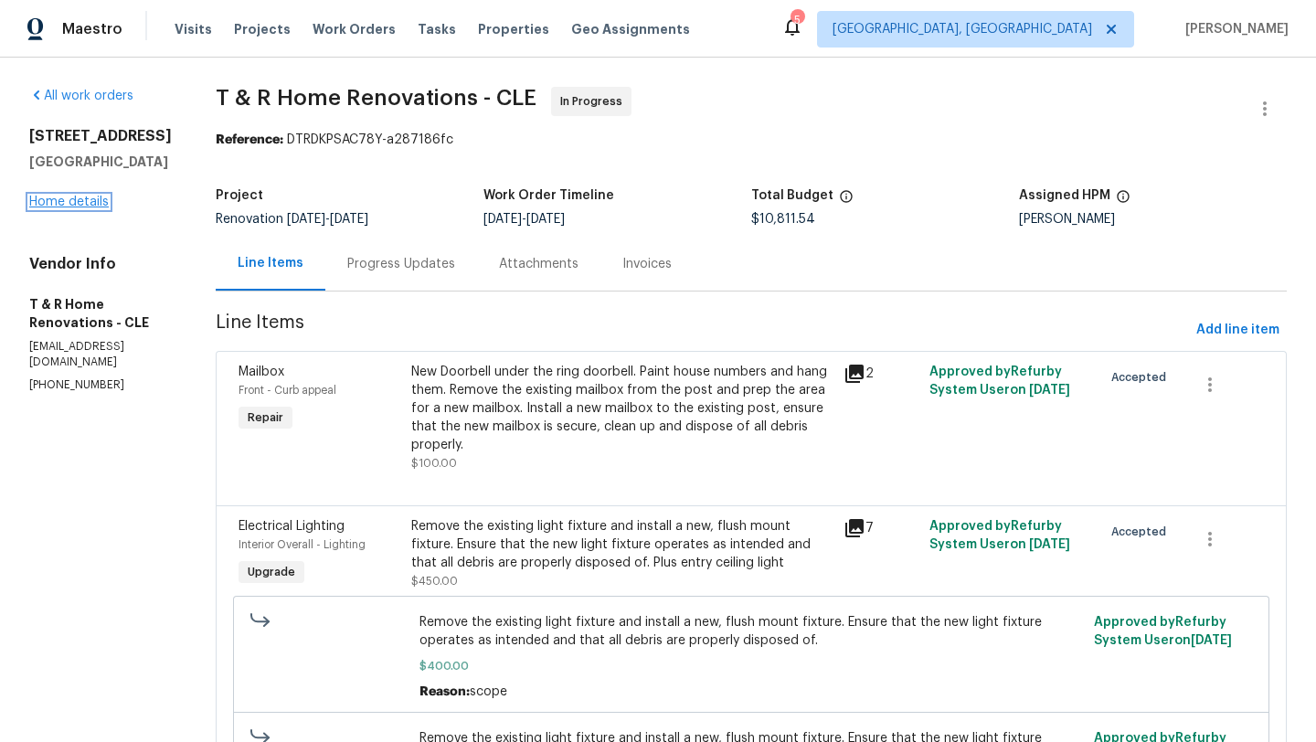
click at [75, 201] on link "Home details" at bounding box center [69, 202] width 80 height 13
